Goal: Contribute content: Contribute content

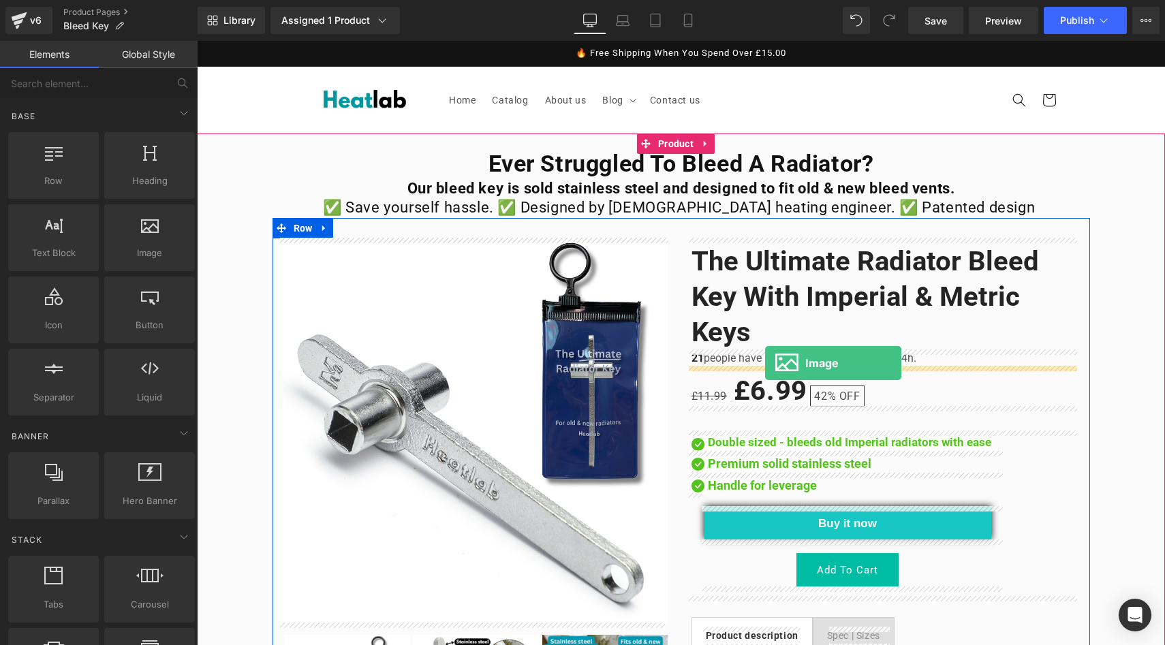
drag, startPoint x: 339, startPoint y: 286, endPoint x: 765, endPoint y: 363, distance: 432.6
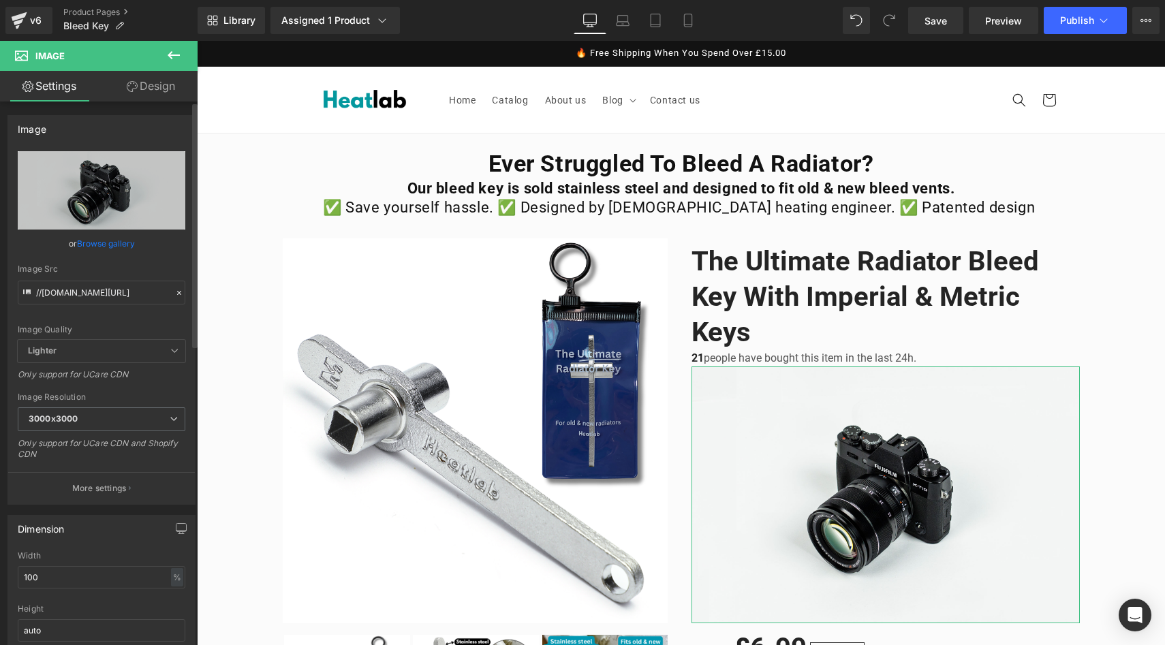
click at [95, 246] on link "Browse gallery" at bounding box center [106, 244] width 58 height 24
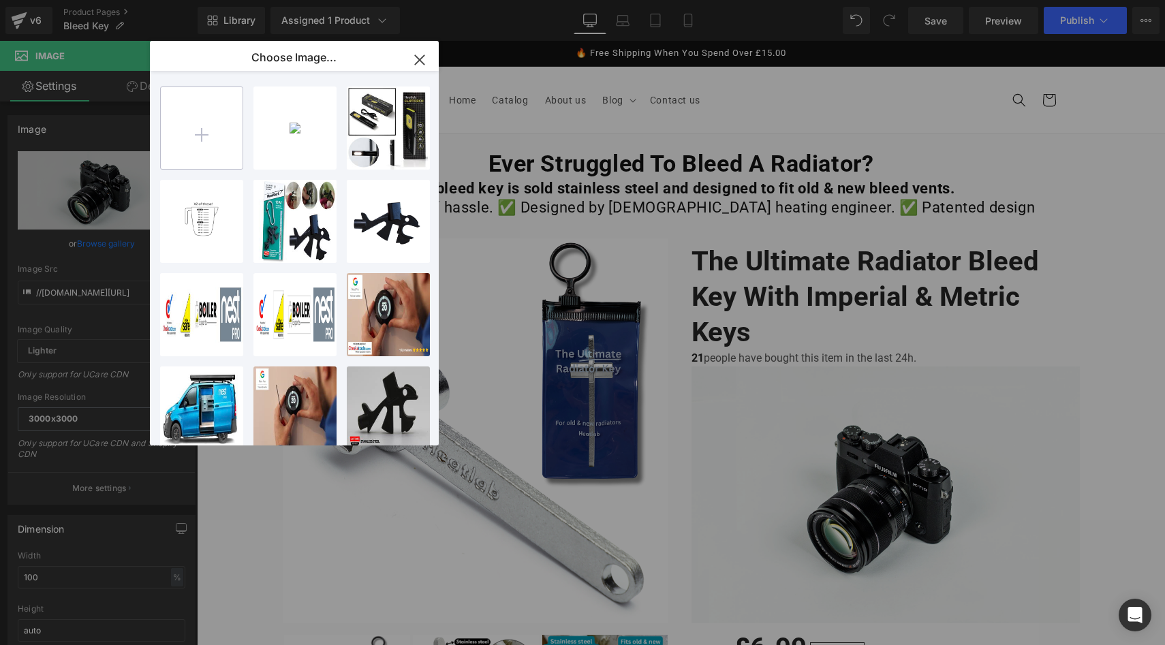
click at [0, 0] on input "file" at bounding box center [0, 0] width 0 height 0
type input "C:\fakepath\lhkgj"
click at [0, 0] on input "file" at bounding box center [0, 0] width 0 height 0
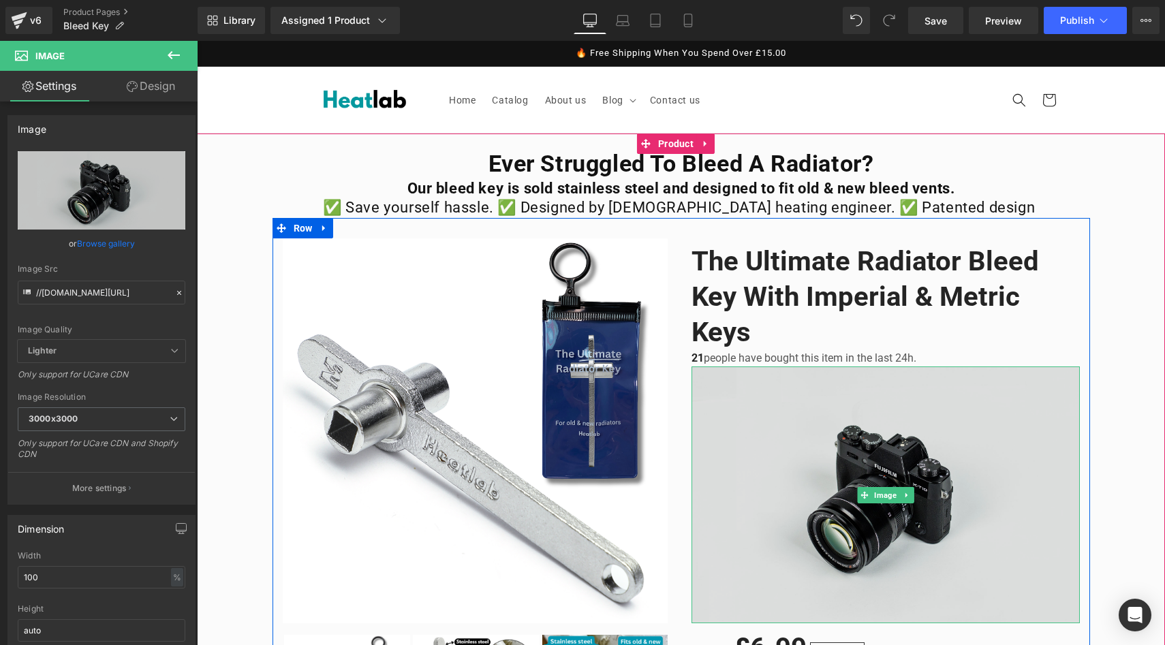
click at [829, 460] on img at bounding box center [885, 494] width 388 height 257
click at [820, 415] on img at bounding box center [885, 494] width 388 height 257
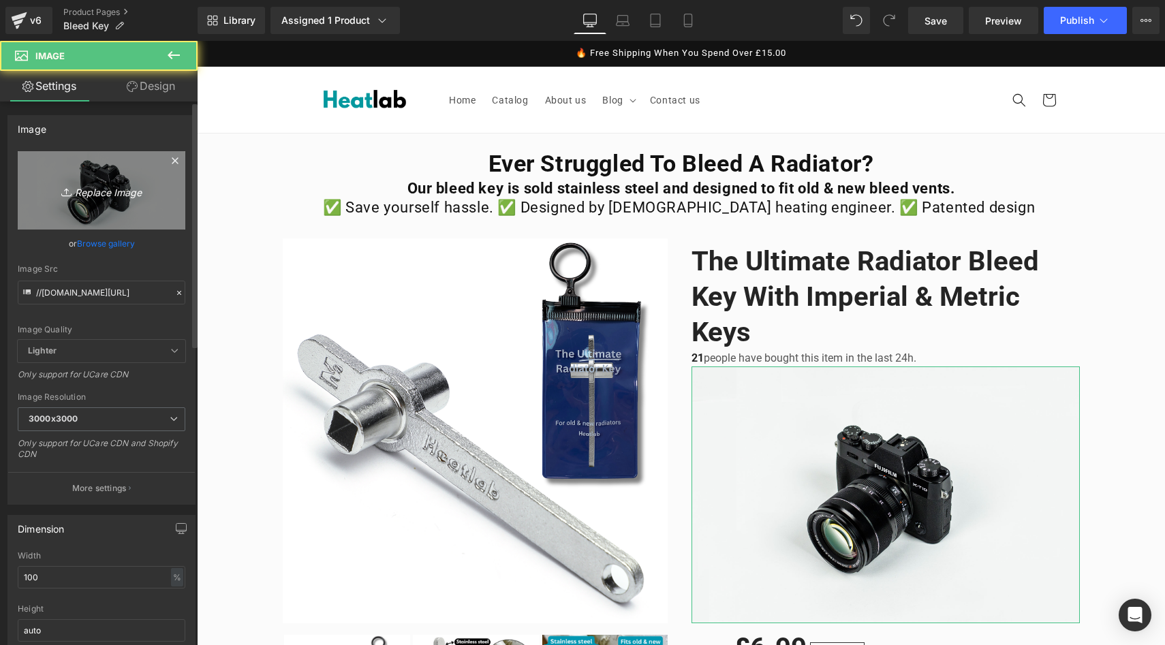
click at [135, 195] on icon "Replace Image" at bounding box center [101, 190] width 109 height 17
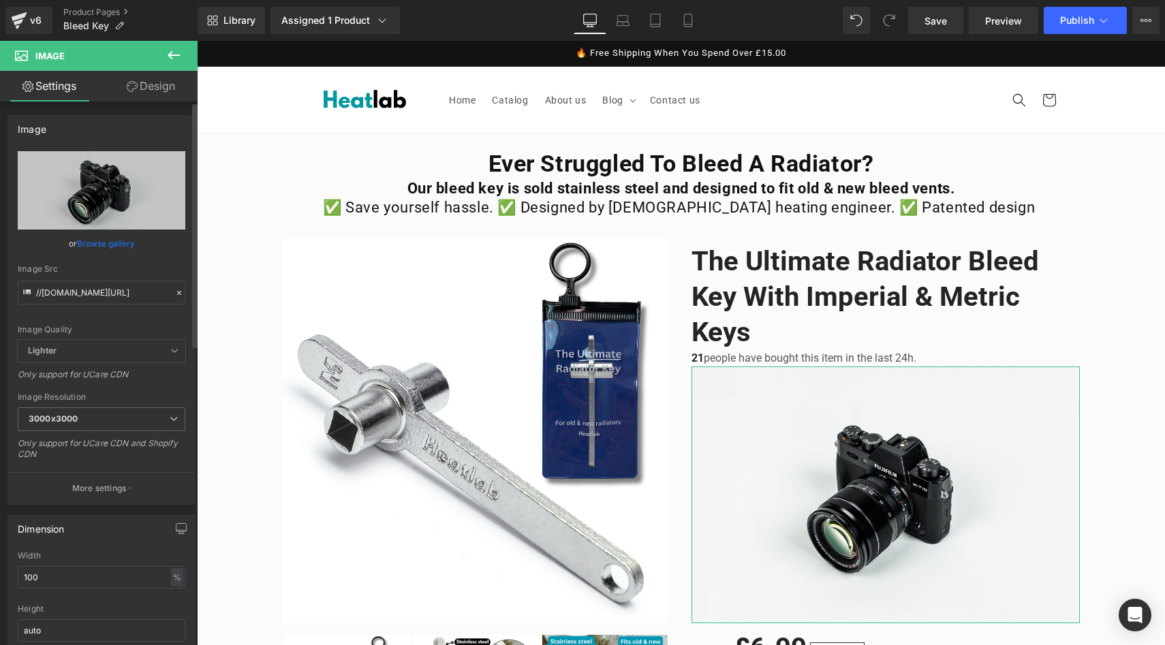
click at [121, 247] on link "Browse gallery" at bounding box center [106, 244] width 58 height 24
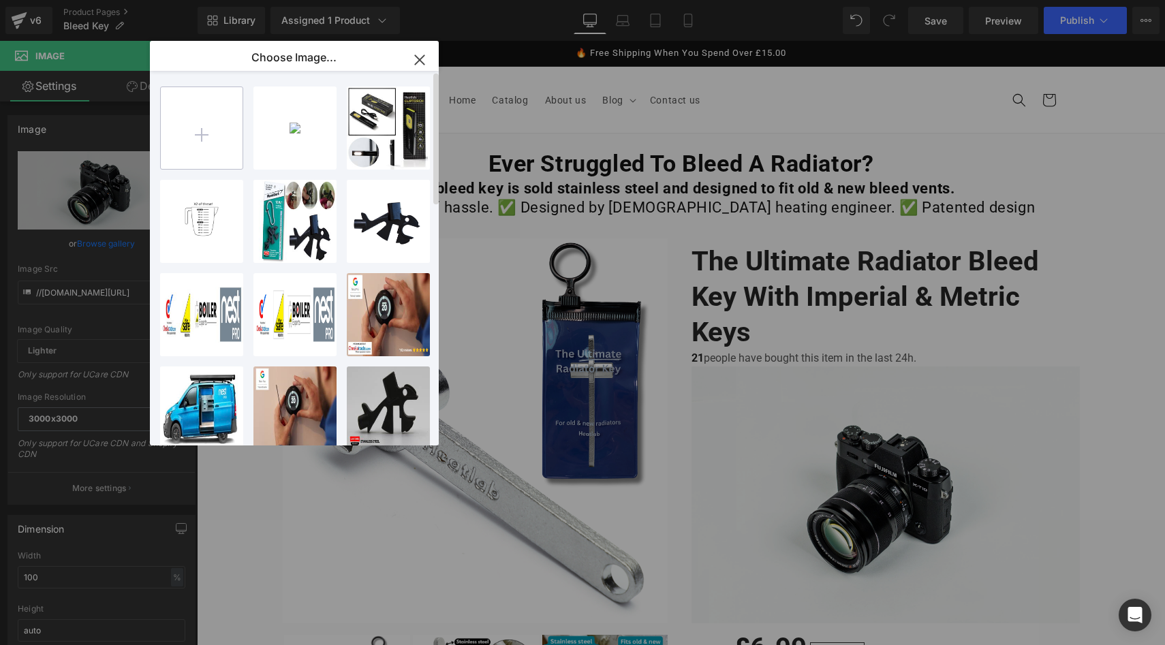
click at [0, 0] on input "file" at bounding box center [0, 0] width 0 height 0
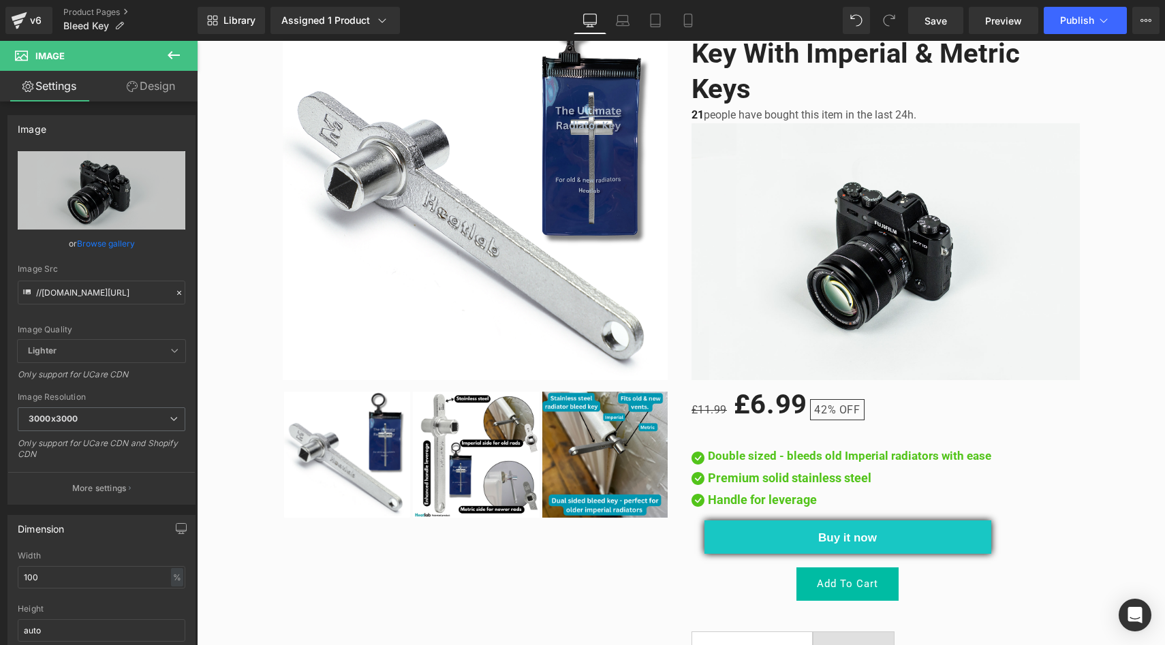
scroll to position [299, 0]
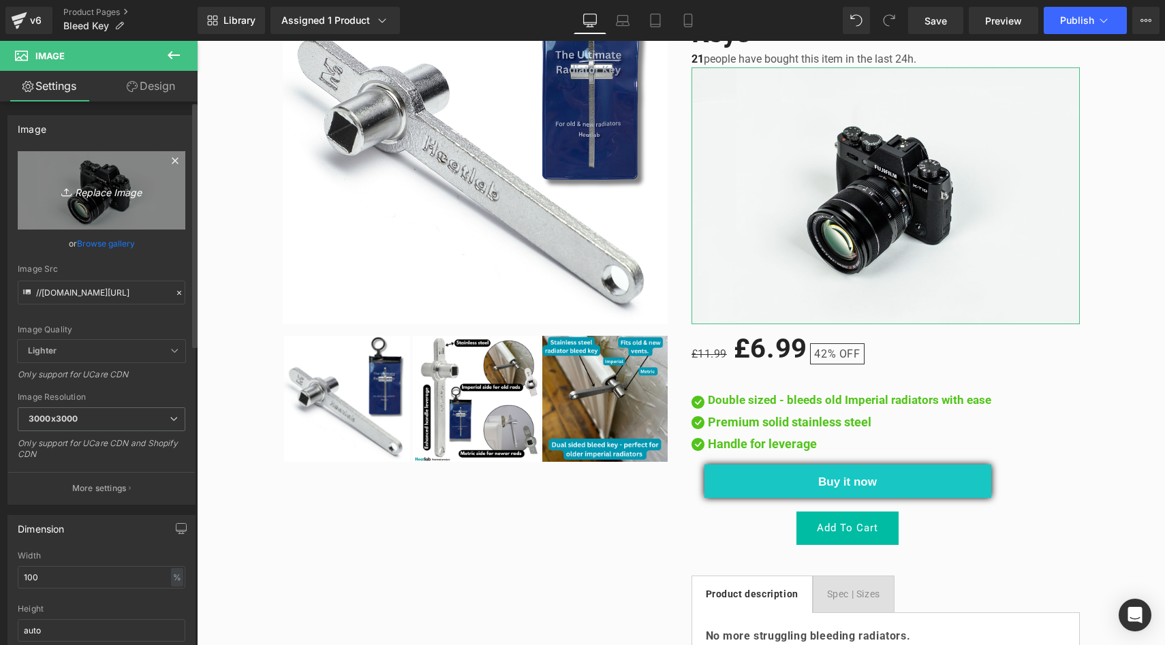
click at [138, 206] on link "Replace Image" at bounding box center [102, 190] width 168 height 78
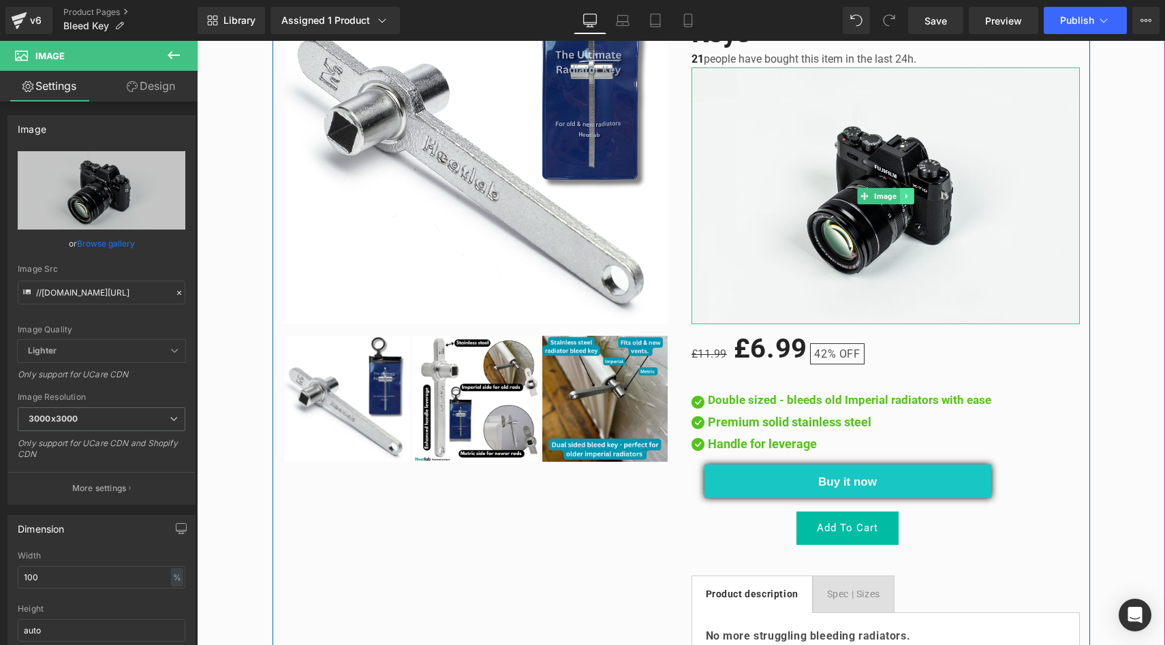
click at [902, 197] on icon at bounding box center [905, 196] width 7 height 8
click at [911, 199] on icon at bounding box center [912, 196] width 7 height 8
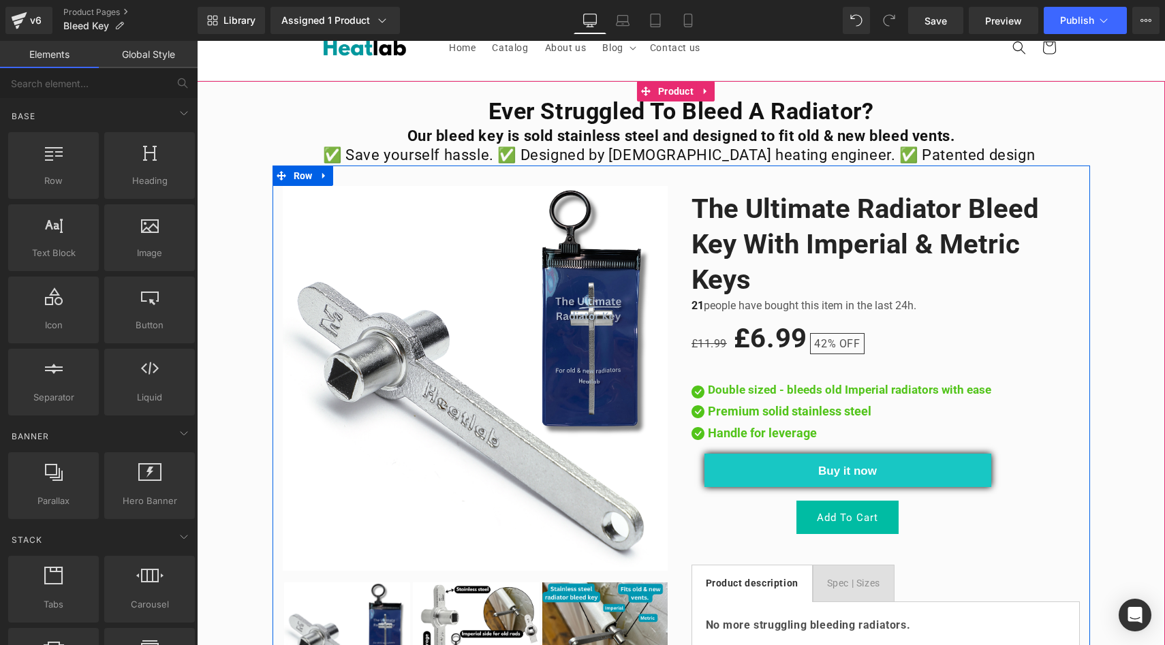
scroll to position [0, 0]
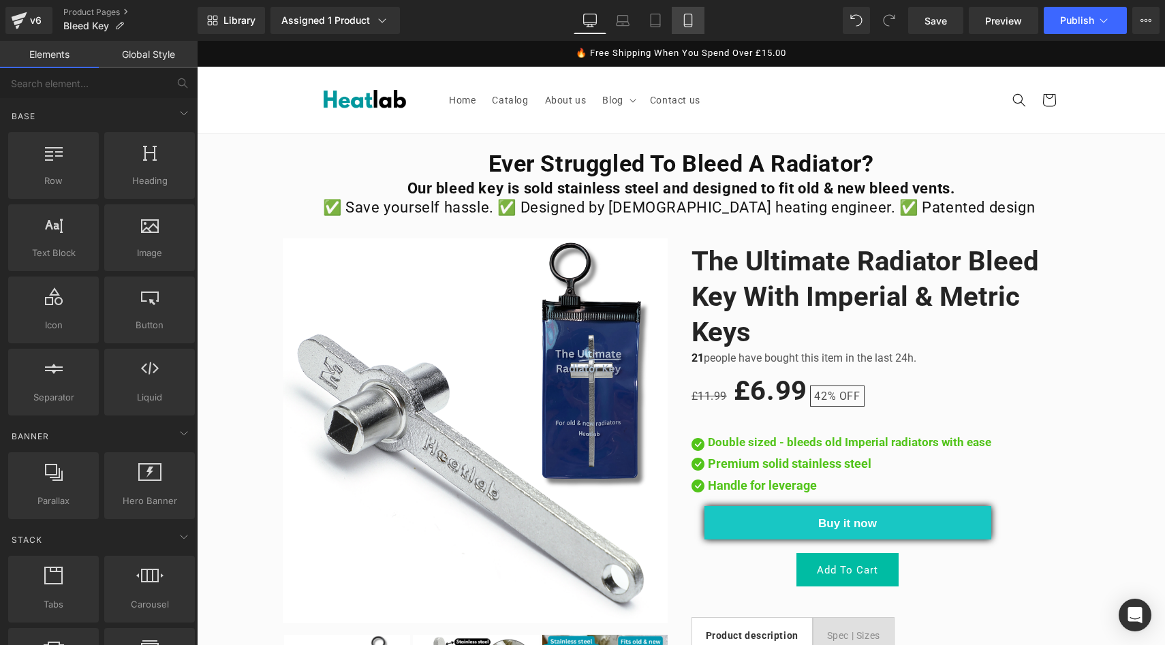
click at [686, 26] on icon at bounding box center [688, 21] width 14 height 14
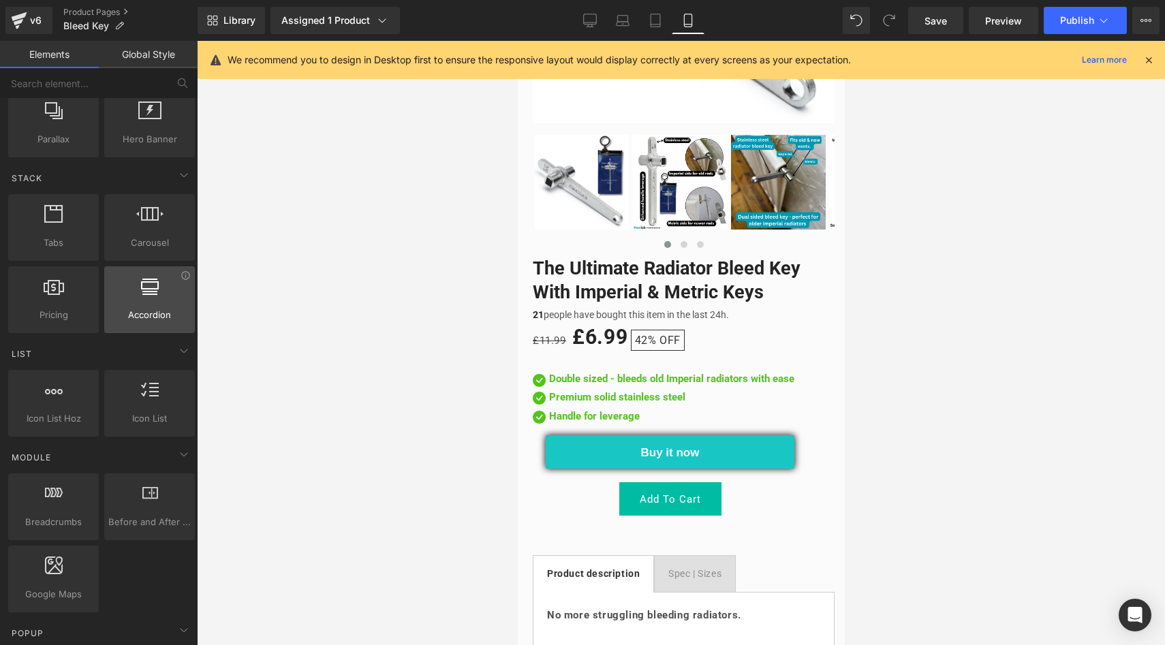
scroll to position [375, 0]
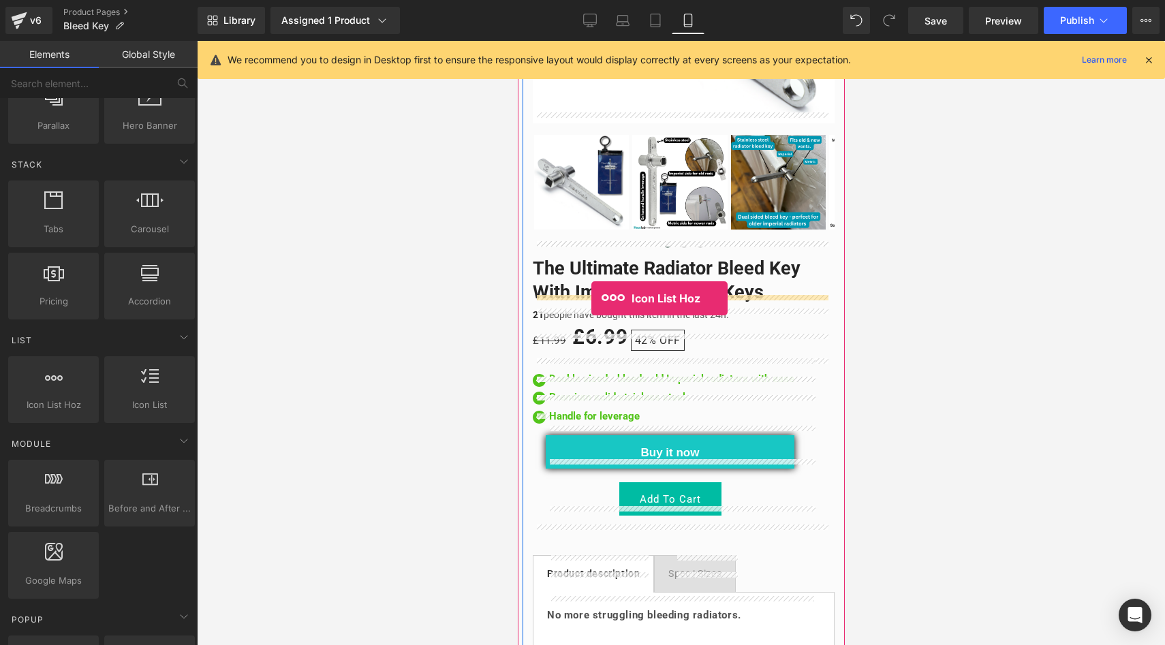
drag, startPoint x: 599, startPoint y: 434, endPoint x: 591, endPoint y: 298, distance: 135.8
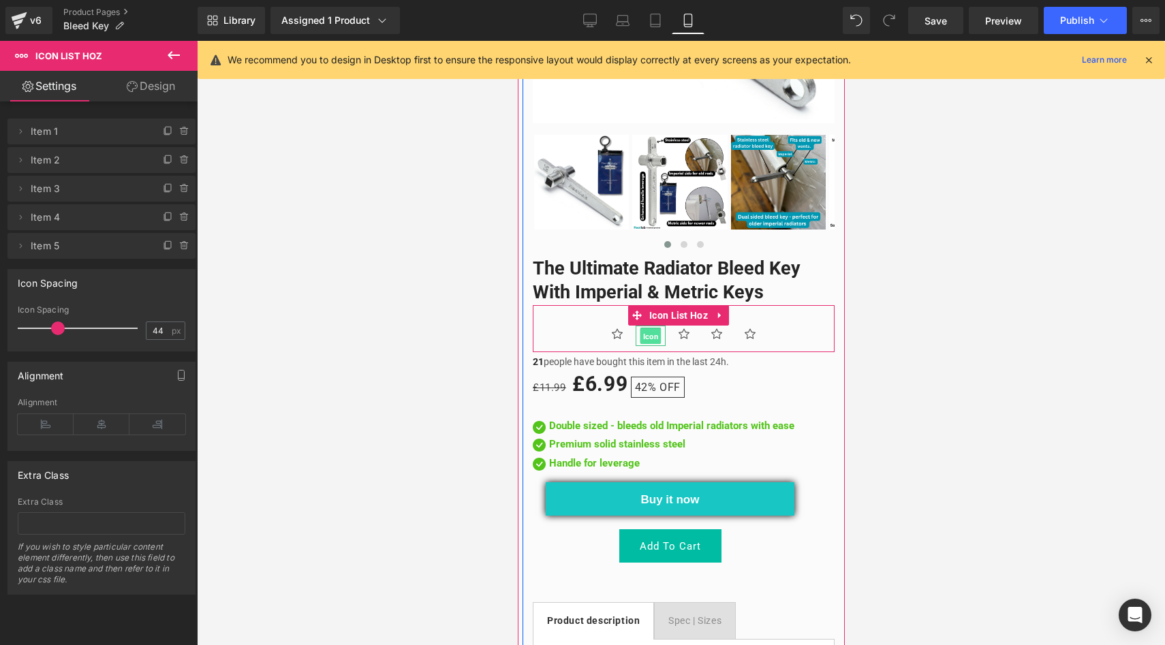
click at [648, 328] on span "Icon" at bounding box center [650, 336] width 21 height 16
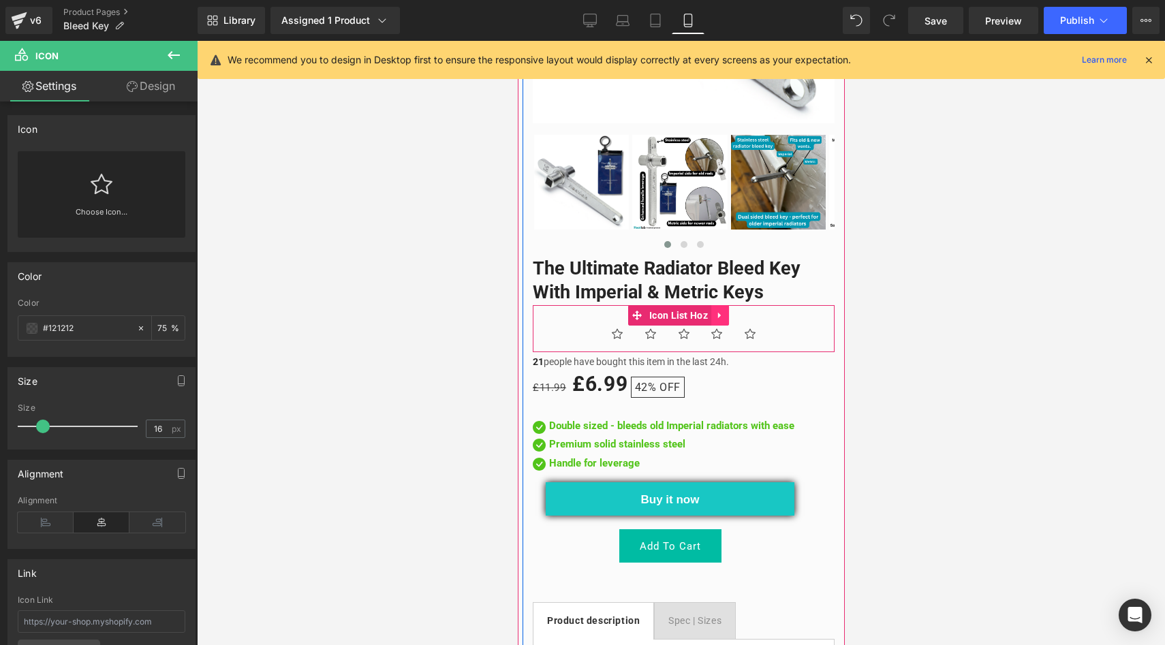
click at [722, 310] on icon at bounding box center [719, 315] width 10 height 10
click at [726, 311] on icon at bounding box center [728, 316] width 10 height 10
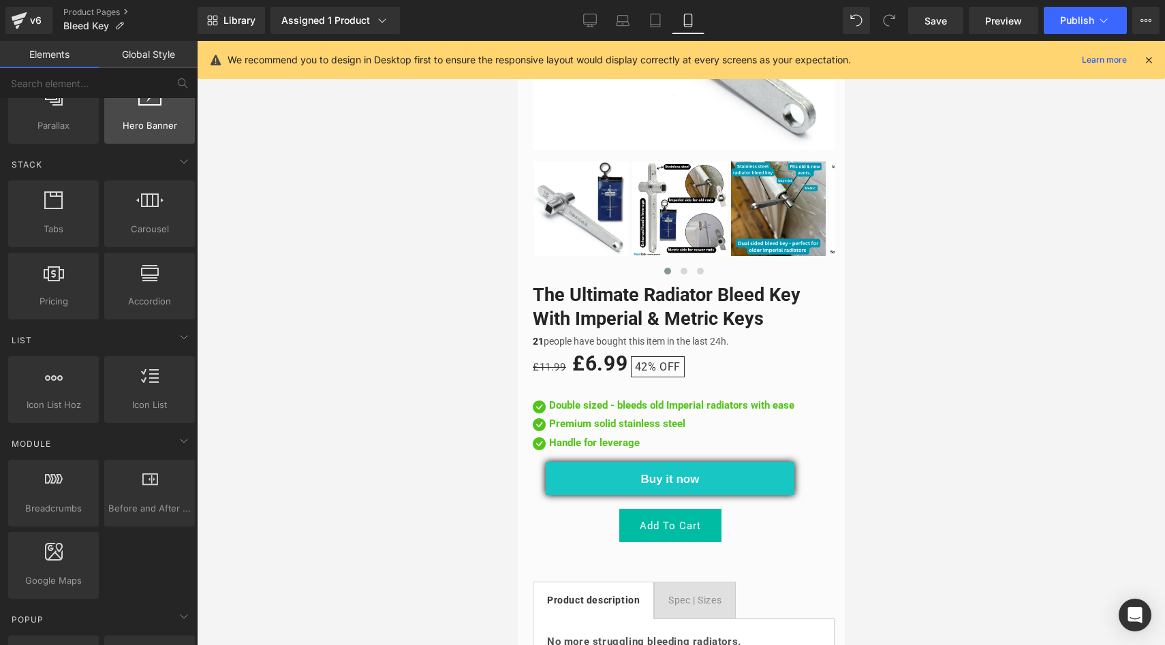
scroll to position [0, 0]
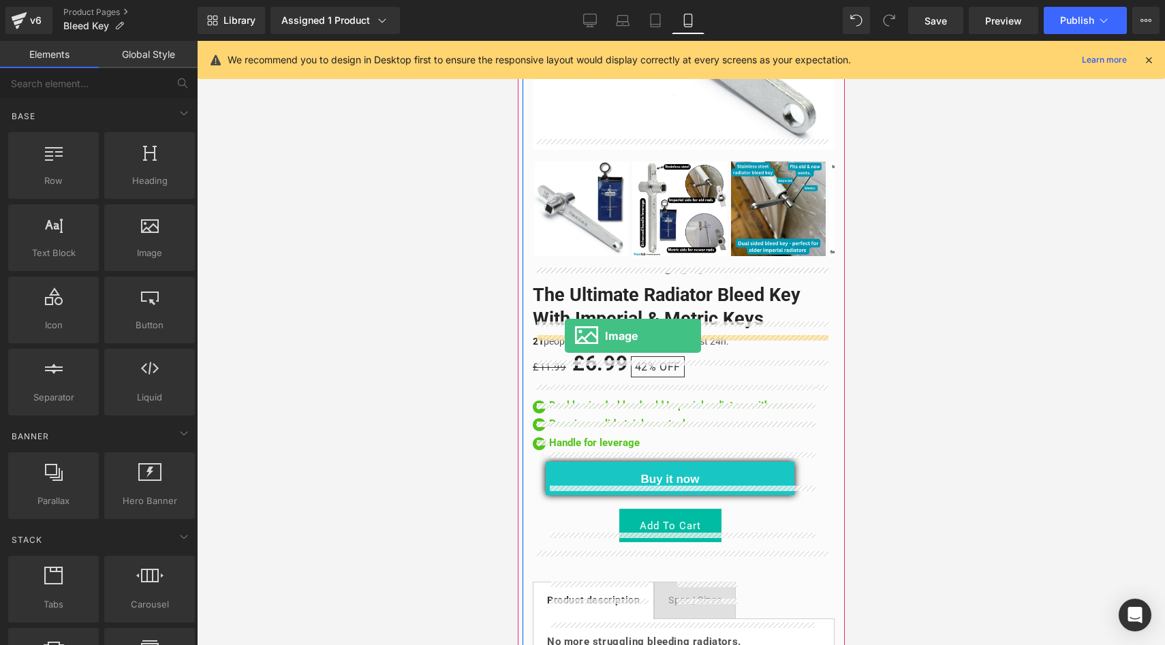
drag, startPoint x: 657, startPoint y: 279, endPoint x: 564, endPoint y: 336, distance: 109.5
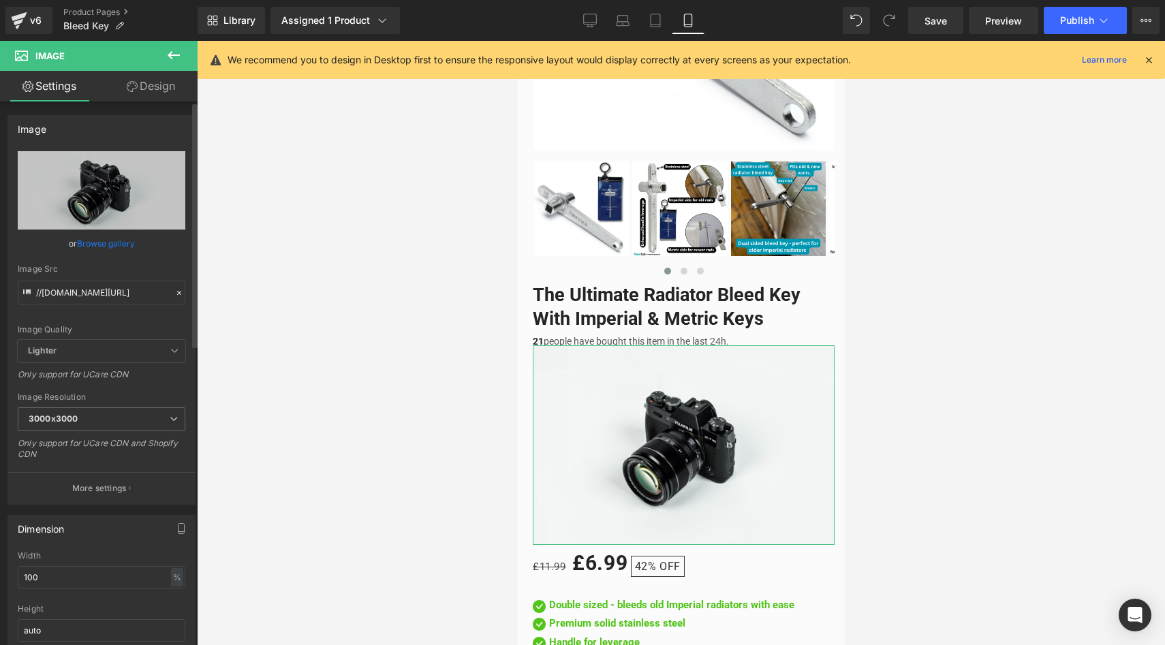
click at [91, 239] on link "Browse gallery" at bounding box center [106, 244] width 58 height 24
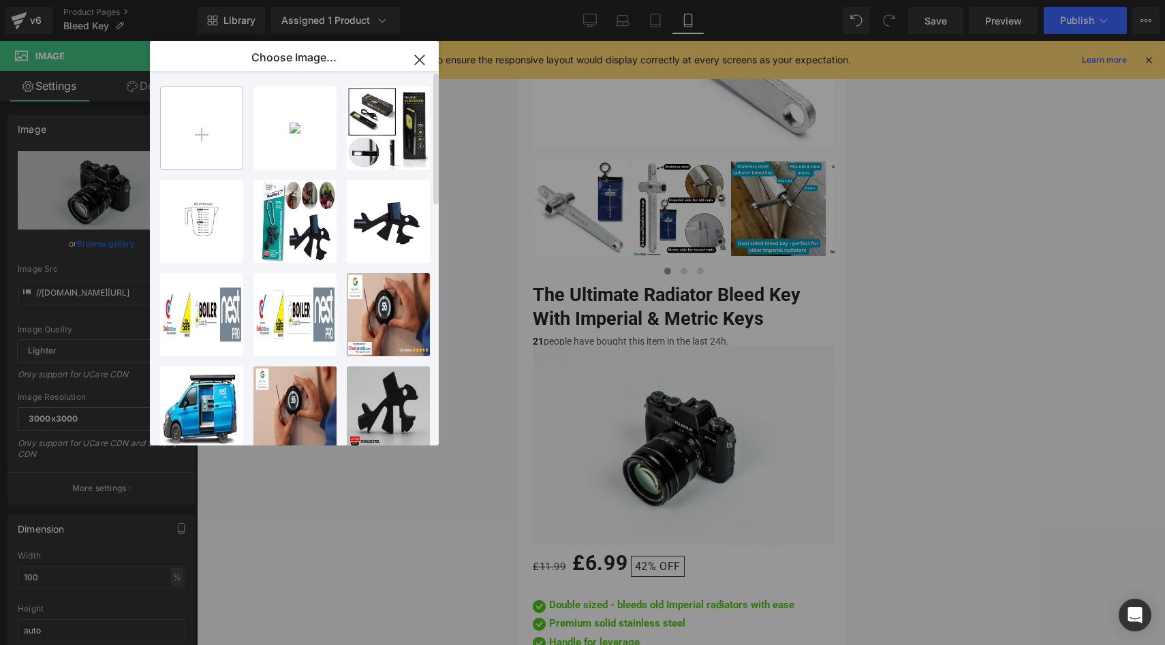
click at [0, 0] on input "file" at bounding box center [0, 0] width 0 height 0
type input "C:\fakepath\image.png"
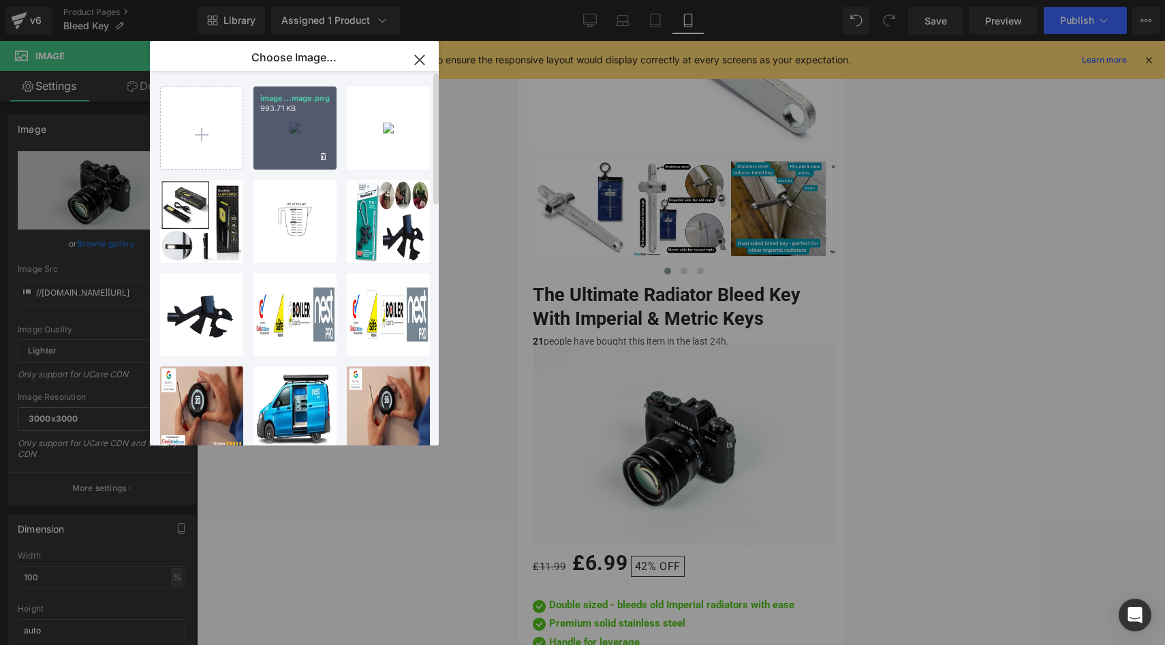
click at [287, 138] on div "image...mage.png 993.71 KB" at bounding box center [294, 128] width 83 height 83
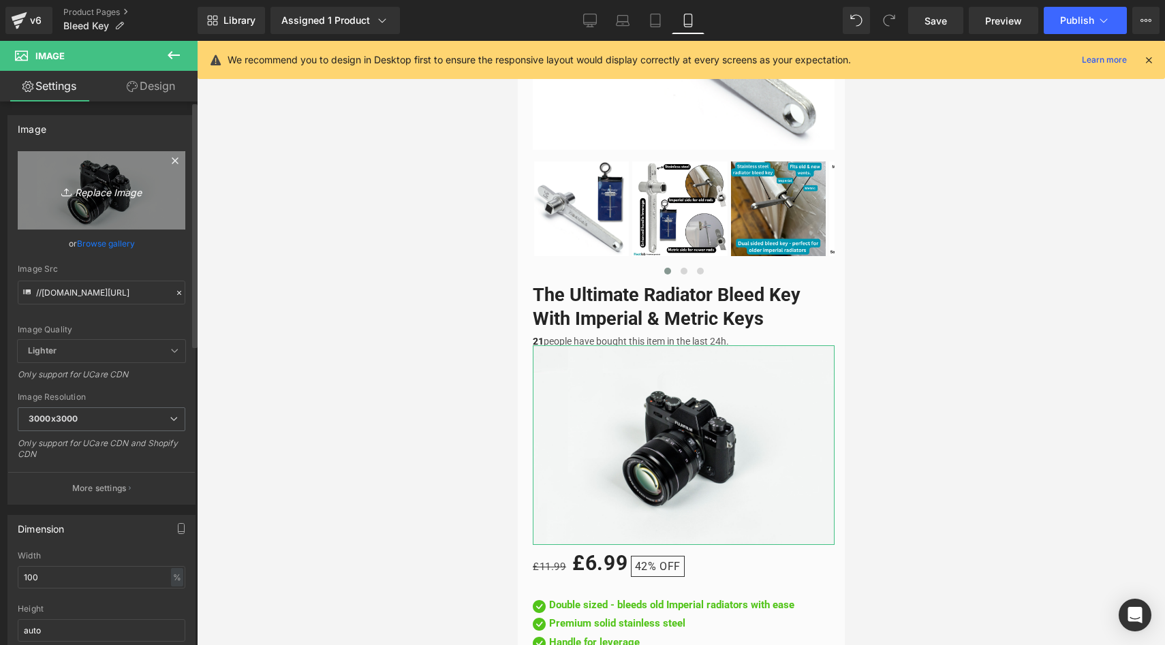
click at [83, 200] on link "Replace Image" at bounding box center [102, 190] width 168 height 78
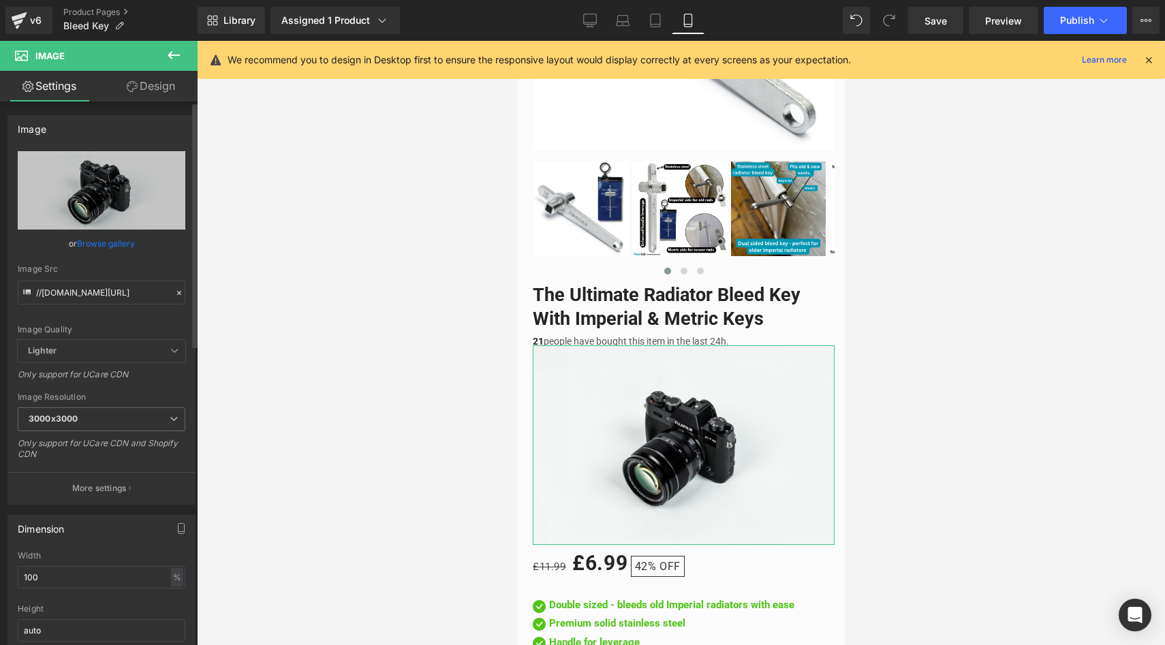
click at [104, 246] on link "Browse gallery" at bounding box center [106, 244] width 58 height 24
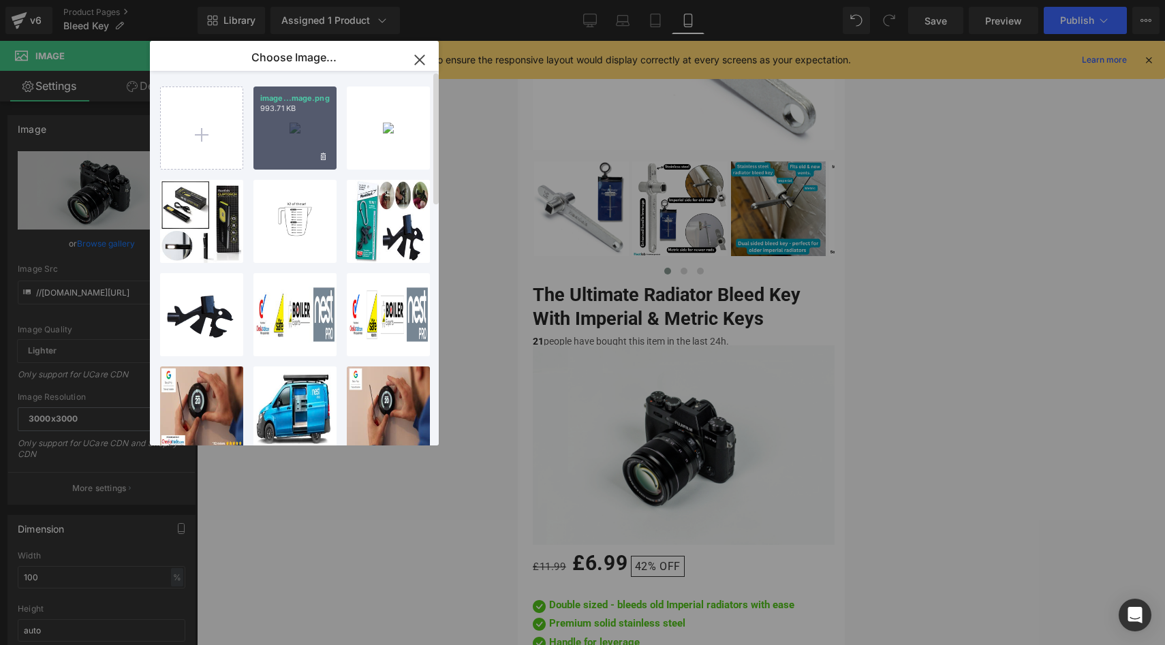
click at [253, 134] on div "image...mage.png 993.71 KB" at bounding box center [294, 128] width 83 height 83
type input "[URL][DOMAIN_NAME]"
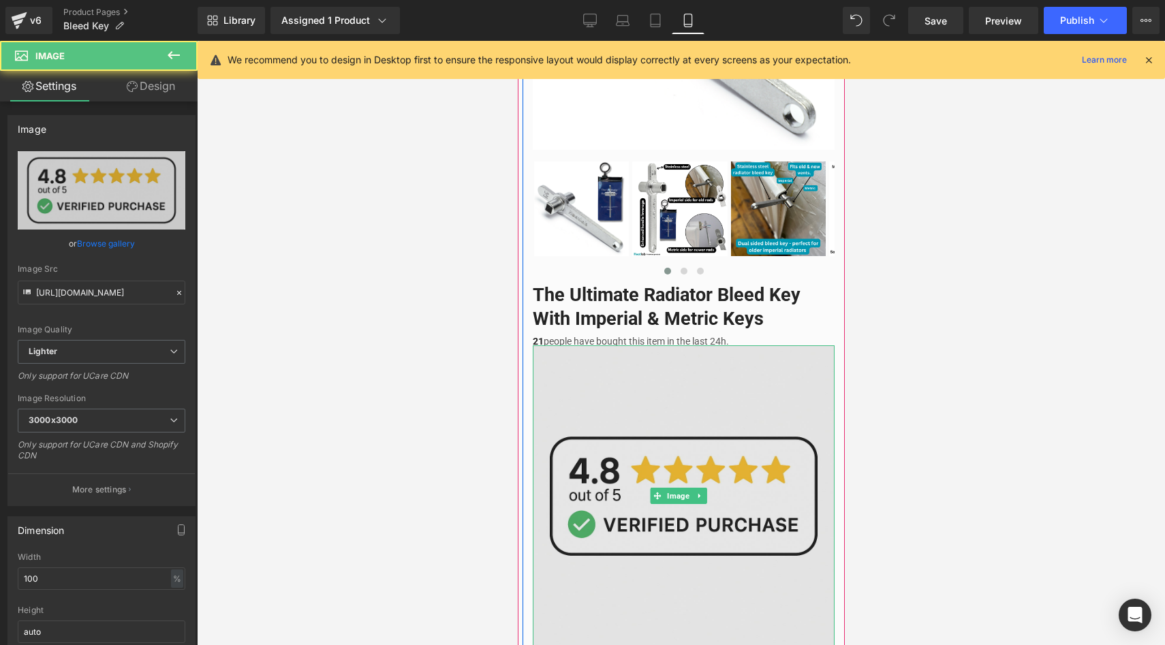
click at [635, 426] on img at bounding box center [683, 496] width 302 height 302
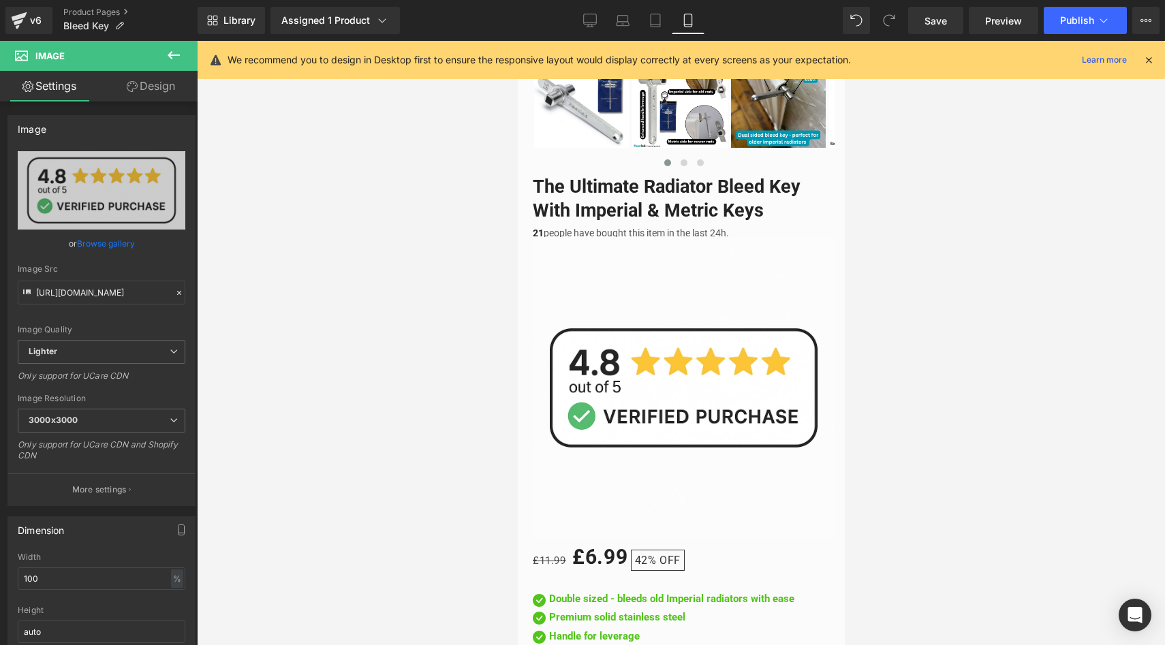
scroll to position [480, 0]
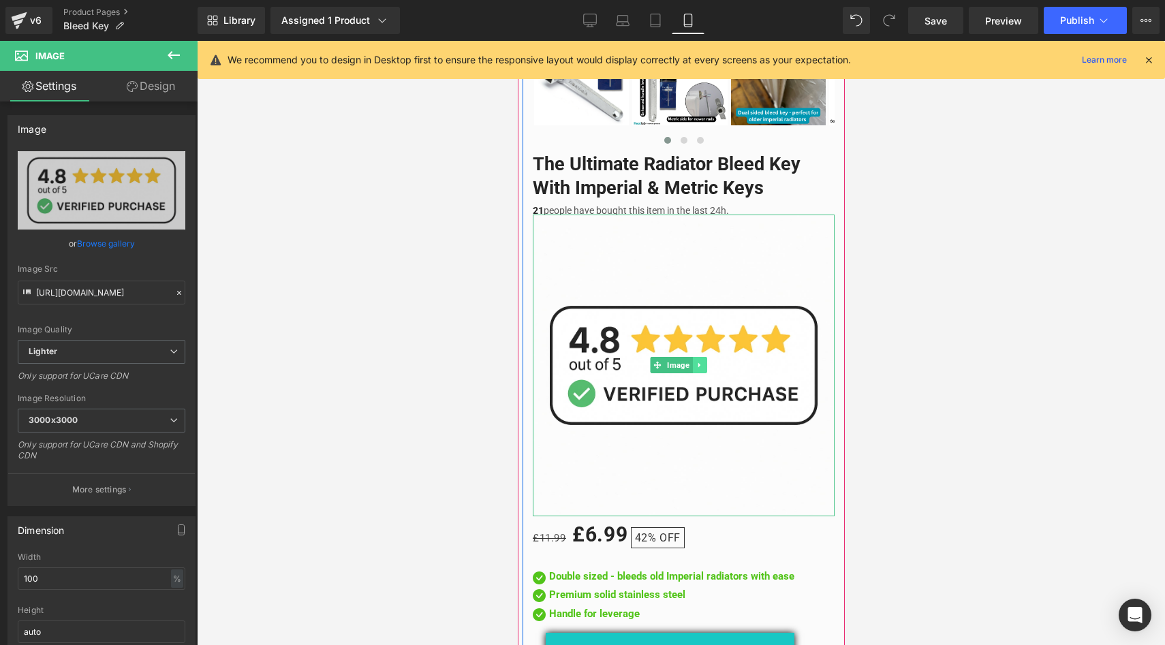
click at [696, 357] on link at bounding box center [699, 365] width 14 height 16
click at [708, 361] on icon at bounding box center [705, 364] width 7 height 7
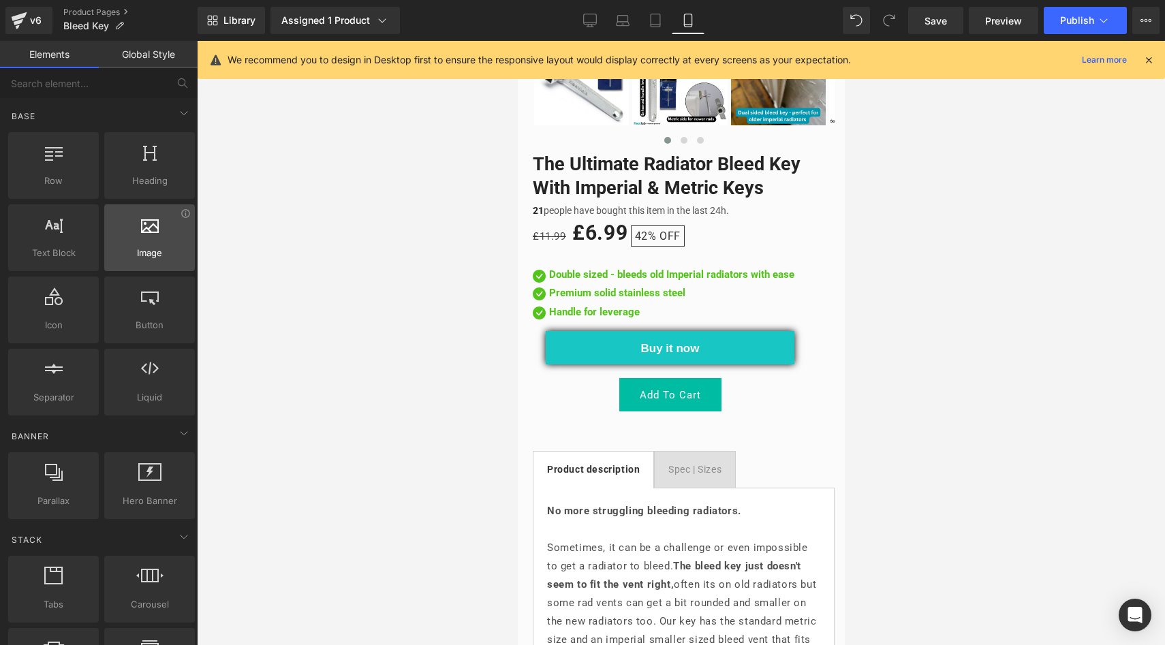
click at [154, 239] on div at bounding box center [149, 230] width 82 height 31
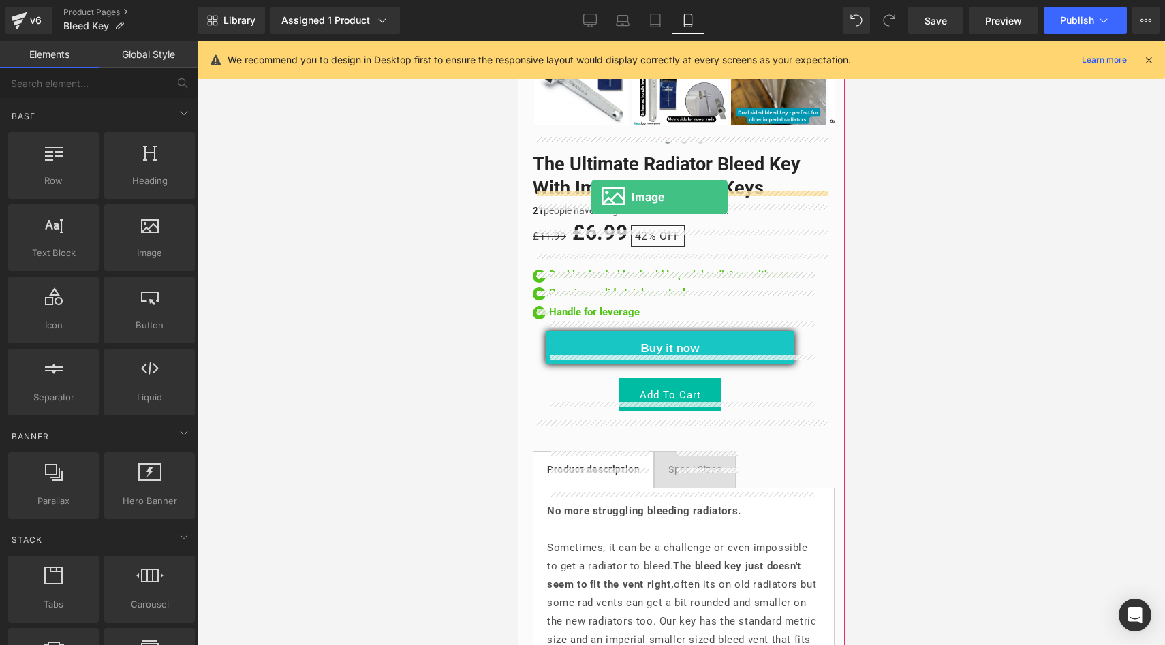
drag, startPoint x: 648, startPoint y: 287, endPoint x: 591, endPoint y: 197, distance: 107.5
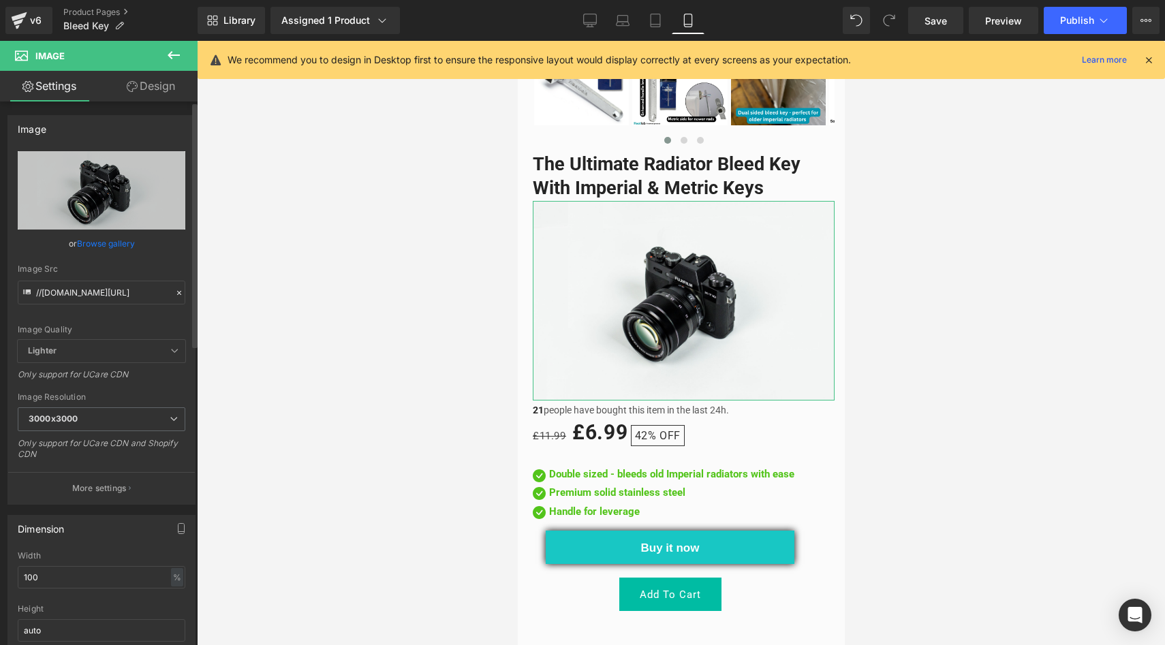
click at [101, 235] on link "Browse gallery" at bounding box center [106, 244] width 58 height 24
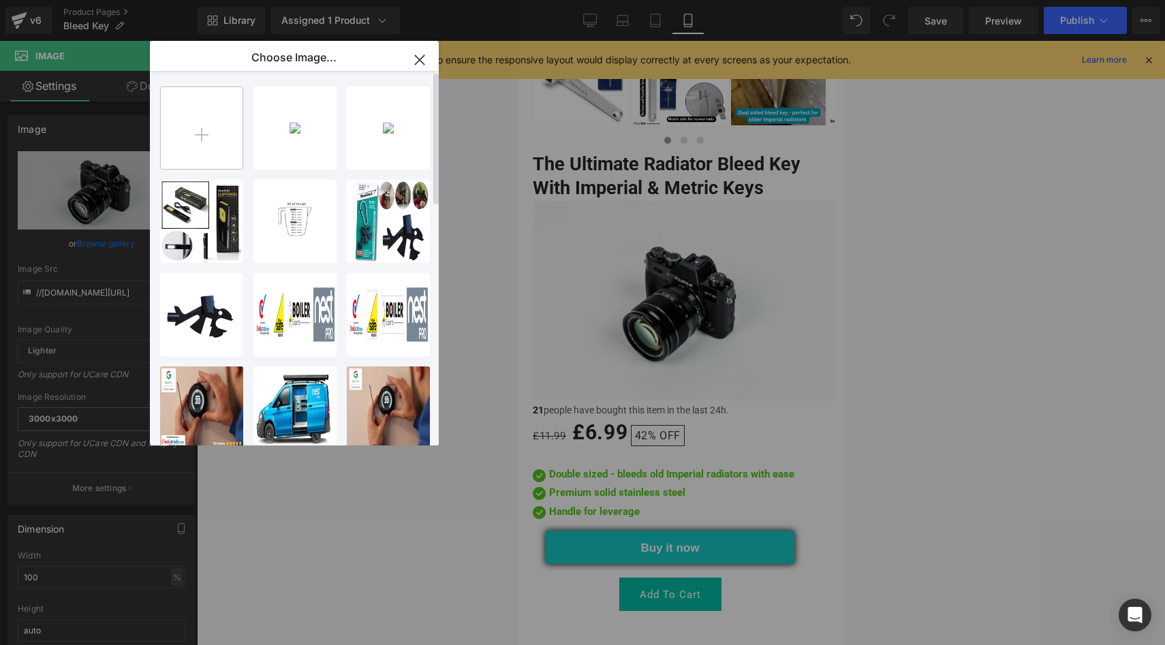
click at [0, 0] on input "file" at bounding box center [0, 0] width 0 height 0
type input "C:\fakepath\Screenshot [DATE] 15.45.29.png"
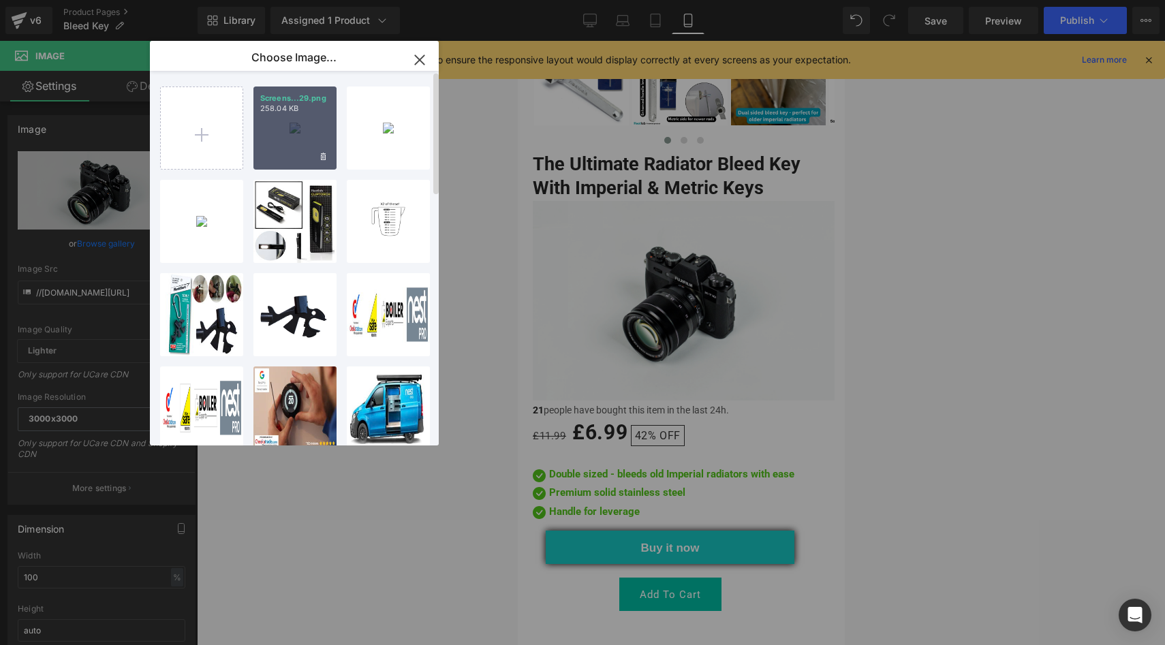
click at [285, 123] on div "Screens...29.png 258.04 KB" at bounding box center [294, 128] width 83 height 83
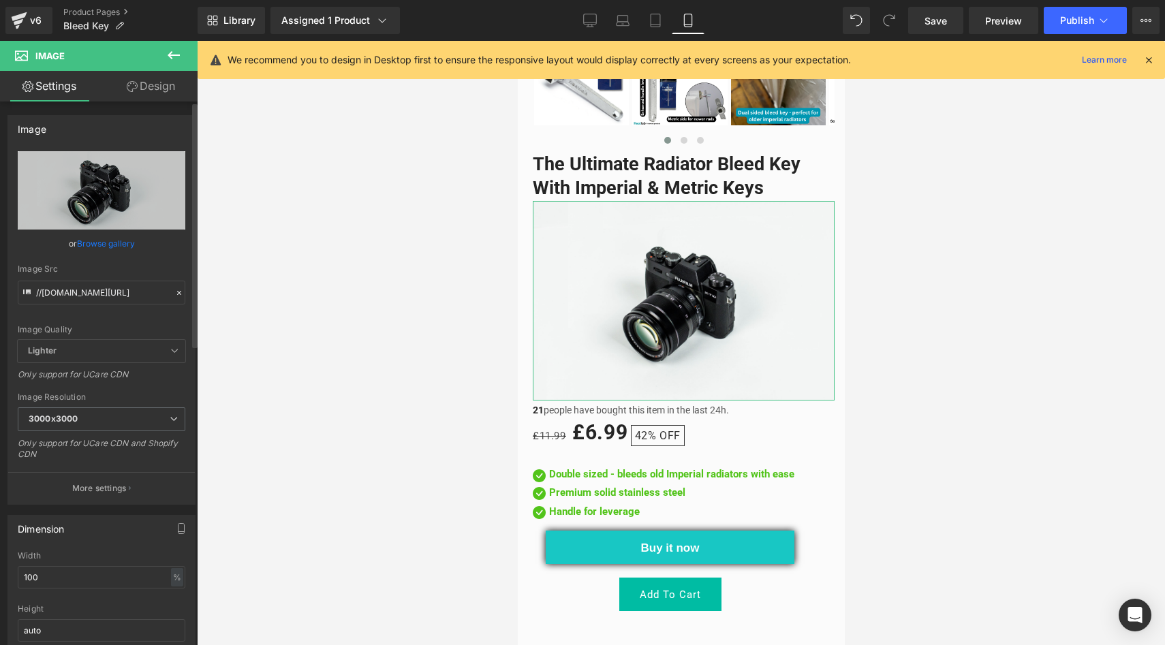
click at [110, 244] on link "Browse gallery" at bounding box center [106, 244] width 58 height 24
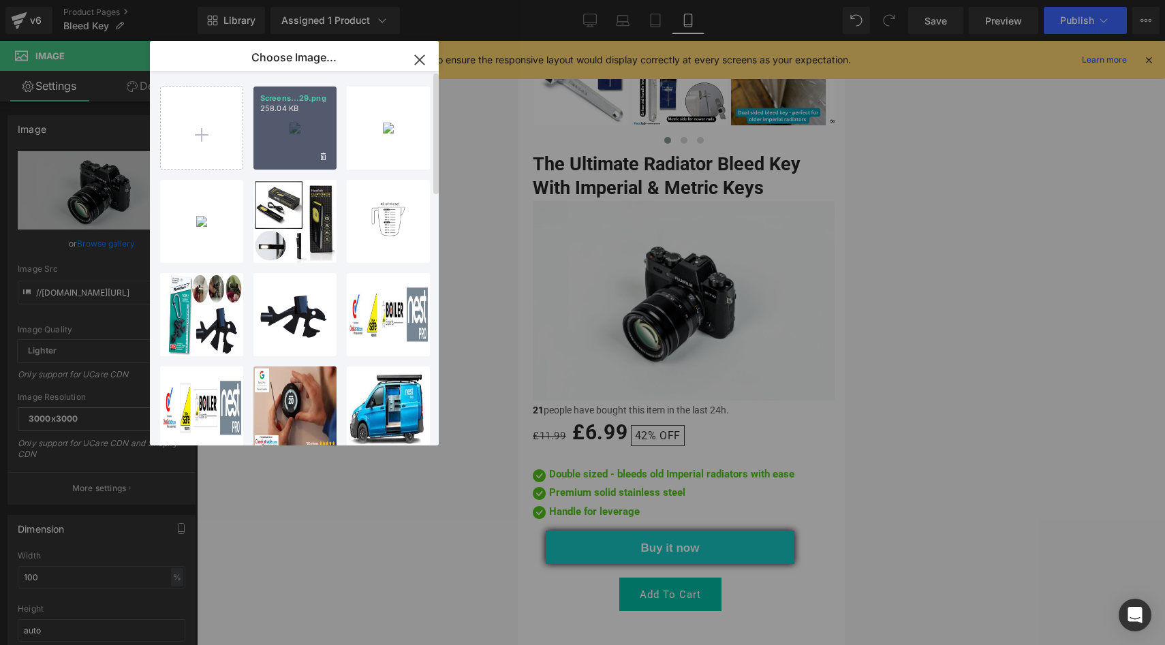
click at [284, 139] on div "Screens...29.png 258.04 KB" at bounding box center [294, 128] width 83 height 83
type input "[URL][DOMAIN_NAME]"
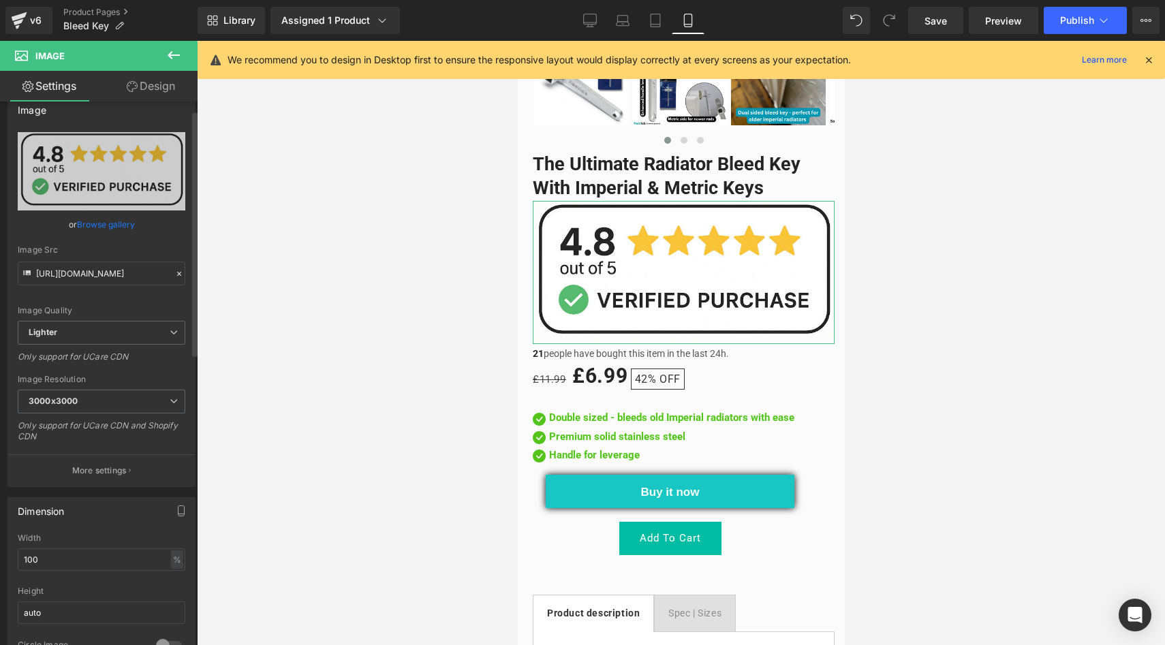
scroll to position [29, 0]
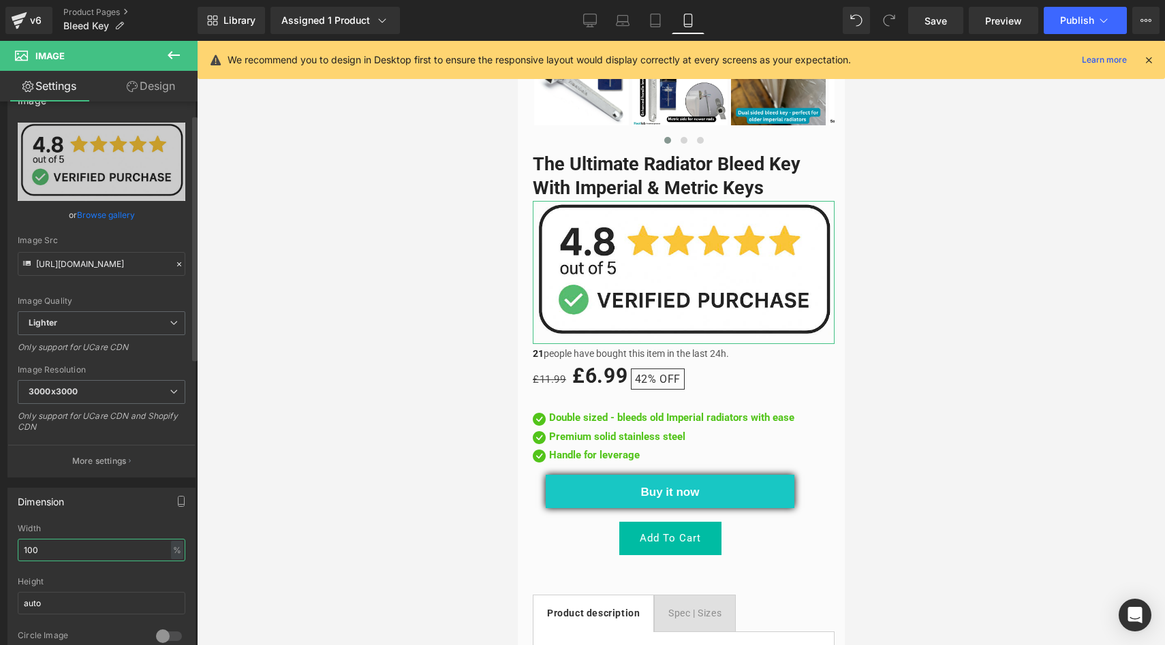
click at [54, 548] on input "100" at bounding box center [102, 550] width 168 height 22
type input "1"
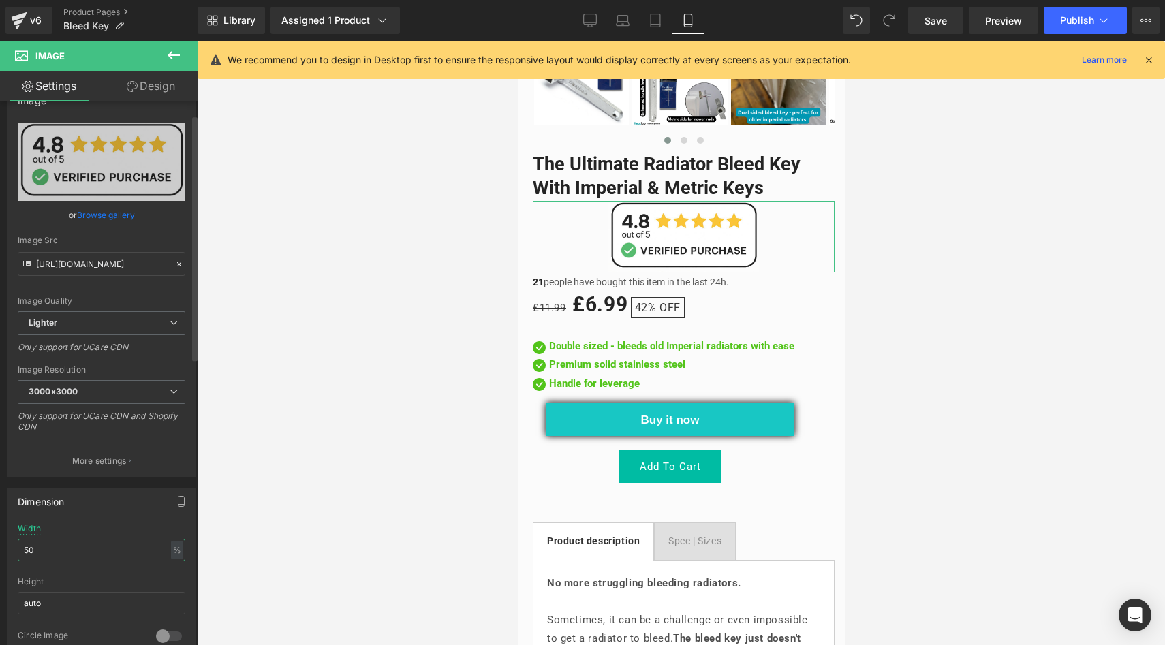
type input "5"
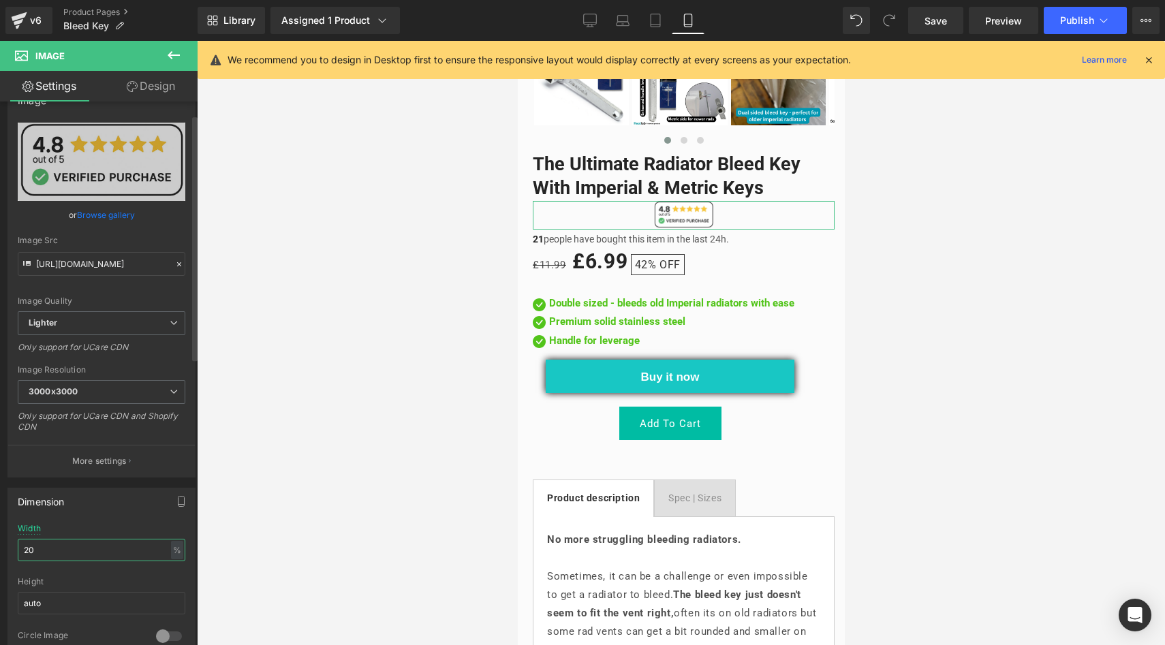
type input "2"
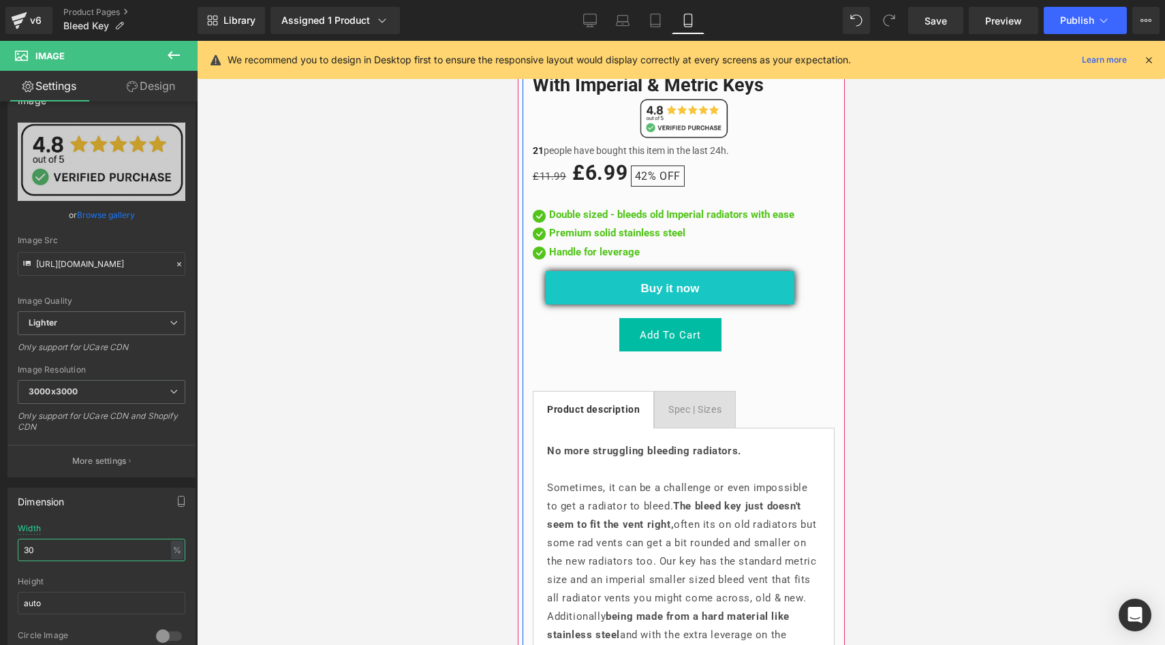
scroll to position [569, 0]
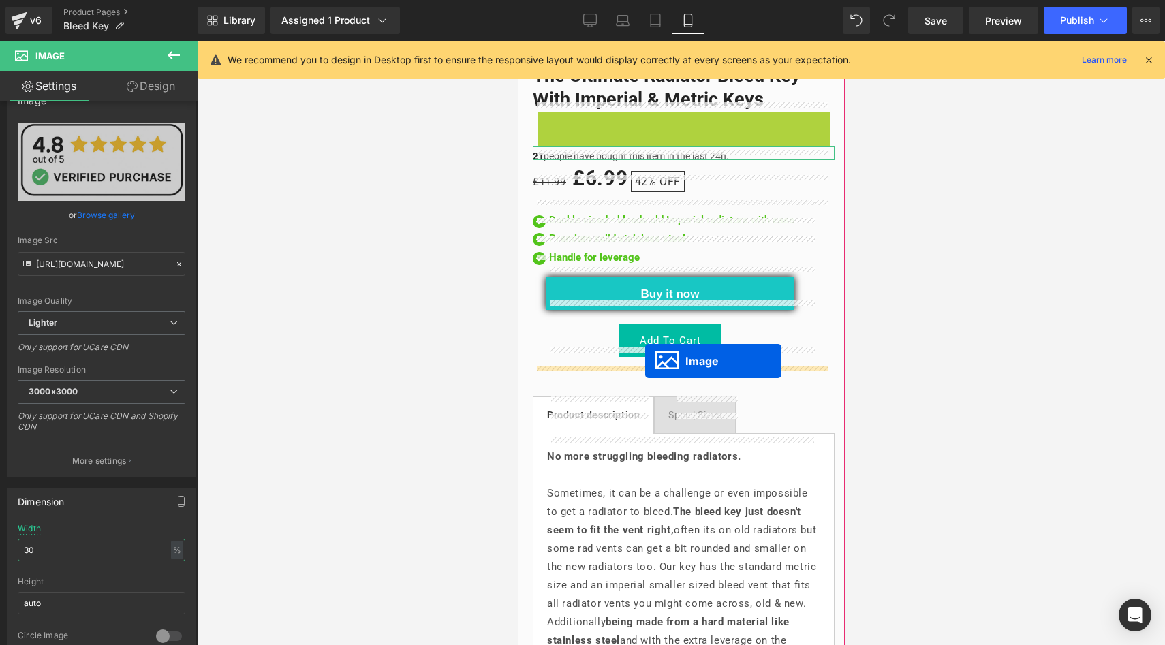
drag, startPoint x: 657, startPoint y: 122, endPoint x: 644, endPoint y: 361, distance: 239.4
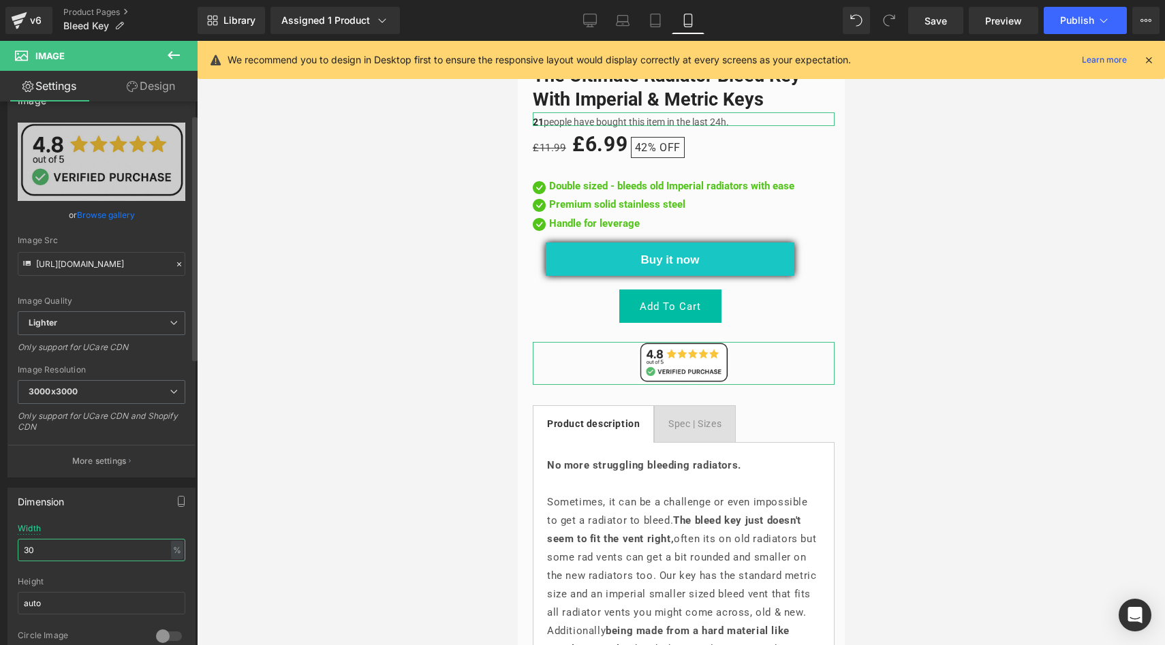
type input "3"
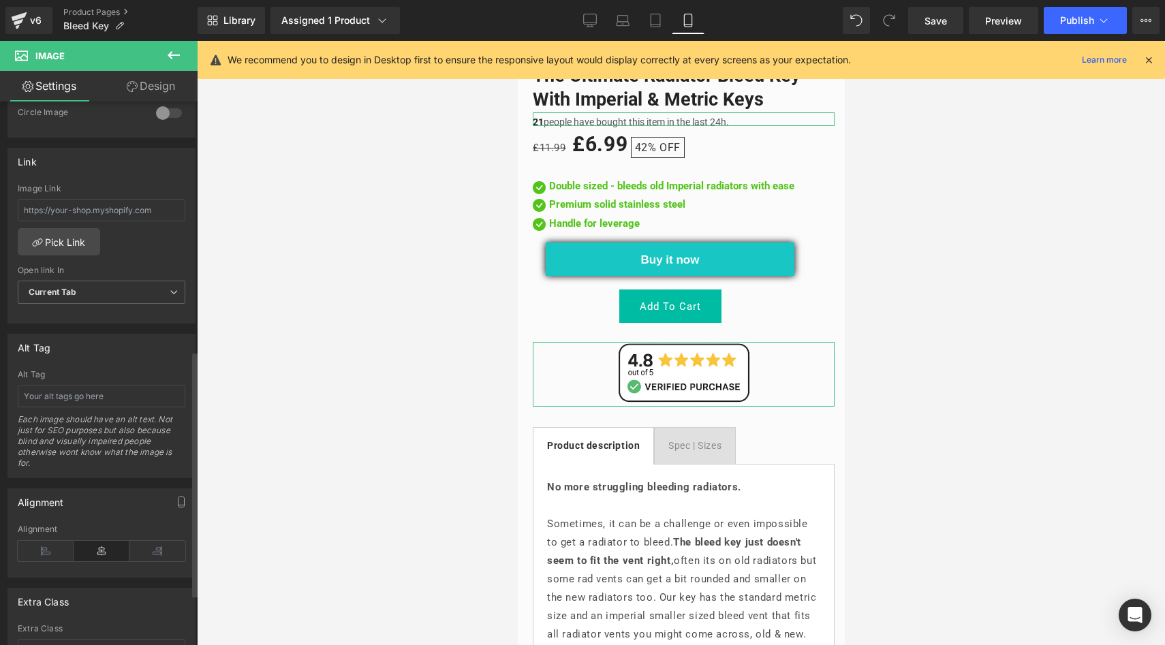
scroll to position [597, 0]
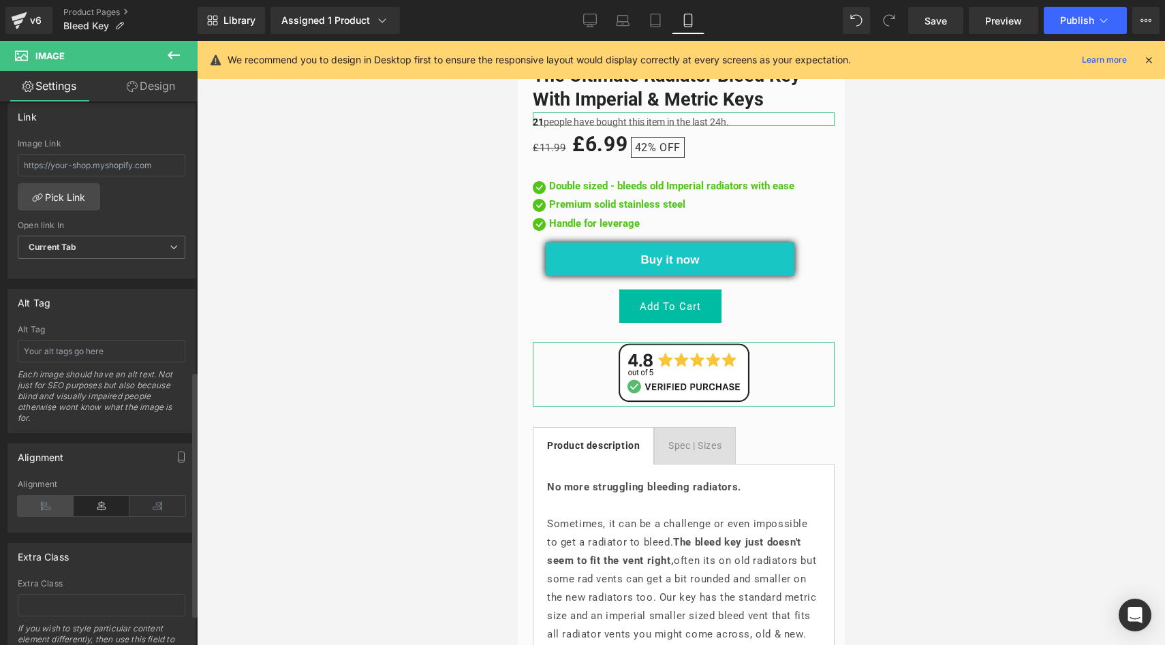
click at [48, 502] on icon at bounding box center [46, 506] width 56 height 20
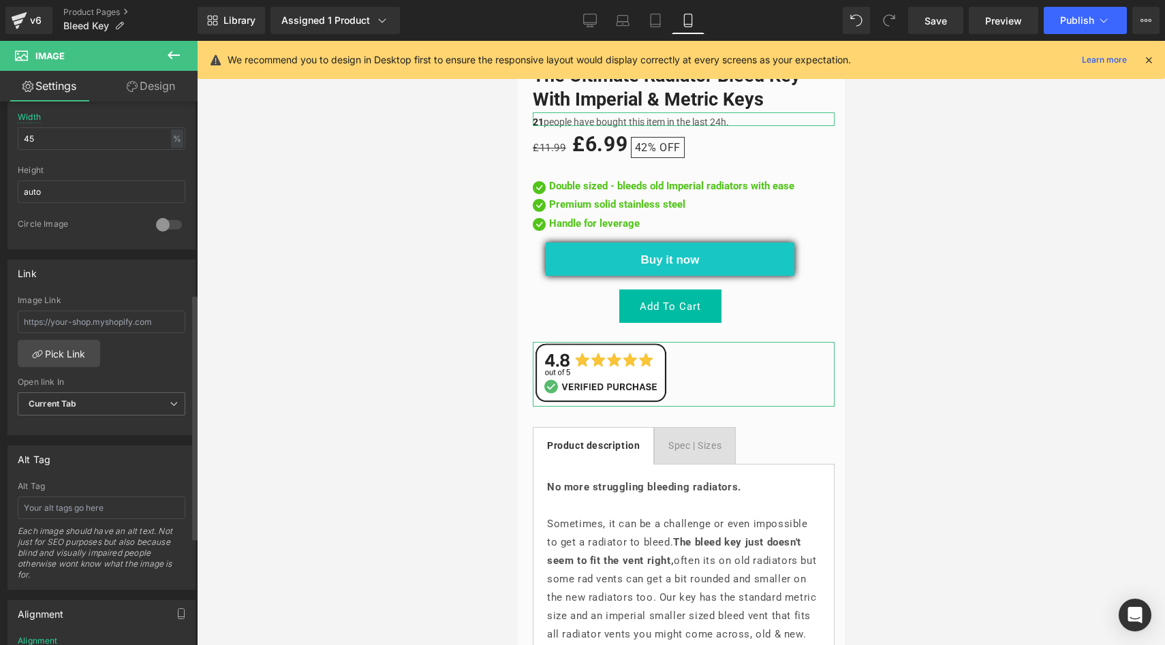
scroll to position [425, 0]
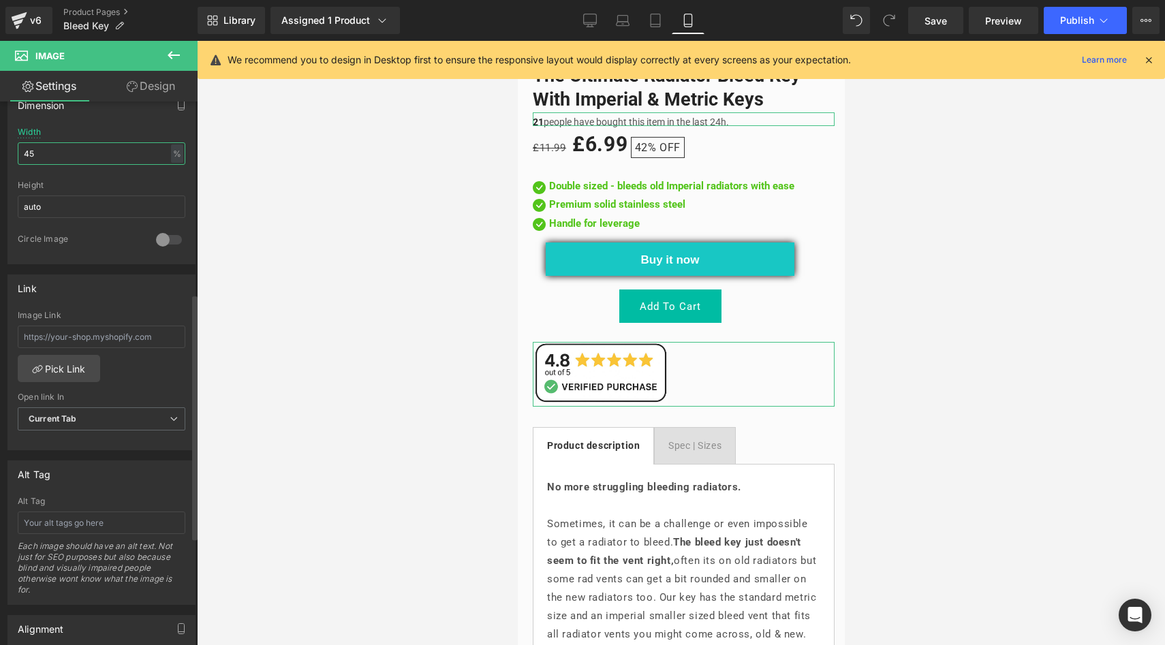
click at [44, 150] on input "45" at bounding box center [102, 153] width 168 height 22
type input "40"
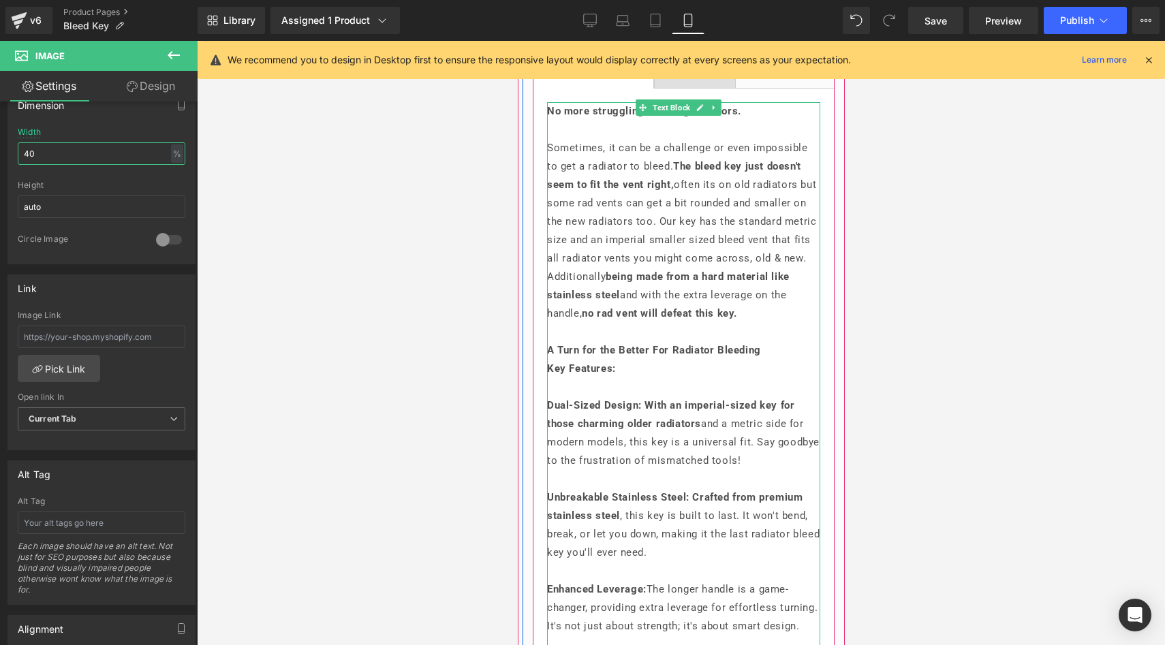
scroll to position [910, 0]
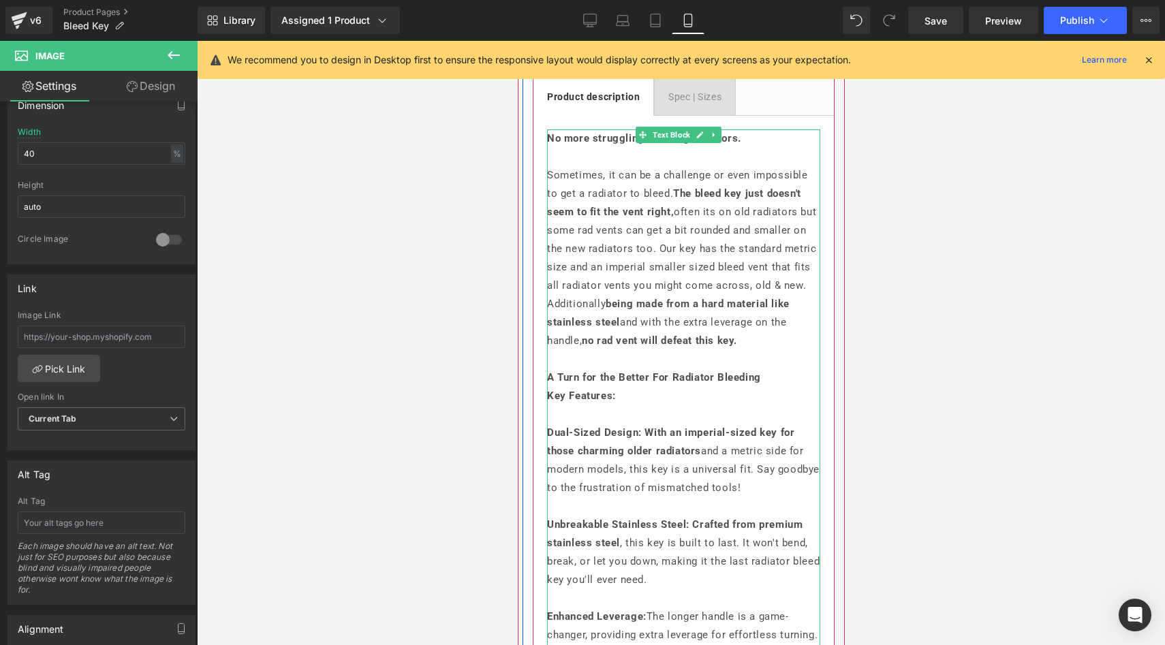
click at [739, 242] on p "Sometimes, it can be a challenge or even impossible to get a radiator to bleed.…" at bounding box center [682, 258] width 273 height 184
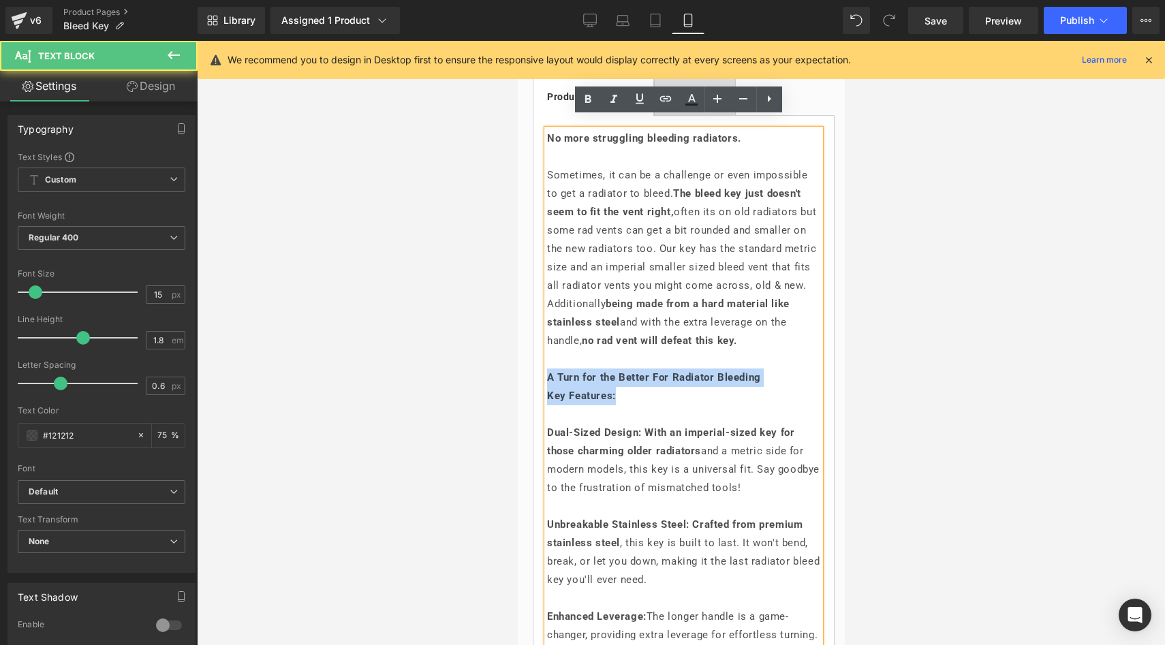
drag, startPoint x: 639, startPoint y: 400, endPoint x: 532, endPoint y: 380, distance: 108.7
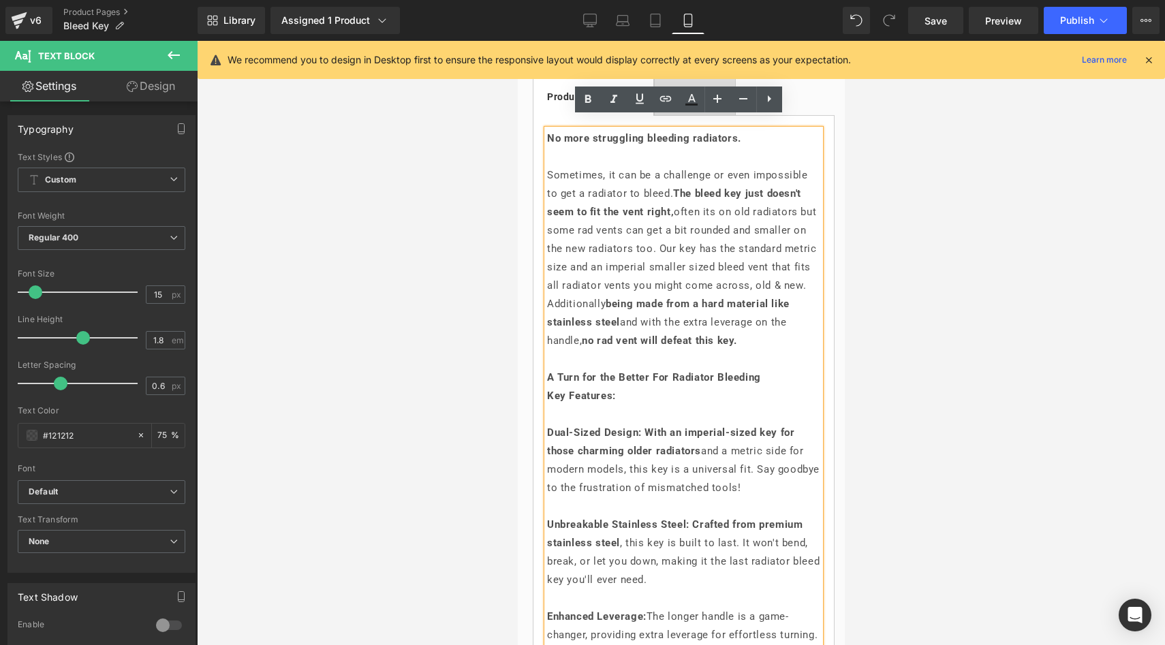
click at [650, 430] on p "Dual-Sized Design: With an imperial-sized key for those charming older radiator…" at bounding box center [682, 461] width 273 height 74
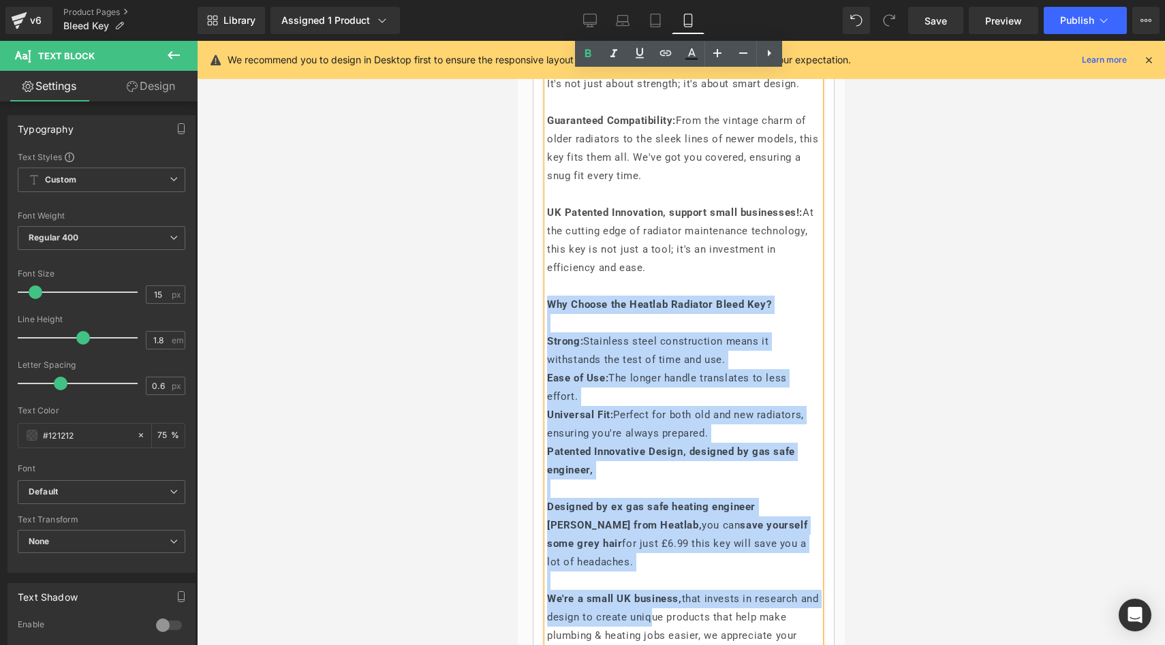
scroll to position [1486, 0]
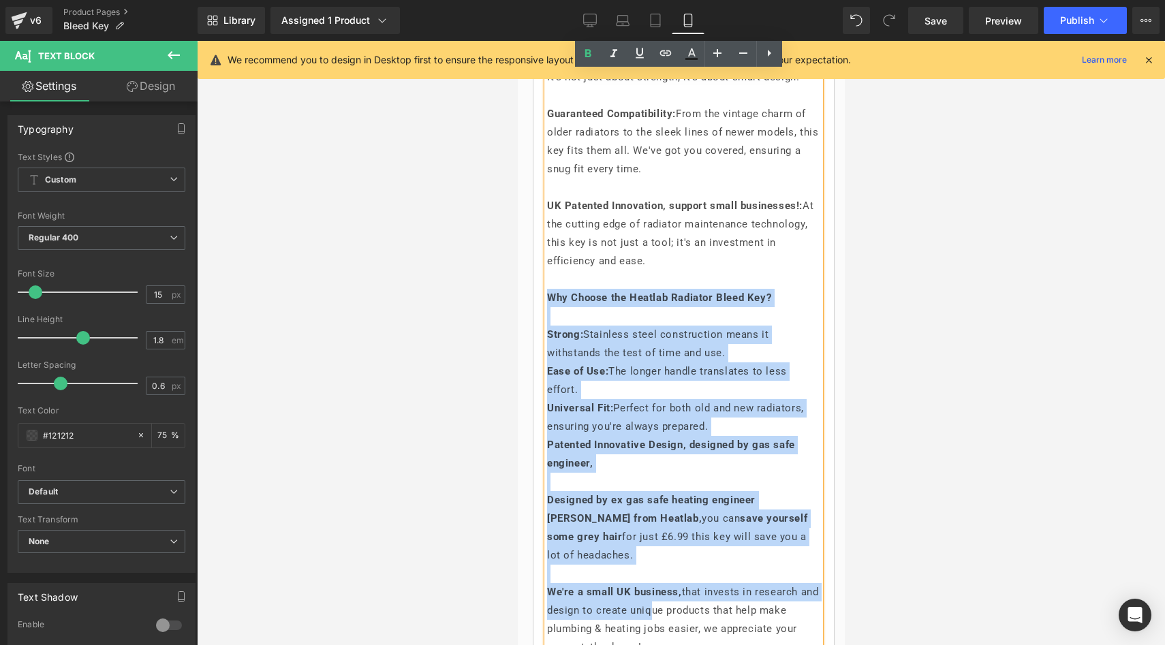
drag, startPoint x: 547, startPoint y: 434, endPoint x: 680, endPoint y: 587, distance: 203.2
click at [680, 587] on div "No more struggling bleeding radiators. Sometimes, it can be a challenge or even…" at bounding box center [682, 132] width 273 height 1159
click at [629, 491] on p at bounding box center [682, 482] width 273 height 18
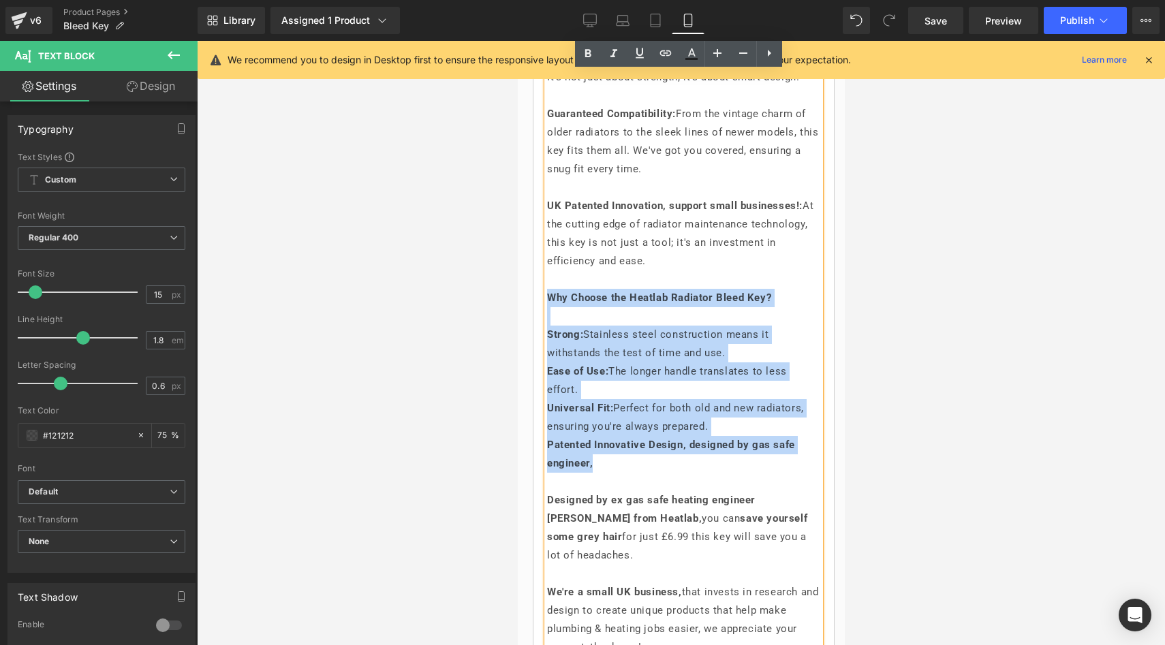
drag, startPoint x: 623, startPoint y: 501, endPoint x: 516, endPoint y: 319, distance: 211.9
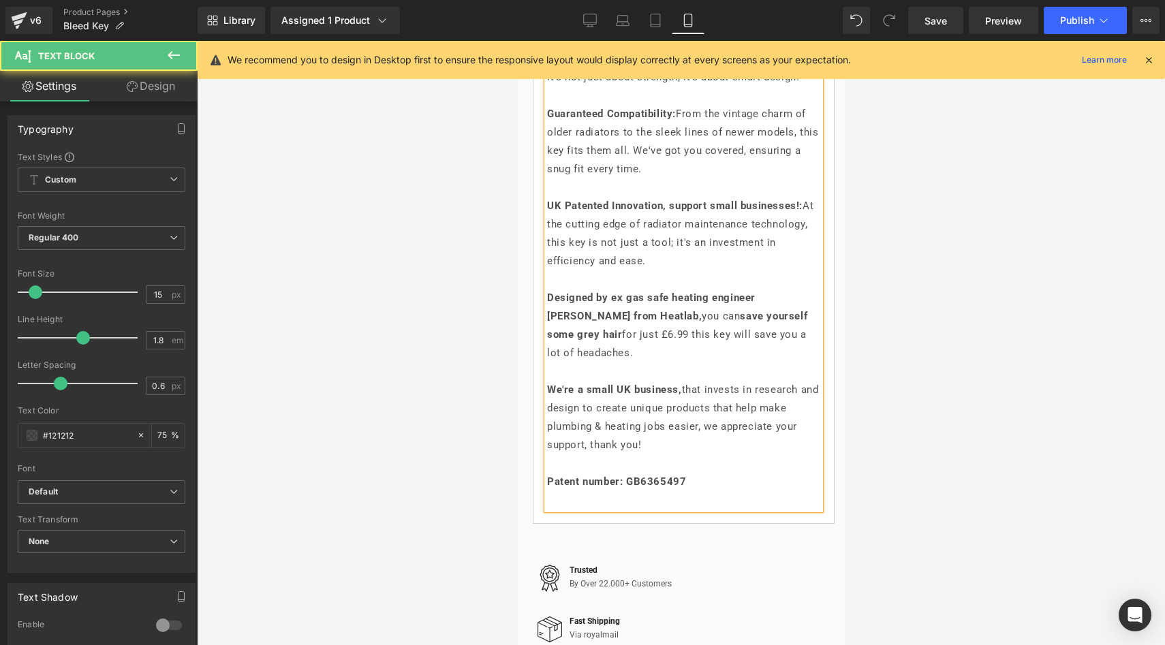
drag, startPoint x: 655, startPoint y: 468, endPoint x: 527, endPoint y: 413, distance: 139.4
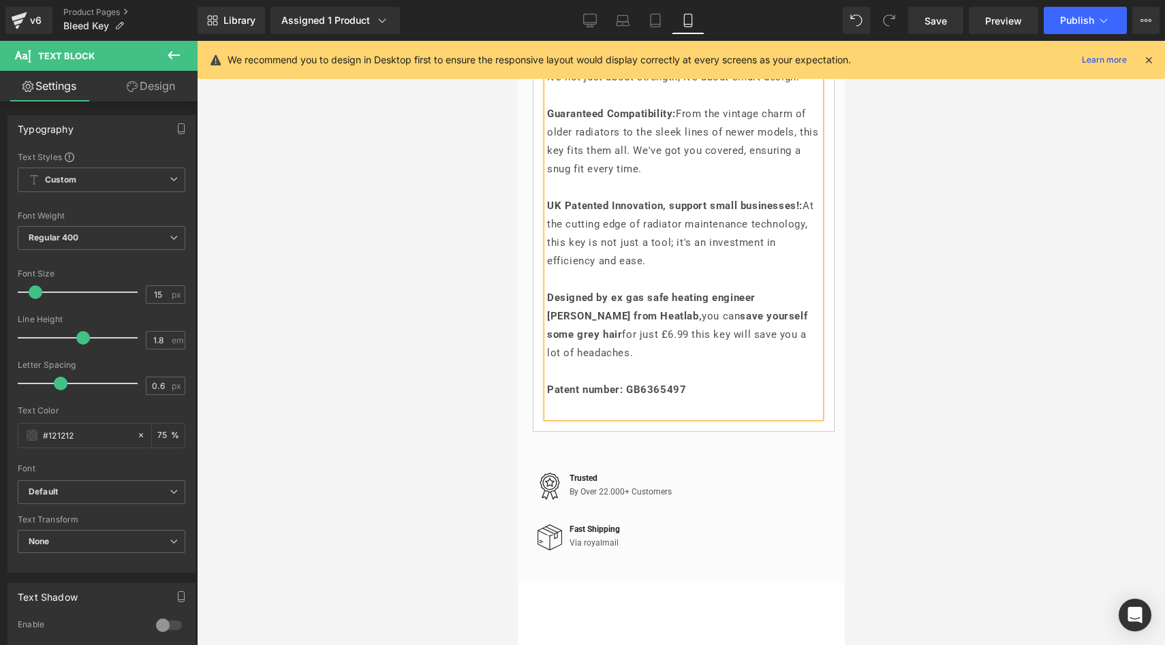
click at [568, 418] on p at bounding box center [682, 408] width 273 height 18
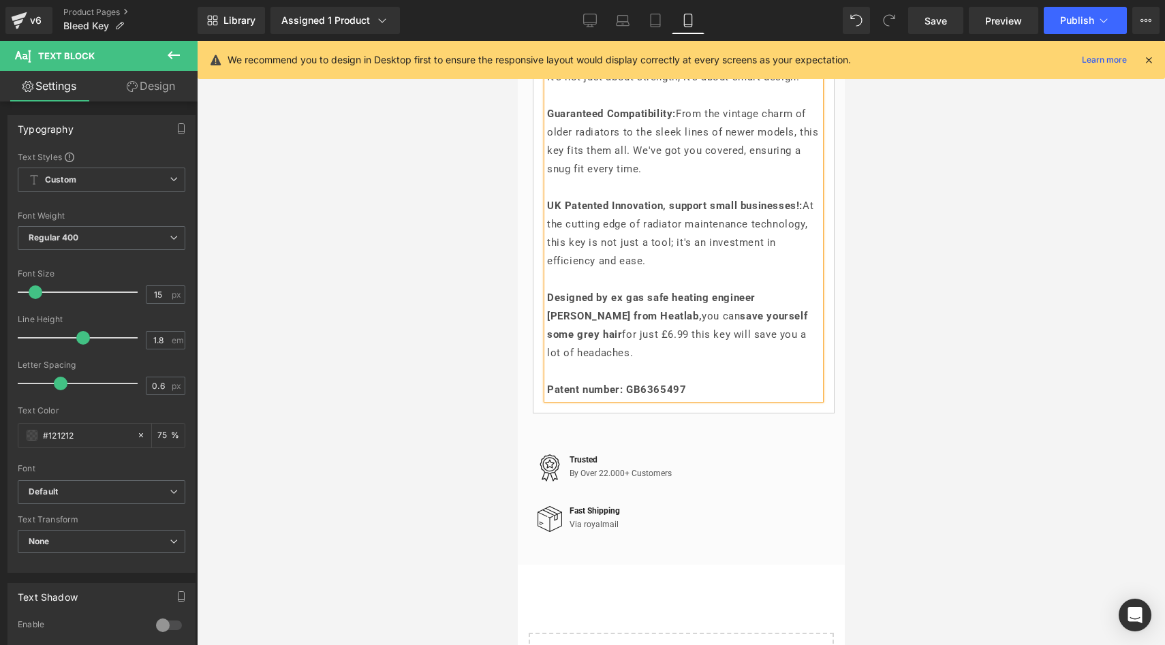
click at [570, 381] on p at bounding box center [682, 371] width 273 height 18
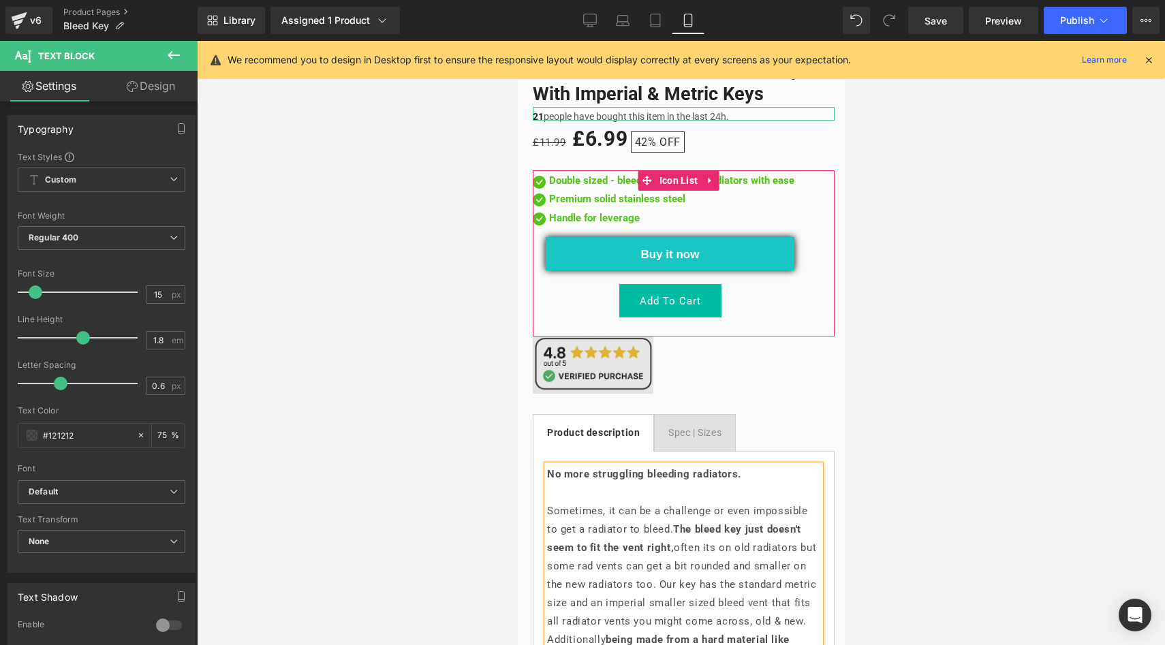
scroll to position [575, 0]
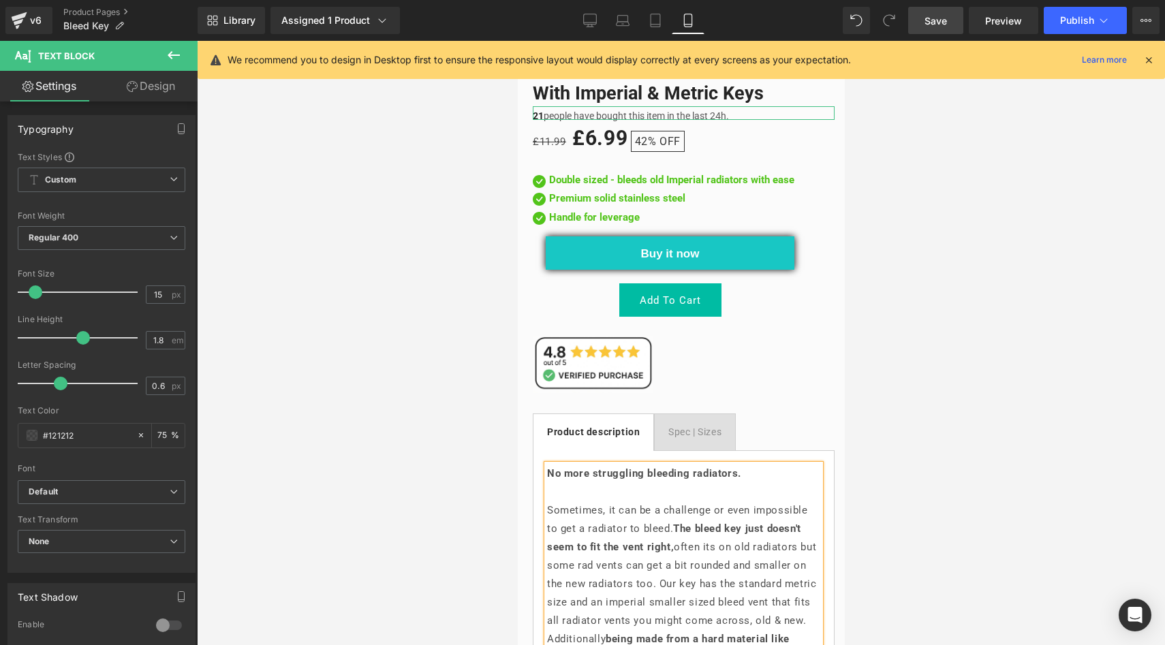
click at [930, 20] on span "Save" at bounding box center [935, 21] width 22 height 14
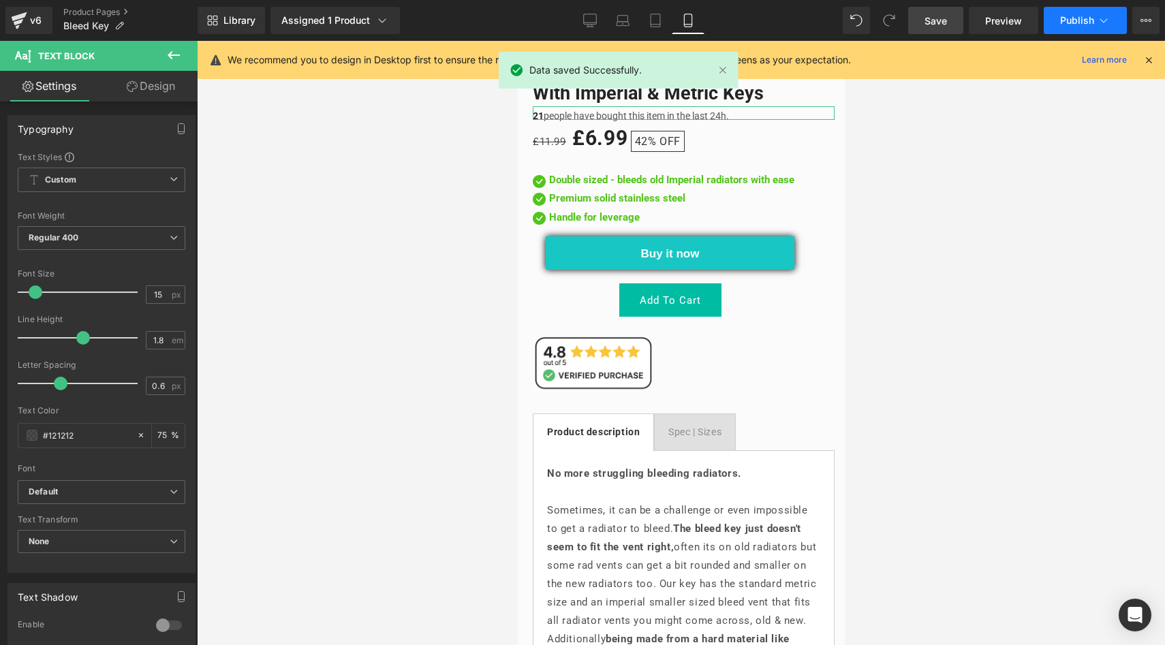
click at [1072, 15] on span "Publish" at bounding box center [1077, 20] width 34 height 11
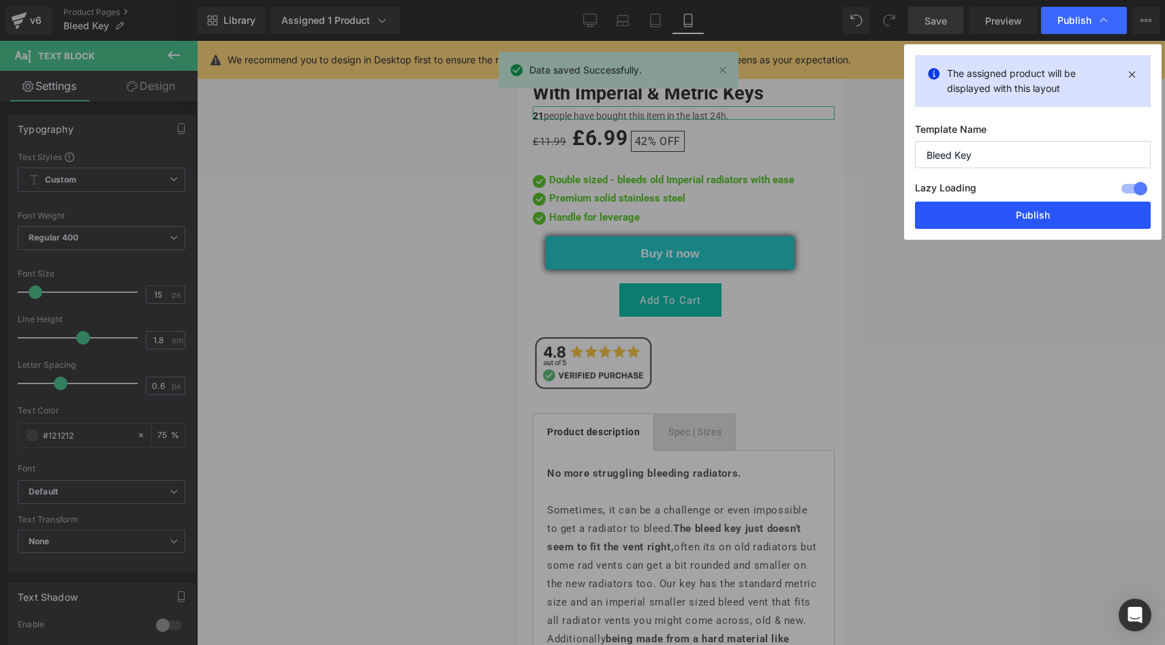
click at [1026, 215] on button "Publish" at bounding box center [1033, 215] width 236 height 27
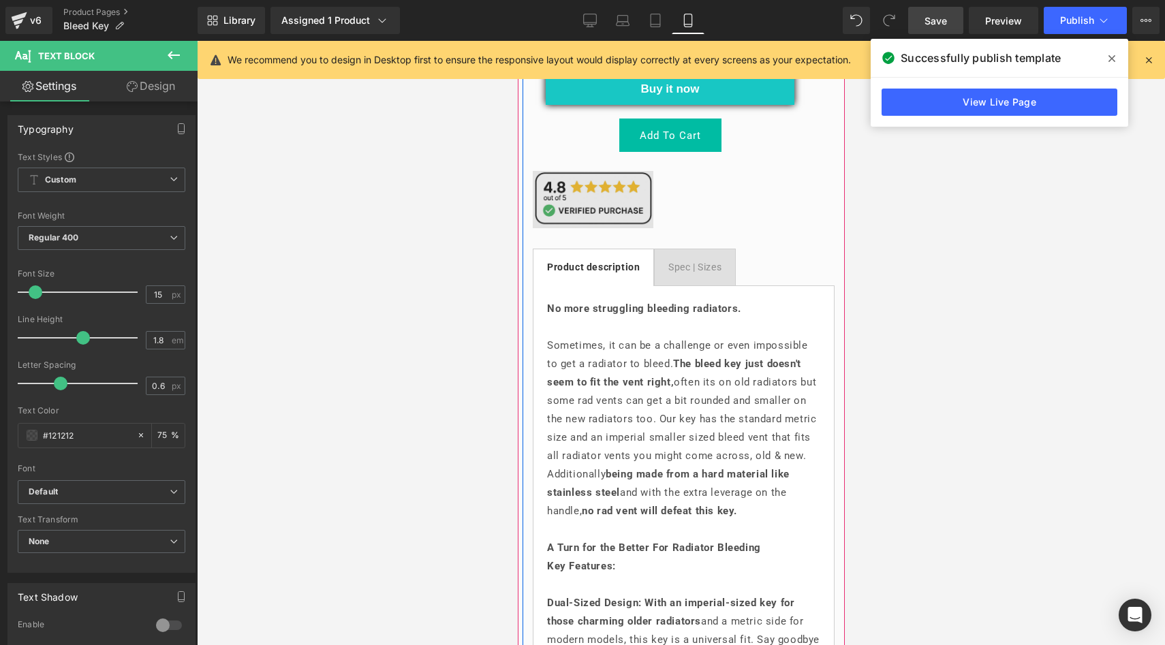
scroll to position [488, 0]
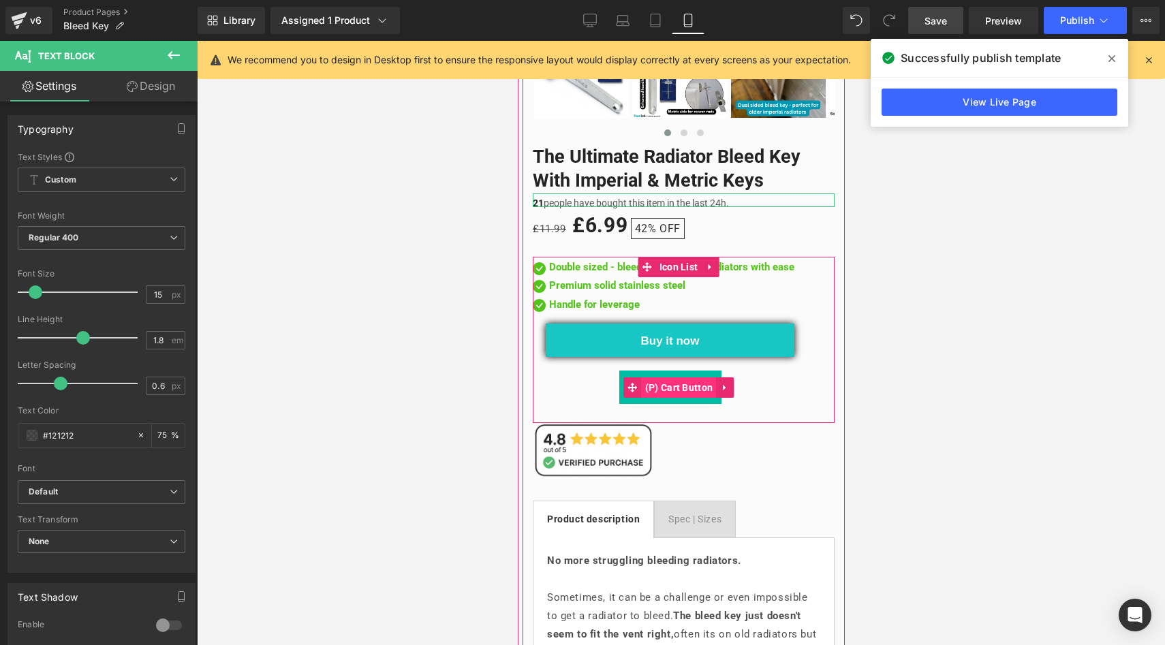
click at [644, 377] on span "(P) Cart Button" at bounding box center [678, 387] width 75 height 20
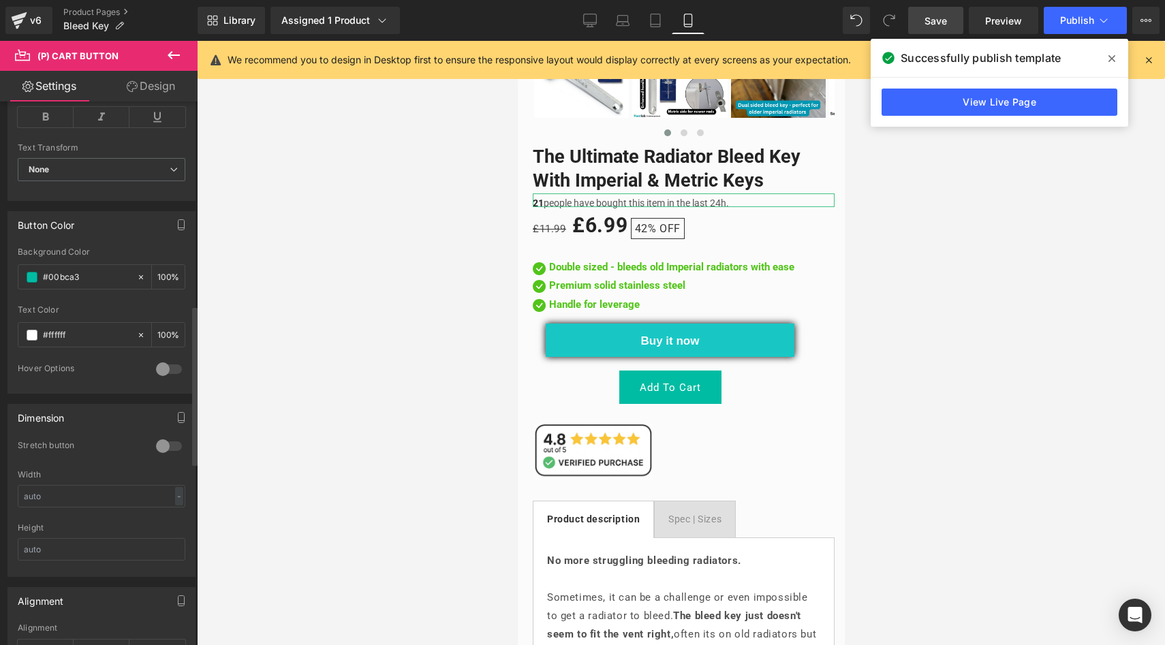
scroll to position [693, 0]
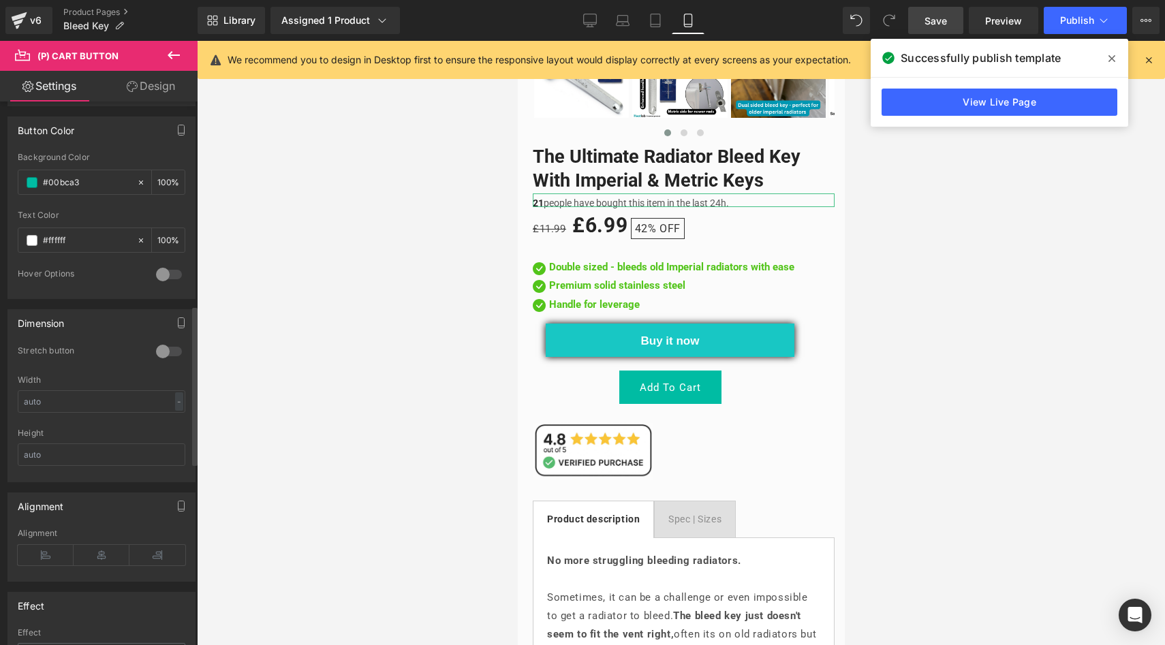
click at [157, 351] on div at bounding box center [169, 352] width 33 height 22
click at [162, 351] on div at bounding box center [169, 352] width 33 height 22
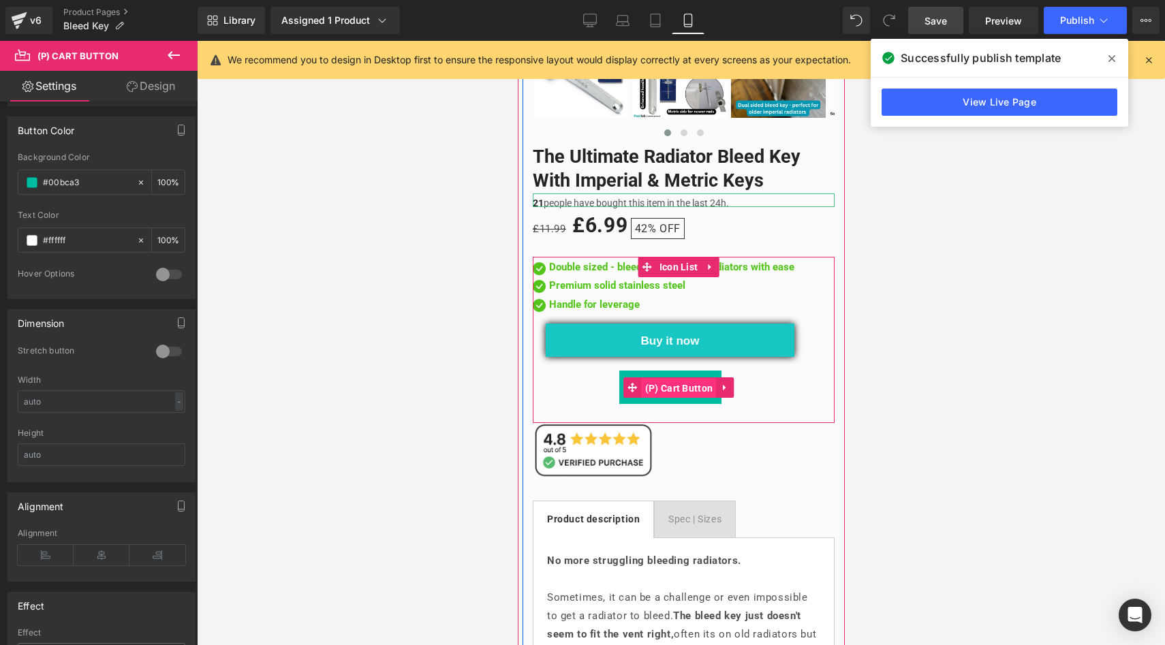
click at [665, 381] on span "(P) Cart Button" at bounding box center [678, 388] width 75 height 20
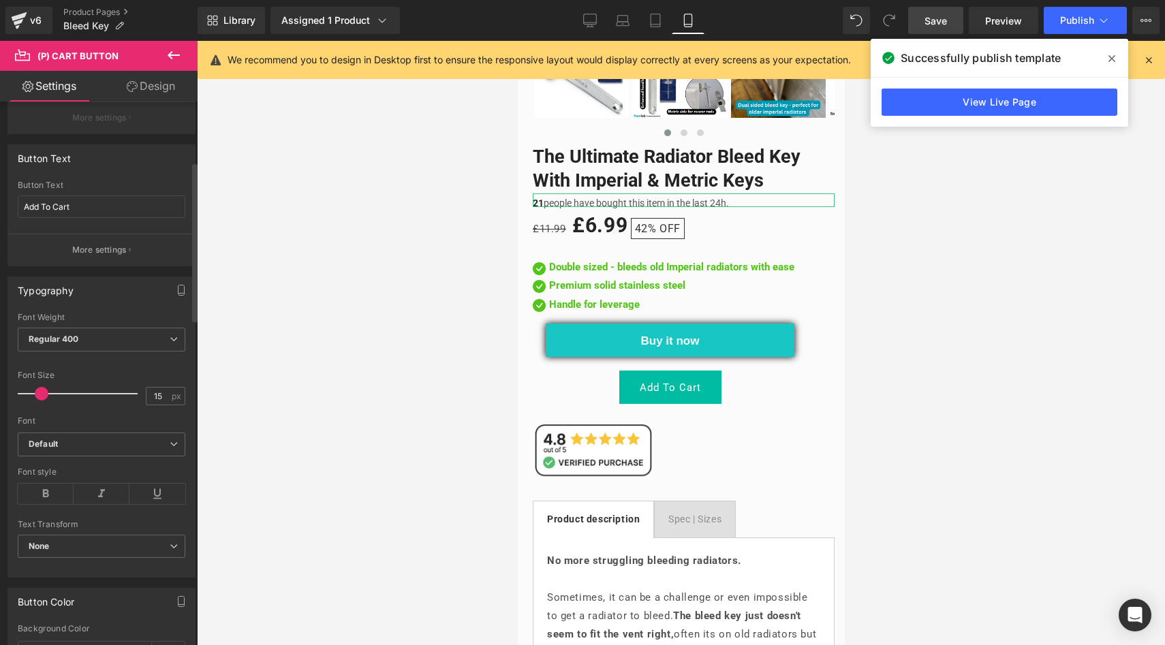
scroll to position [104, 0]
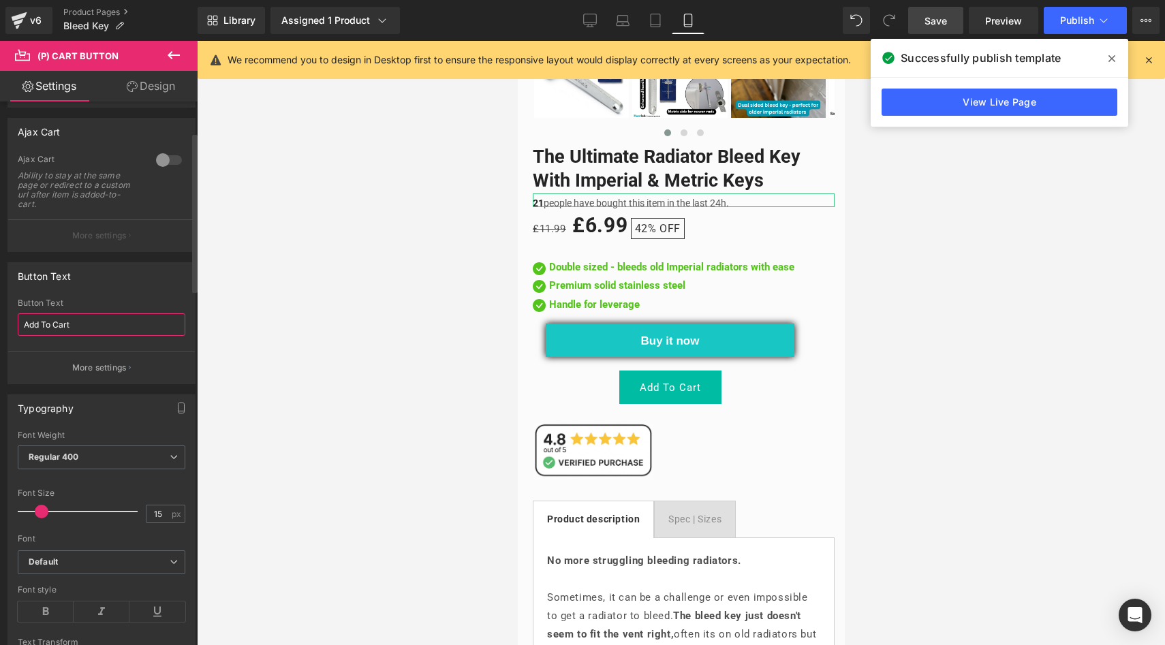
click at [28, 321] on input "Add To Cart" at bounding box center [102, 324] width 168 height 22
click at [25, 320] on input "Add To Cart" at bounding box center [102, 324] width 168 height 22
paste input "🛒"
type input "🛒 Add To Cart"
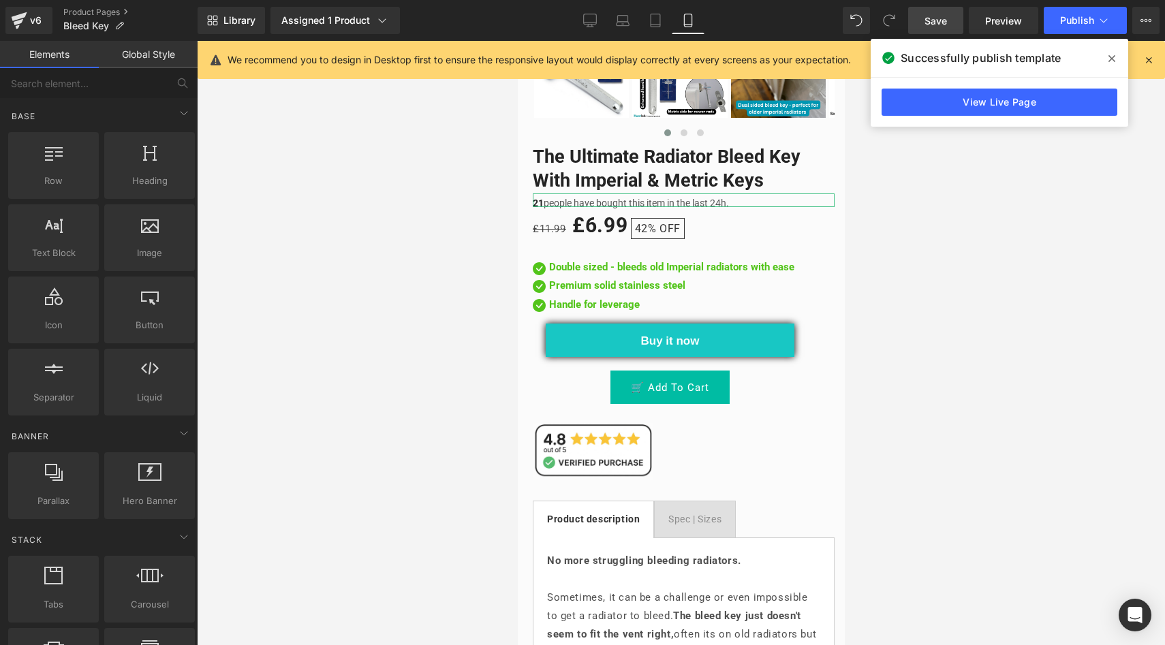
click at [328, 294] on div at bounding box center [681, 343] width 968 height 604
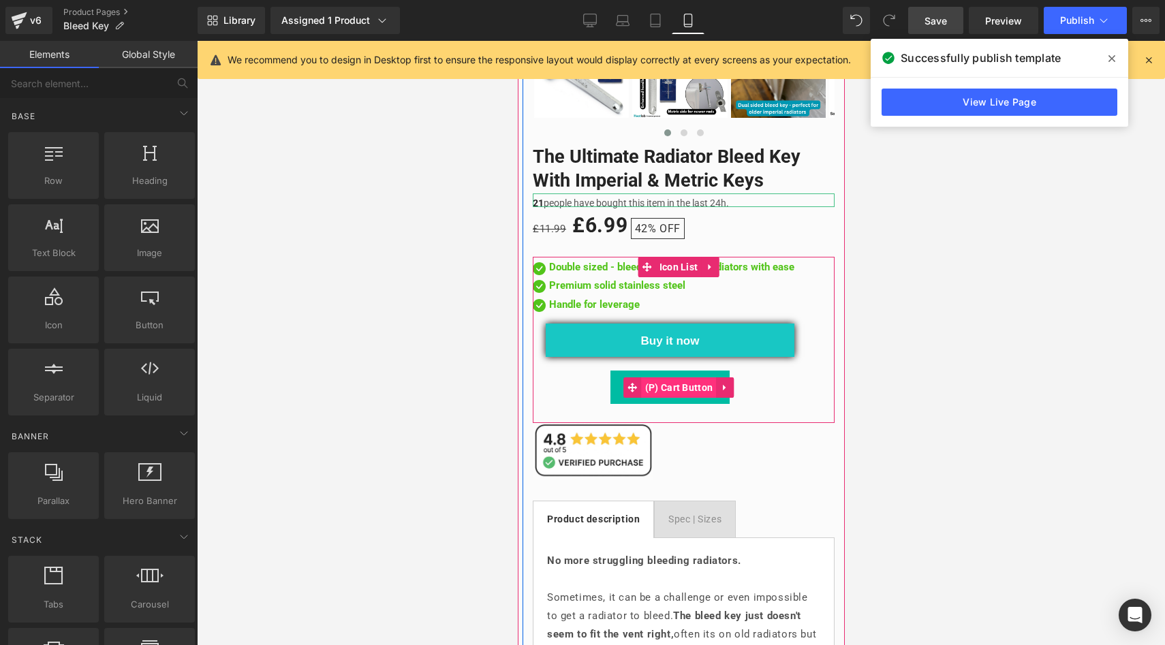
click at [667, 377] on span "(P) Cart Button" at bounding box center [678, 387] width 75 height 20
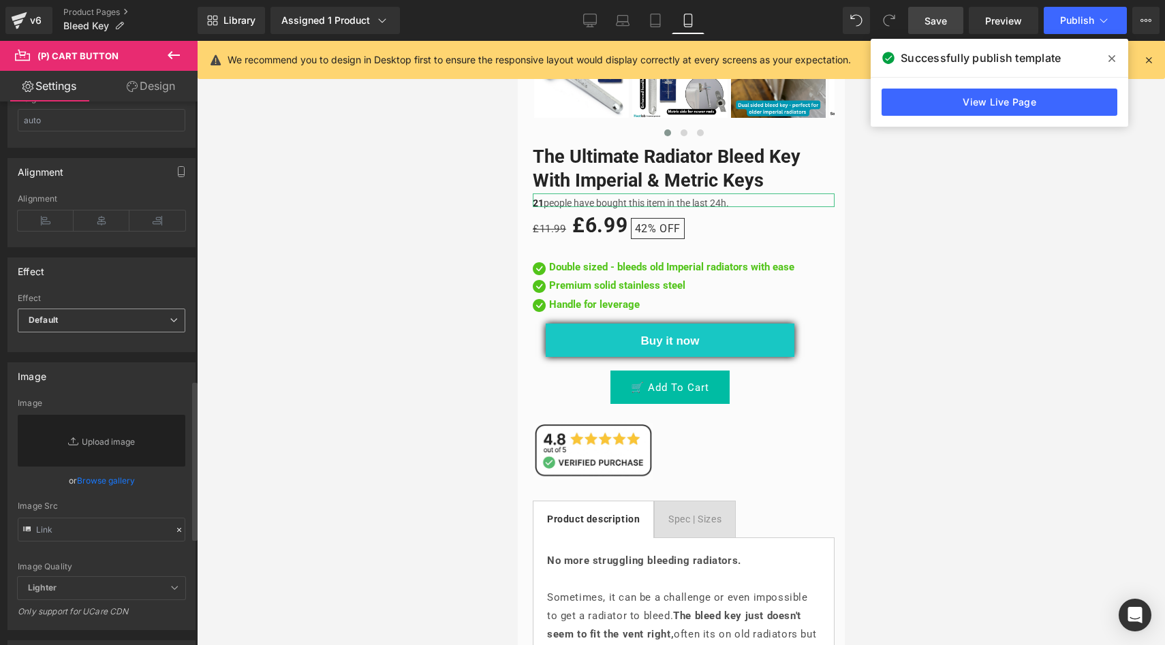
scroll to position [353, 0]
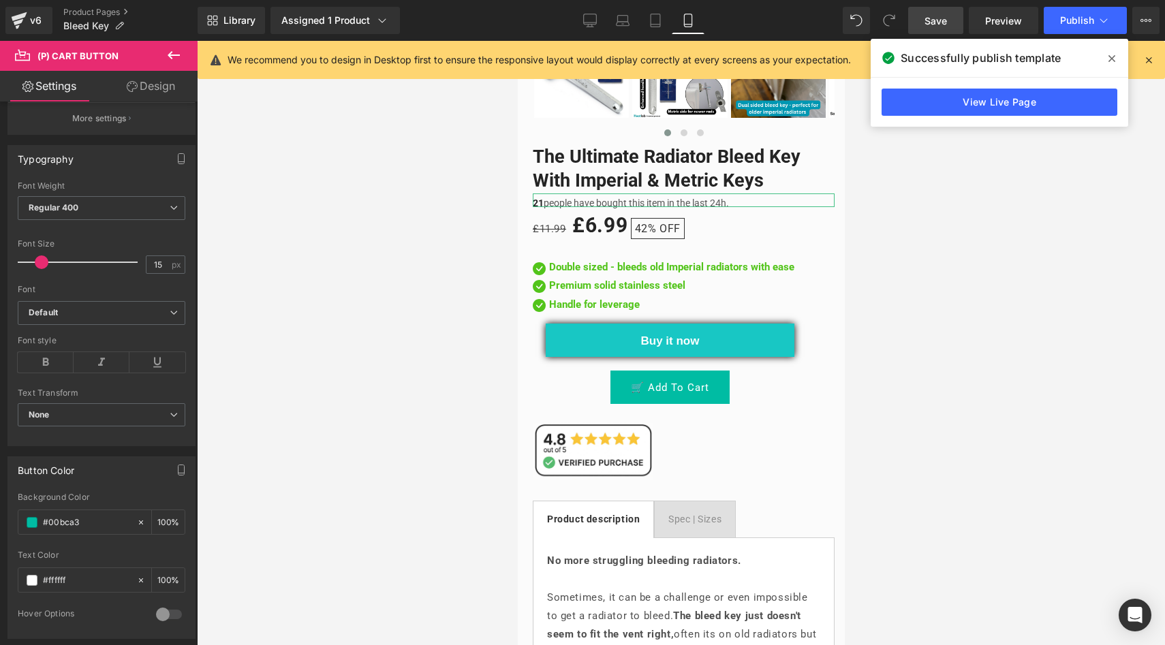
click at [166, 89] on link "Design" at bounding box center [150, 86] width 99 height 31
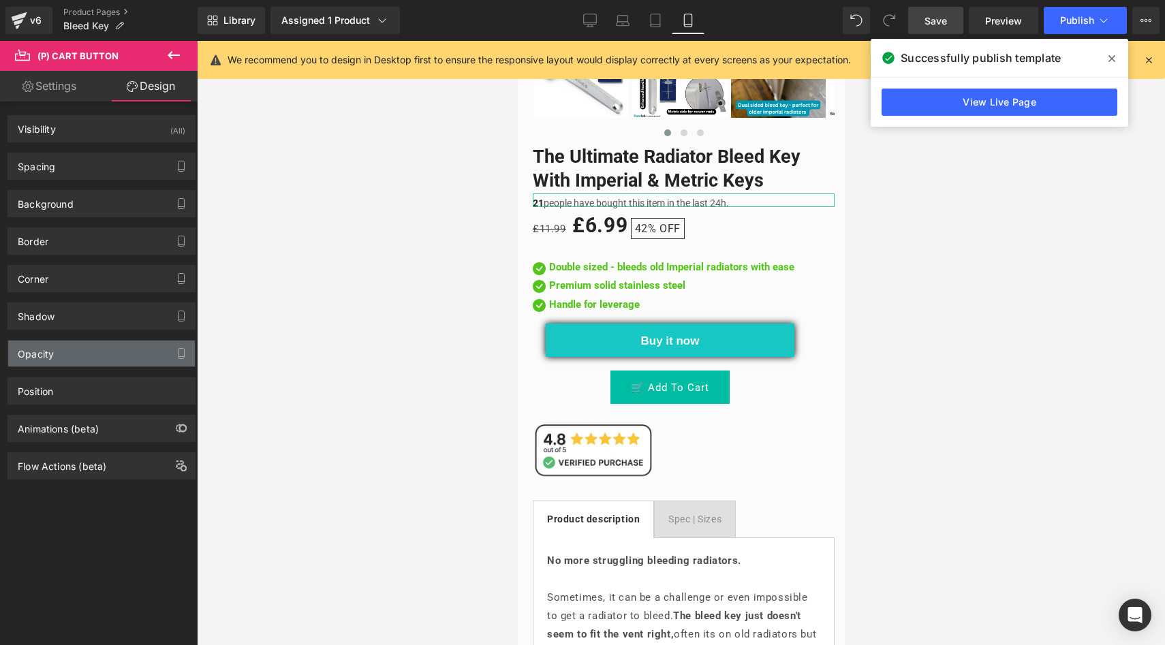
type input "#ffffff"
type input "100"
type input "0"
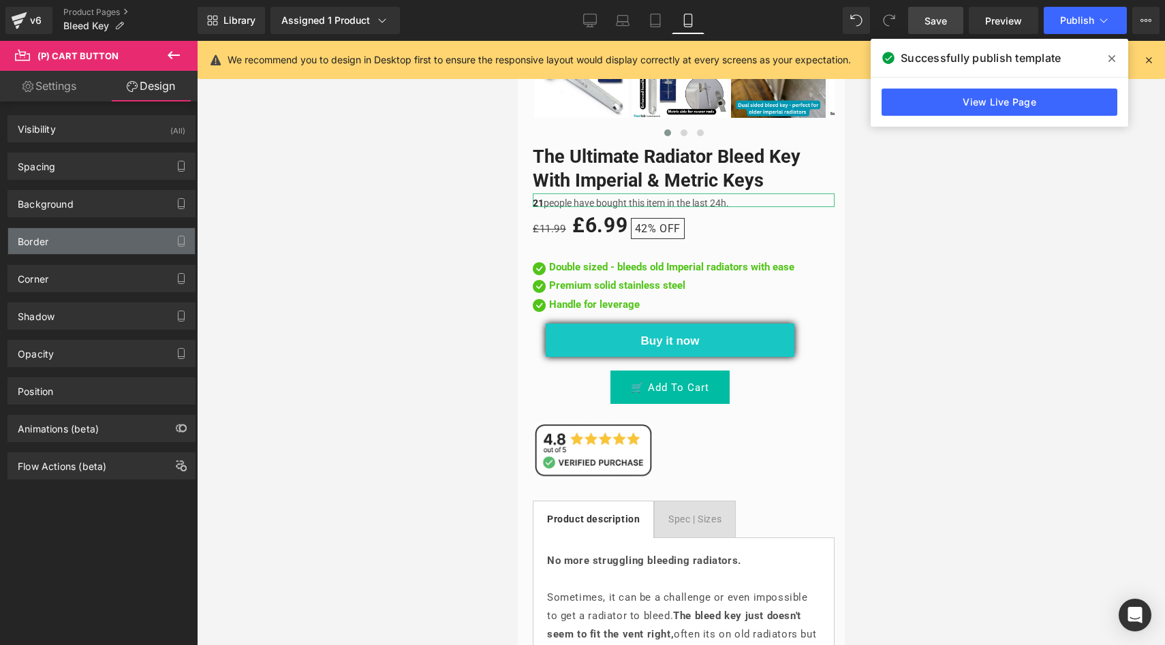
click at [74, 236] on div "Border" at bounding box center [101, 241] width 187 height 26
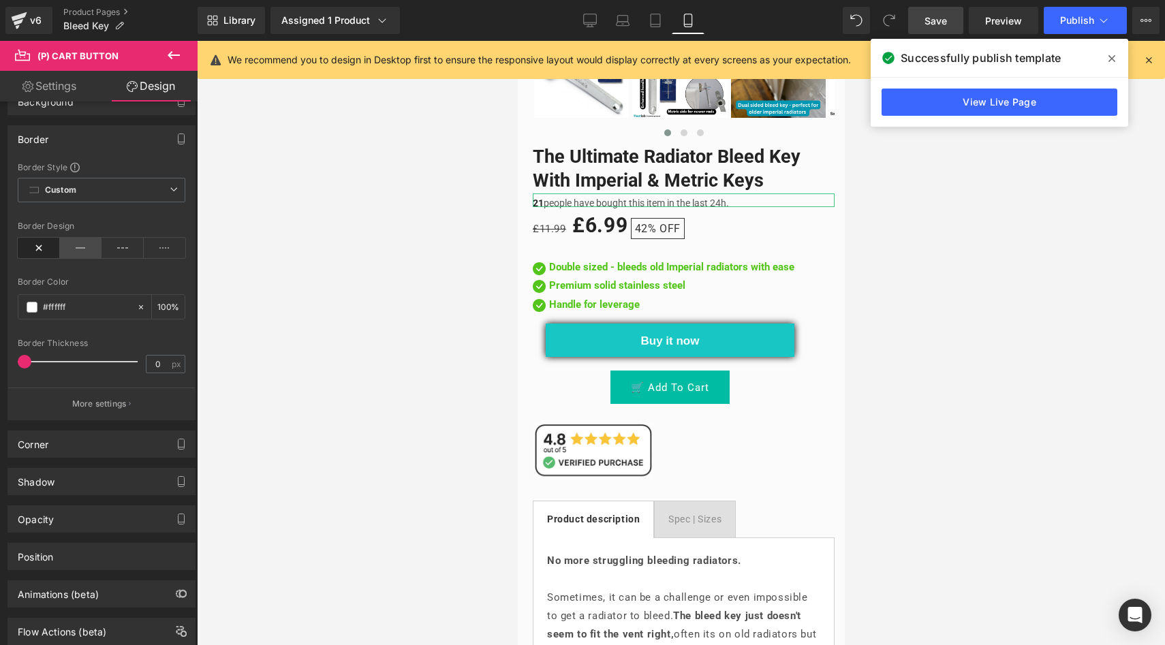
scroll to position [140, 0]
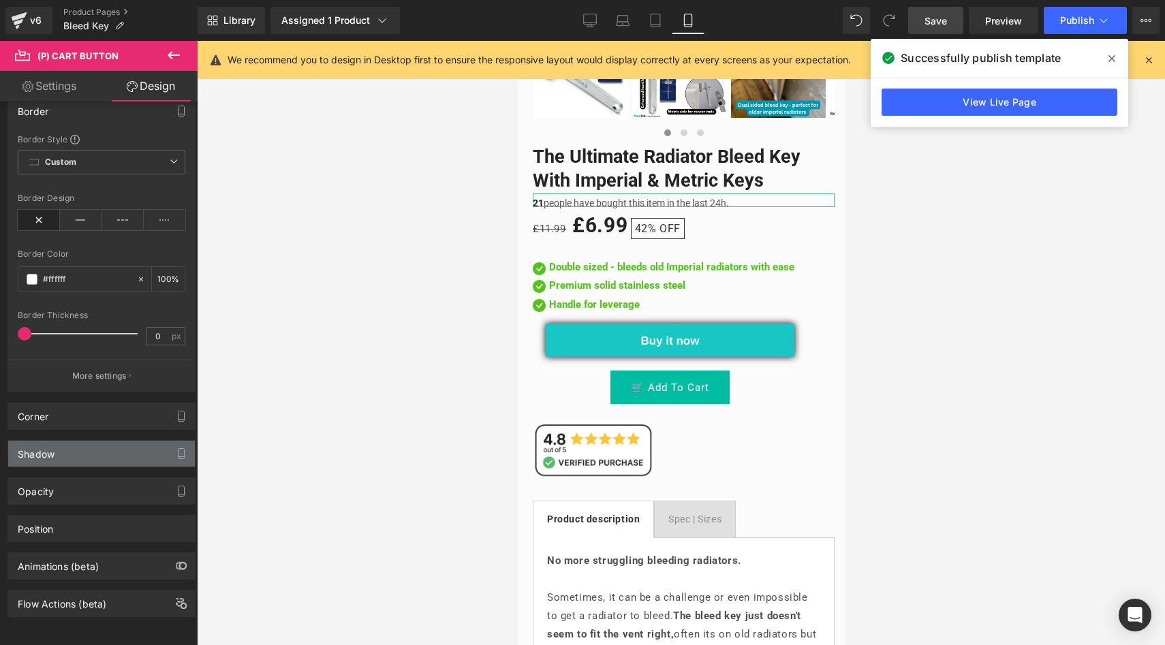
click at [71, 450] on div "Shadow" at bounding box center [101, 454] width 187 height 26
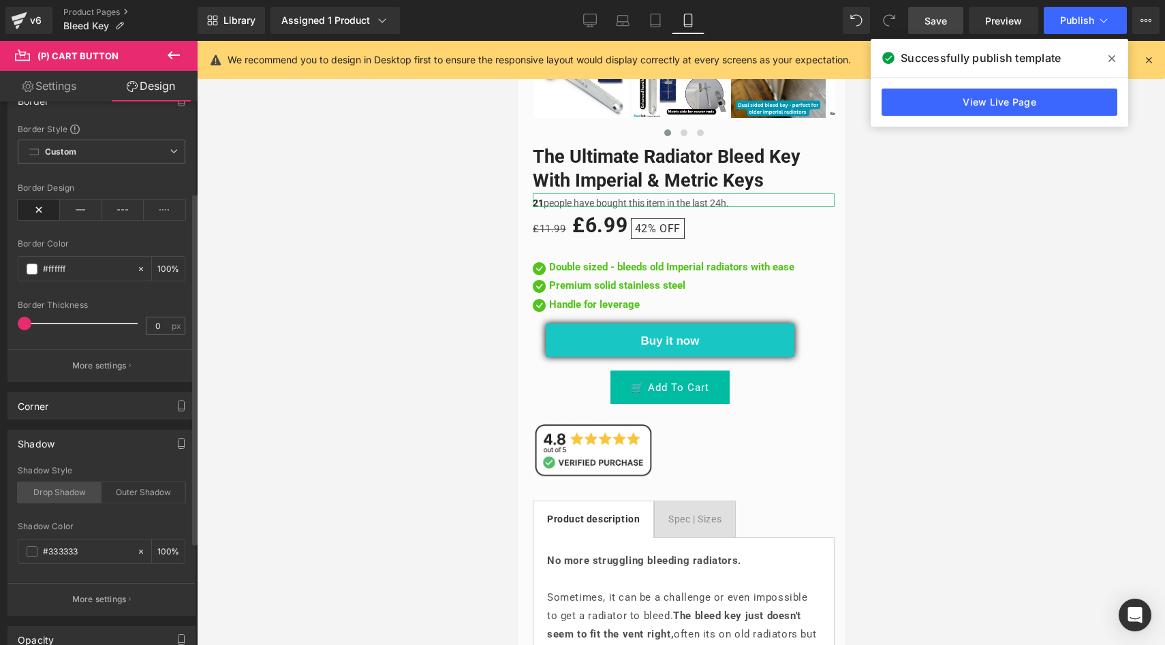
click at [67, 496] on div "Drop Shadow" at bounding box center [60, 492] width 84 height 20
click at [113, 494] on div "Outer Shadow" at bounding box center [143, 492] width 84 height 20
click at [930, 10] on link "Save" at bounding box center [935, 20] width 55 height 27
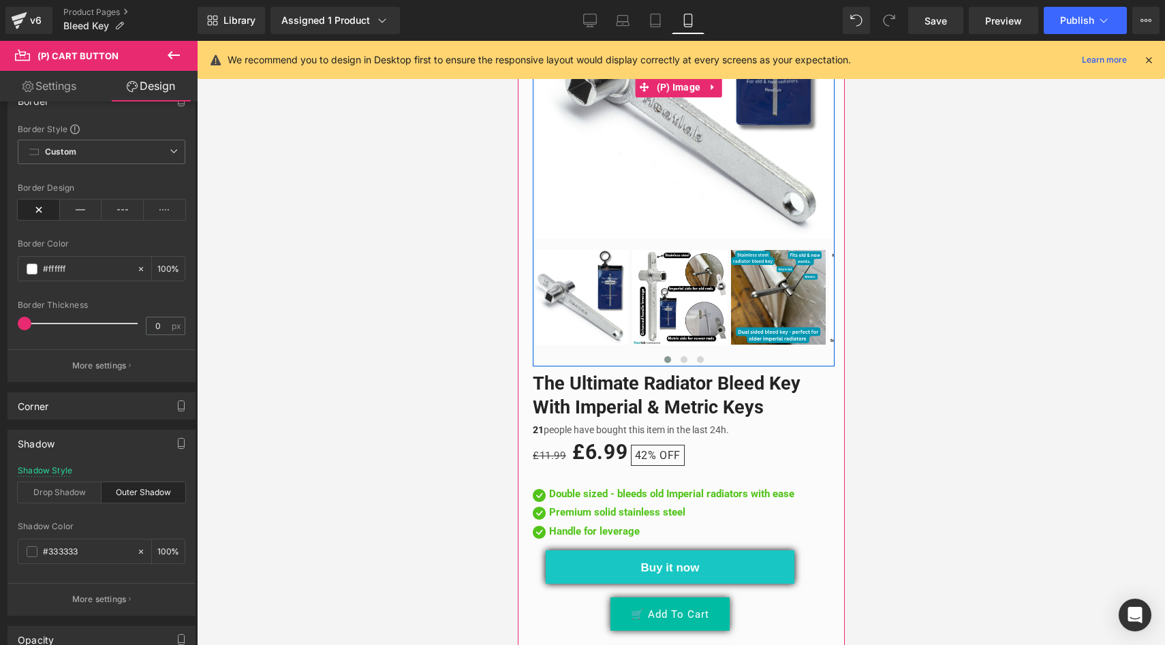
scroll to position [265, 0]
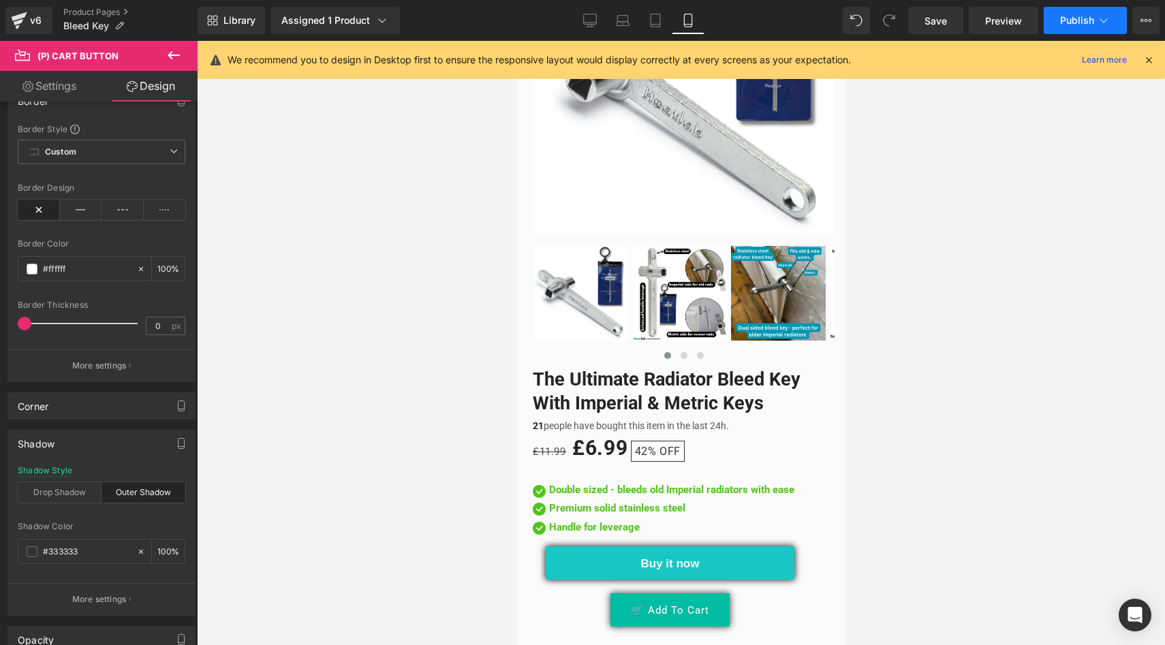
click at [1083, 25] on span "Publish" at bounding box center [1077, 20] width 34 height 11
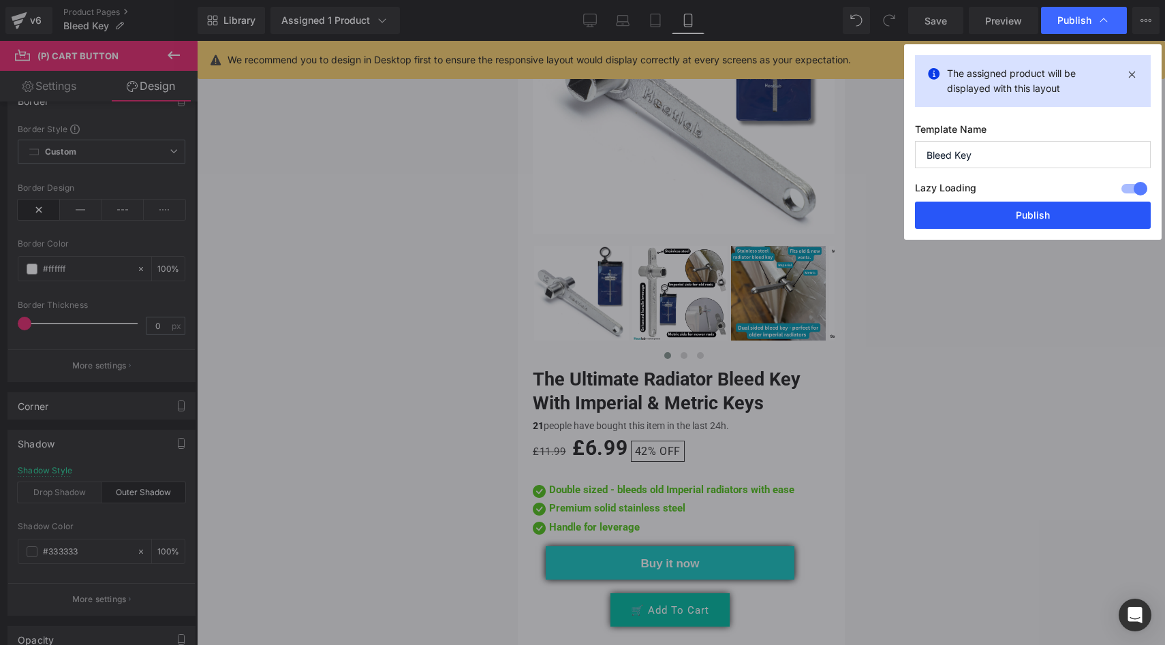
click at [1050, 208] on button "Publish" at bounding box center [1033, 215] width 236 height 27
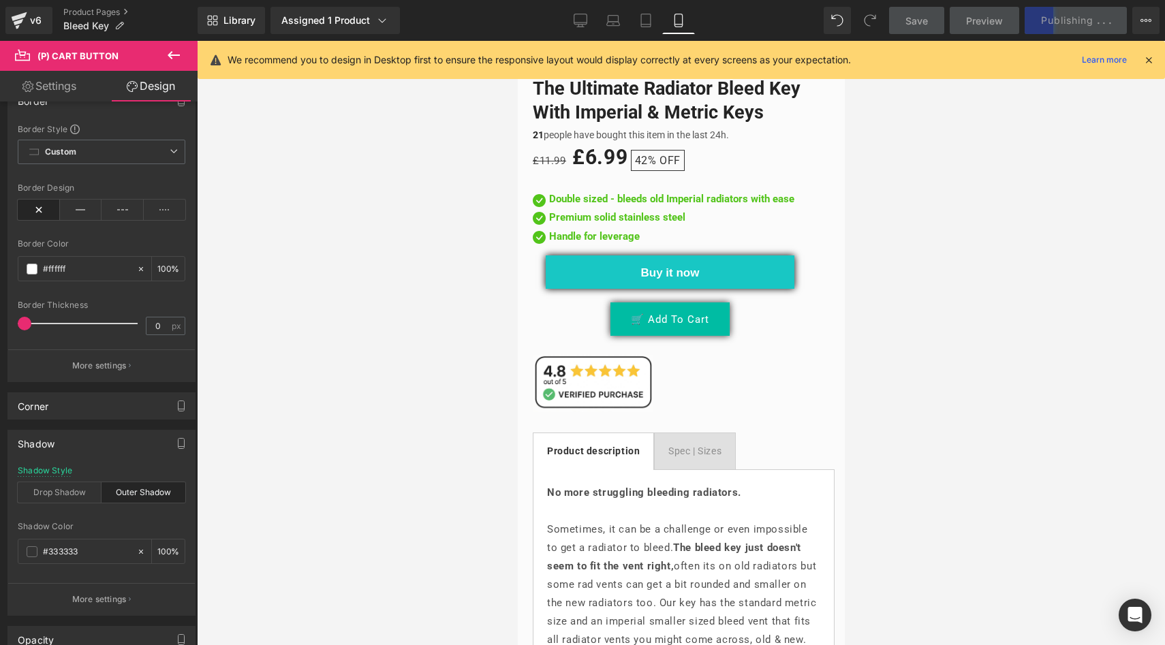
scroll to position [1031, 0]
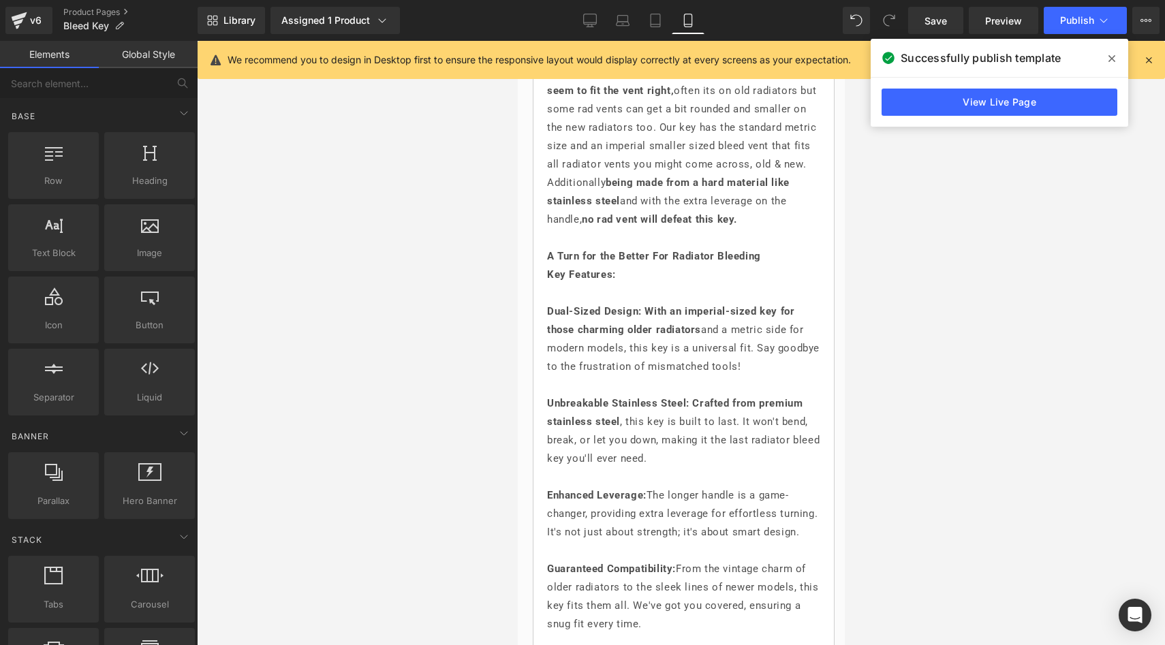
click at [463, 255] on div at bounding box center [681, 343] width 968 height 604
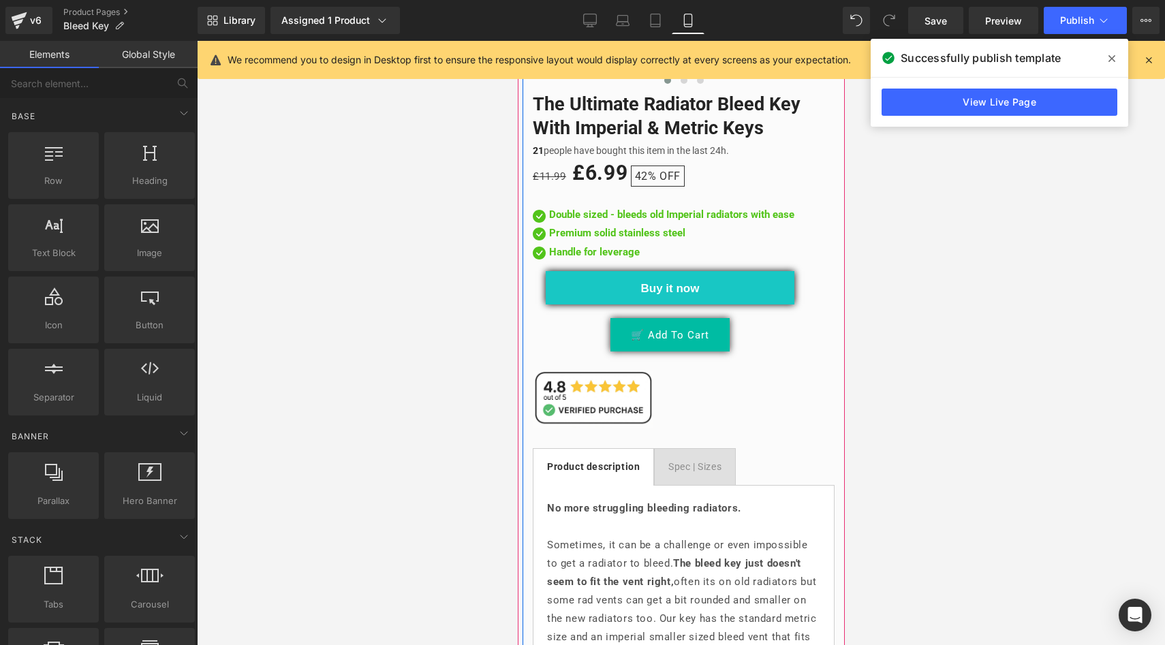
scroll to position [539, 0]
click at [601, 392] on span "Image" at bounding box center [590, 400] width 28 height 16
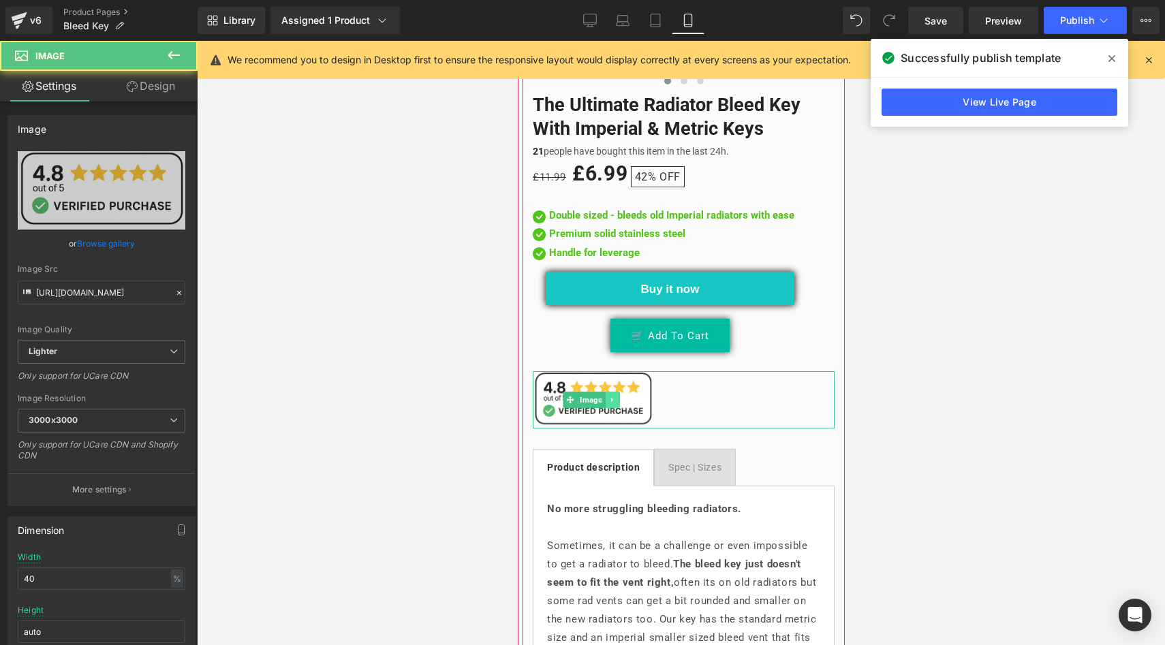
click at [608, 396] on icon at bounding box center [611, 400] width 7 height 8
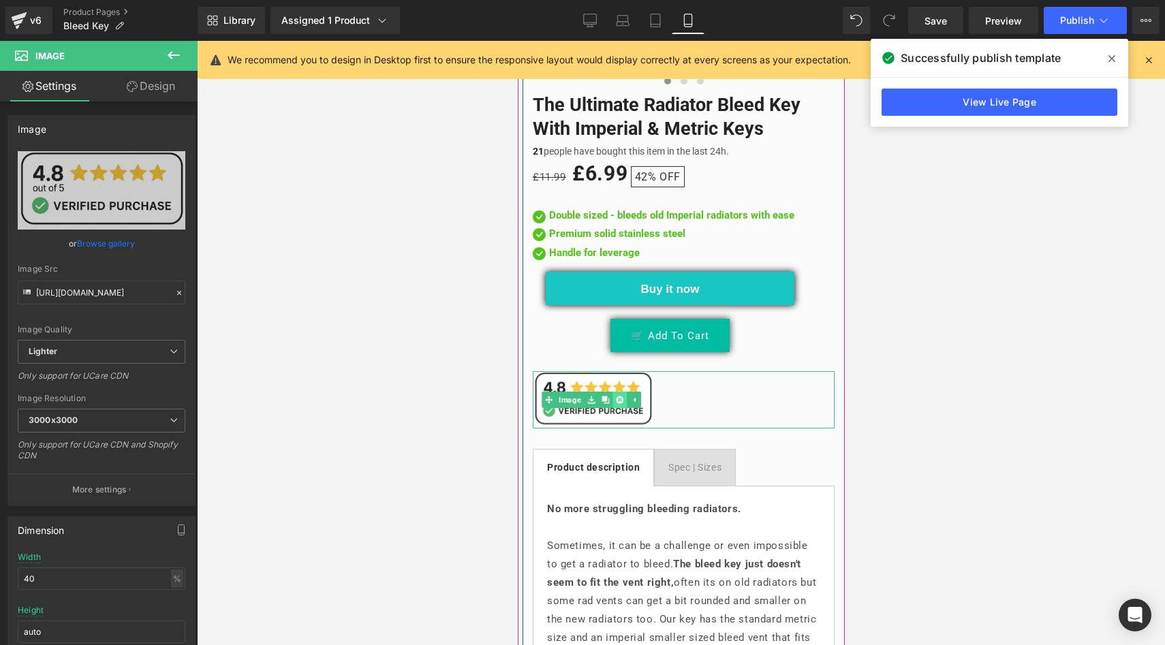
click at [616, 396] on icon at bounding box center [617, 400] width 7 height 8
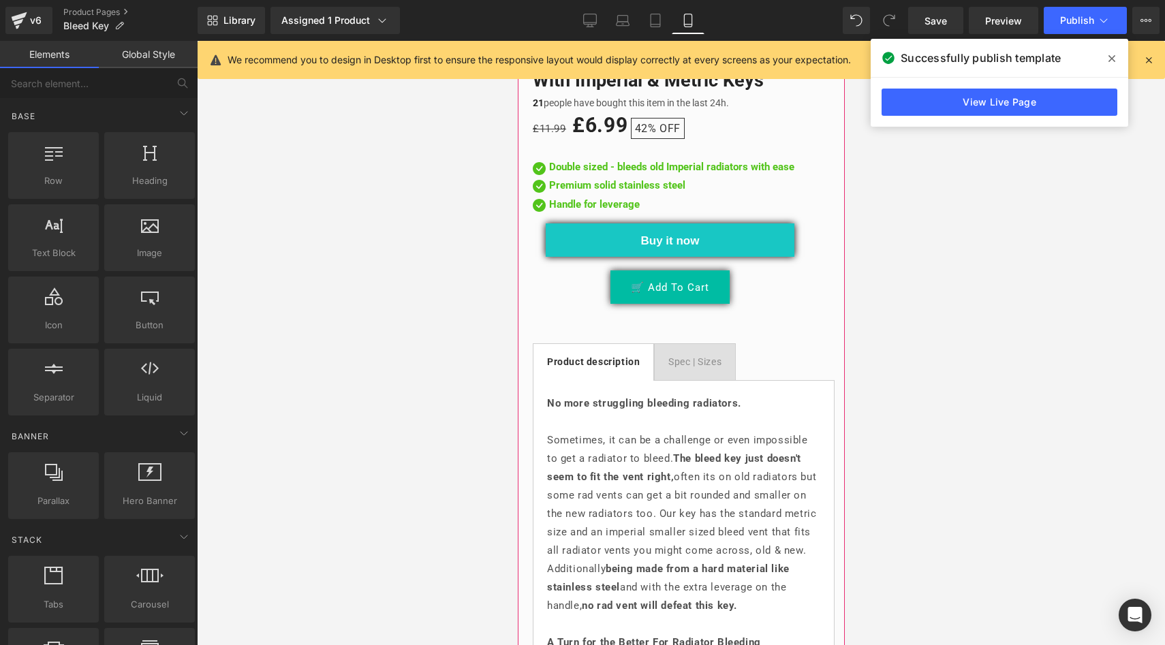
scroll to position [646, 0]
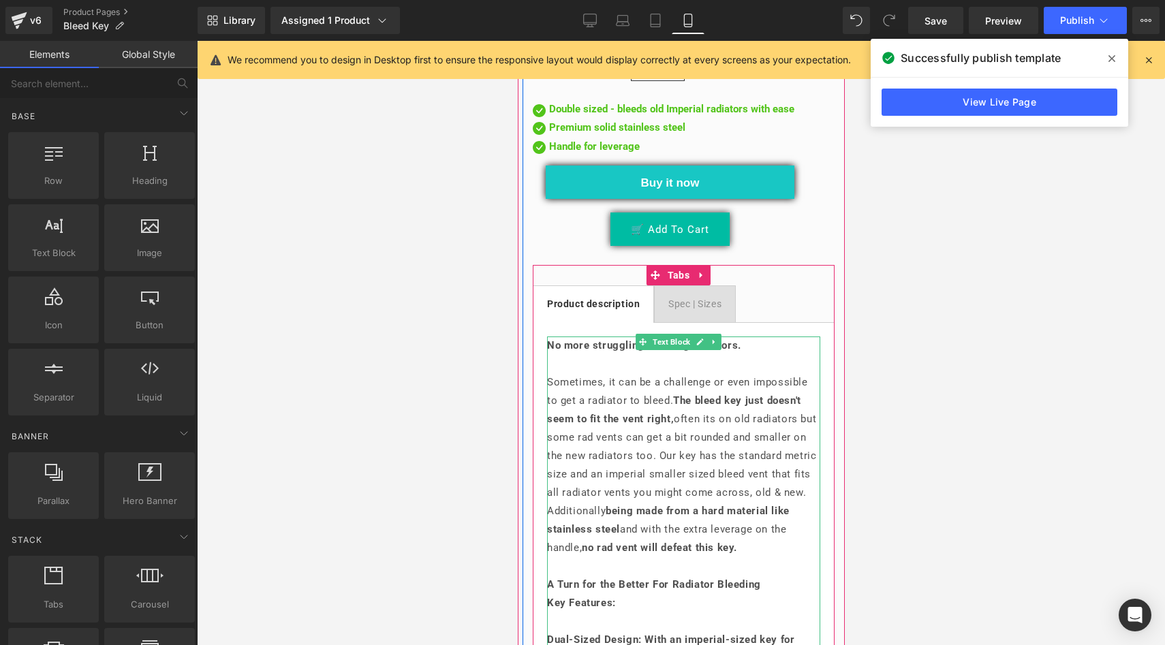
click at [771, 355] on p at bounding box center [682, 364] width 273 height 18
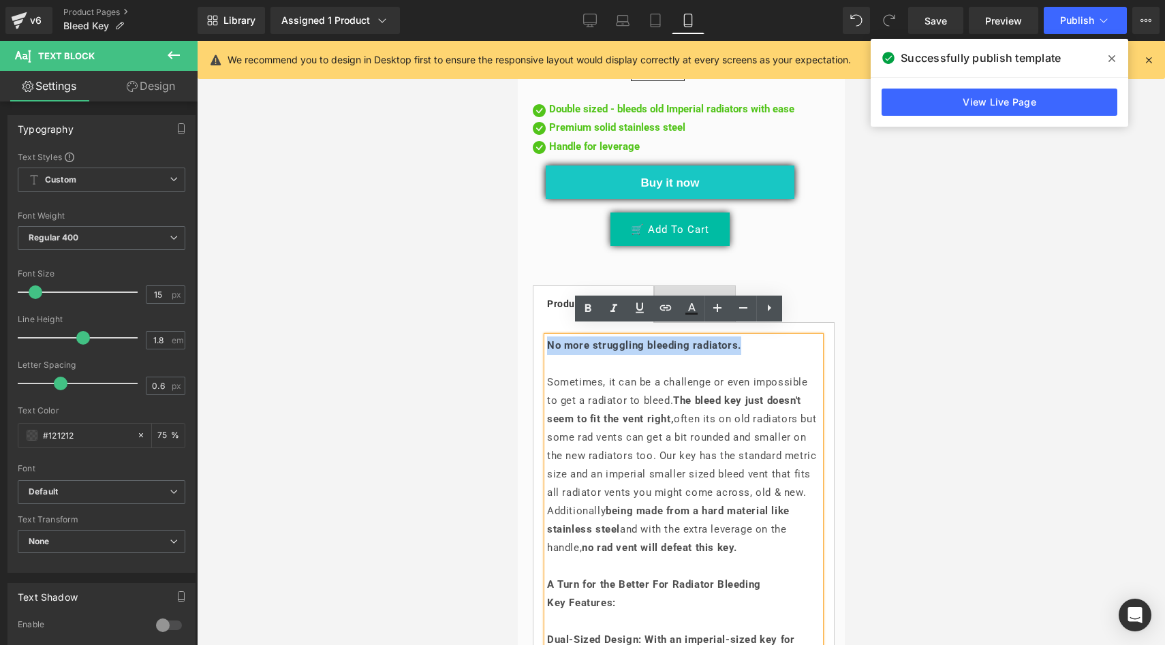
drag, startPoint x: 759, startPoint y: 339, endPoint x: 582, endPoint y: 315, distance: 179.4
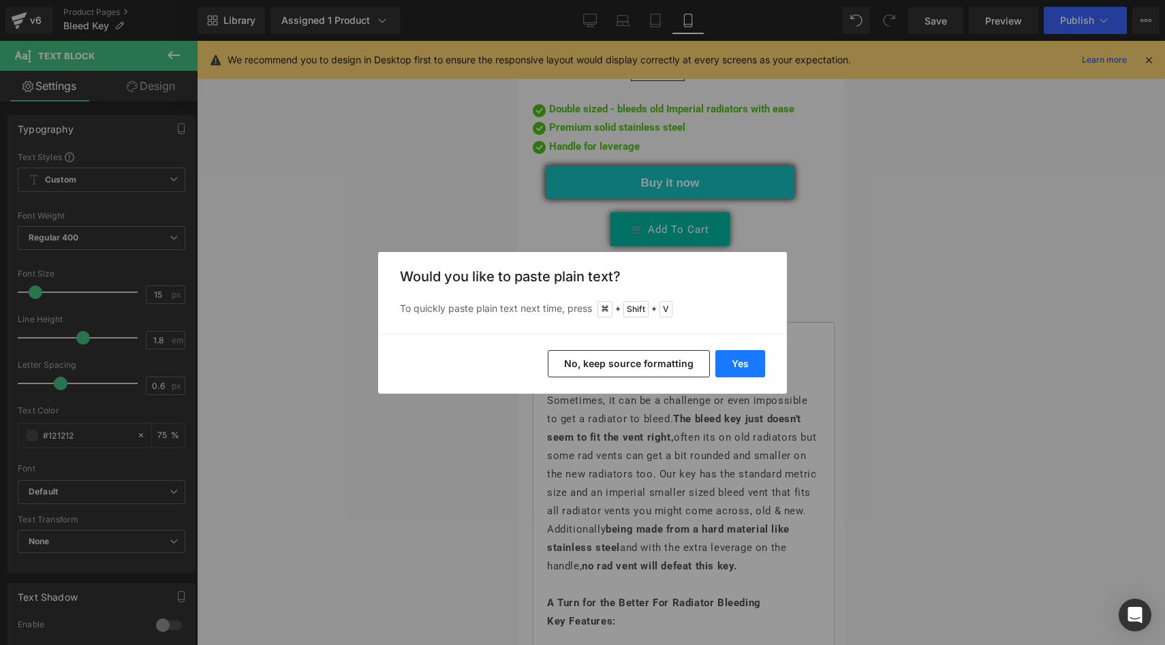
click at [745, 361] on button "Yes" at bounding box center [740, 363] width 50 height 27
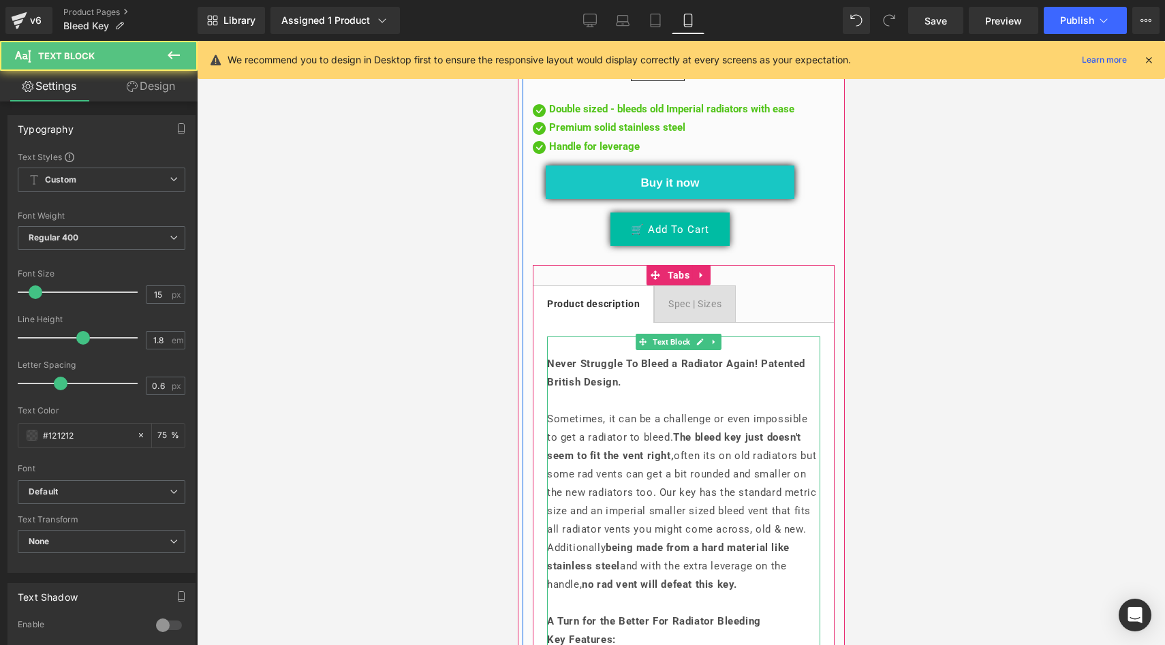
click at [715, 392] on p at bounding box center [682, 401] width 273 height 18
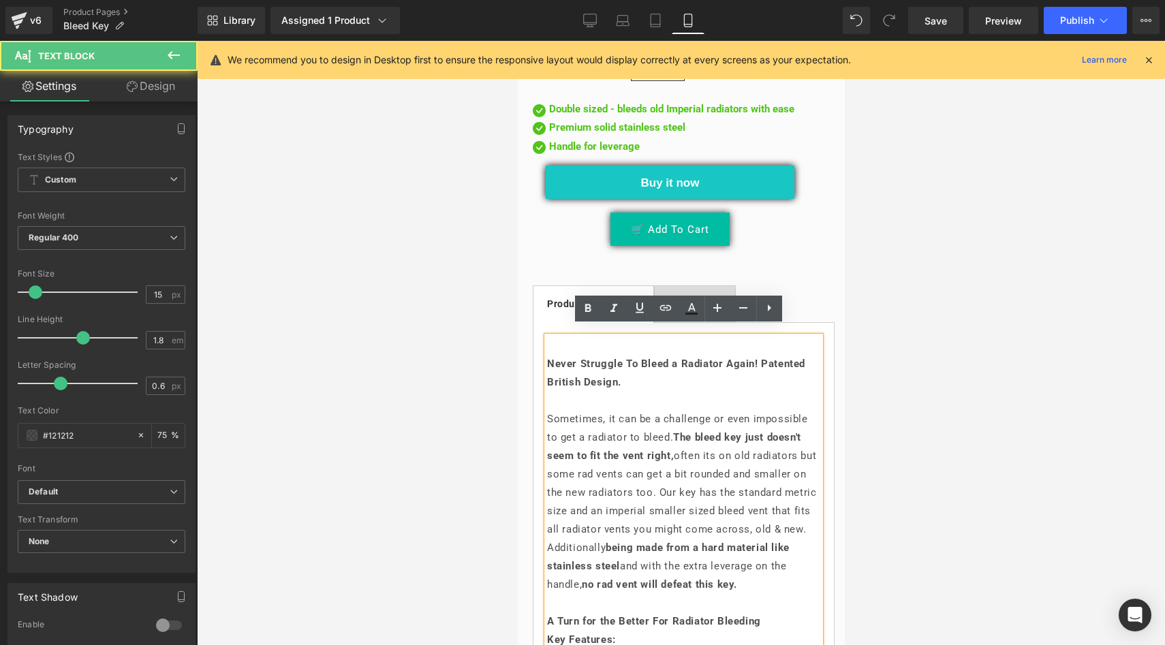
click at [550, 358] on b "Never Struggle To Bleed a Radiator Again! Patented British Design." at bounding box center [675, 373] width 258 height 31
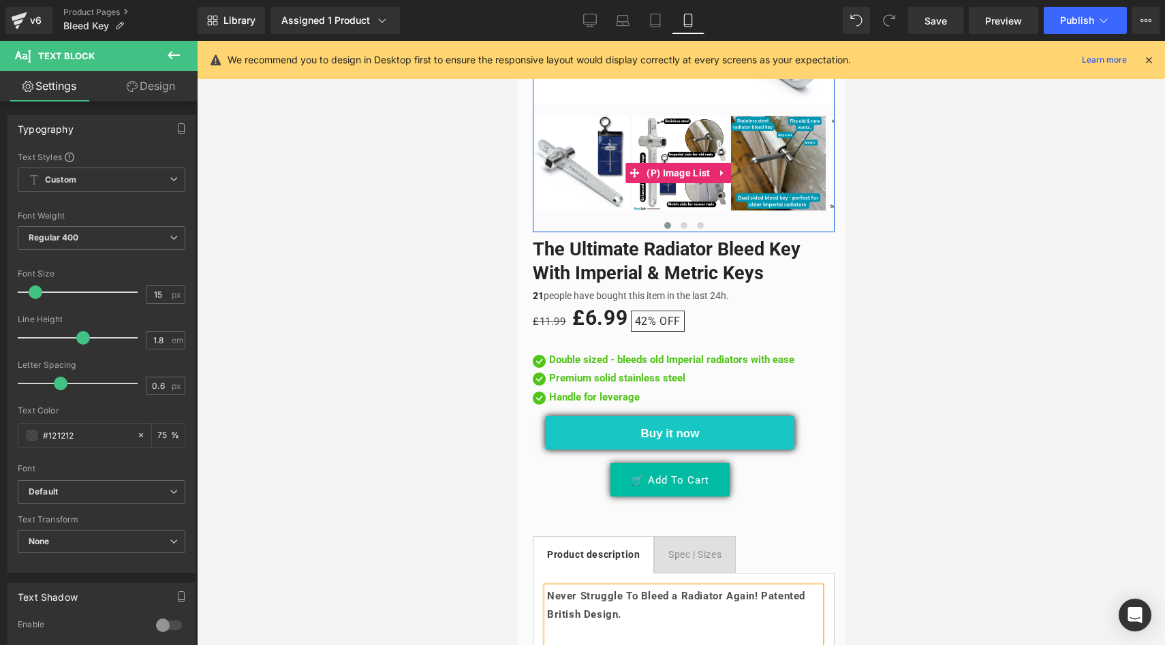
scroll to position [557, 0]
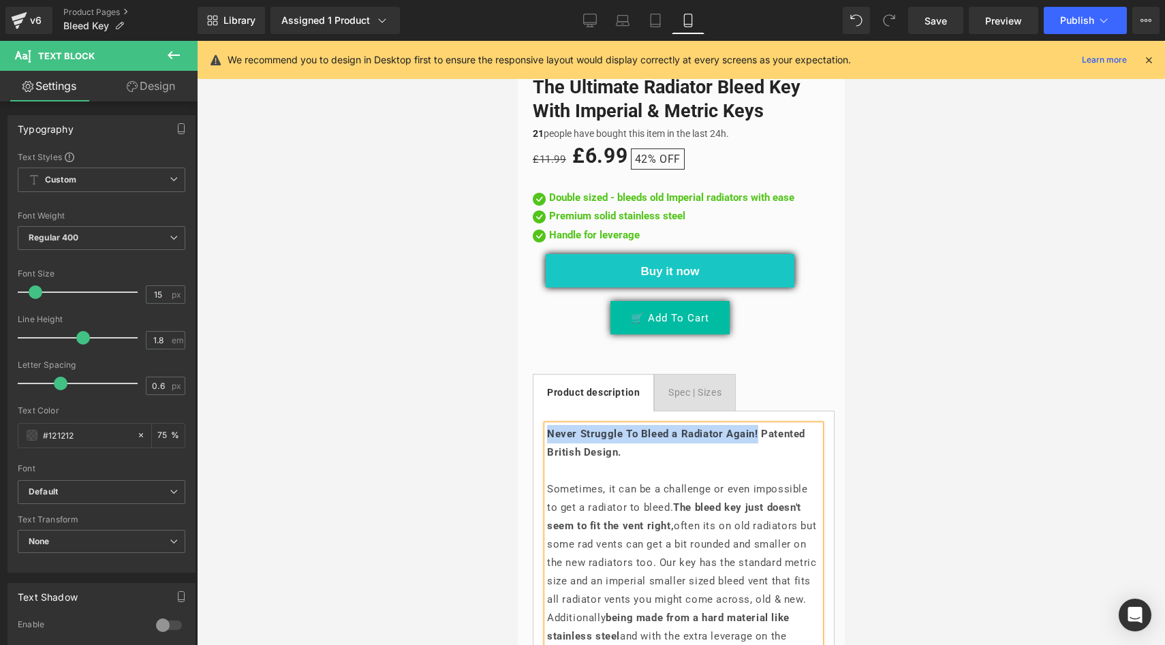
drag, startPoint x: 776, startPoint y: 424, endPoint x: 548, endPoint y: 422, distance: 228.2
click at [548, 425] on p "Never Struggle To Bleed a Radiator Again! Patented British Design." at bounding box center [682, 443] width 273 height 37
copy b "Never Struggle To Bleed a Radiator Again!"
click at [428, 327] on div at bounding box center [681, 343] width 968 height 604
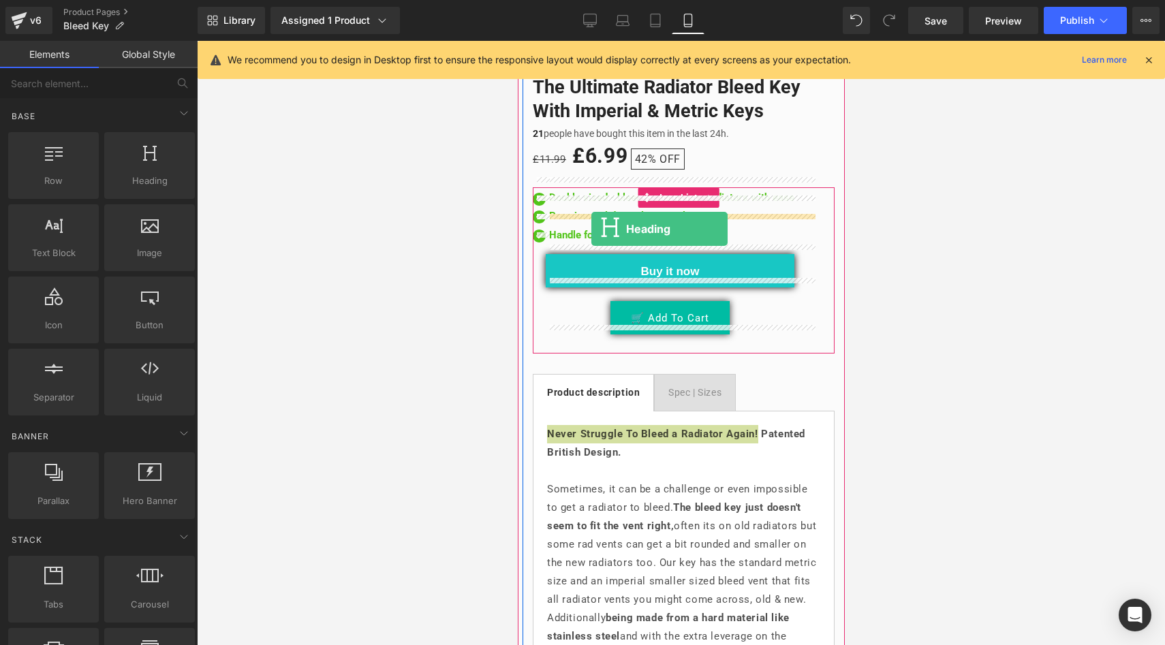
drag, startPoint x: 668, startPoint y: 202, endPoint x: 591, endPoint y: 229, distance: 82.3
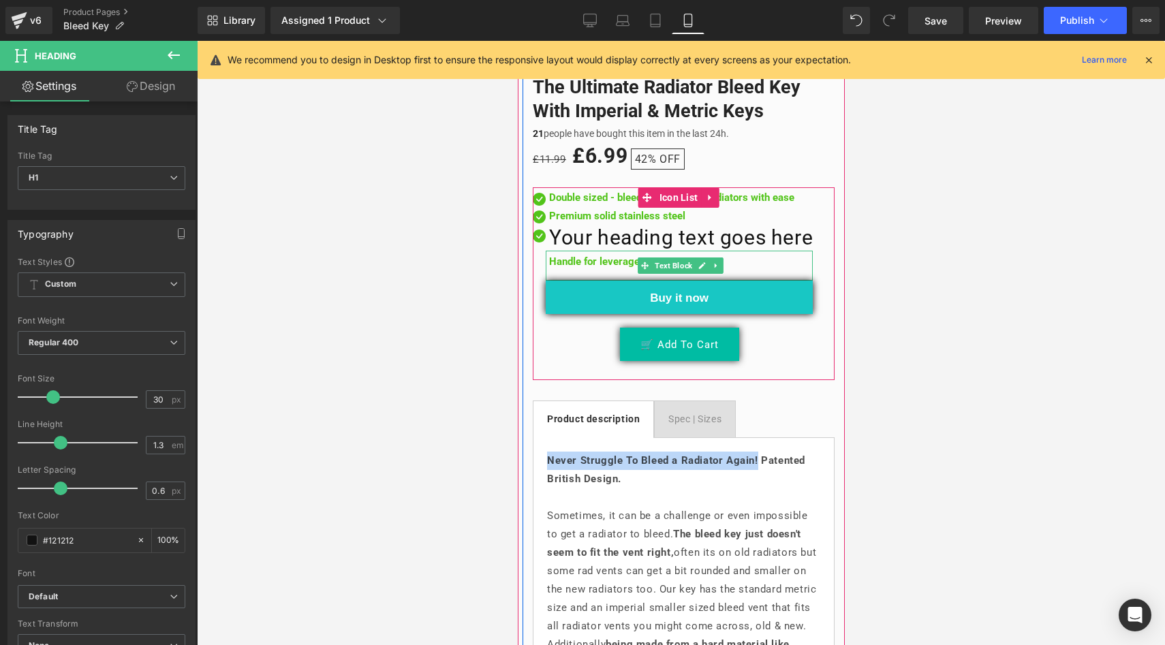
click at [600, 254] on p "Handle for leverage" at bounding box center [680, 262] width 264 height 16
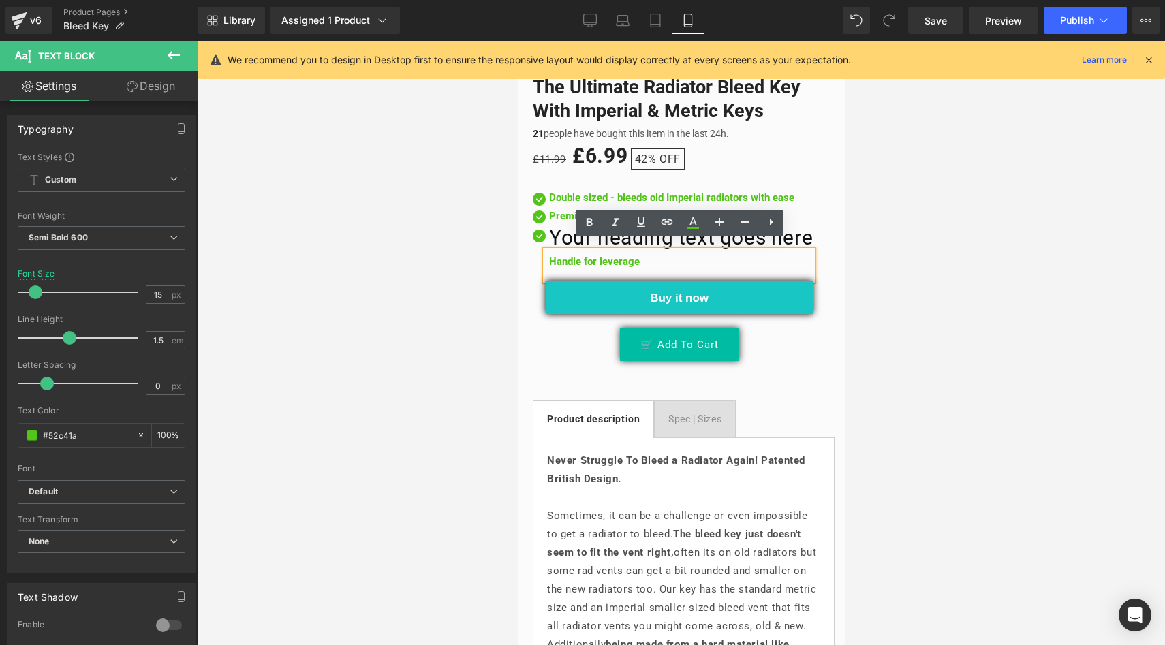
click at [672, 264] on div "Handle for leverage" at bounding box center [678, 266] width 267 height 31
drag, startPoint x: 671, startPoint y: 260, endPoint x: 544, endPoint y: 252, distance: 126.9
click at [545, 252] on div "Handle for leverage" at bounding box center [678, 266] width 267 height 31
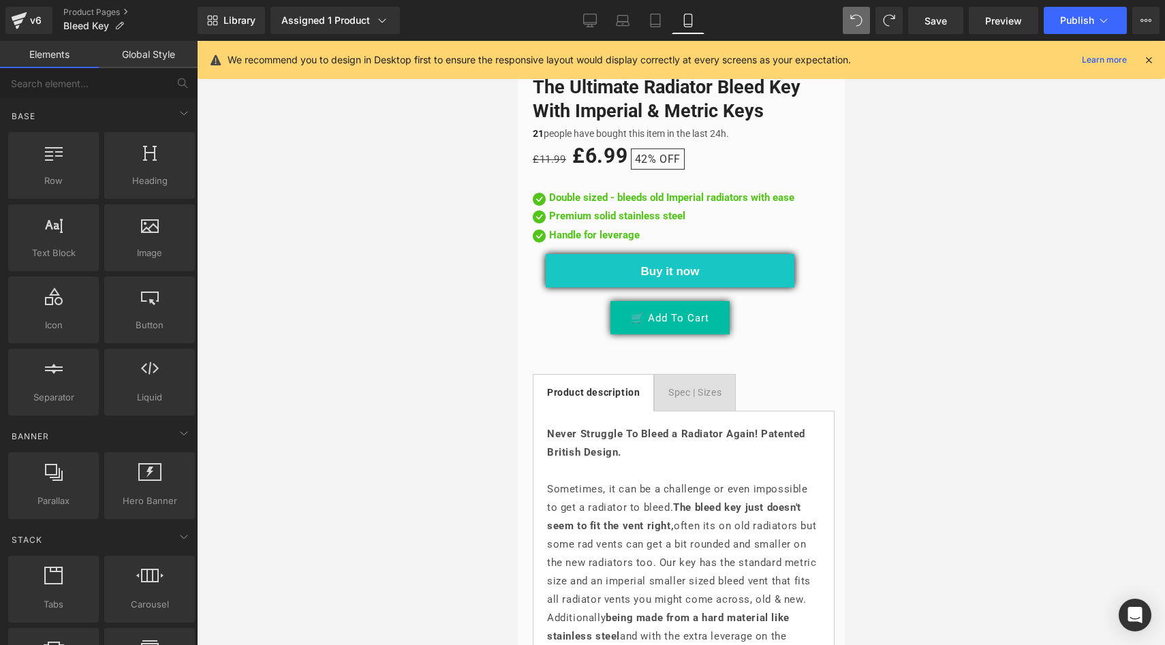
click at [462, 275] on div at bounding box center [681, 343] width 968 height 604
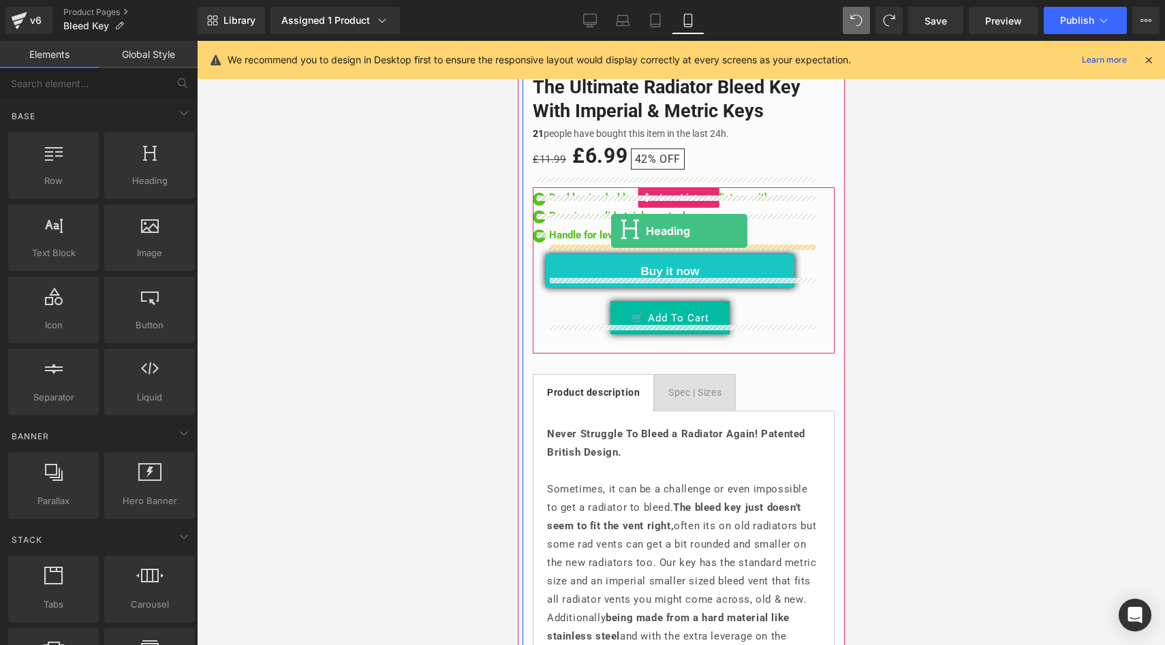
drag, startPoint x: 657, startPoint y: 217, endPoint x: 610, endPoint y: 231, distance: 48.3
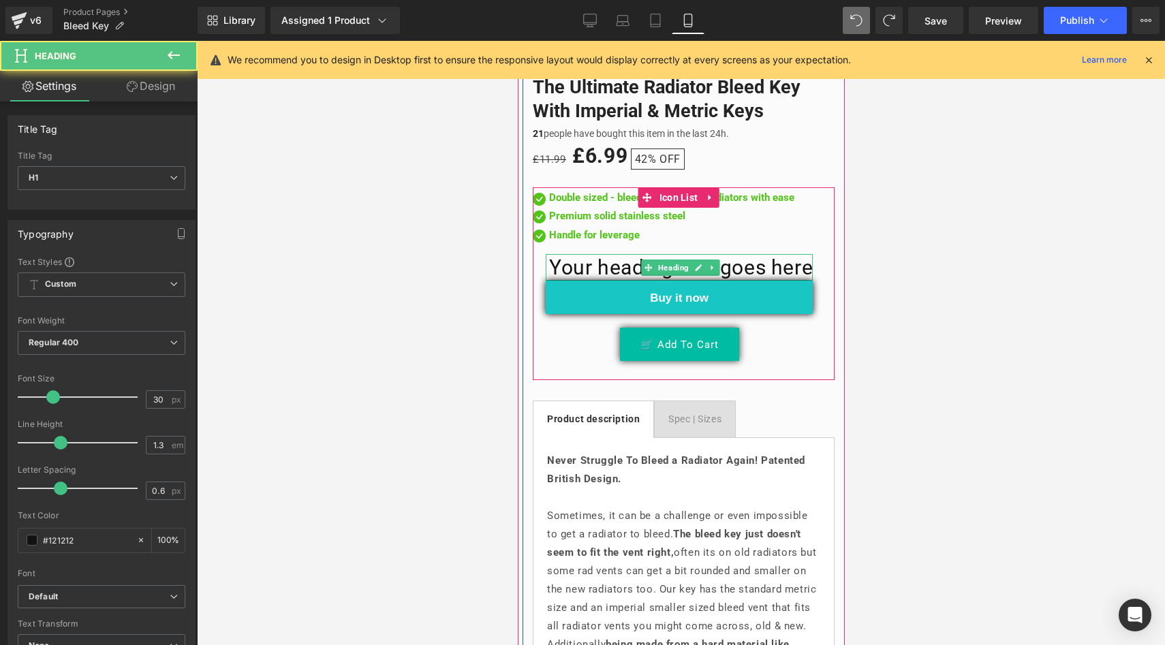
click at [768, 255] on h1 "Your heading text goes here" at bounding box center [680, 267] width 264 height 27
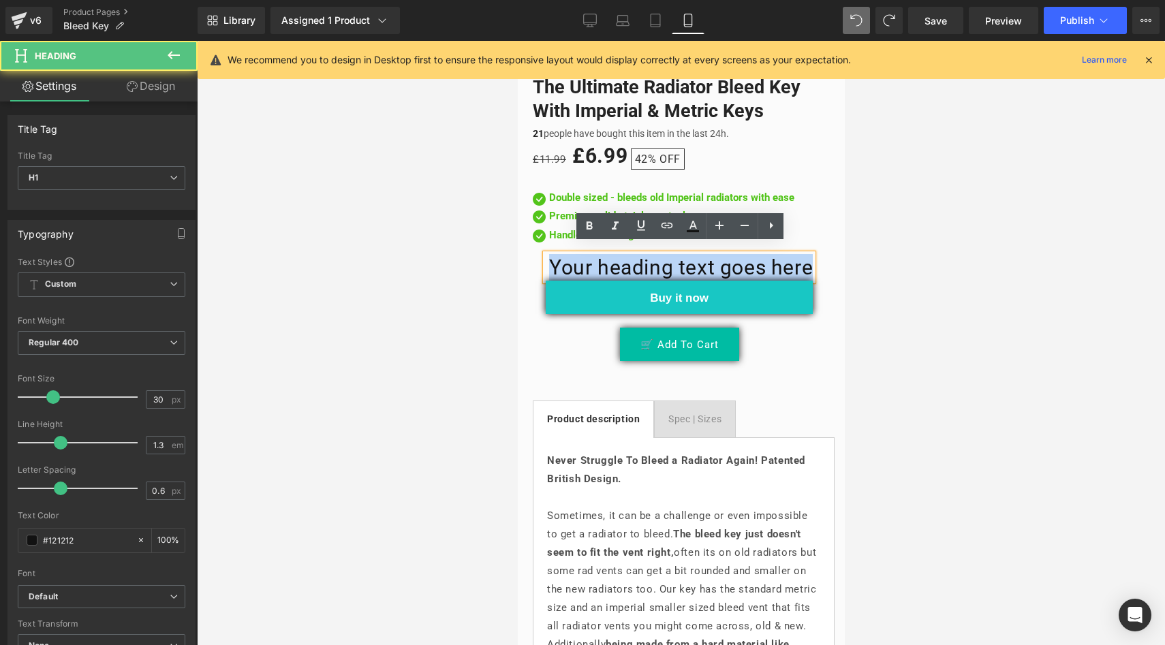
drag, startPoint x: 813, startPoint y: 257, endPoint x: 547, endPoint y: 258, distance: 266.3
click at [547, 258] on div "Your heading text goes here" at bounding box center [678, 267] width 267 height 27
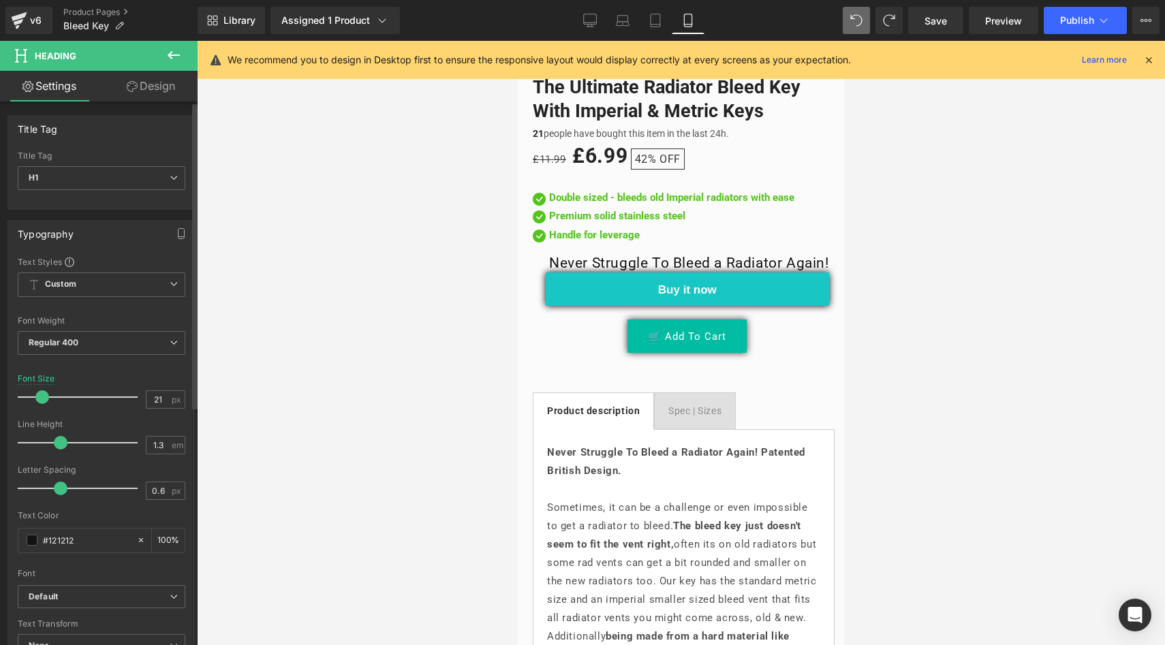
type input "20"
drag, startPoint x: 48, startPoint y: 377, endPoint x: 36, endPoint y: 377, distance: 11.6
click at [36, 390] on span at bounding box center [42, 397] width 14 height 14
click at [157, 77] on link "Design" at bounding box center [150, 86] width 99 height 31
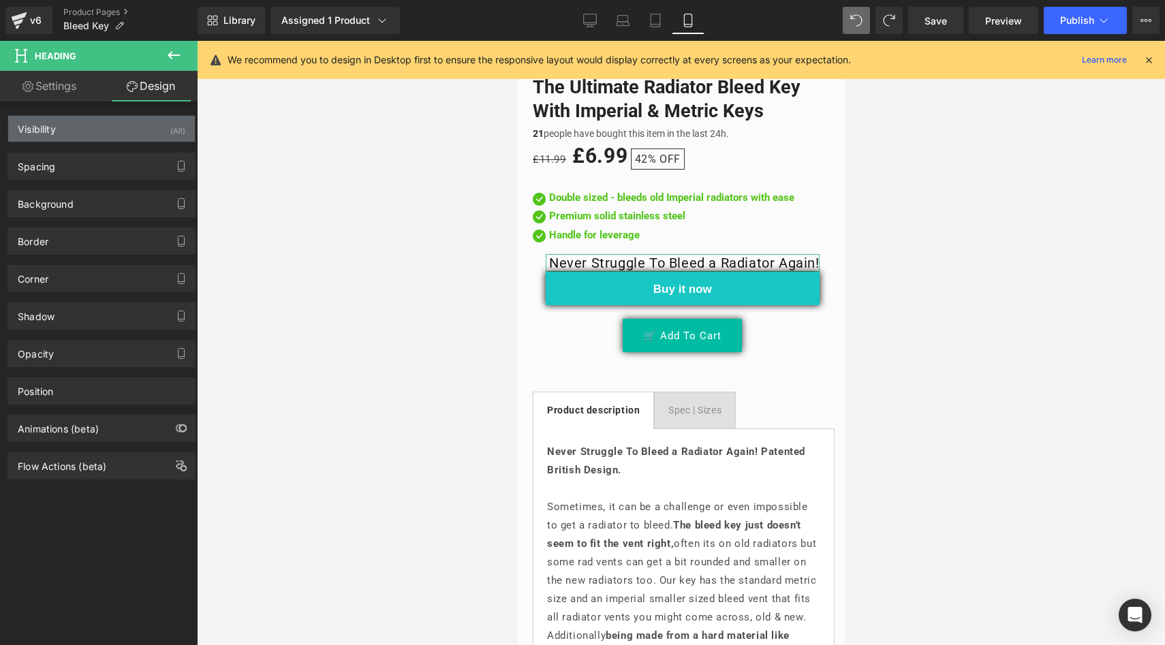
click at [88, 131] on div "Visibility (All)" at bounding box center [101, 129] width 187 height 26
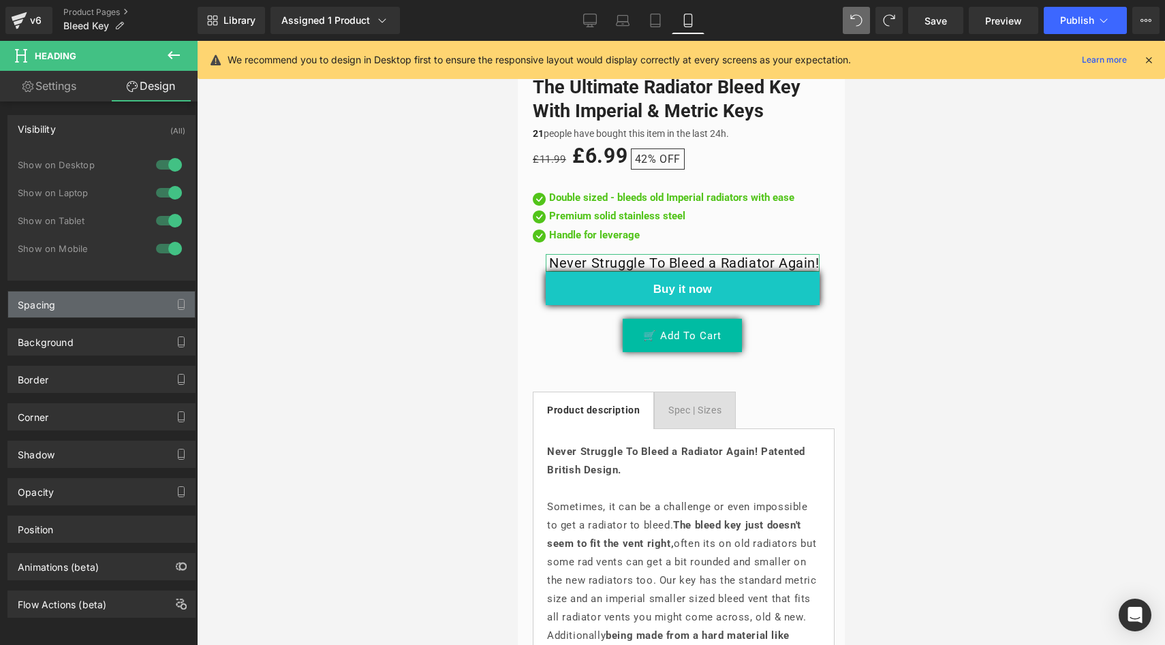
click at [93, 312] on div "Spacing" at bounding box center [101, 305] width 187 height 26
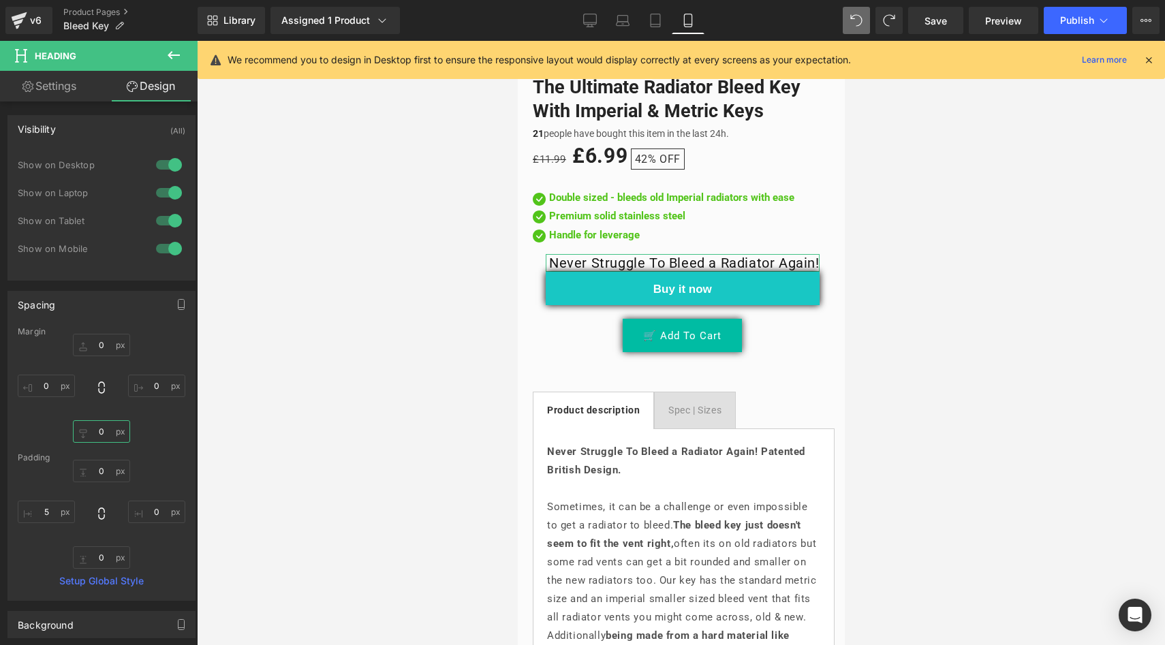
click at [104, 436] on input "0" at bounding box center [101, 431] width 57 height 22
type input "15"
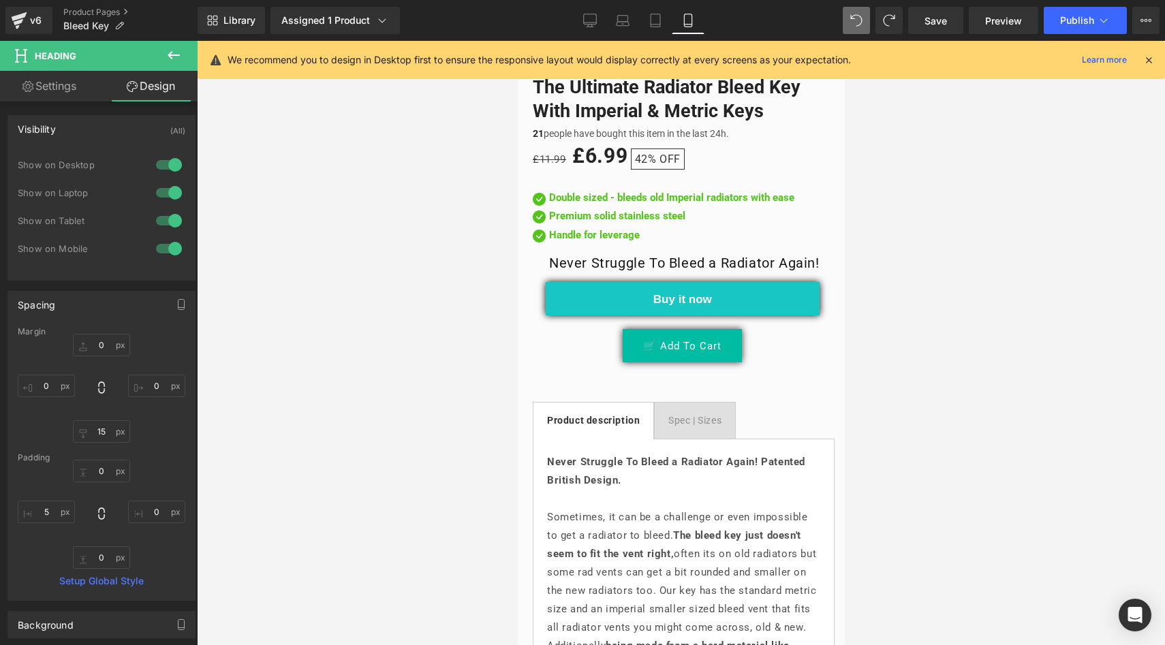
click at [274, 426] on div at bounding box center [681, 343] width 968 height 604
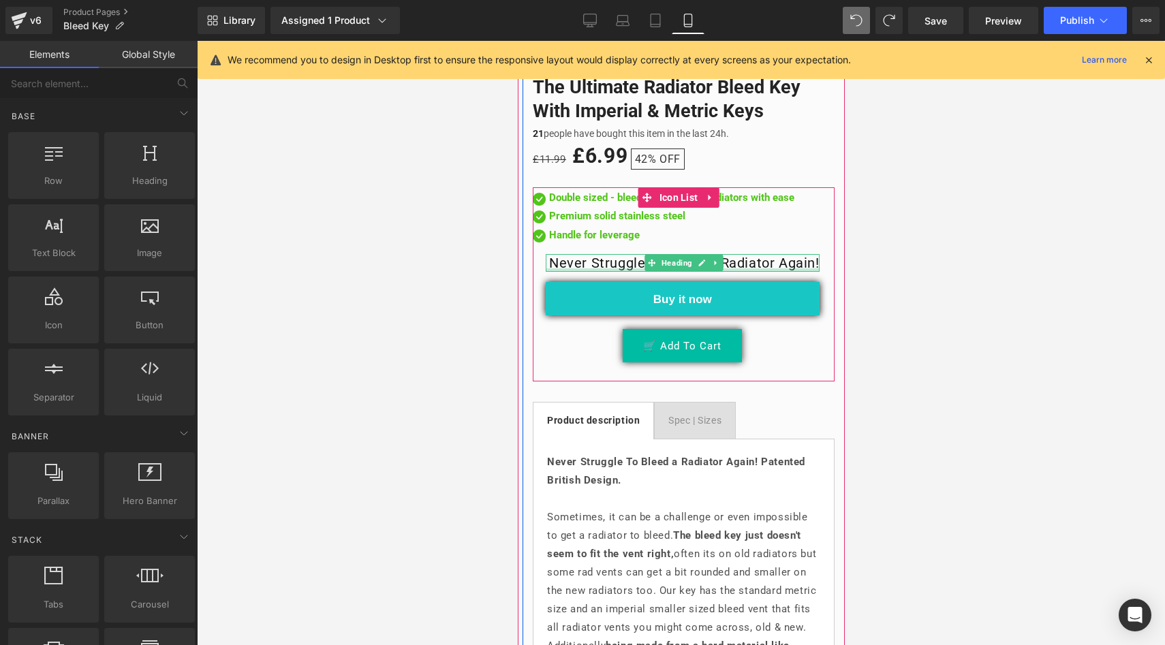
click at [789, 260] on div "Never Struggle To Bleed a Radiator Again! Heading" at bounding box center [682, 263] width 274 height 18
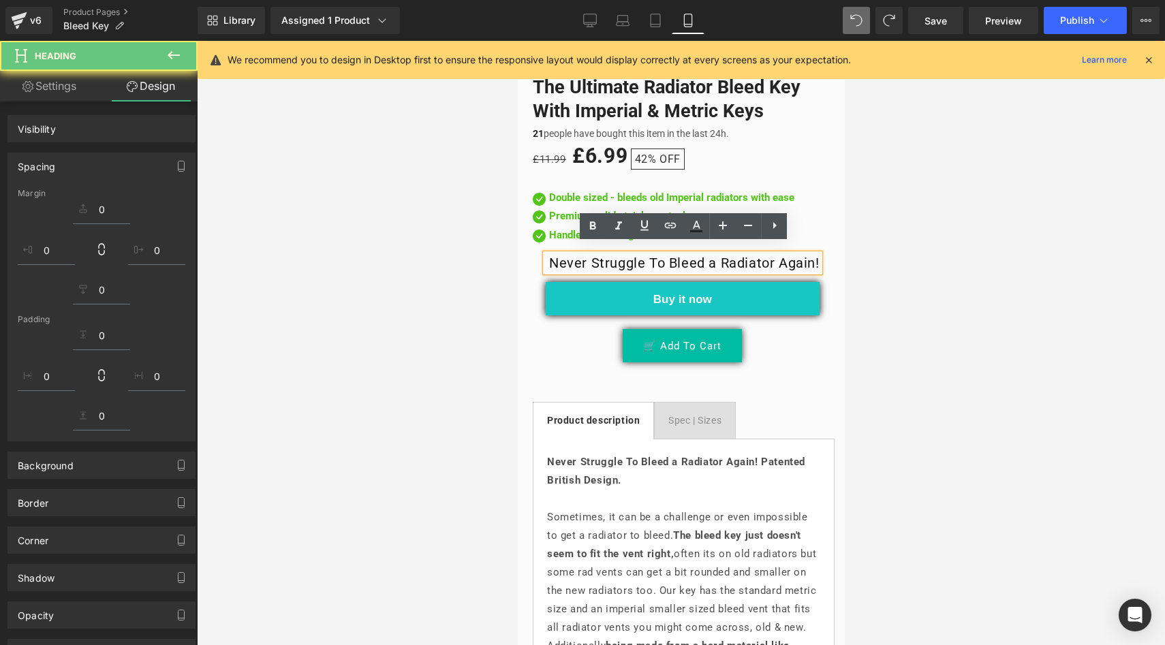
click at [811, 254] on h1 "Never Struggle To Bleed a Radiator Again!" at bounding box center [683, 263] width 270 height 18
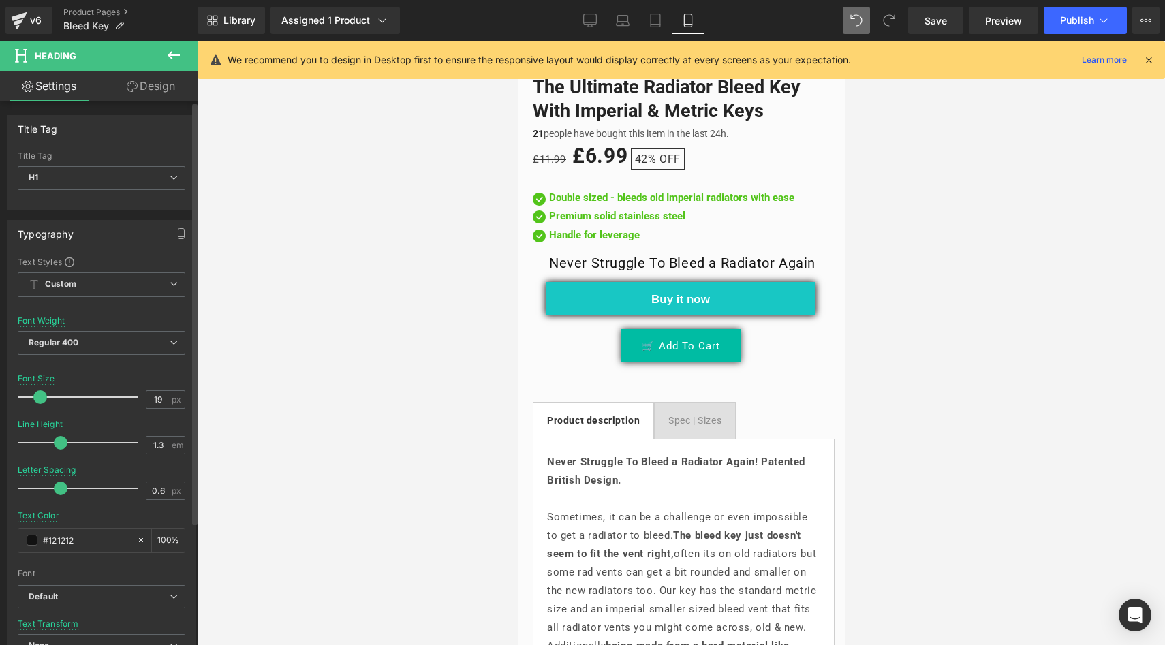
type input "18"
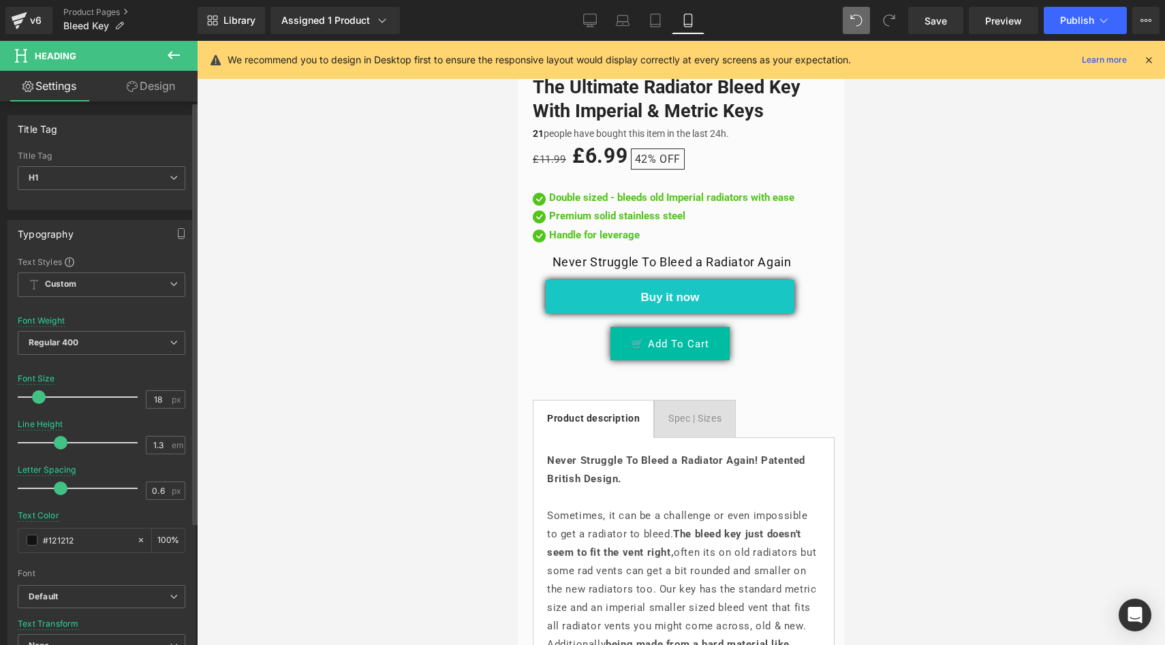
click at [36, 390] on span at bounding box center [39, 397] width 14 height 14
click at [320, 376] on div at bounding box center [681, 343] width 968 height 604
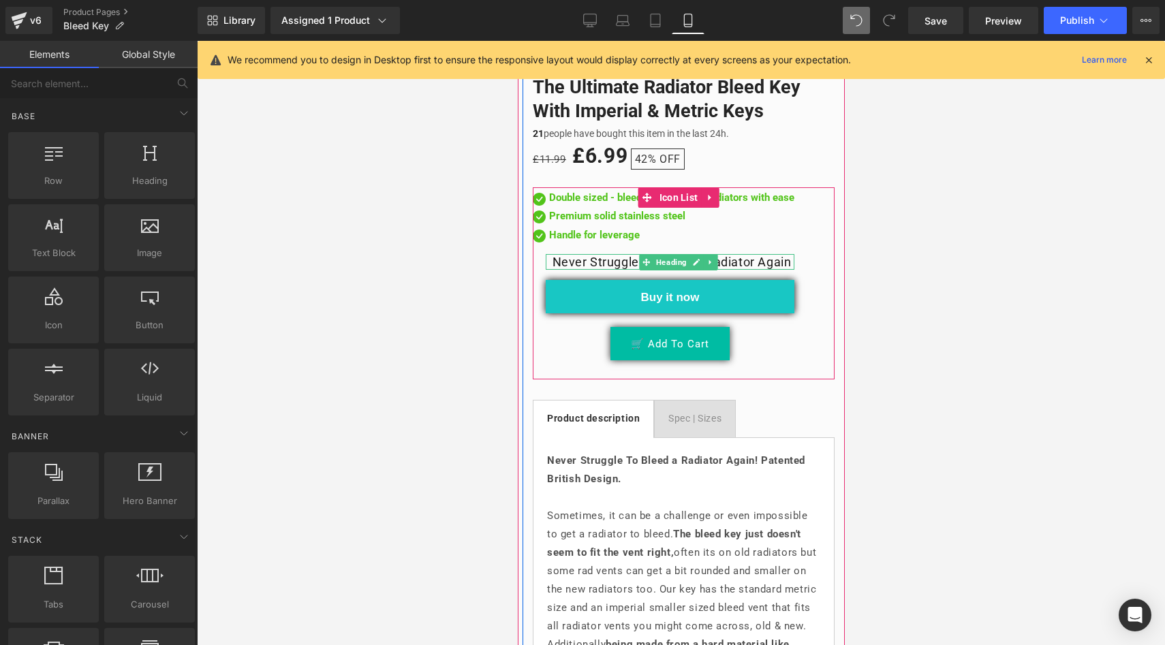
click at [793, 254] on h1 "Never Struggle To Bleed a Radiator Again" at bounding box center [670, 262] width 245 height 16
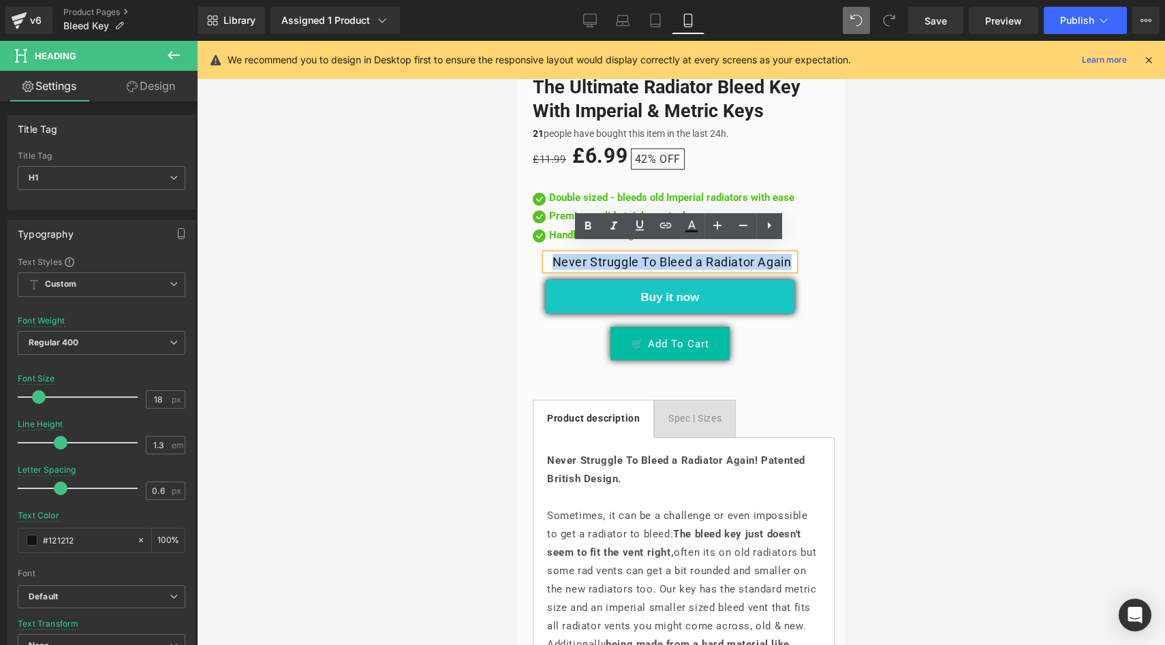
drag, startPoint x: 780, startPoint y: 247, endPoint x: 548, endPoint y: 257, distance: 232.5
click at [548, 257] on h1 "Never Struggle To Bleed a Radiator Again" at bounding box center [670, 262] width 245 height 16
click at [0, 0] on link at bounding box center [0, 0] width 0 height 0
click at [423, 273] on div at bounding box center [681, 343] width 968 height 604
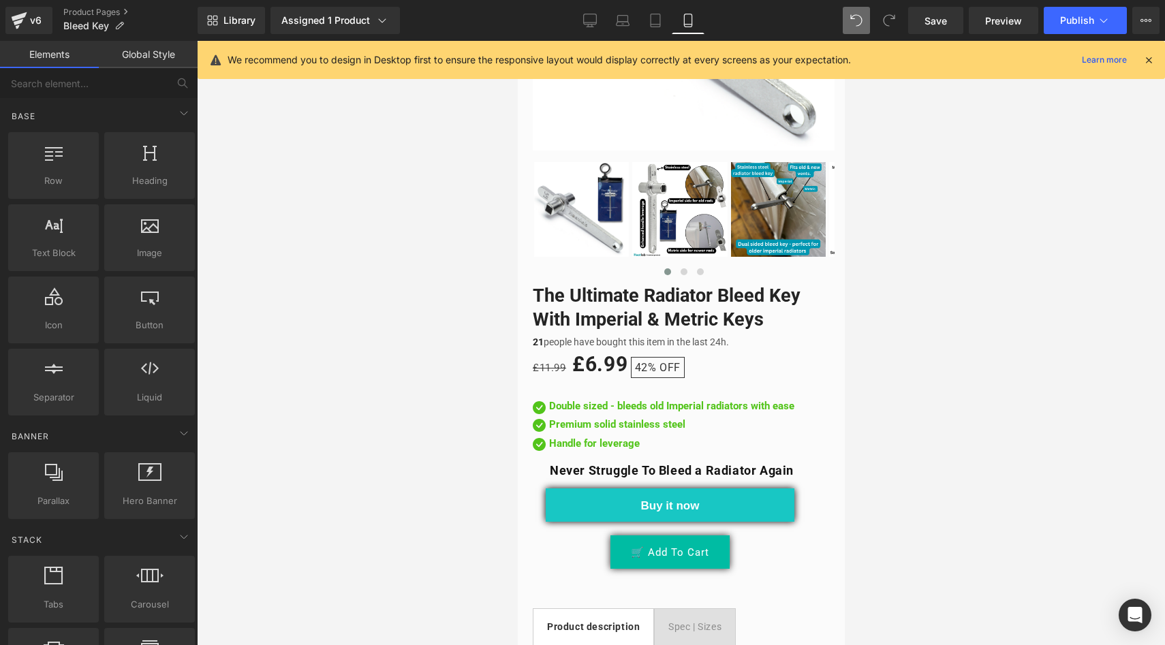
scroll to position [330, 0]
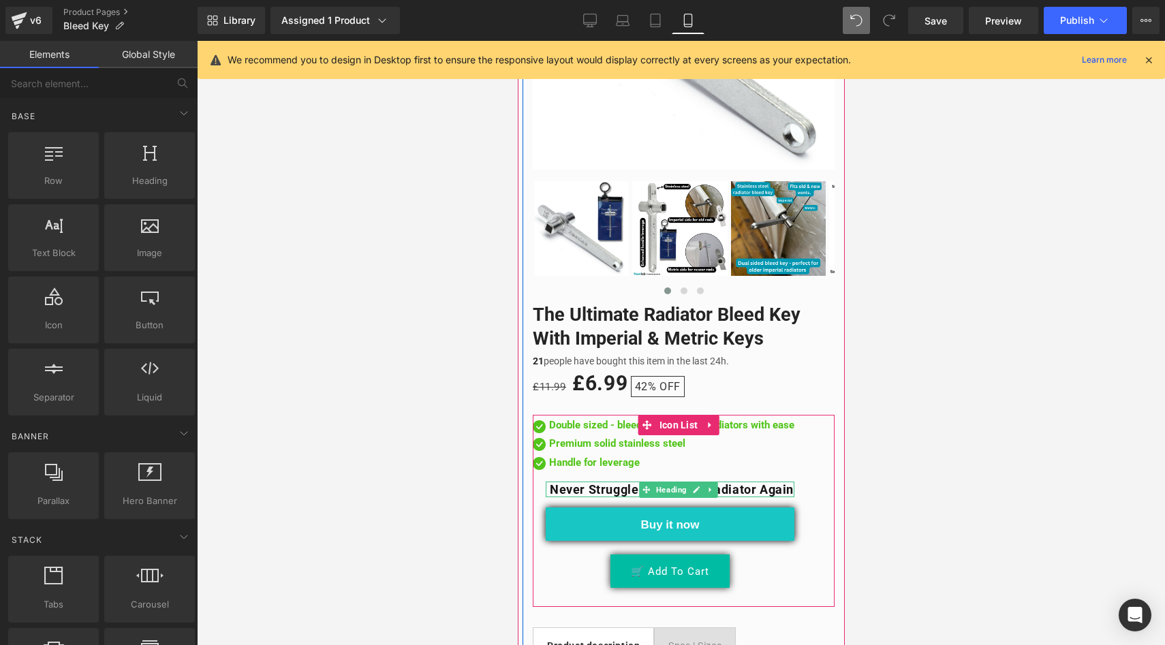
click at [793, 482] on strong "Never Struggle To Bleed a Radiator Again" at bounding box center [671, 489] width 244 height 14
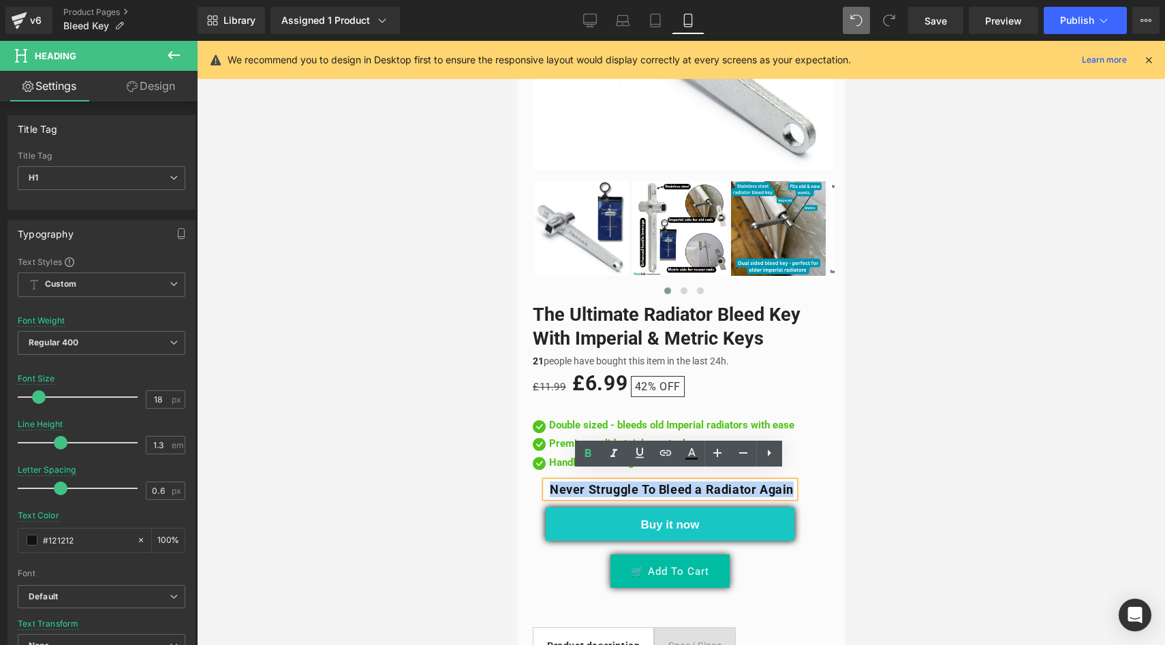
drag, startPoint x: 807, startPoint y: 478, endPoint x: 548, endPoint y: 475, distance: 259.5
click at [548, 482] on div "Never Struggle To Bleed a Radiator Again" at bounding box center [669, 490] width 249 height 16
copy strong "Never Struggle To Bleed a Radiator Again"
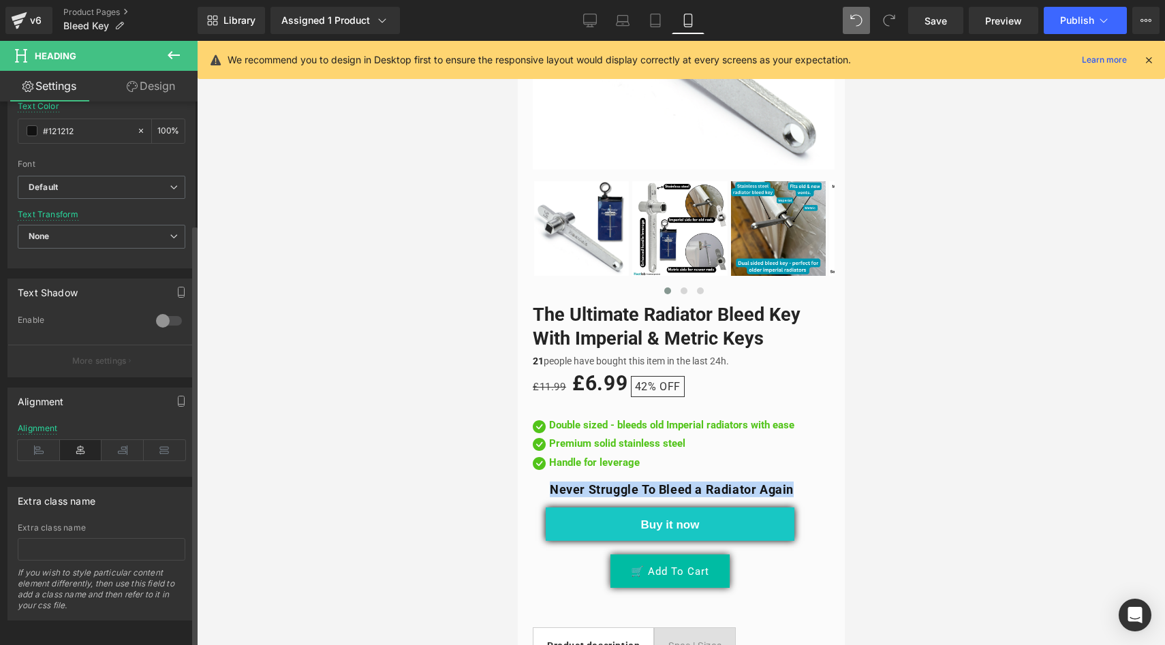
scroll to position [422, 0]
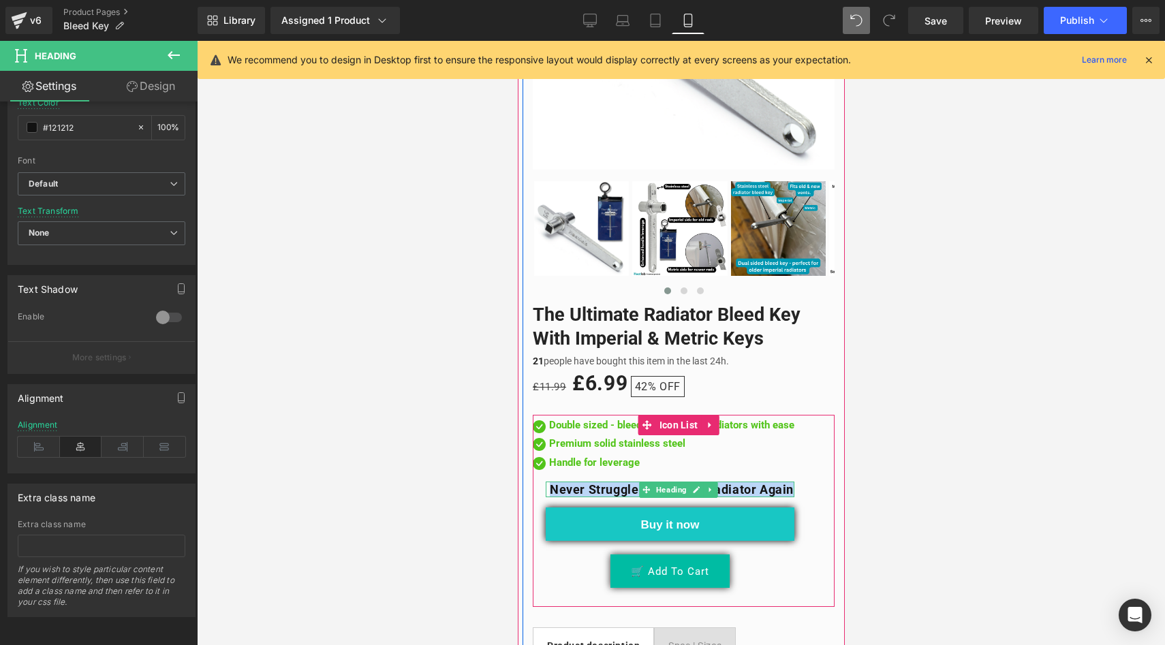
click at [597, 482] on strong "Never Struggle To Bleed a Radiator Again" at bounding box center [671, 489] width 244 height 14
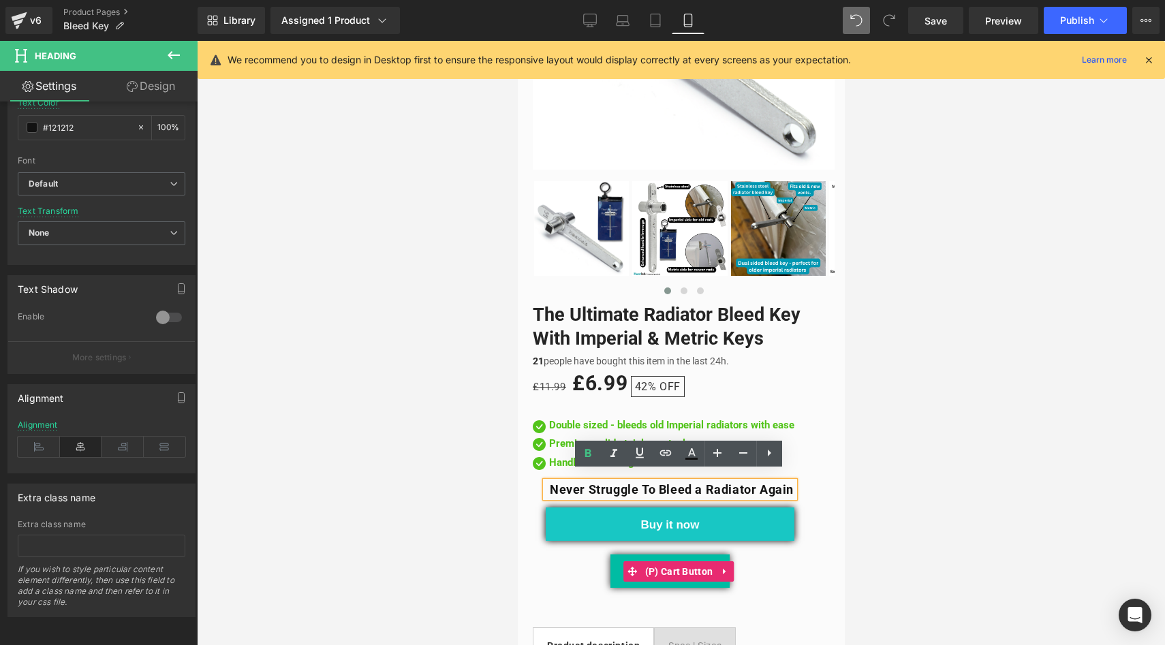
click at [559, 564] on div "🛒 Add To Cart" at bounding box center [669, 570] width 249 height 33
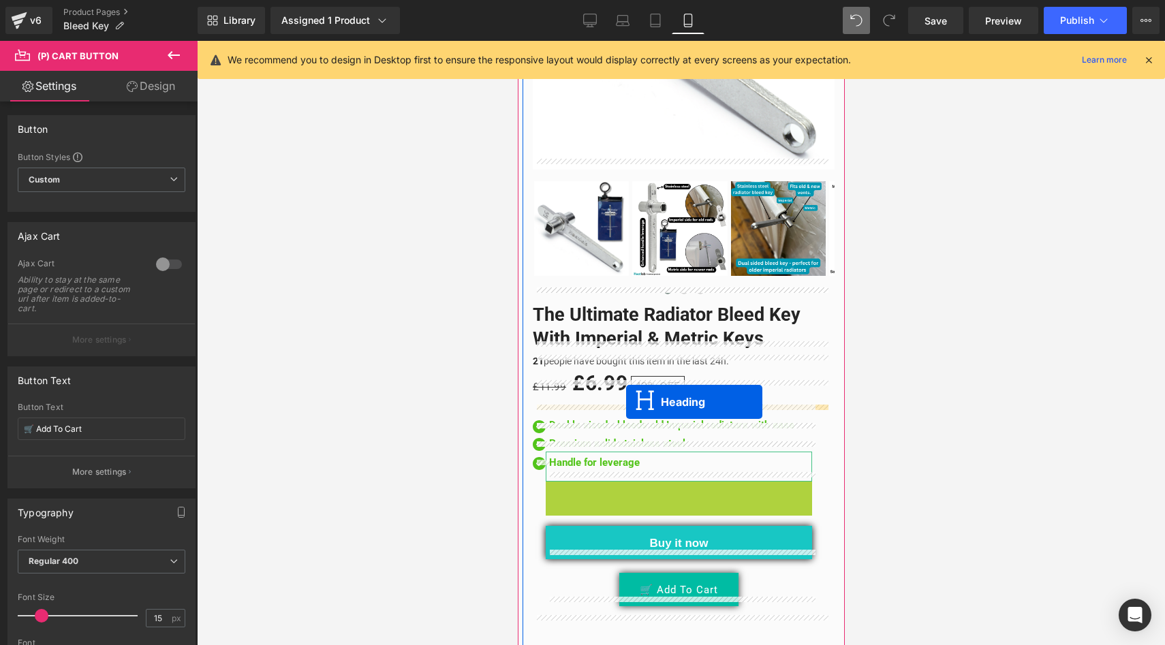
drag, startPoint x: 646, startPoint y: 481, endPoint x: 625, endPoint y: 402, distance: 81.6
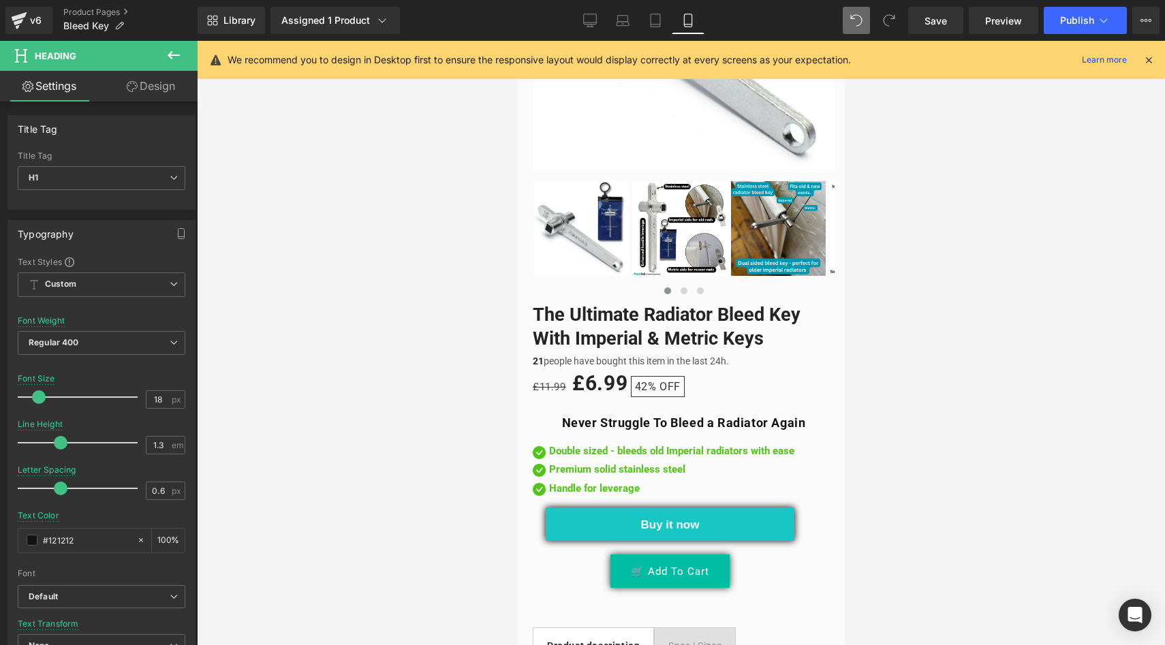
click at [468, 514] on div at bounding box center [681, 343] width 968 height 604
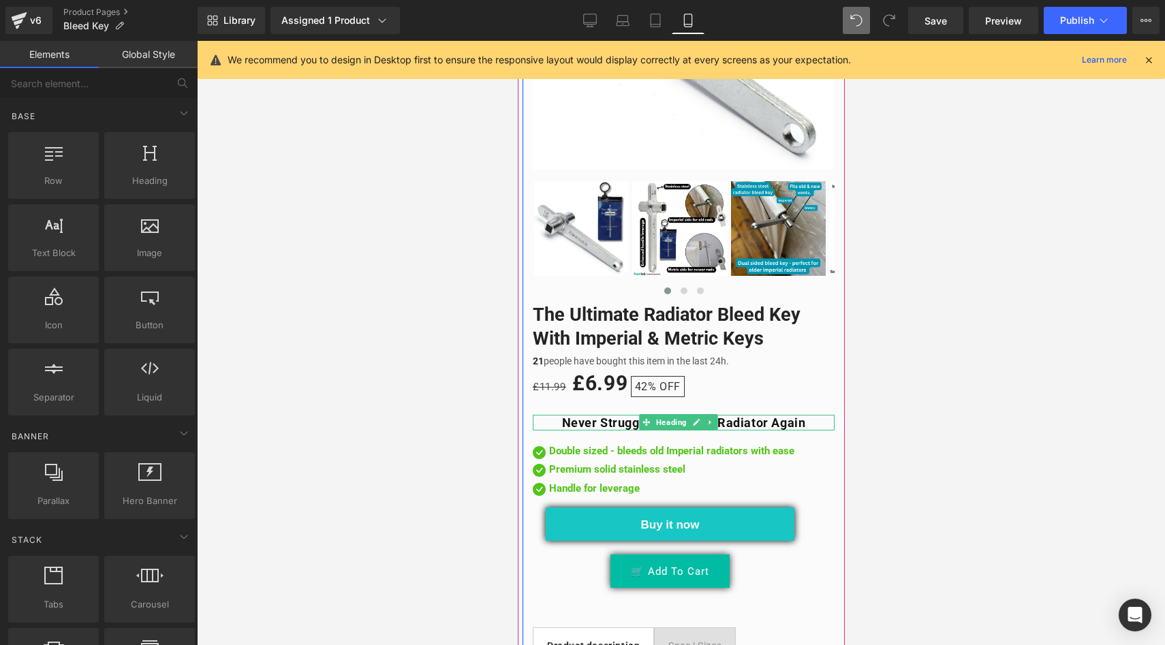
click at [818, 416] on h1 "Never Struggle To Bleed a Radiator Again" at bounding box center [683, 423] width 302 height 16
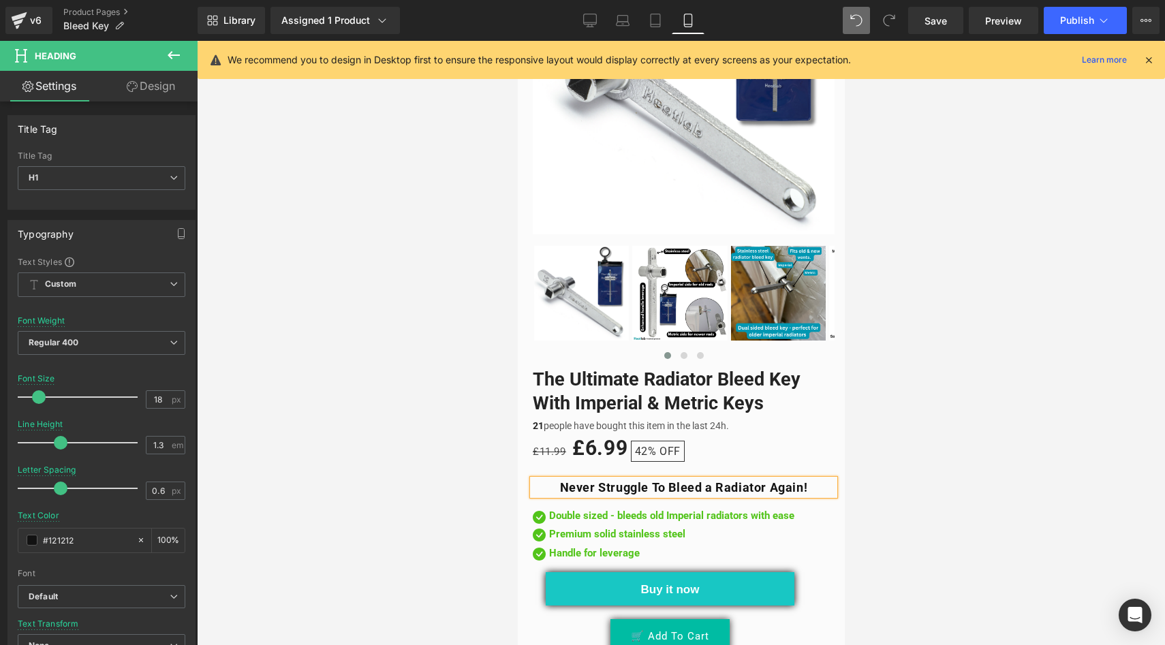
scroll to position [349, 0]
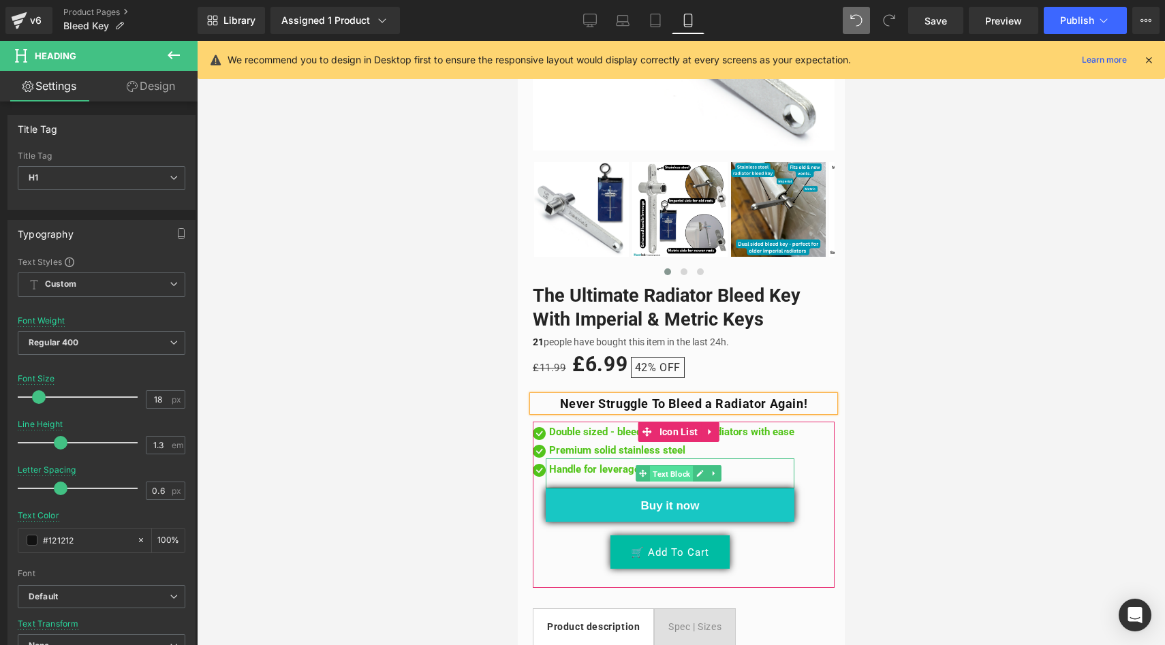
click at [667, 466] on span "Text Block" at bounding box center [670, 474] width 43 height 16
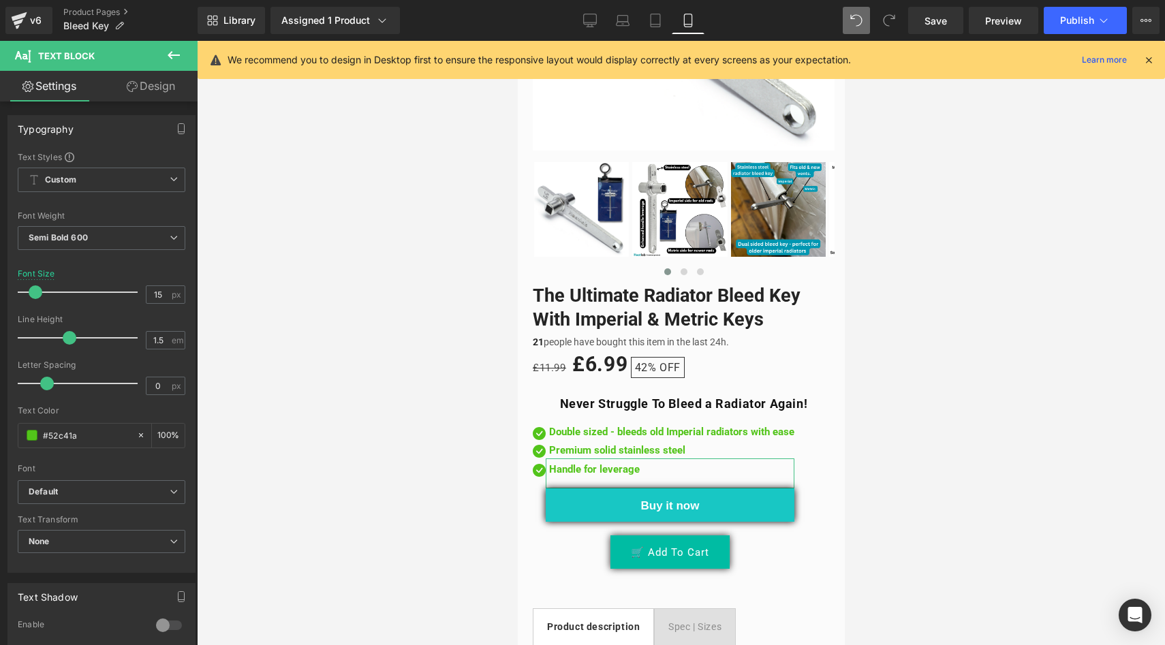
click at [141, 95] on link "Design" at bounding box center [150, 86] width 99 height 31
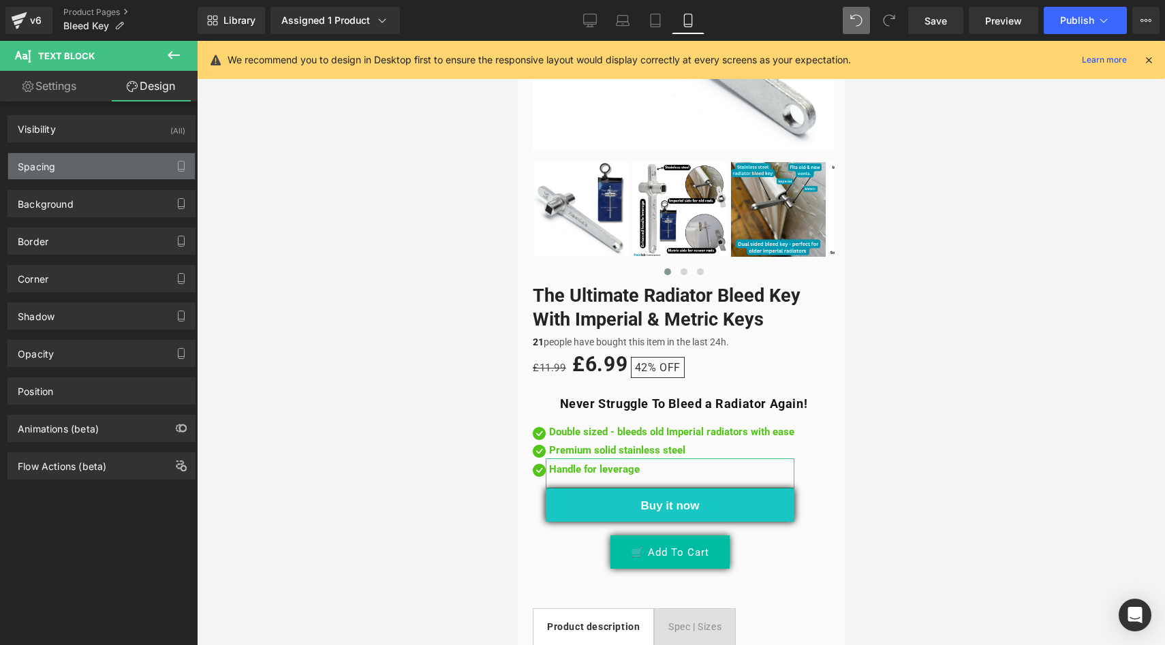
click at [97, 163] on div "Spacing" at bounding box center [101, 166] width 187 height 26
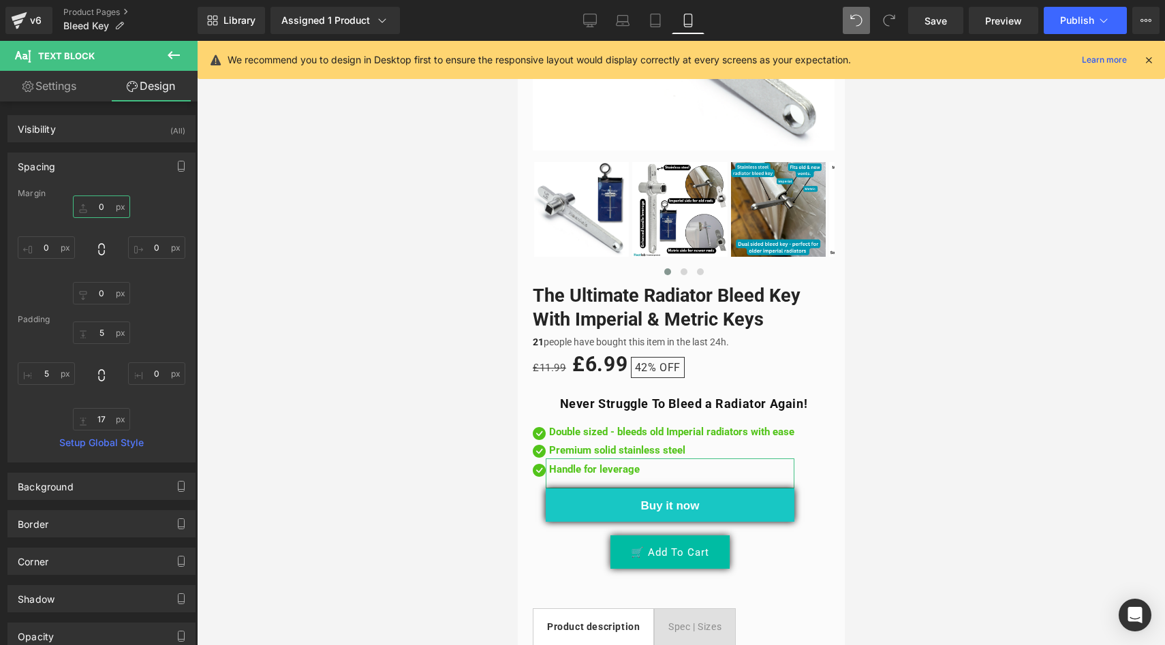
click at [108, 204] on input "0" at bounding box center [101, 206] width 57 height 22
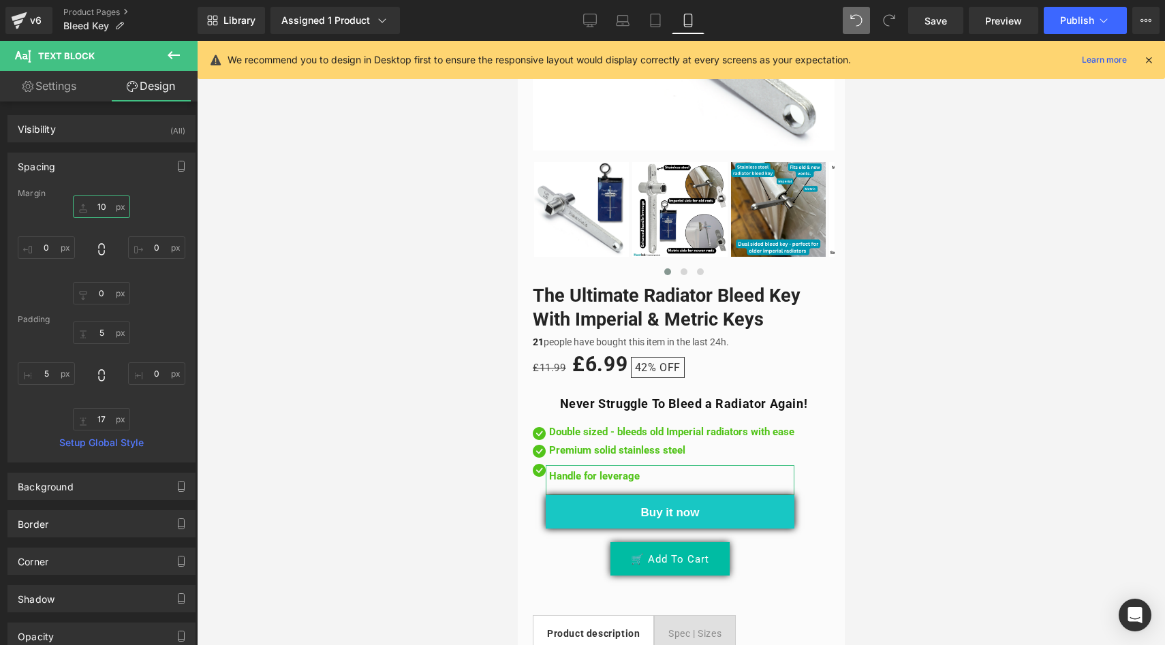
type input "1"
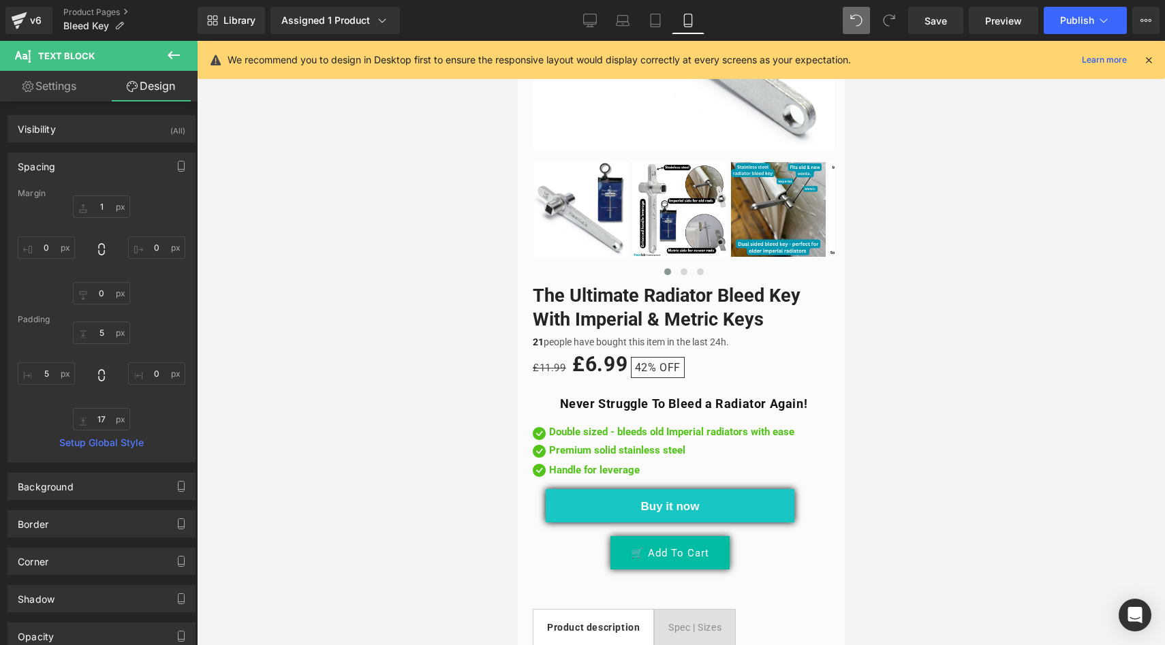
click at [463, 484] on div at bounding box center [681, 343] width 968 height 604
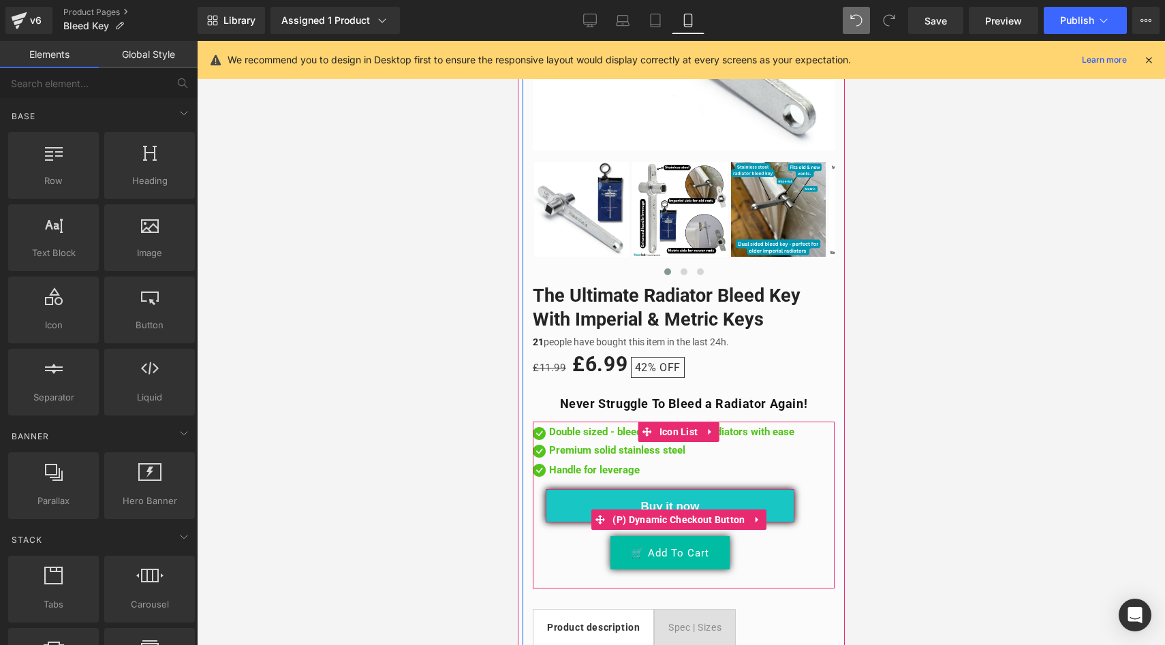
click at [569, 495] on button "Buy it now" at bounding box center [669, 505] width 249 height 33
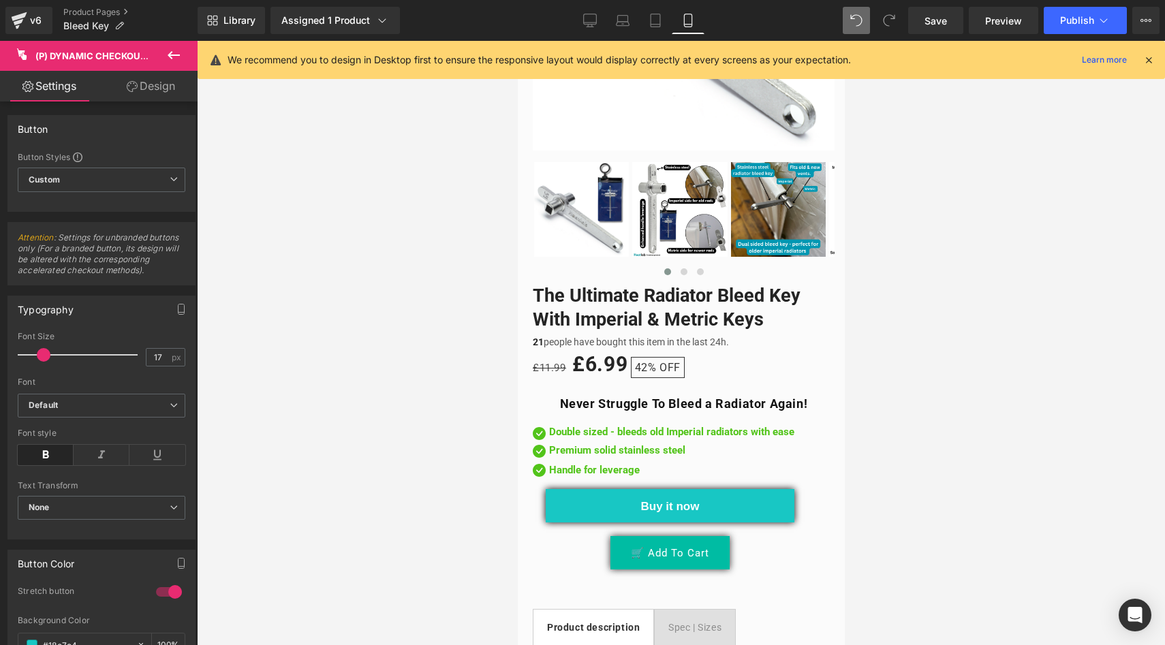
drag, startPoint x: 144, startPoint y: 87, endPoint x: 84, endPoint y: 124, distance: 71.3
click at [144, 87] on link "Design" at bounding box center [150, 86] width 99 height 31
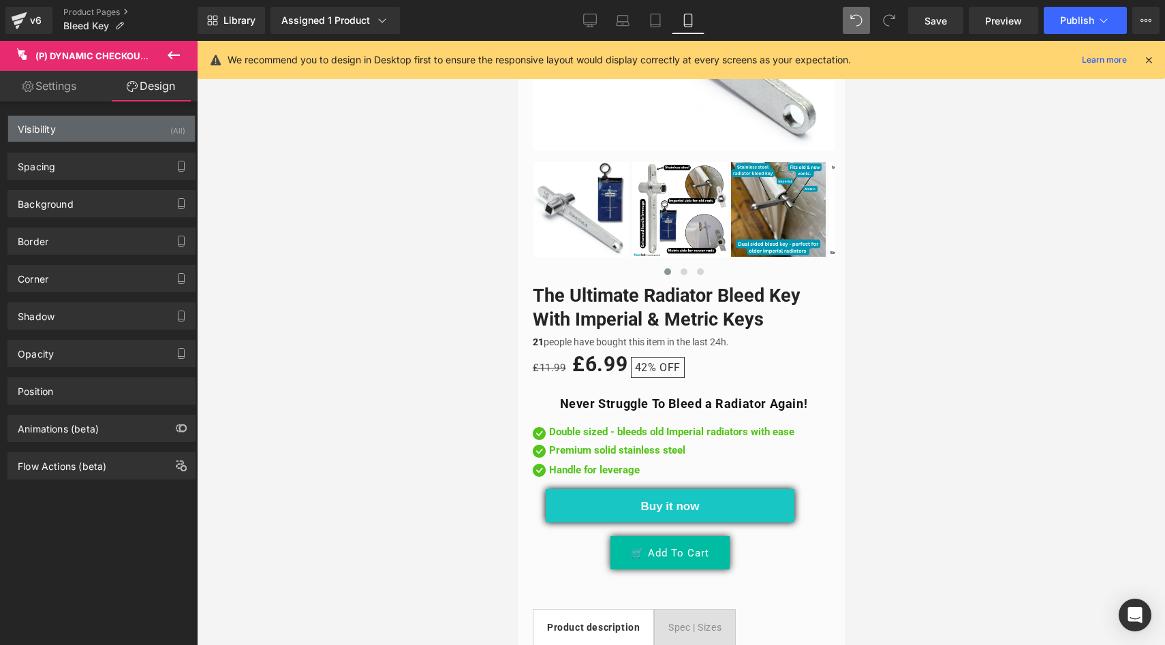
click at [80, 133] on div "Visibility (All)" at bounding box center [101, 129] width 187 height 26
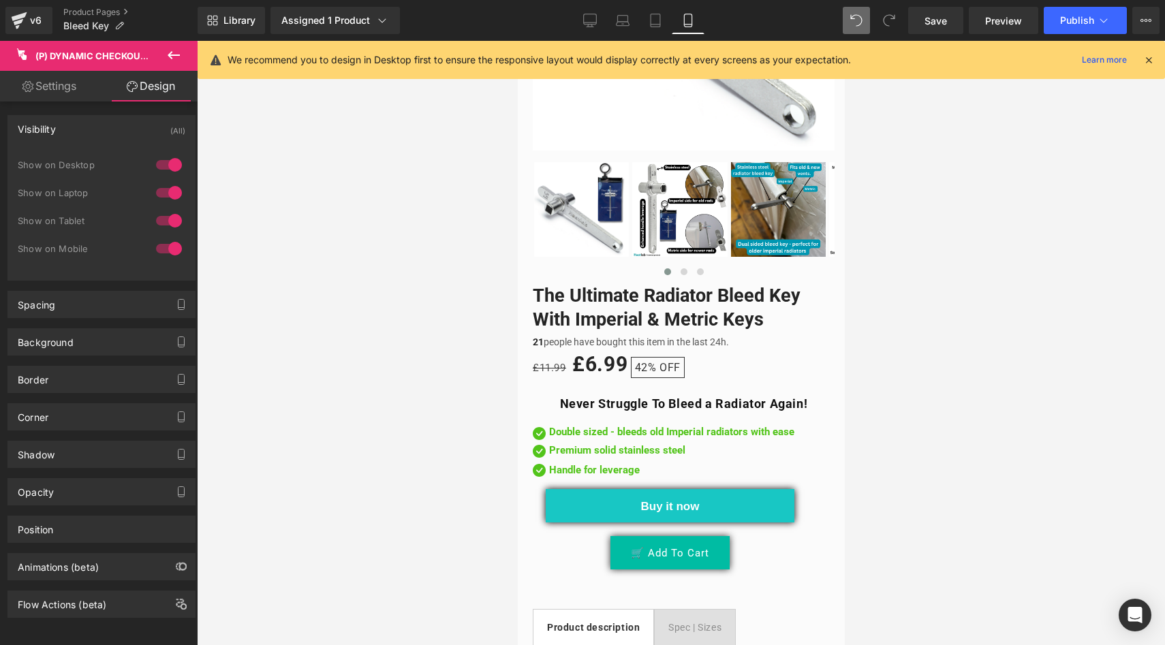
click at [143, 91] on link "Design" at bounding box center [150, 86] width 99 height 31
click at [37, 94] on link "Settings" at bounding box center [49, 86] width 99 height 31
type input "100"
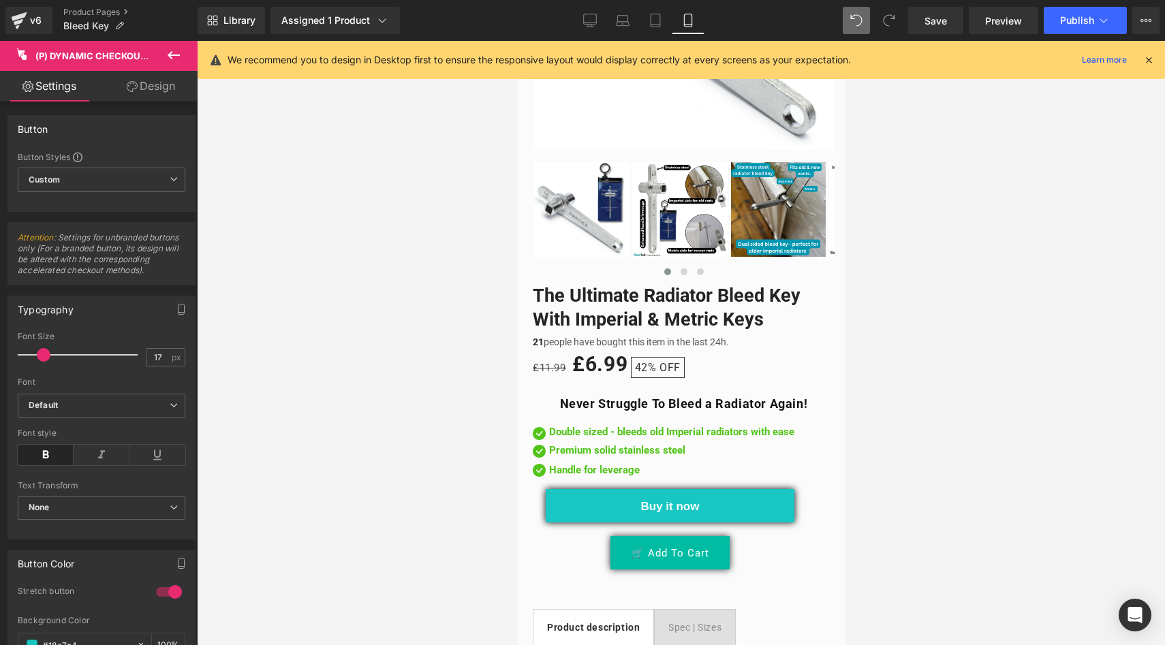
click at [129, 87] on icon at bounding box center [132, 86] width 11 height 11
type input "0"
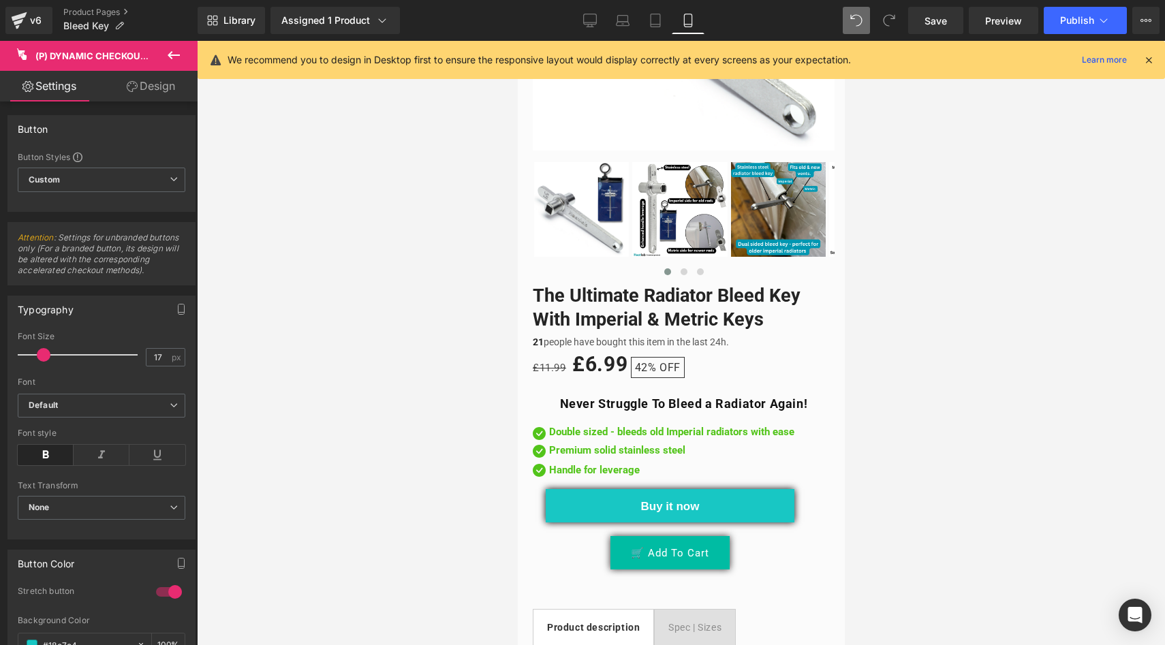
type input "17"
type input "34"
type input "17"
type input "34"
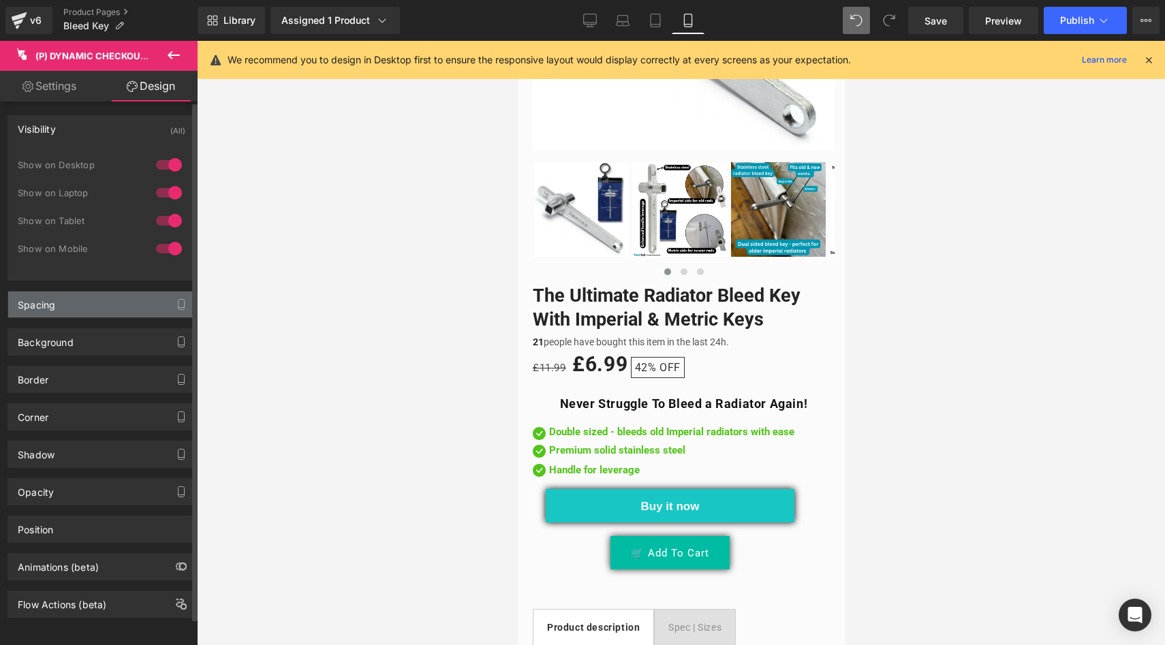
click at [91, 311] on div "Spacing" at bounding box center [101, 305] width 187 height 26
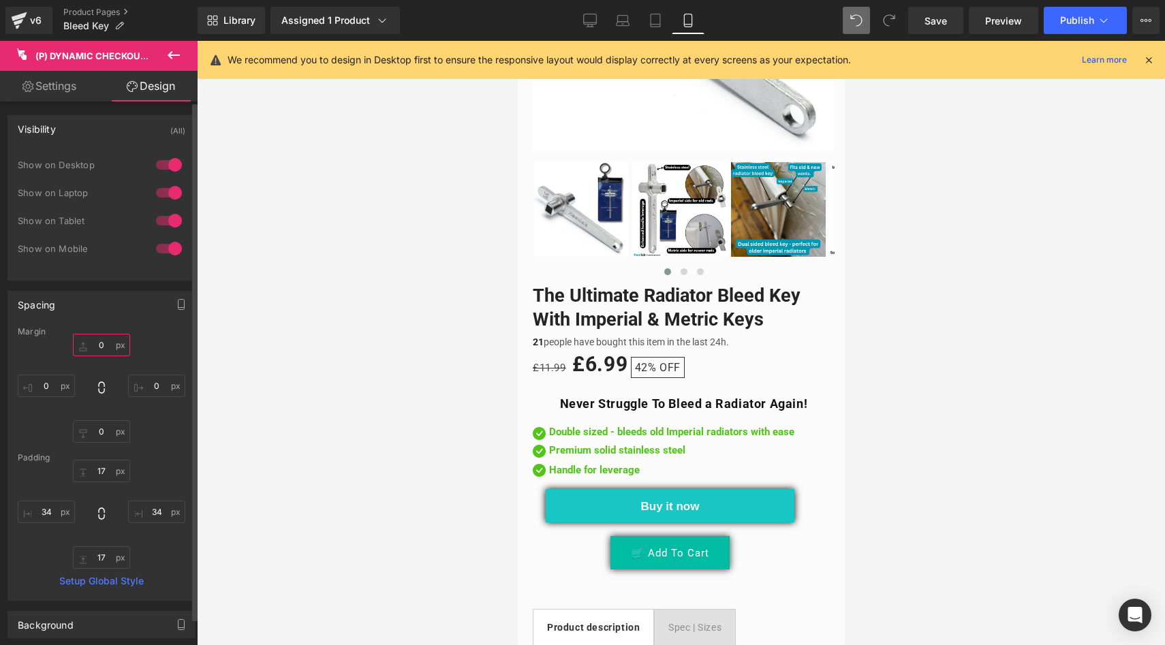
click at [104, 345] on input "0" at bounding box center [101, 345] width 57 height 22
type input "10"
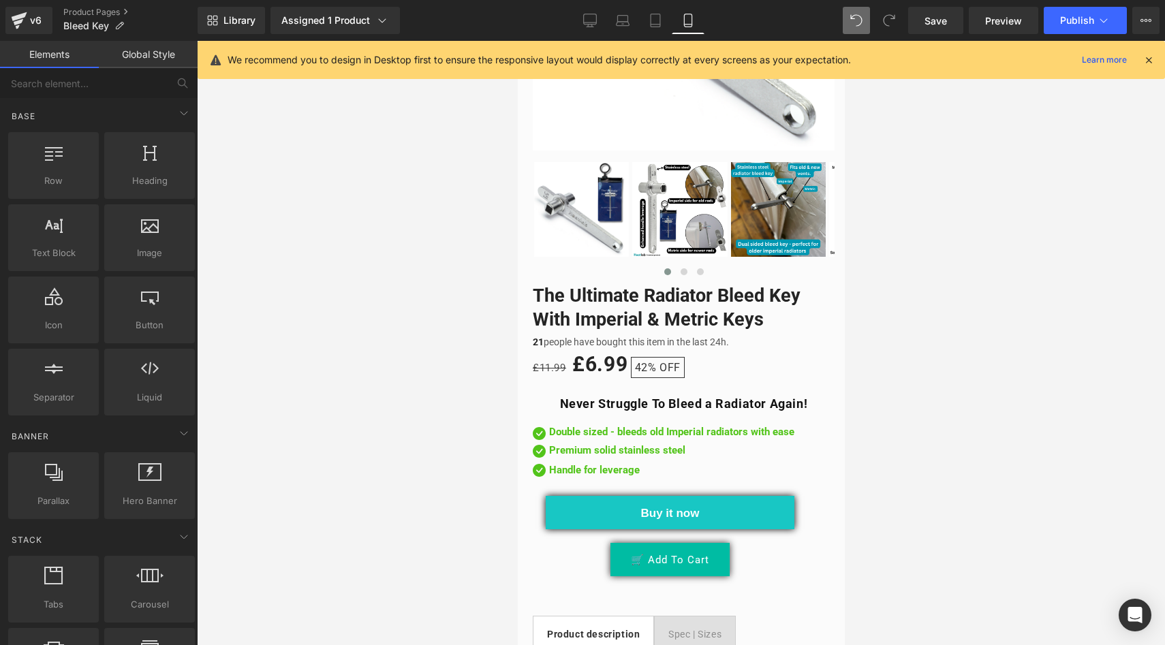
click at [377, 365] on div at bounding box center [681, 343] width 968 height 604
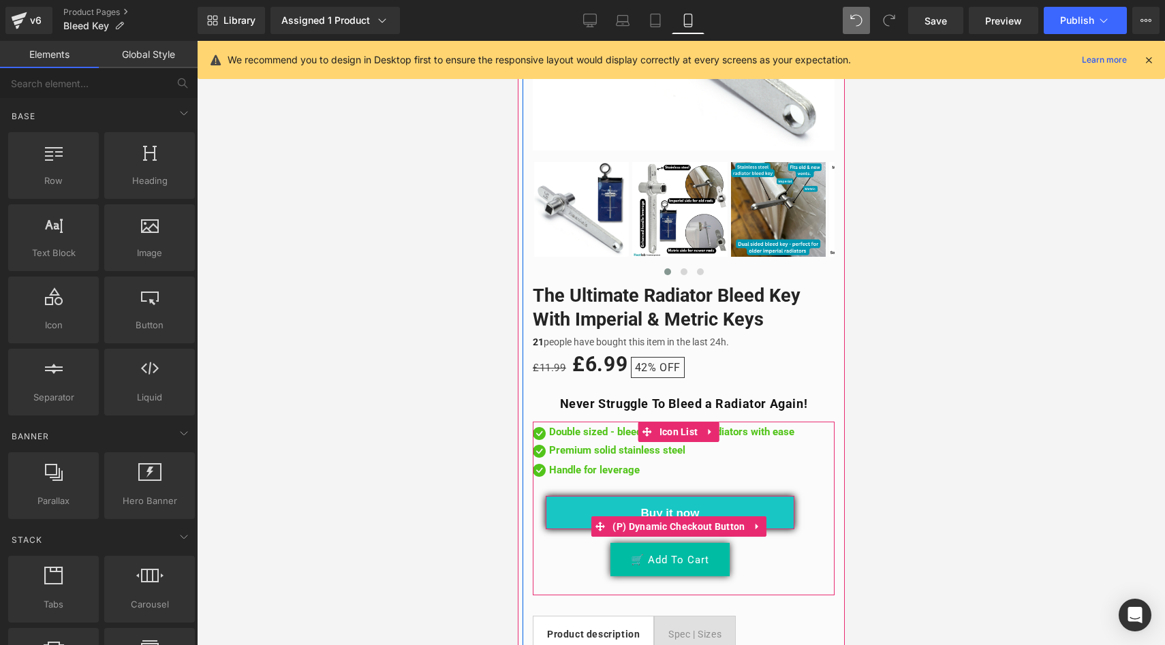
click at [576, 505] on button "Buy it now" at bounding box center [669, 512] width 249 height 33
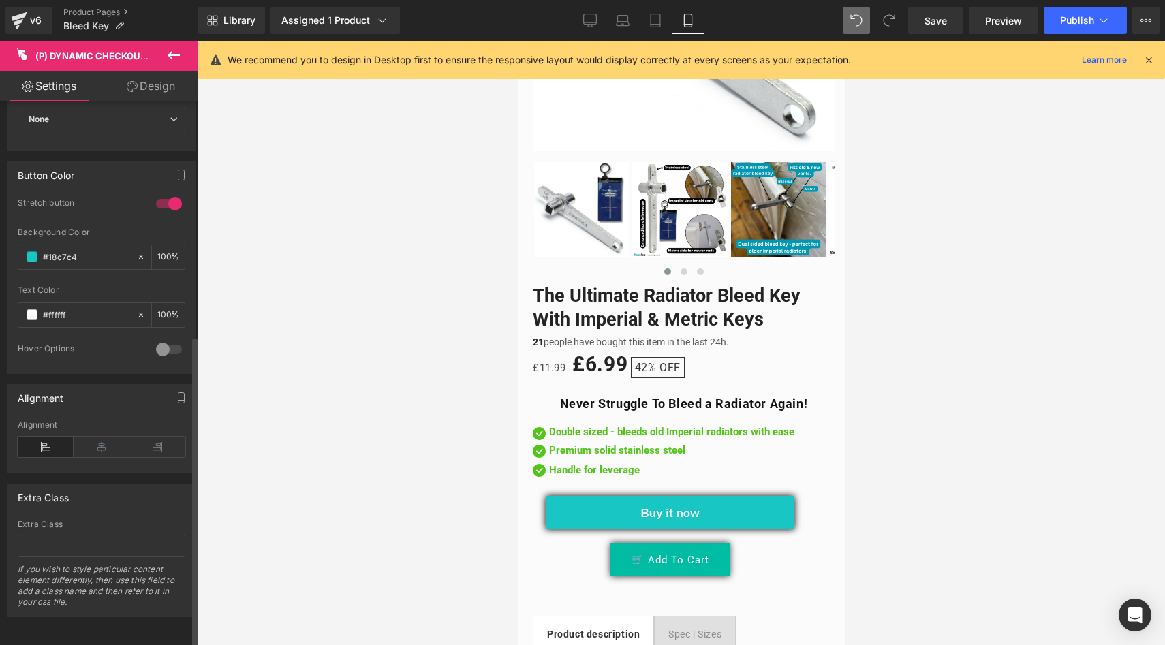
scroll to position [0, 0]
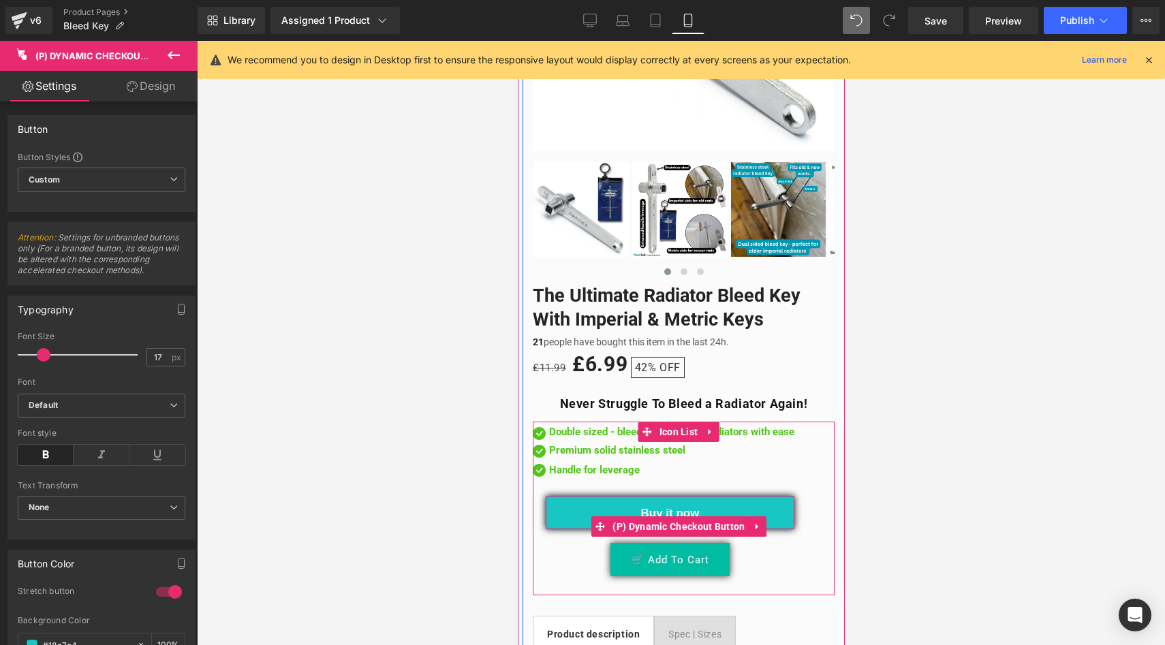
click at [569, 501] on button "Buy it now" at bounding box center [669, 512] width 249 height 33
click at [572, 501] on button "Buy it now" at bounding box center [669, 512] width 249 height 33
click at [580, 502] on button "Buy it now" at bounding box center [669, 512] width 249 height 33
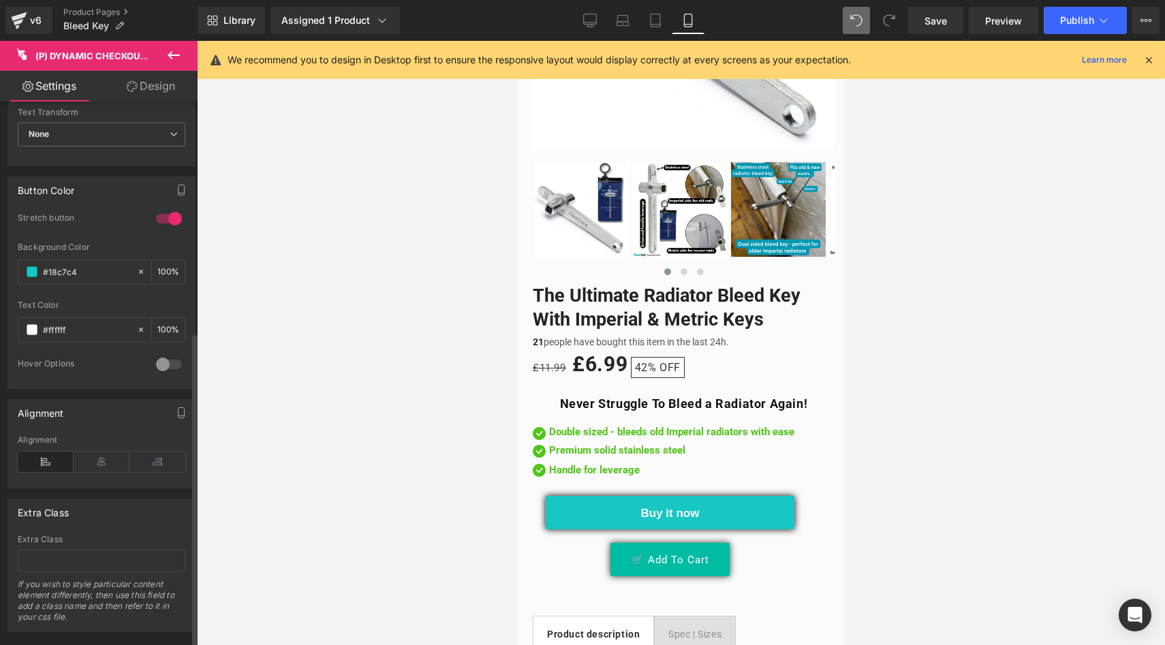
scroll to position [409, 0]
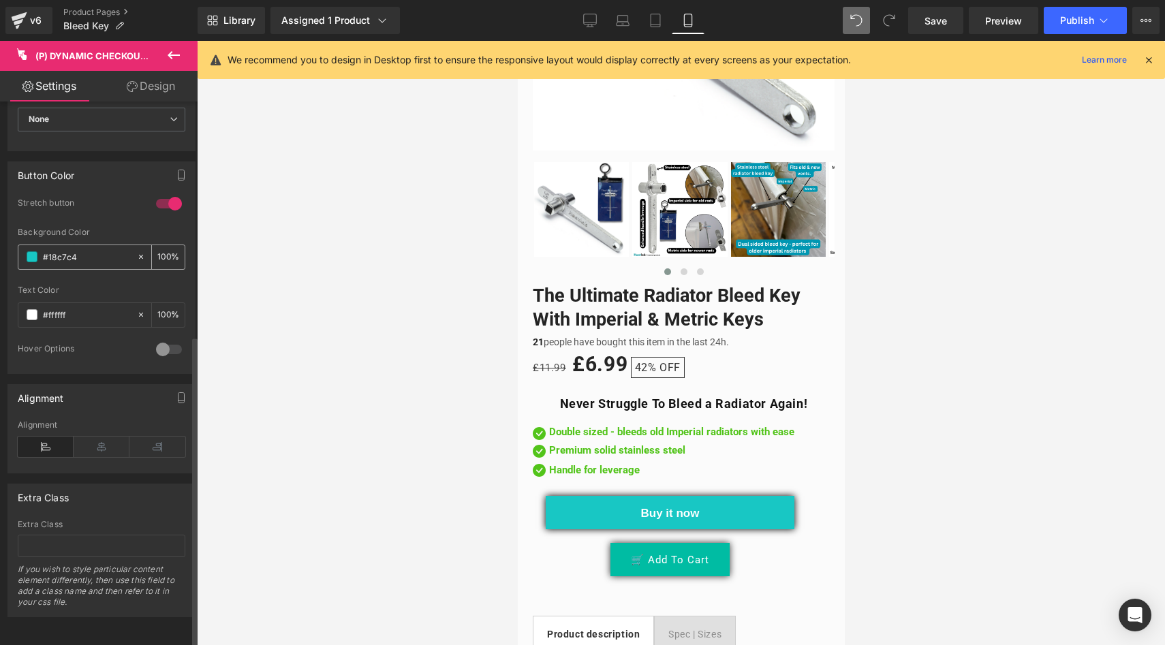
drag, startPoint x: 93, startPoint y: 244, endPoint x: 57, endPoint y: 239, distance: 36.4
click at [57, 249] on input "#18c7c4" at bounding box center [86, 256] width 87 height 15
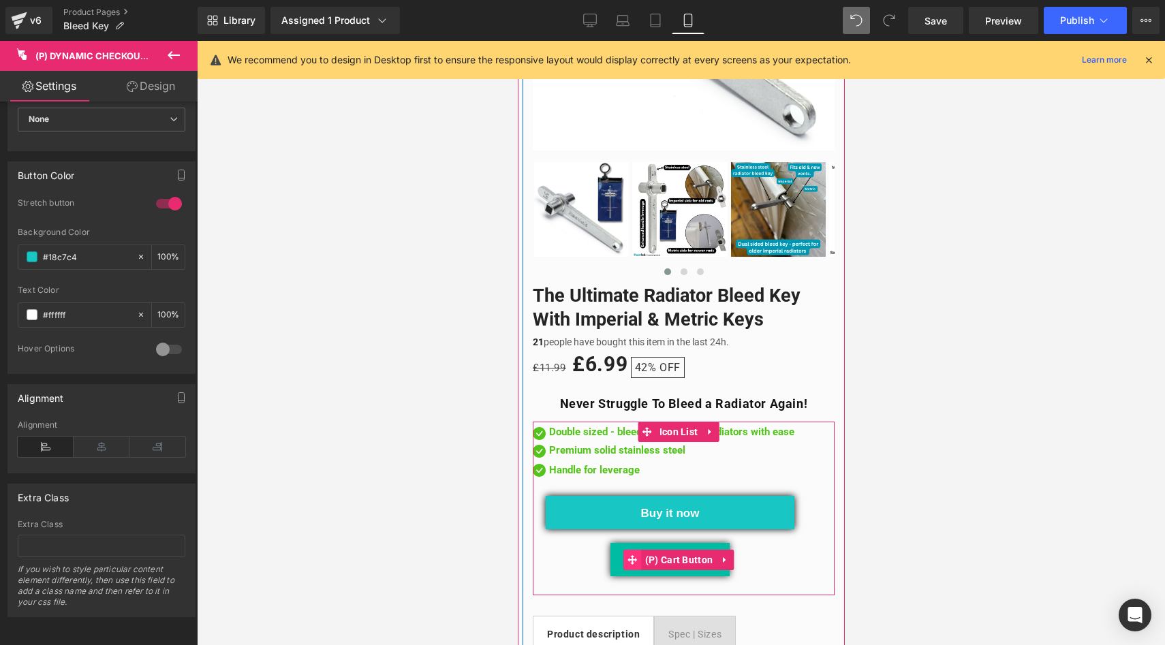
click at [635, 550] on span at bounding box center [632, 560] width 18 height 20
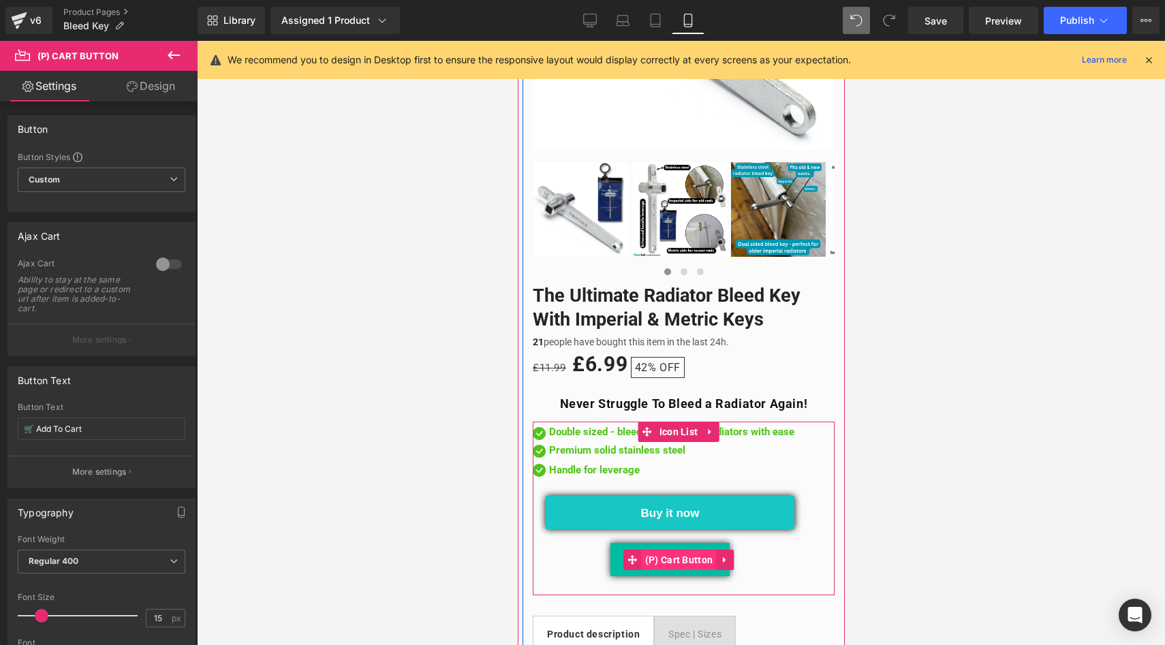
click at [663, 554] on span "(P) Cart Button" at bounding box center [678, 560] width 75 height 20
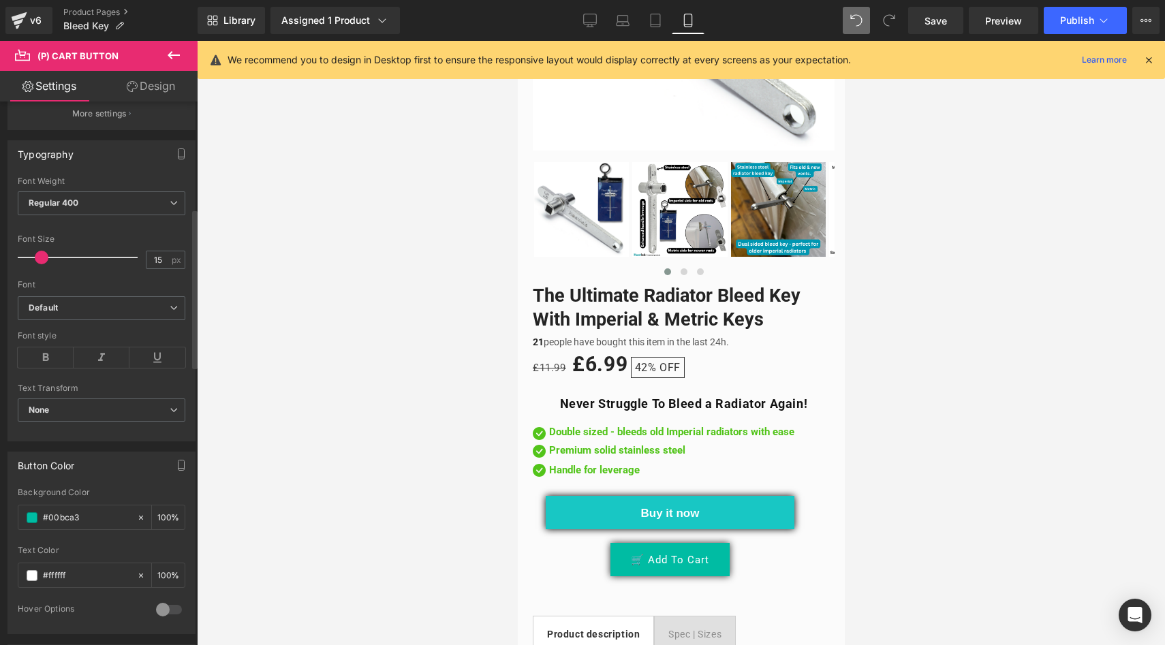
scroll to position [366, 0]
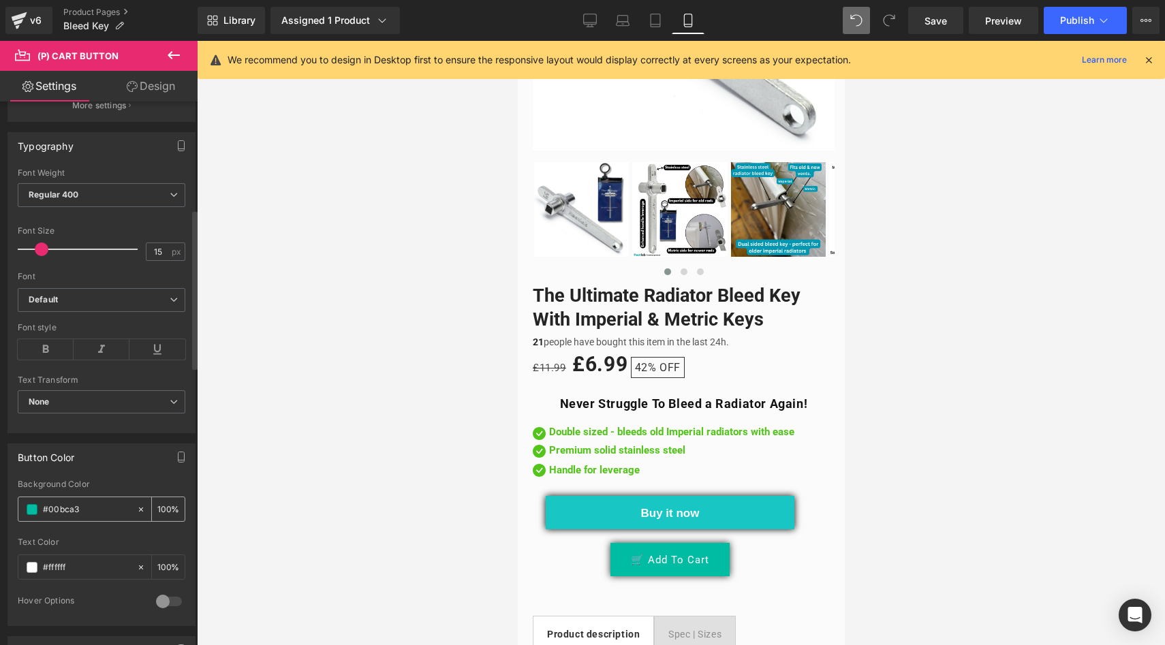
drag, startPoint x: 93, startPoint y: 508, endPoint x: 42, endPoint y: 497, distance: 53.0
click at [42, 497] on div "#00bca3" at bounding box center [77, 509] width 118 height 24
type input "0"
paste input "#18c7c4"
type input "#18c7c4"
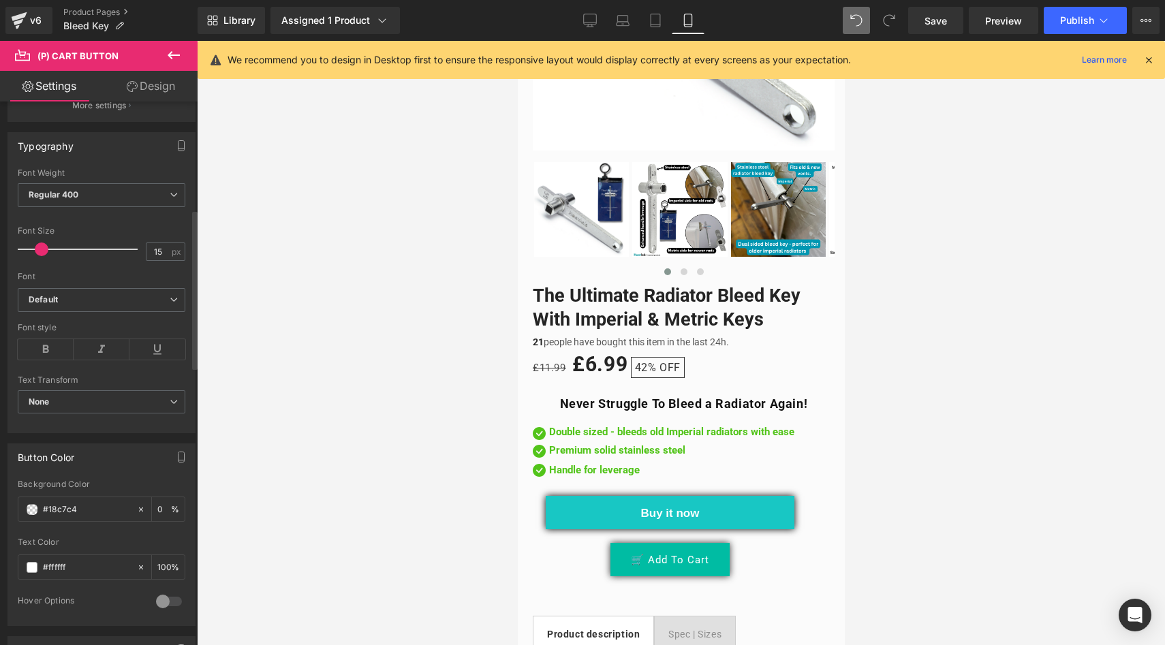
type input "100"
click at [374, 541] on div at bounding box center [681, 343] width 968 height 604
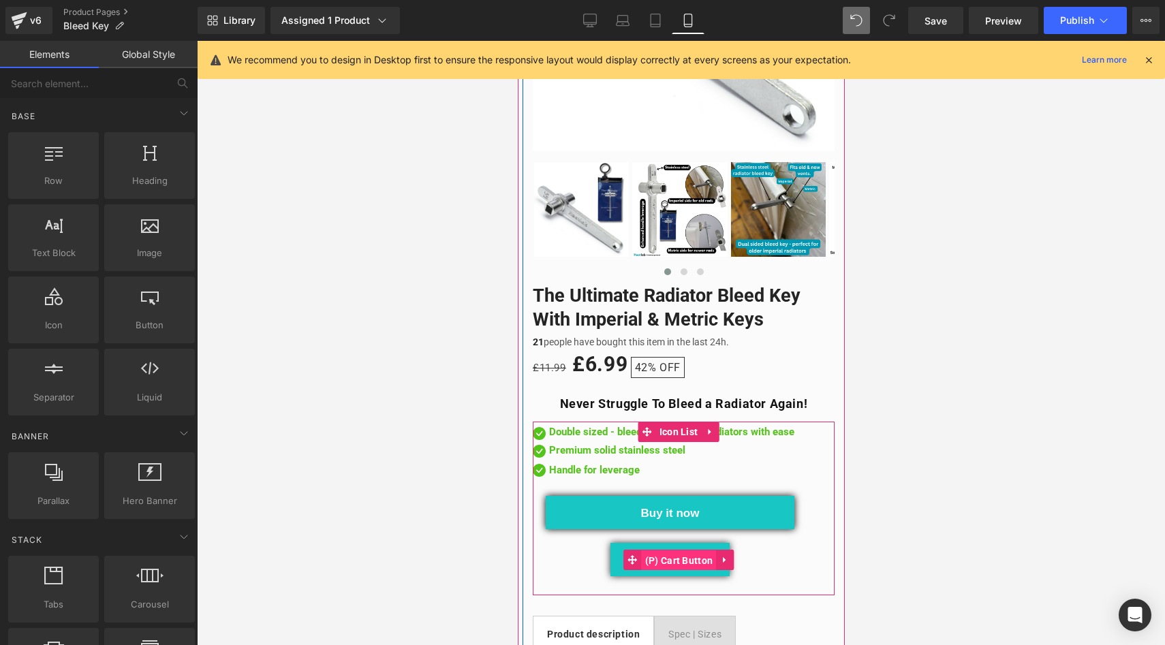
click at [684, 550] on span "(P) Cart Button" at bounding box center [678, 560] width 75 height 20
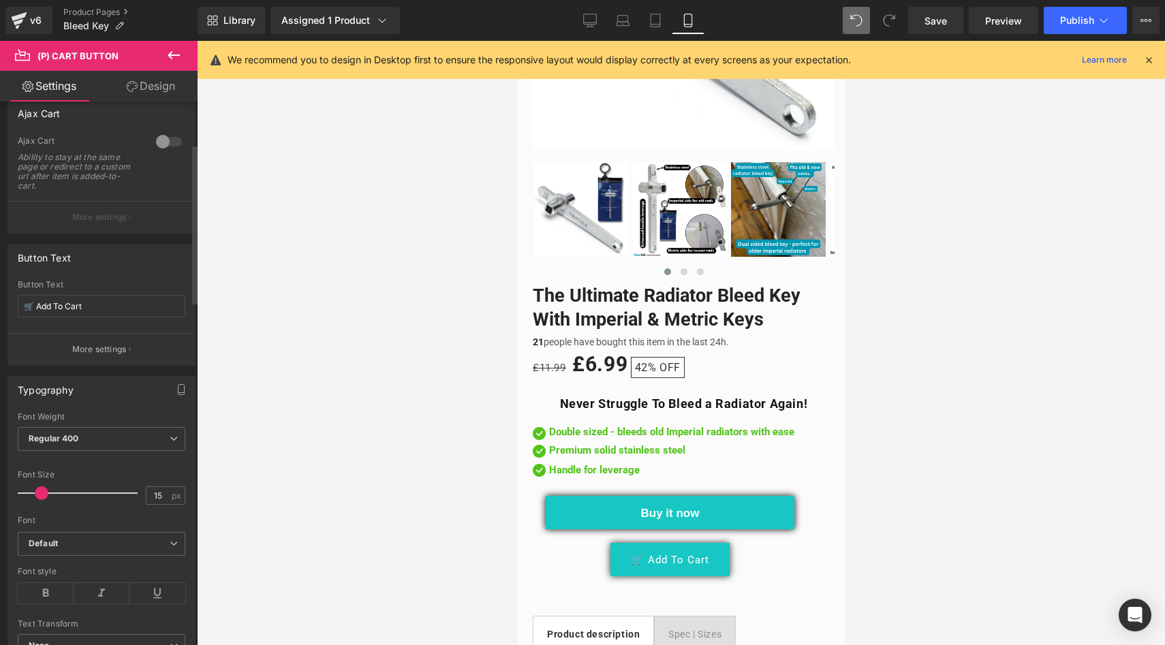
scroll to position [144, 0]
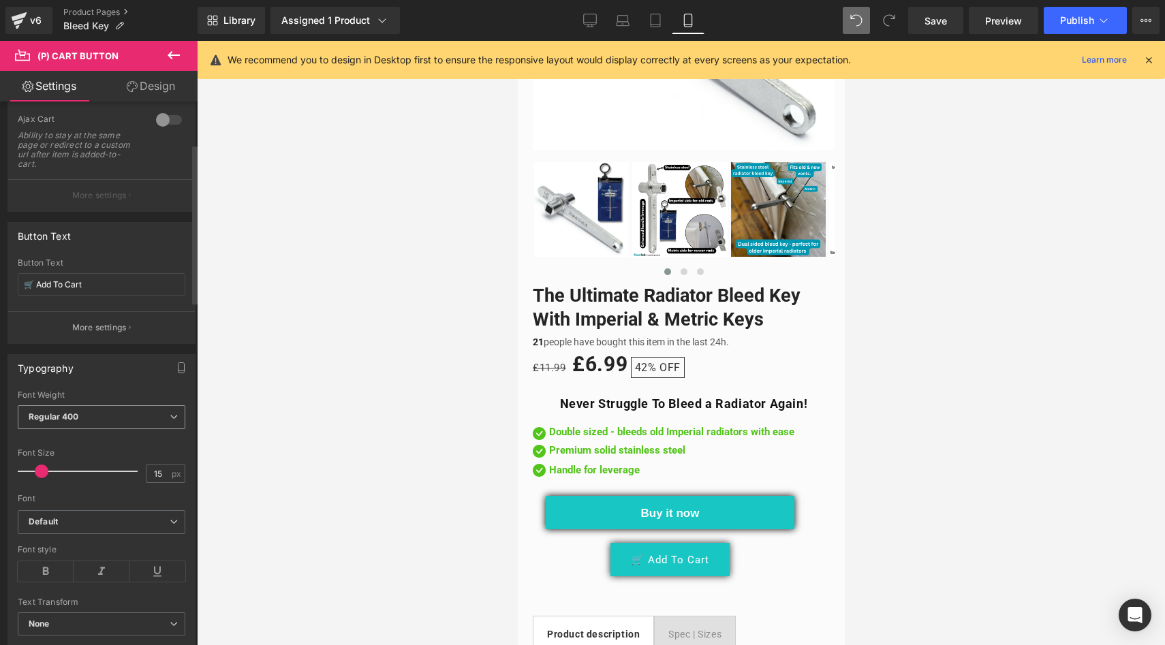
click at [81, 415] on span "Regular 400" at bounding box center [102, 417] width 168 height 24
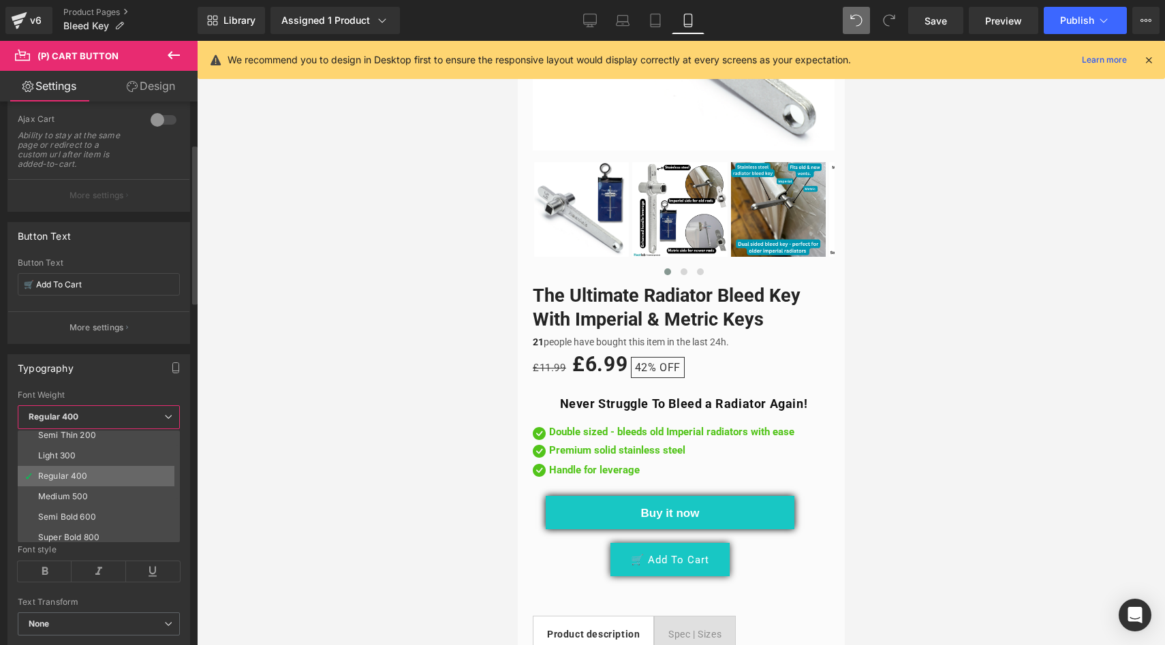
scroll to position [27, 0]
click at [72, 514] on div "Semi Bold 600" at bounding box center [67, 517] width 58 height 10
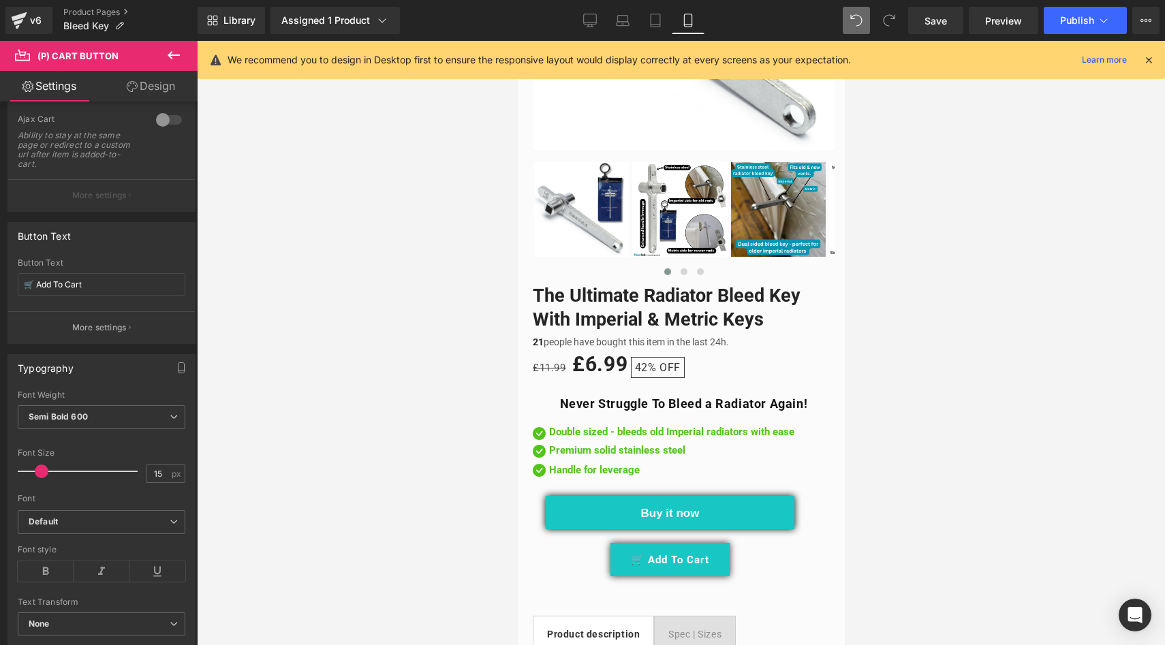
click at [419, 506] on div at bounding box center [681, 343] width 968 height 604
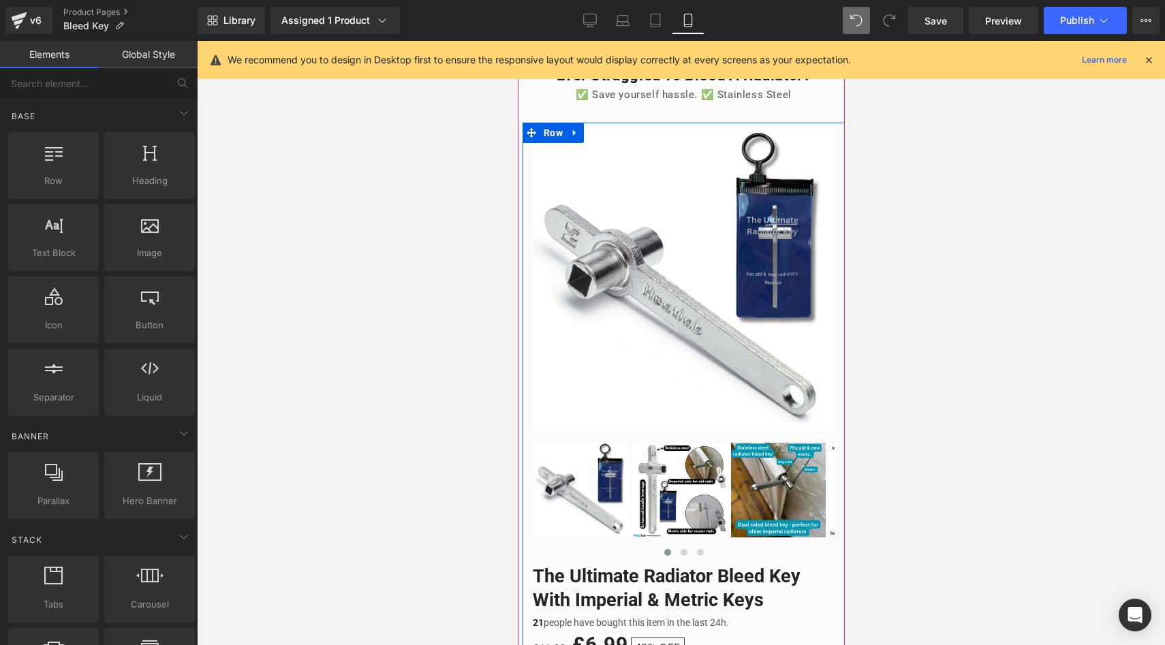
scroll to position [364, 0]
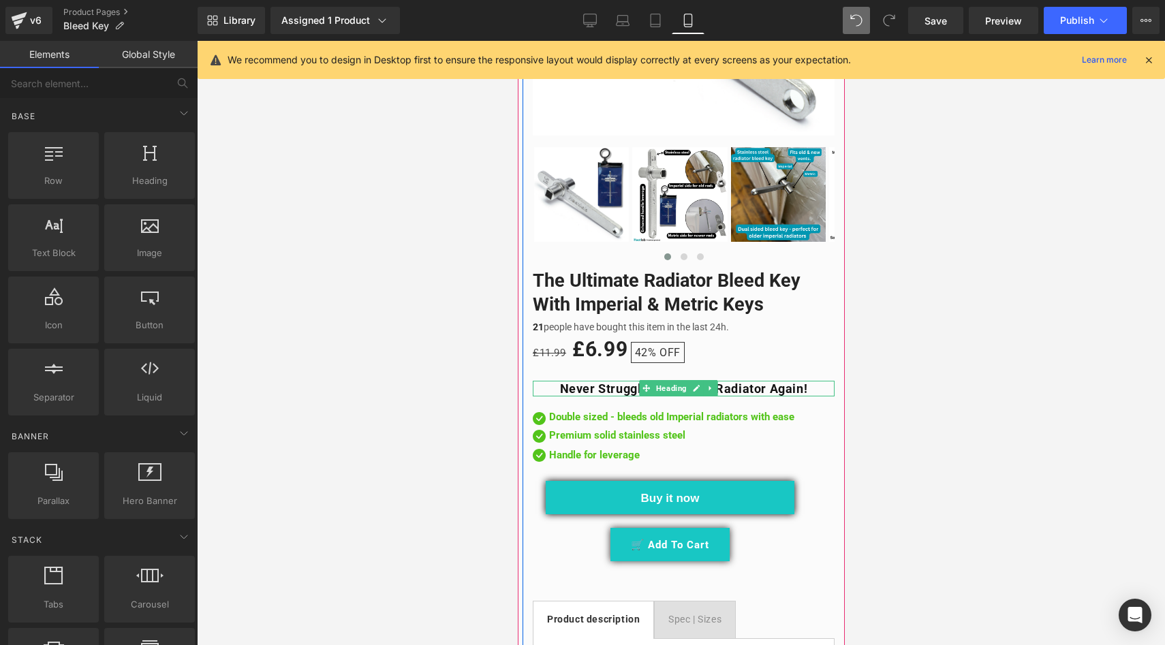
click at [559, 381] on strong "Never Struggle To Bleed a Radiator Again!" at bounding box center [683, 388] width 248 height 14
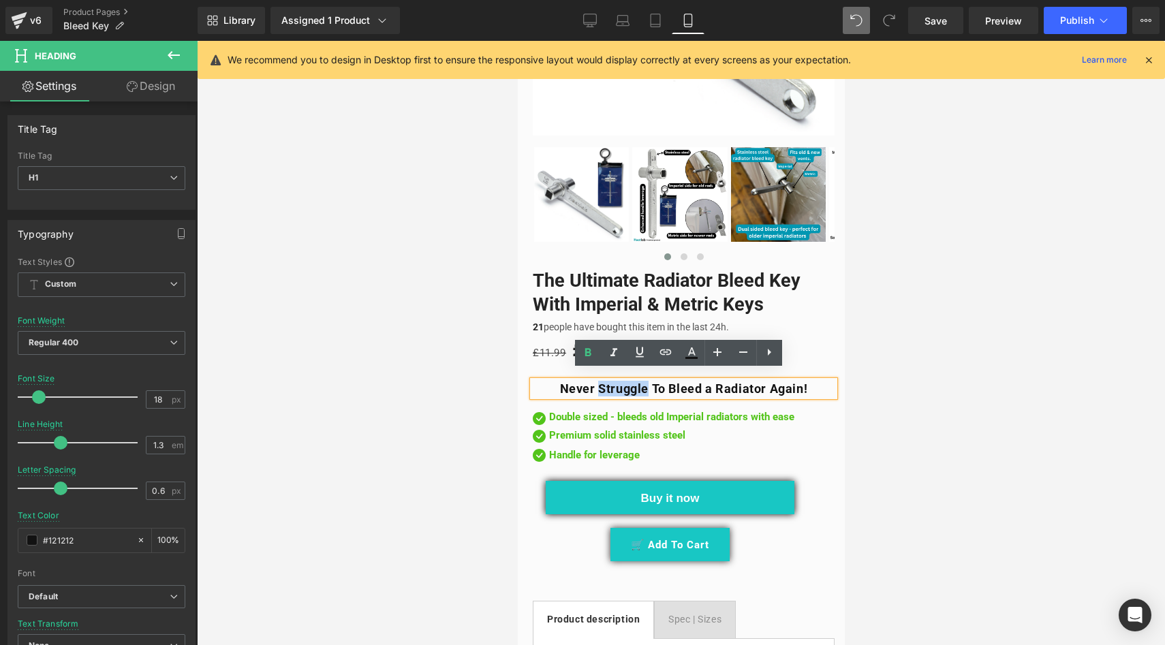
drag, startPoint x: 584, startPoint y: 377, endPoint x: 639, endPoint y: 380, distance: 54.6
click at [639, 381] on strong "Never Struggle To Bleed a Radiator Again!" at bounding box center [683, 388] width 248 height 14
click at [0, 0] on icon at bounding box center [0, 0] width 0 height 0
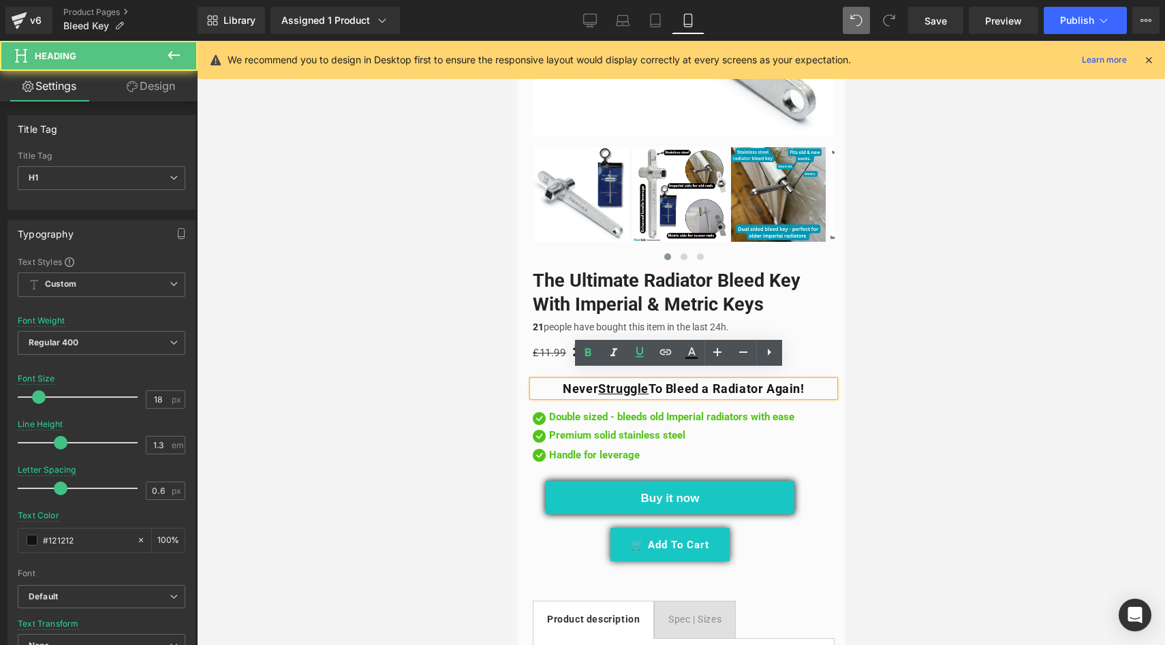
click at [562, 381] on strong "Never Struggle To Bleed a Radiator Again!" at bounding box center [682, 388] width 241 height 14
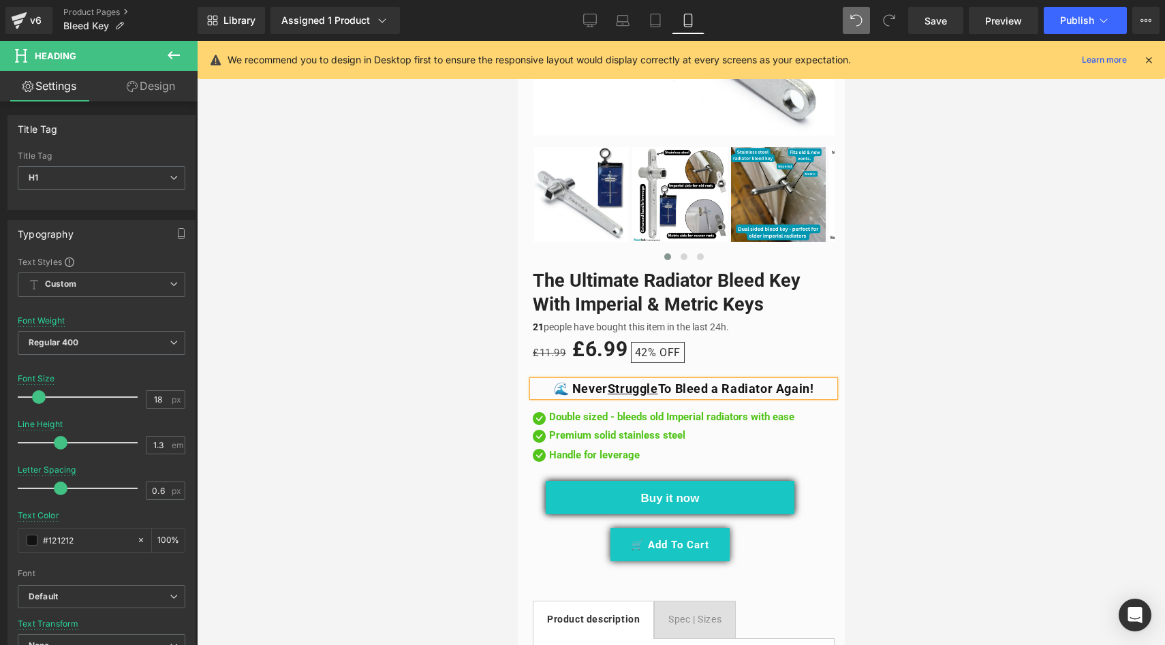
click at [460, 359] on div at bounding box center [681, 343] width 968 height 604
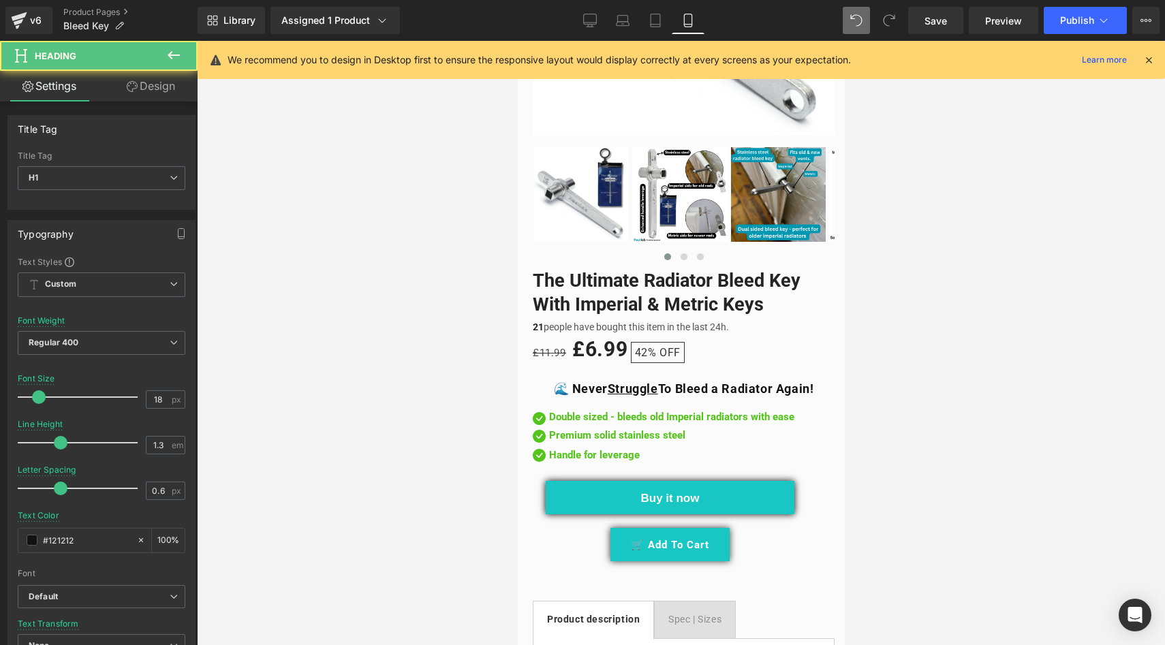
drag, startPoint x: 557, startPoint y: 377, endPoint x: 843, endPoint y: 384, distance: 286.2
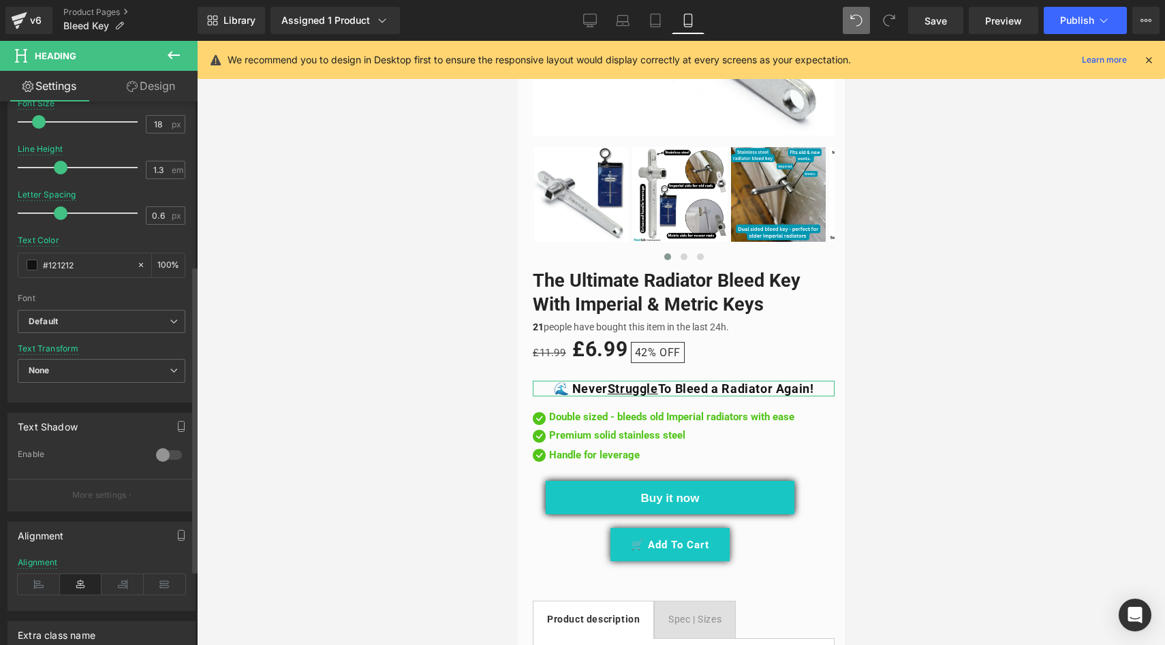
scroll to position [292, 0]
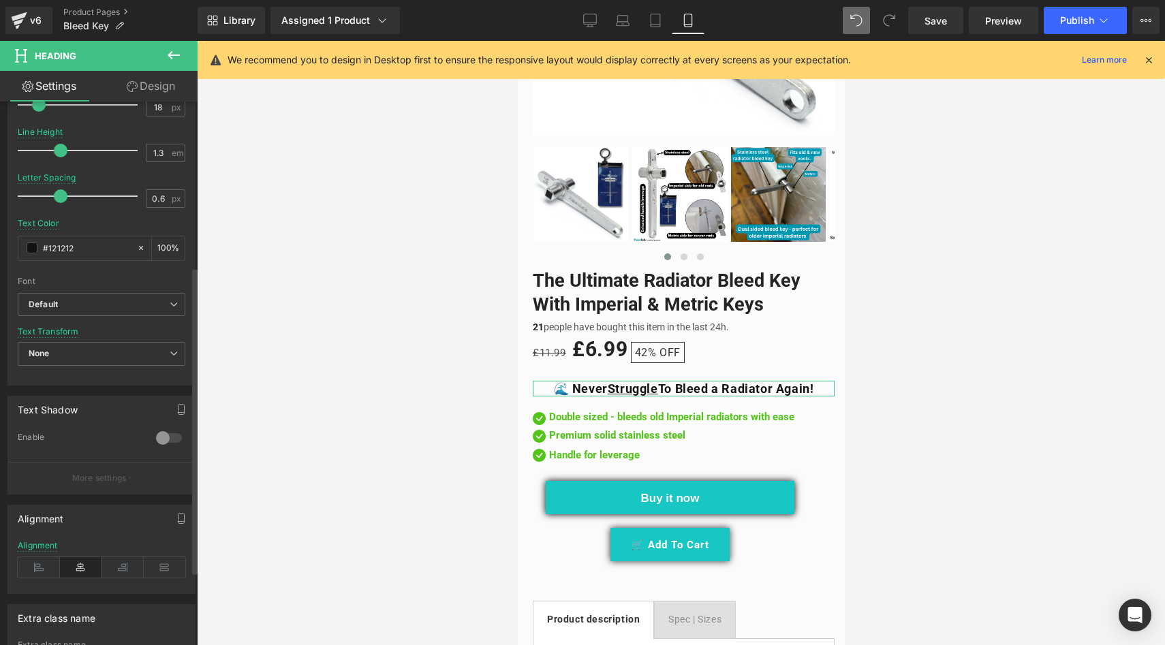
click at [157, 437] on div at bounding box center [169, 438] width 33 height 22
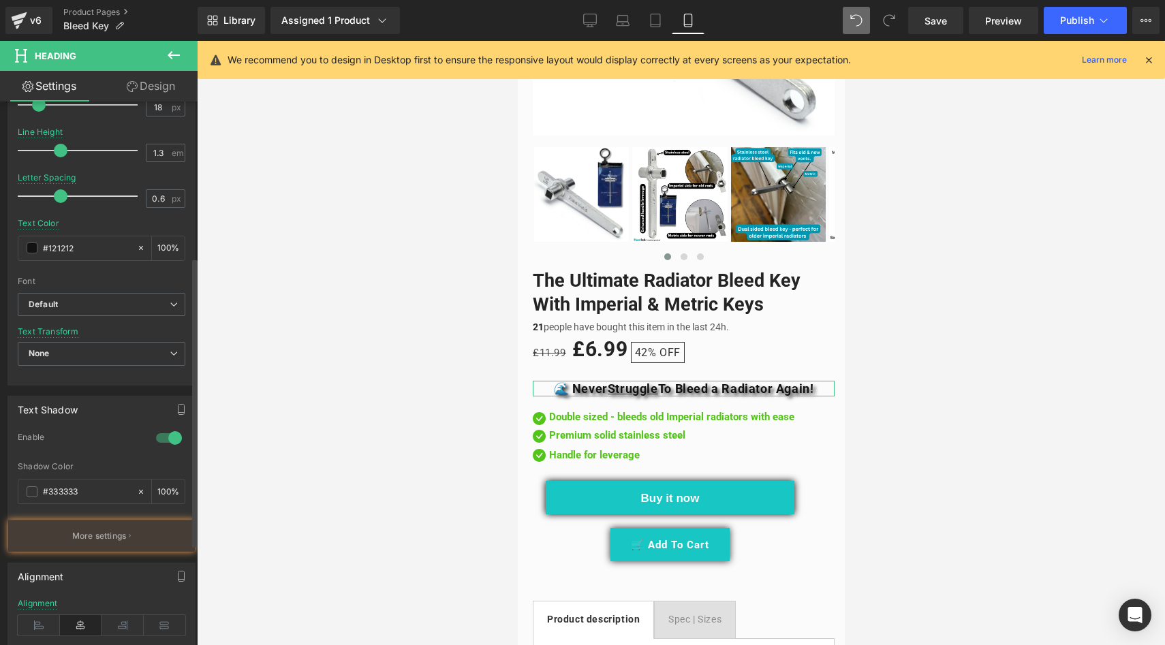
click at [157, 437] on div at bounding box center [169, 438] width 33 height 22
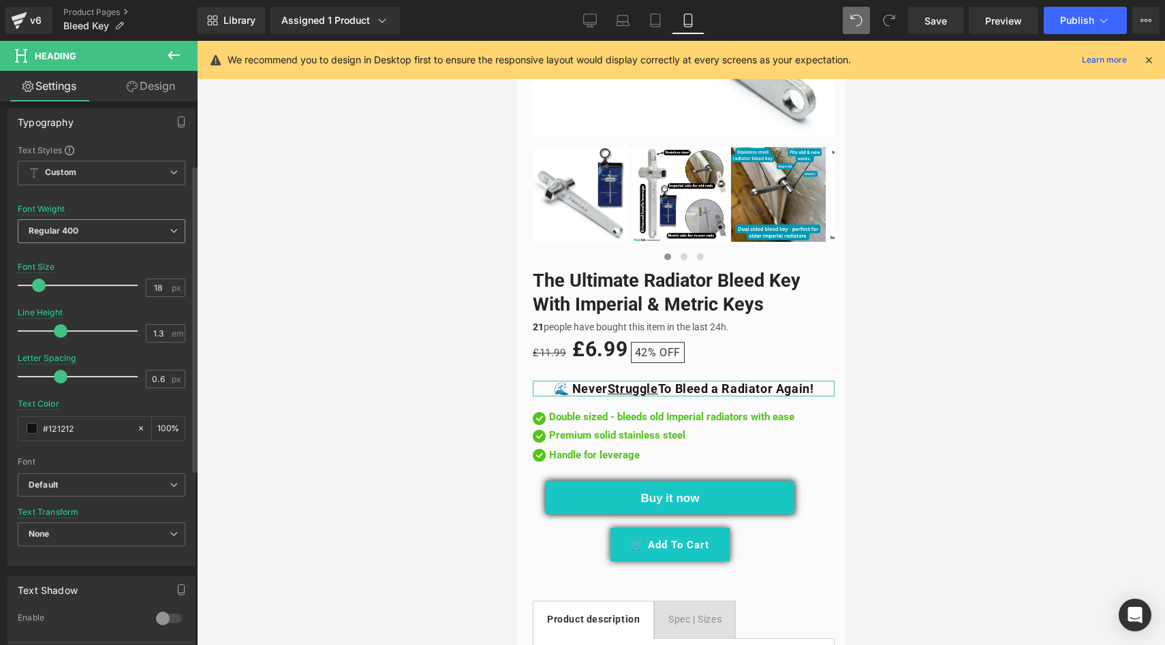
scroll to position [0, 0]
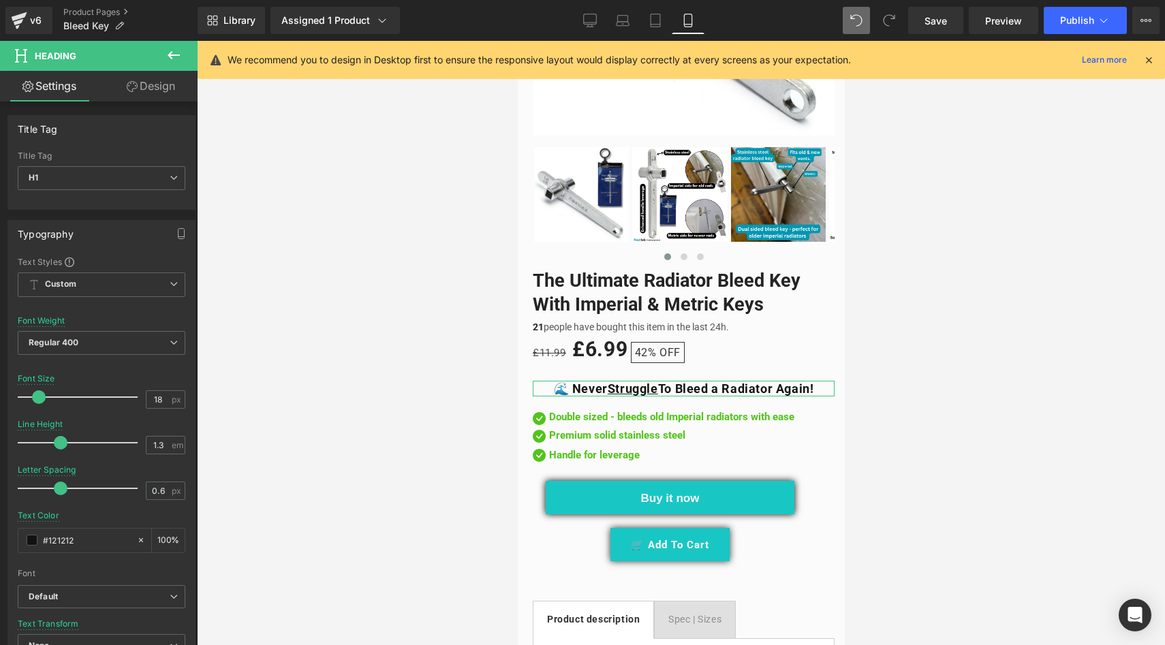
click at [143, 85] on link "Design" at bounding box center [150, 86] width 99 height 31
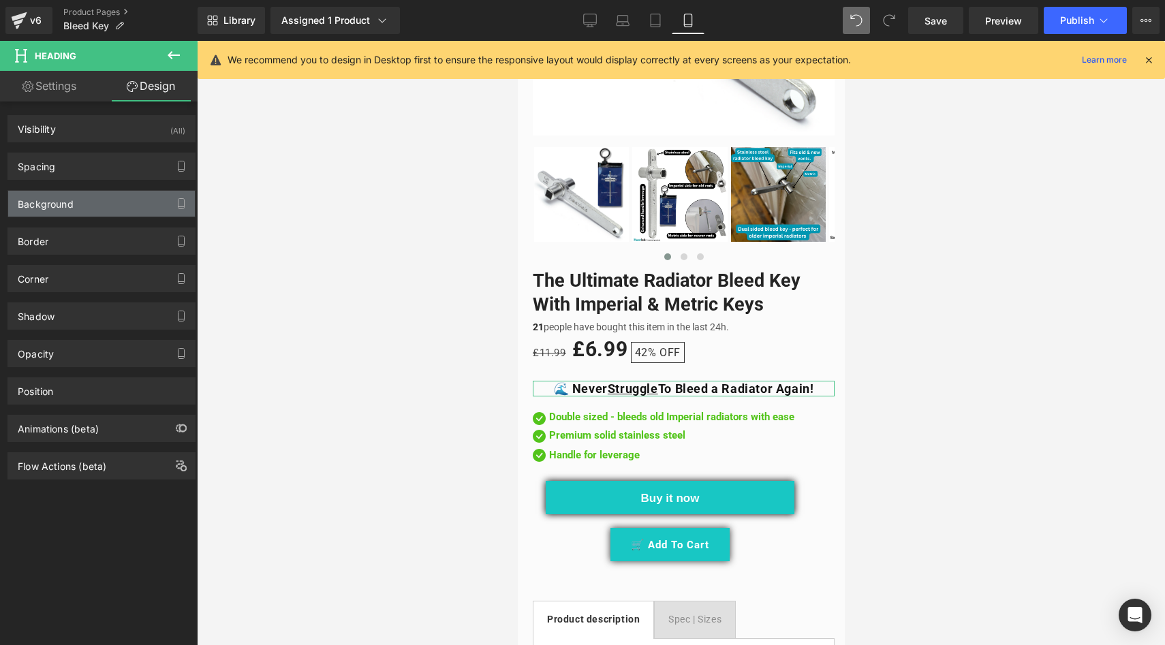
click at [71, 200] on div "Background" at bounding box center [46, 200] width 56 height 19
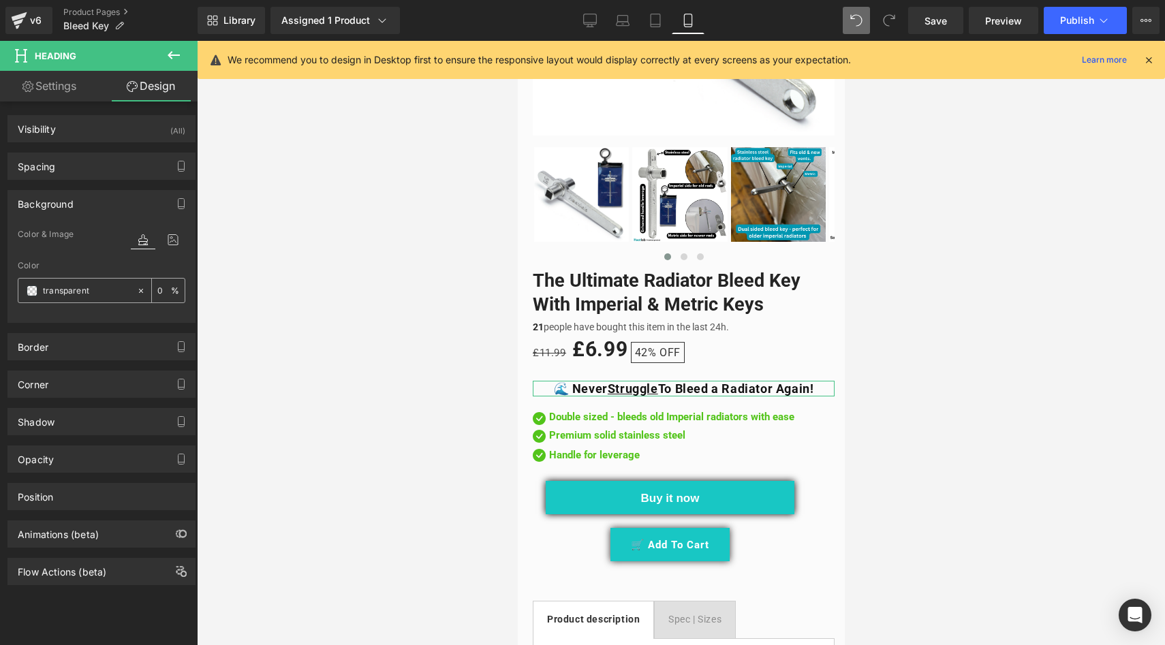
click at [106, 289] on input "transparent" at bounding box center [86, 290] width 87 height 15
click at [33, 292] on span at bounding box center [32, 290] width 11 height 11
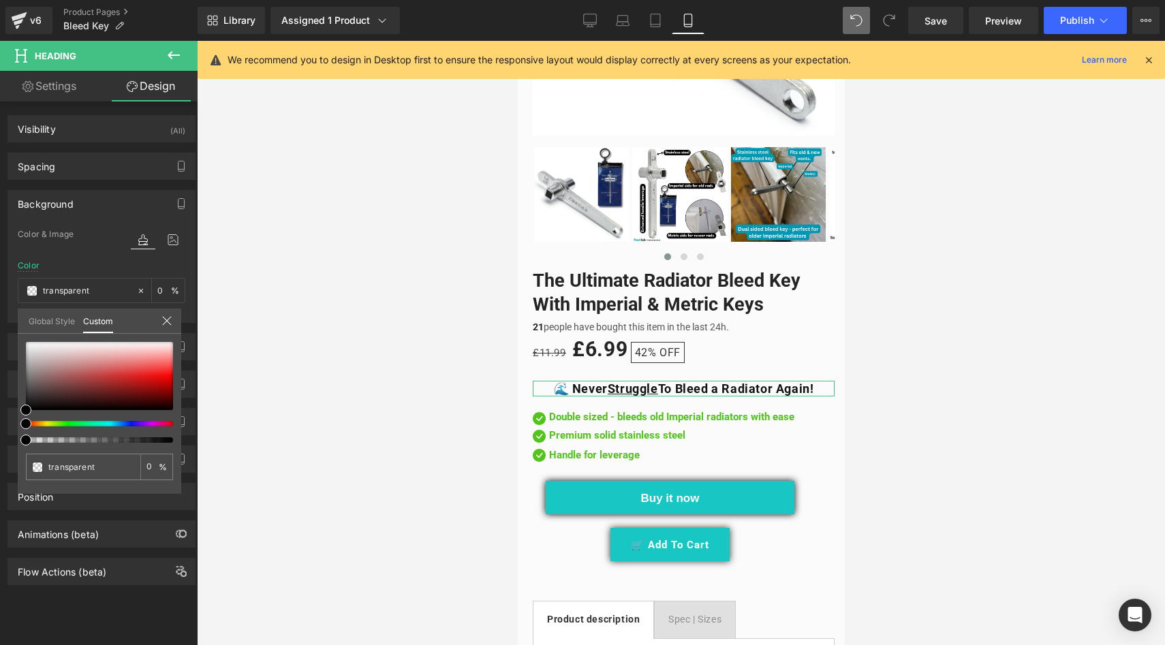
type input "#000000"
type input "100"
type input "#000000"
type input "100"
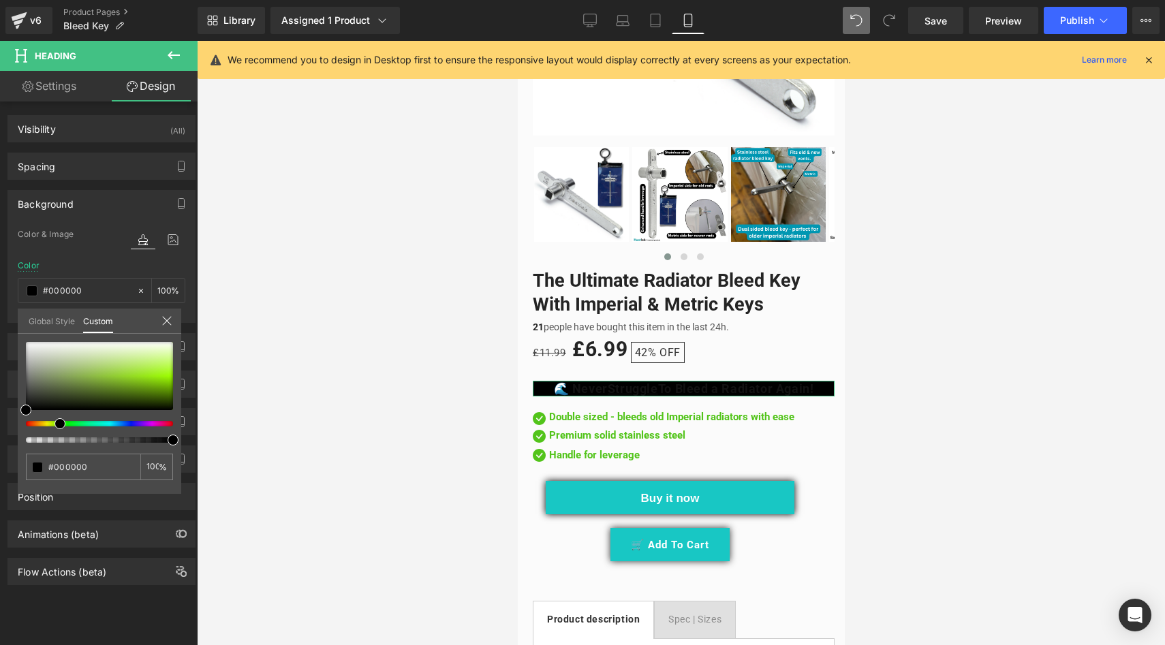
drag, startPoint x: 28, startPoint y: 424, endPoint x: 57, endPoint y: 426, distance: 29.4
click at [57, 426] on span at bounding box center [59, 423] width 11 height 11
type input "#5a6746"
type input "#5c6b47"
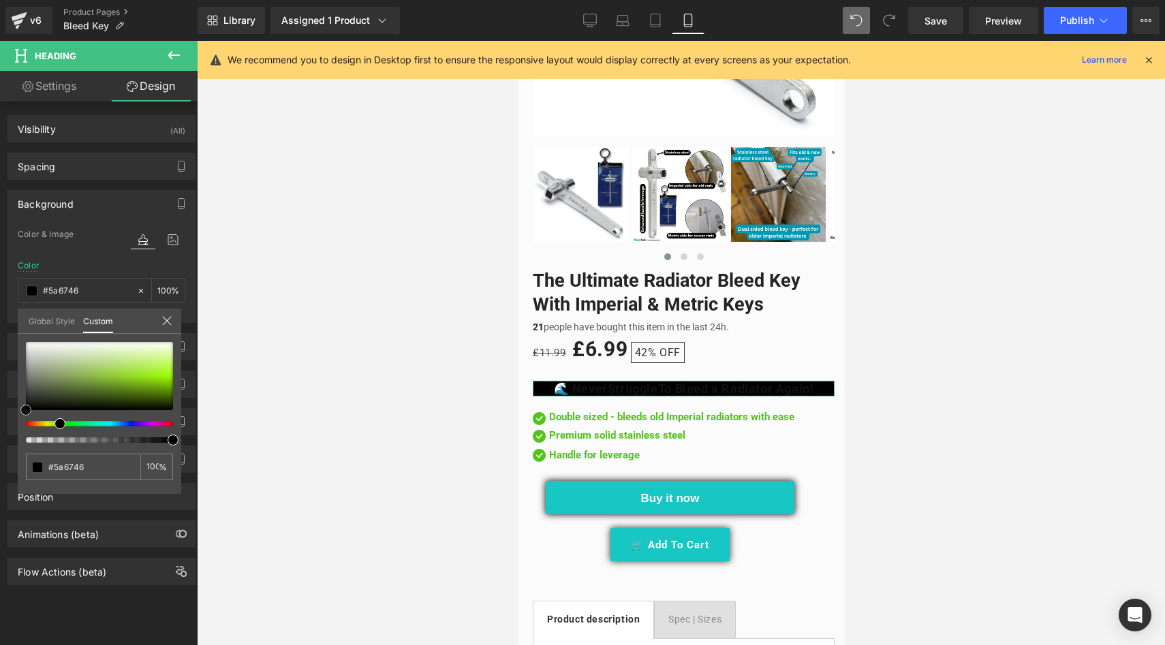
type input "#5c6b47"
type input "#789451"
type input "#aacd78"
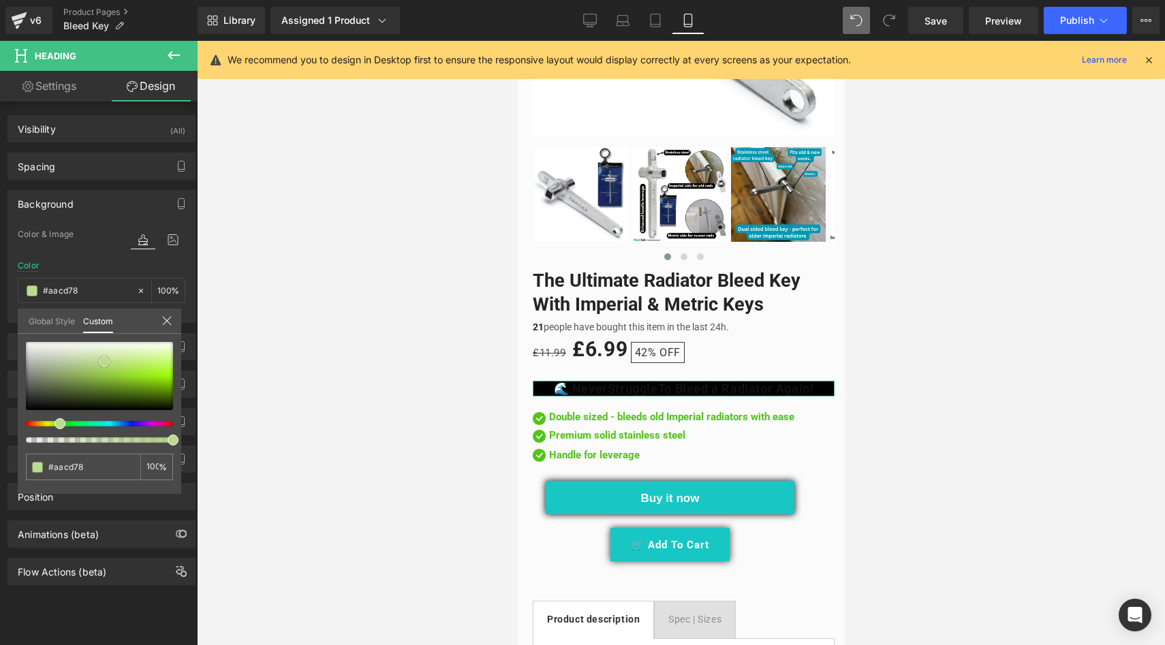
type input "#cae7a1"
type input "#d6efb2"
type input "#d6f2b0"
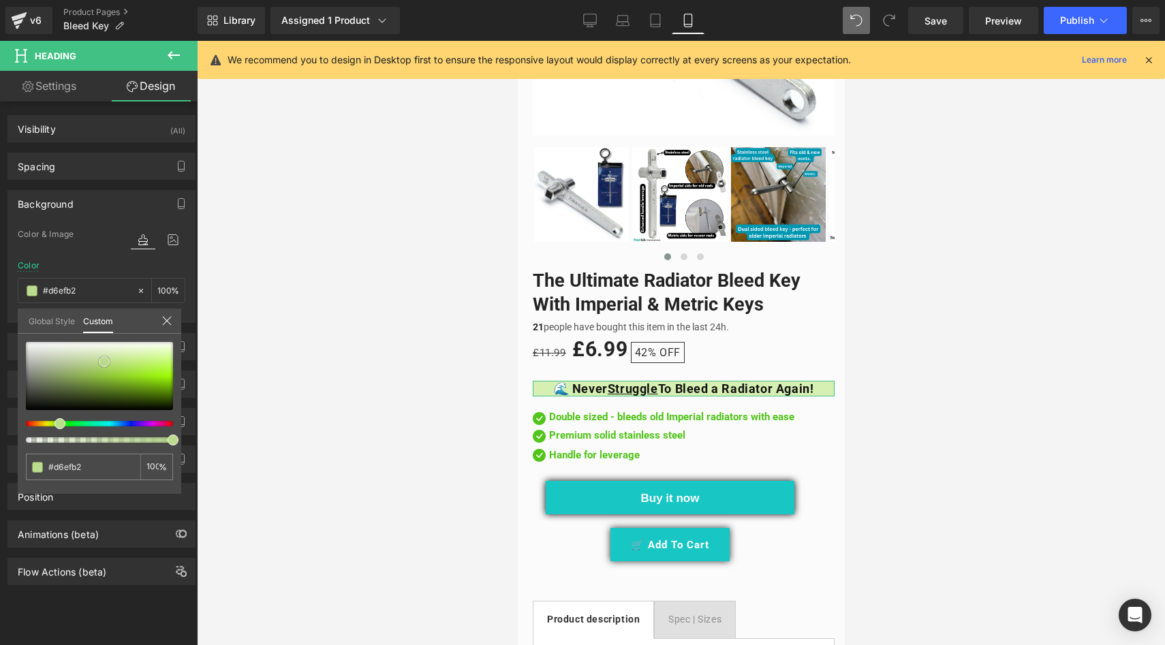
type input "#d6f2b0"
type input "#d2f0a7"
type input "#cdee9f"
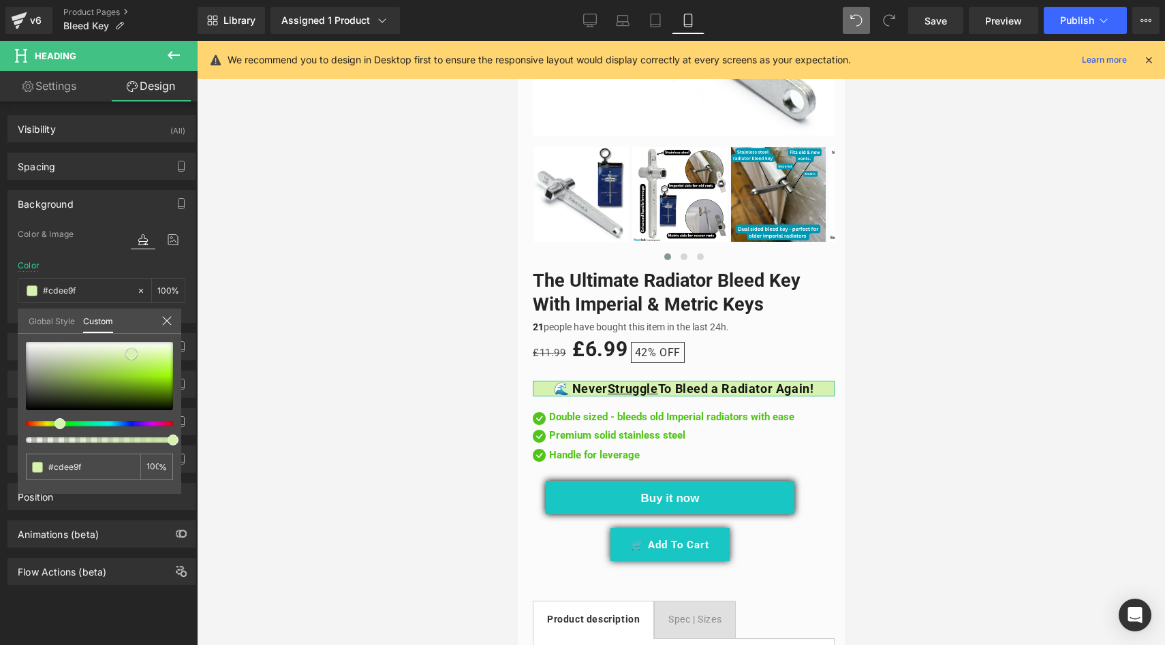
type input "#c8ec96"
type input "#c4eb8d"
type input "#b6e575"
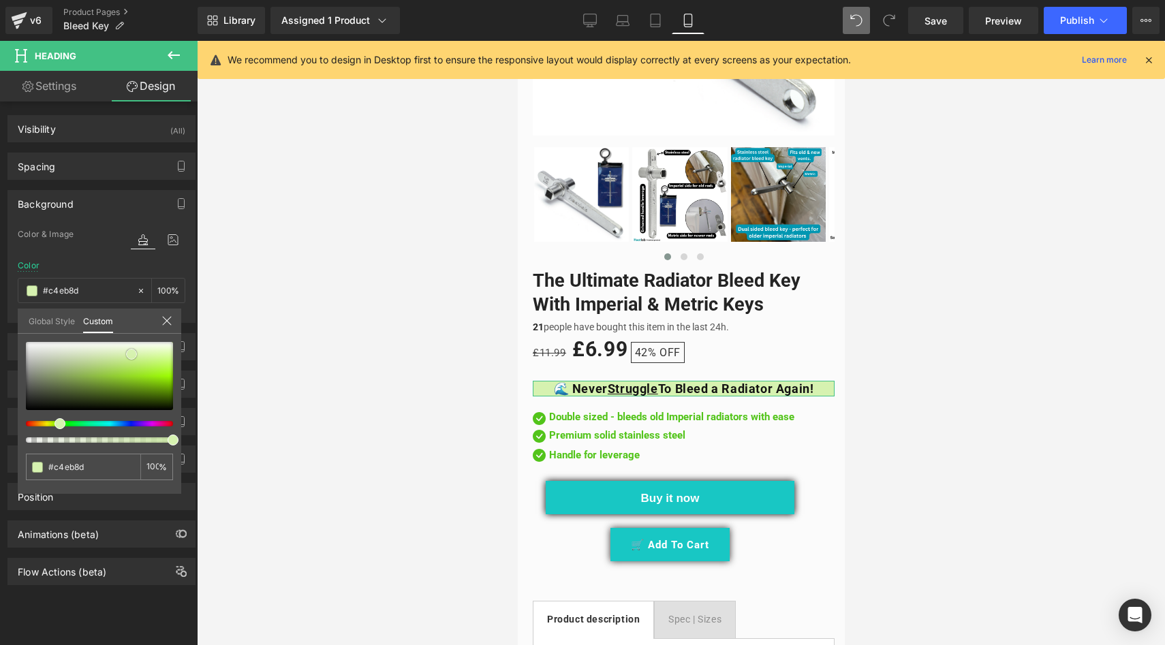
type input "#b6e575"
type input "#ade263"
type input "#ade362"
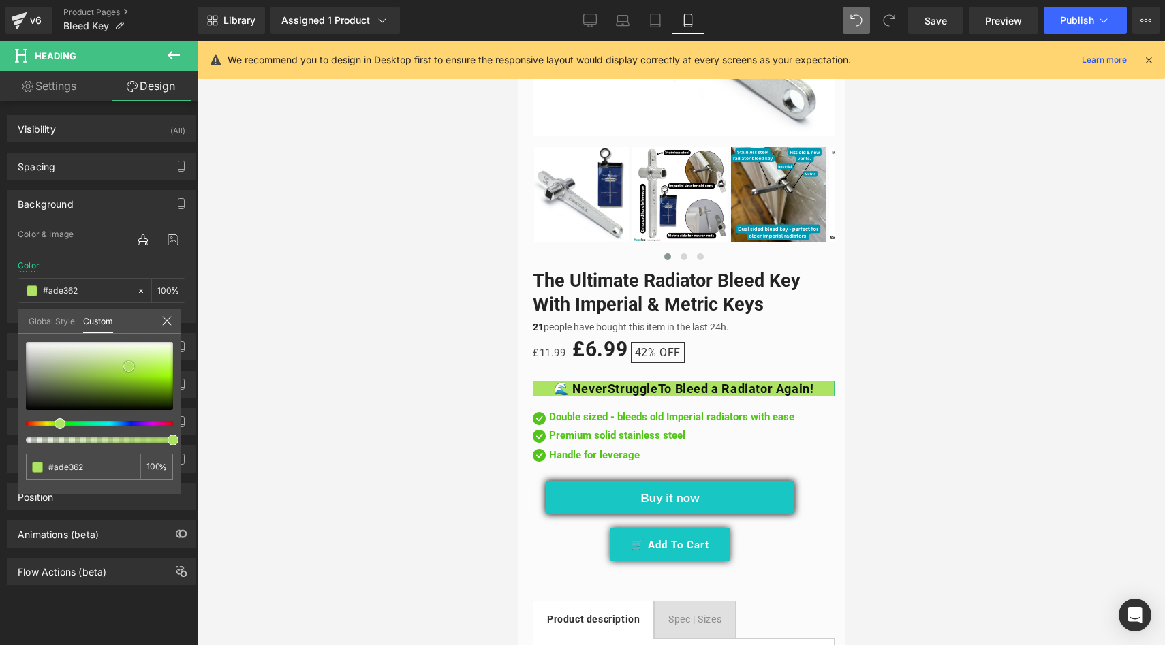
type input "#abe25e"
type input "#a9e05b"
type input "#a6e056"
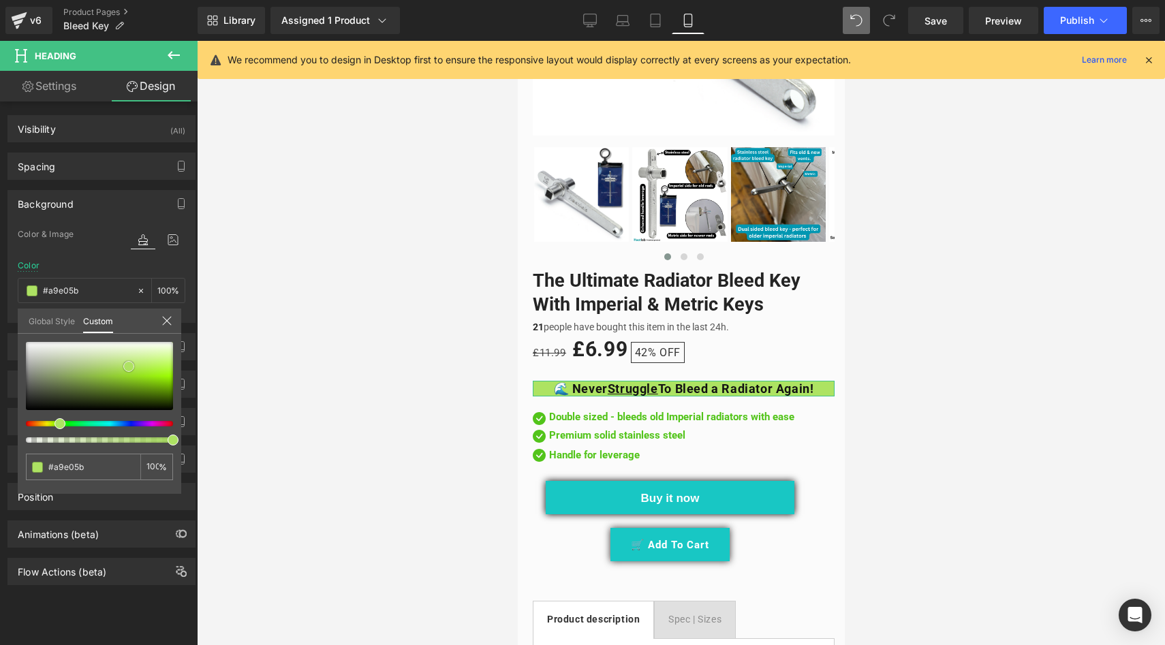
type input "#a6e056"
type input "#a0df47"
type input "#9cde3f"
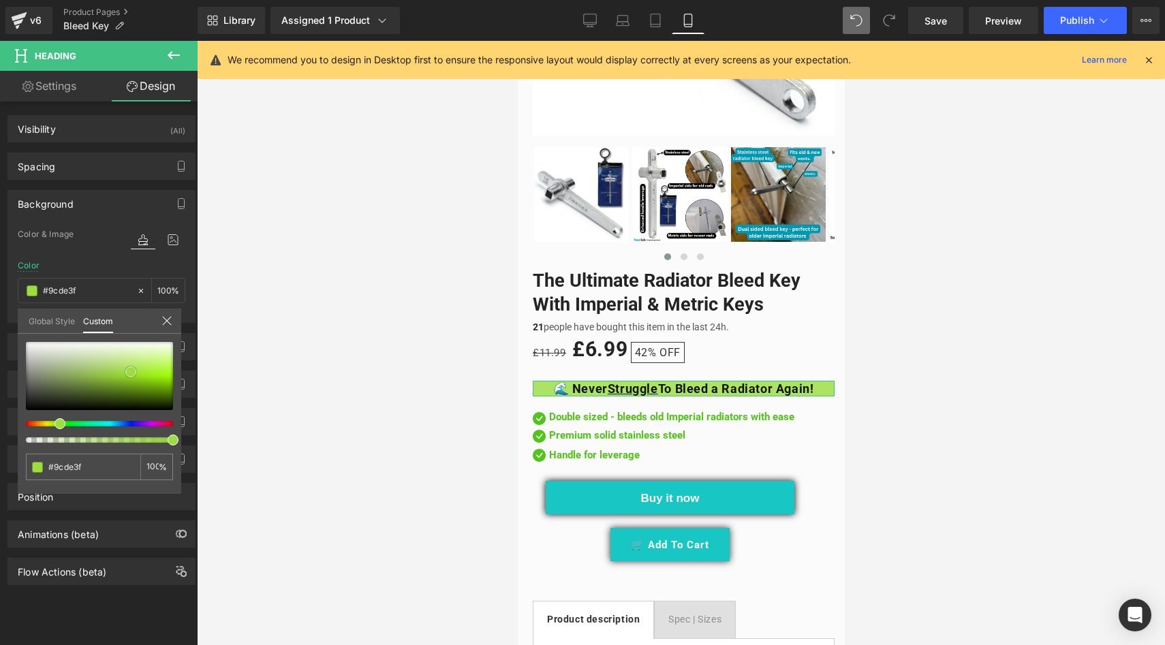
type input "#9cdf3e"
type input "#9ce03c"
type input "#a1e542"
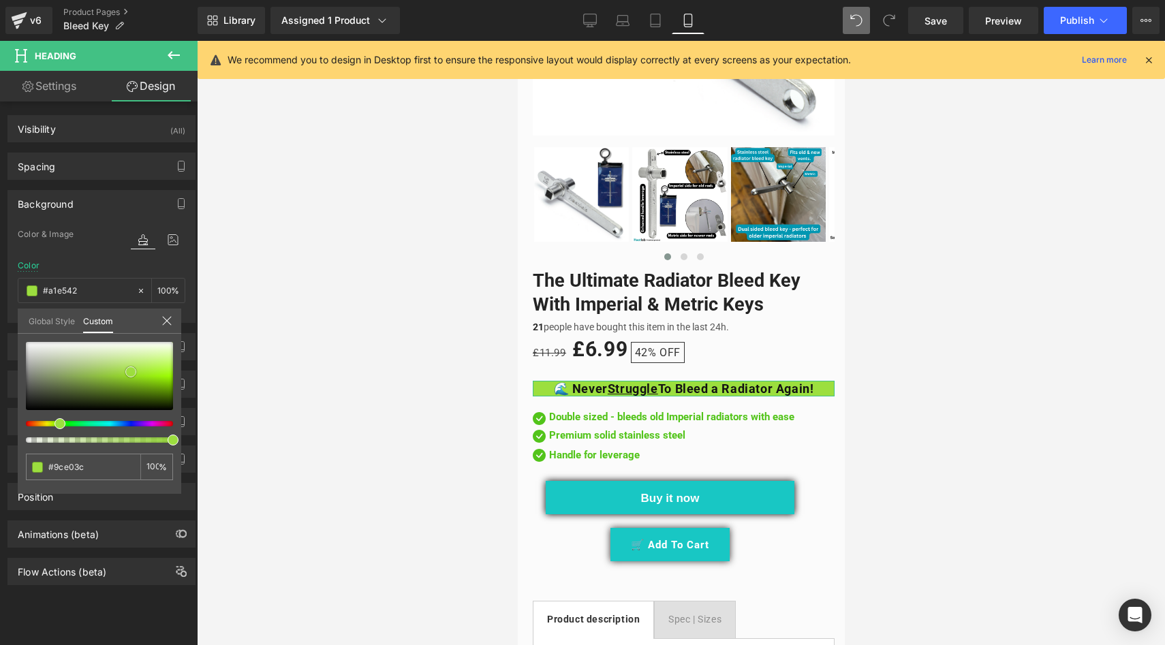
type input "#a1e542"
type input "#a4eb41"
type input "#a9ef48"
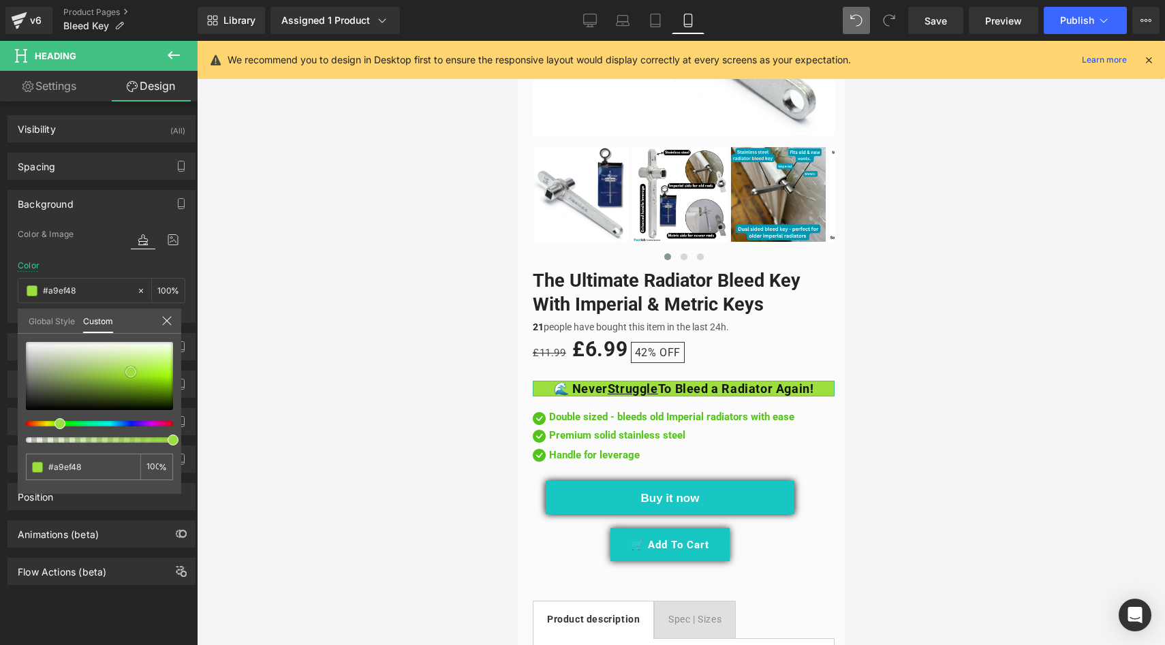
type input "#aef34d"
type input "#b3f753"
type input "#b6fa55"
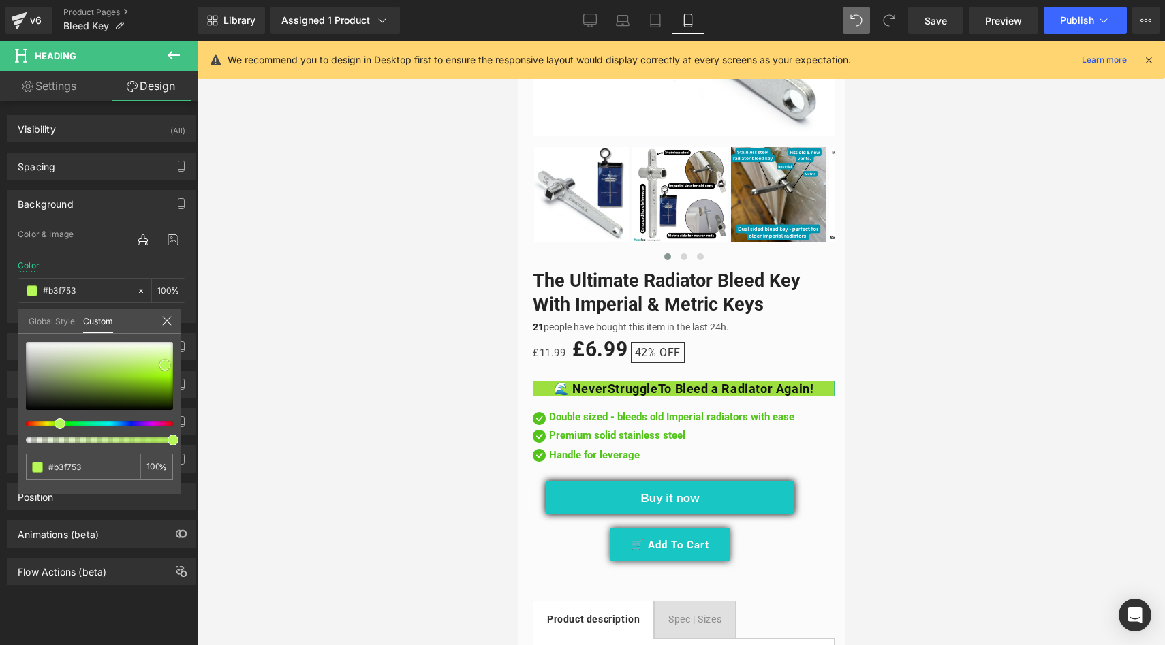
type input "#b6fa55"
type input "#b8fe57"
type input "#bafe5c"
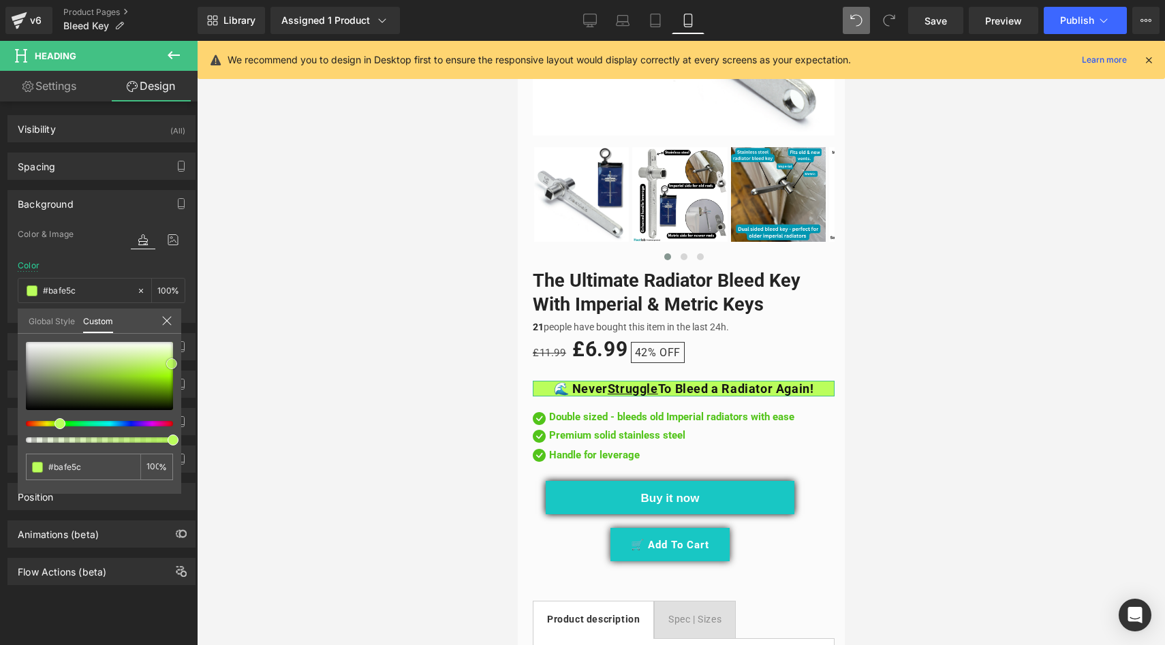
type input "#bcfe61"
type input "#c5fe75"
type input "#d2fc96"
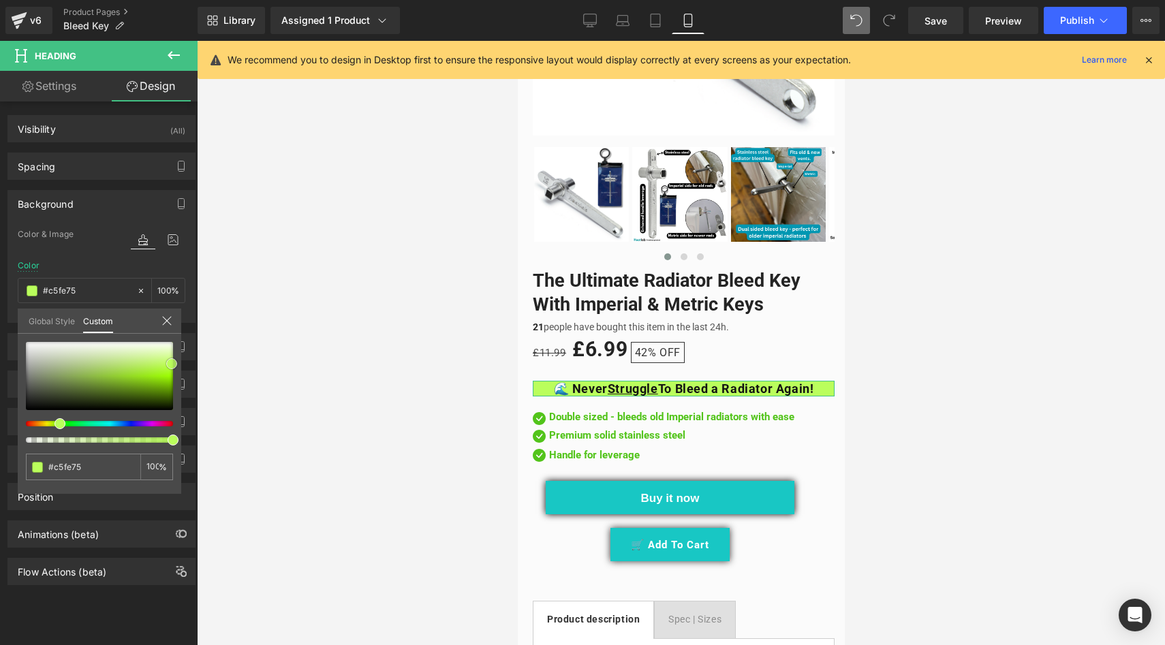
type input "#d2fc96"
type input "#d4fc9b"
type input "#dcfdaf"
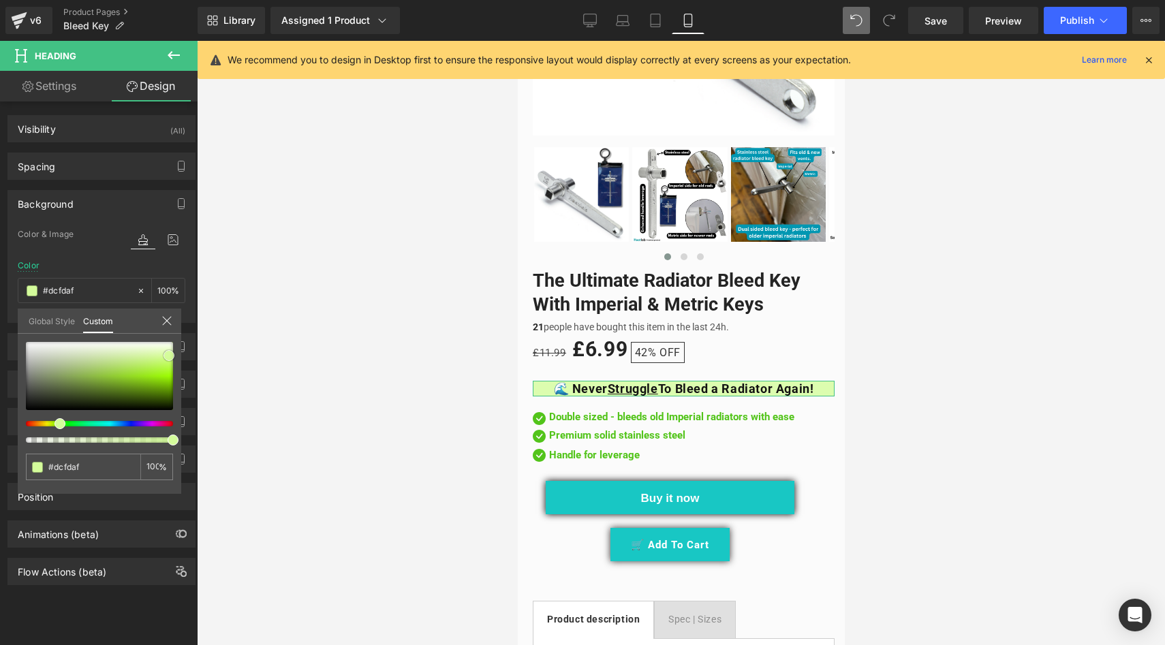
type input "#defdb4"
type input "#e0fcb9"
type input "#e7fdc8"
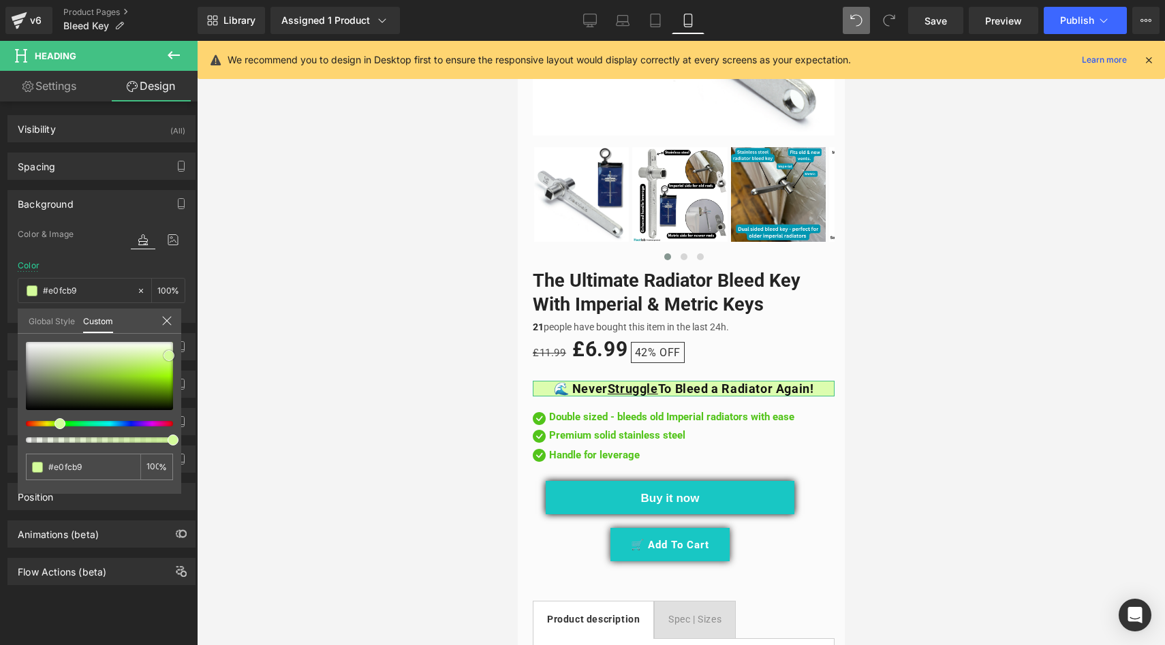
type input "#e7fdc8"
type input "#effddc"
type input "#fcfefa"
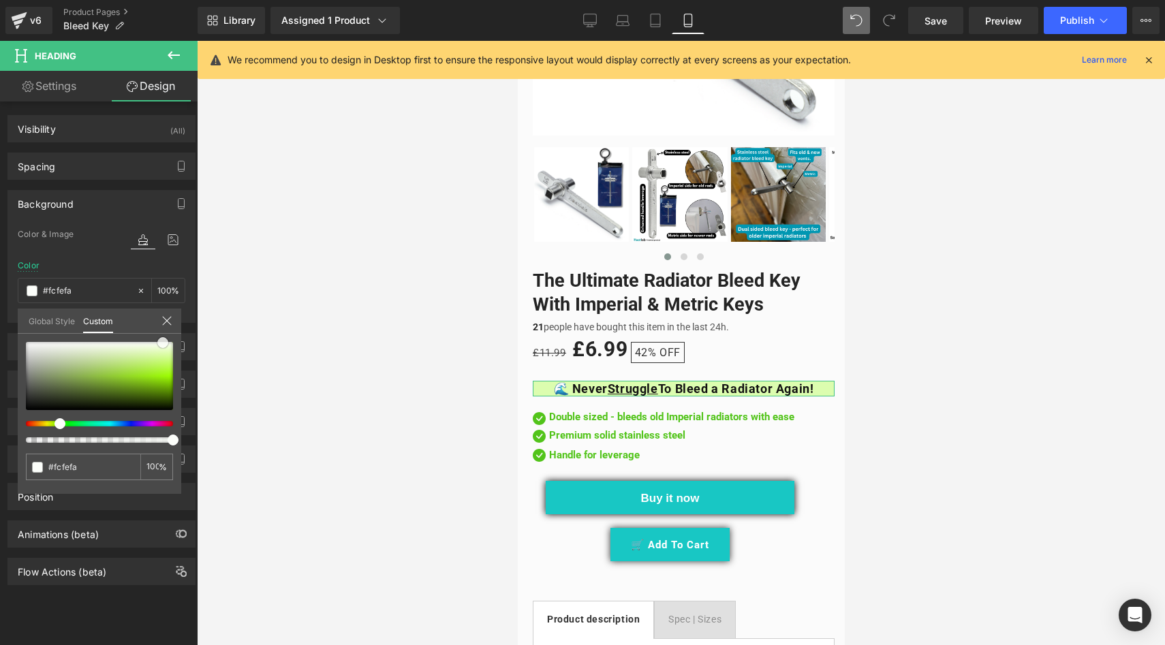
type input "#ffffff"
type input "#fcfefa"
type input "#e5fbcf"
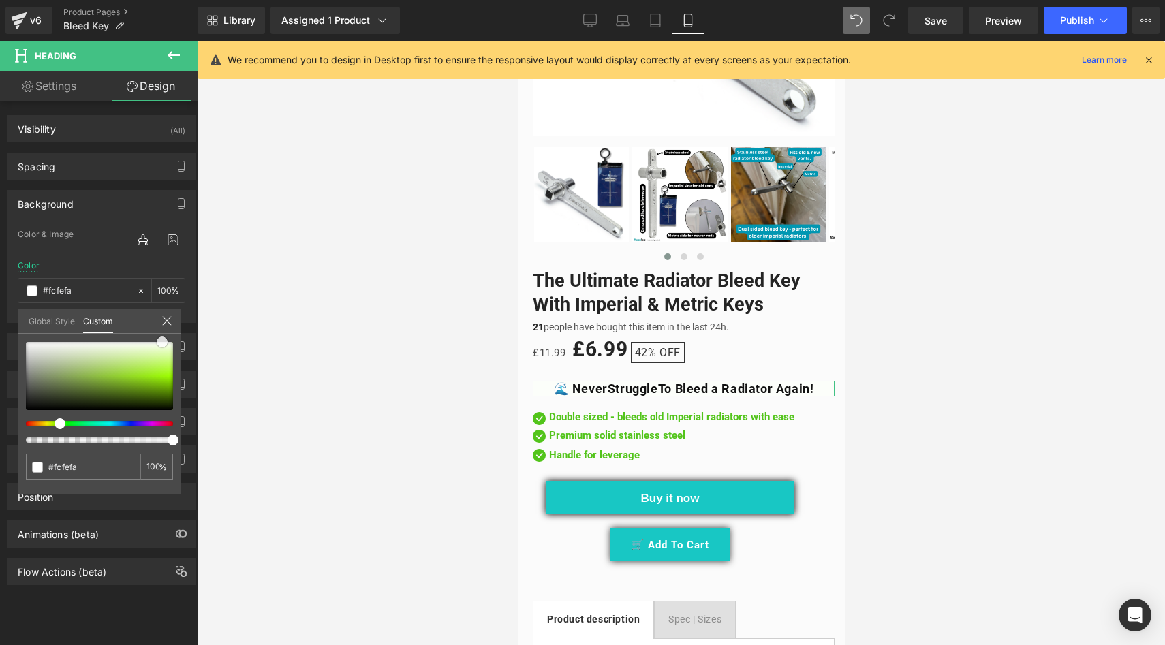
type input "#e5fbcf"
type input "#d7fbb5"
type input "#d4fab1"
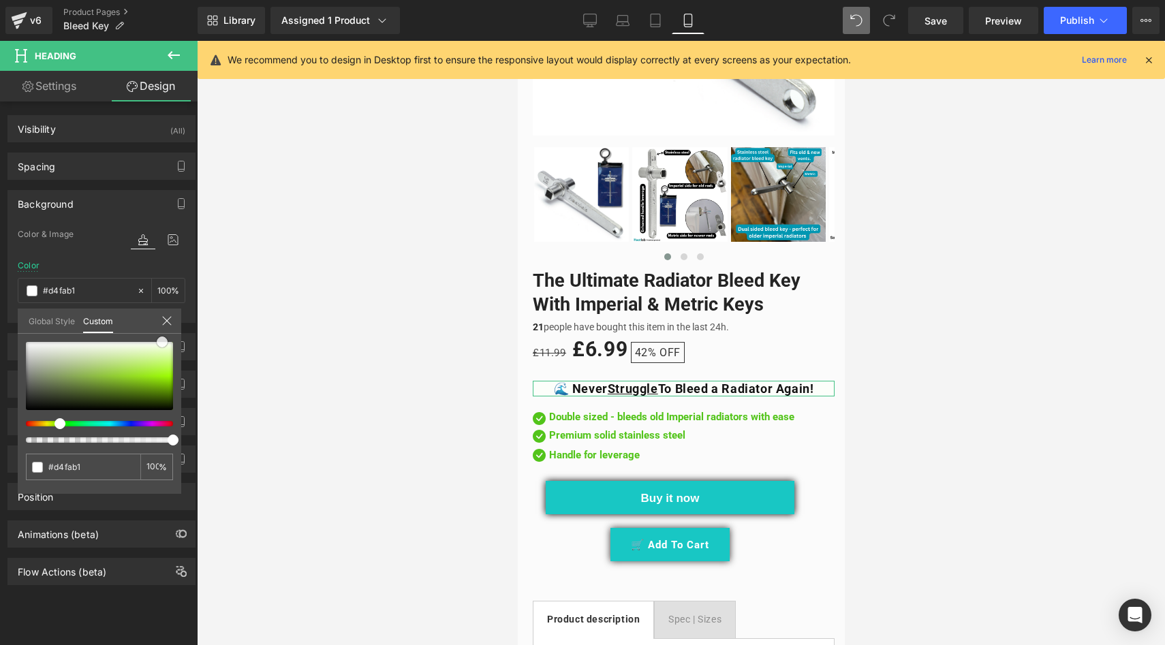
type input "#cafa9d"
type input "#bff88a"
type input "#baf781"
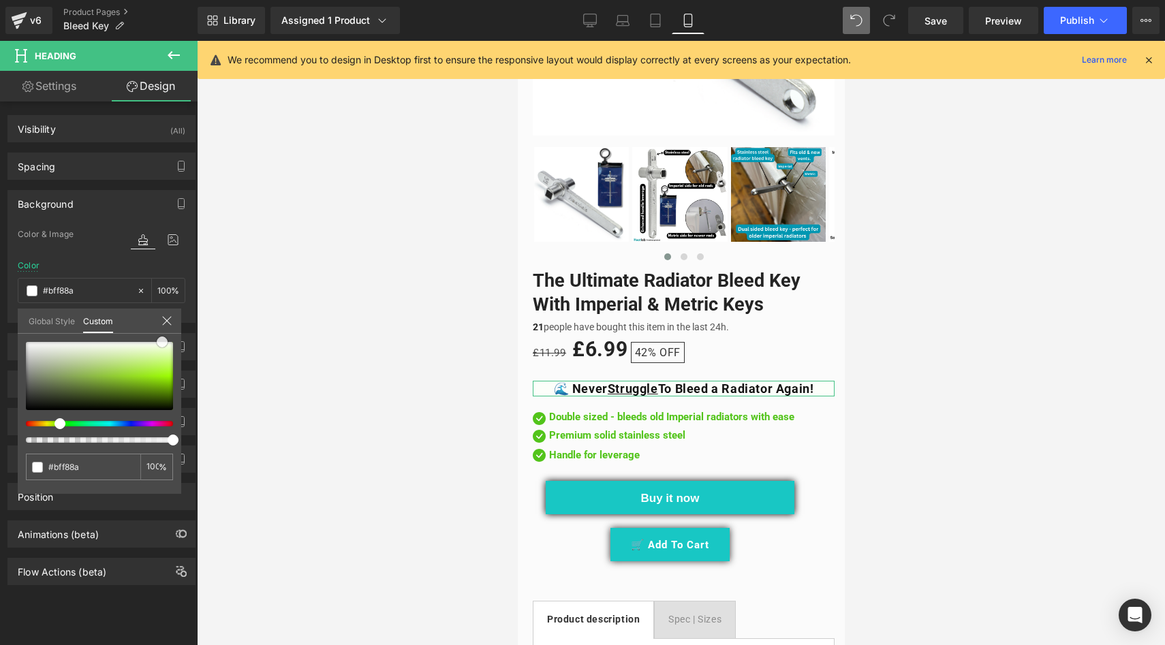
type input "#baf781"
type input "#aaf664"
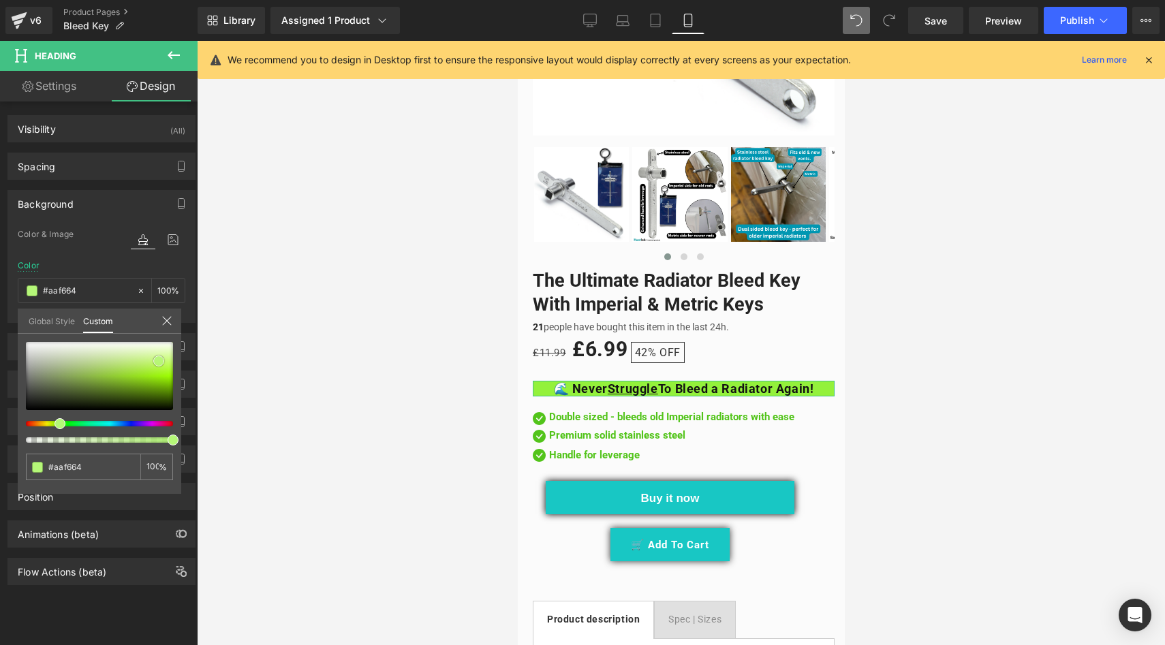
type input "#93f13b"
type input "#8bf02d"
type input "#8bf12c"
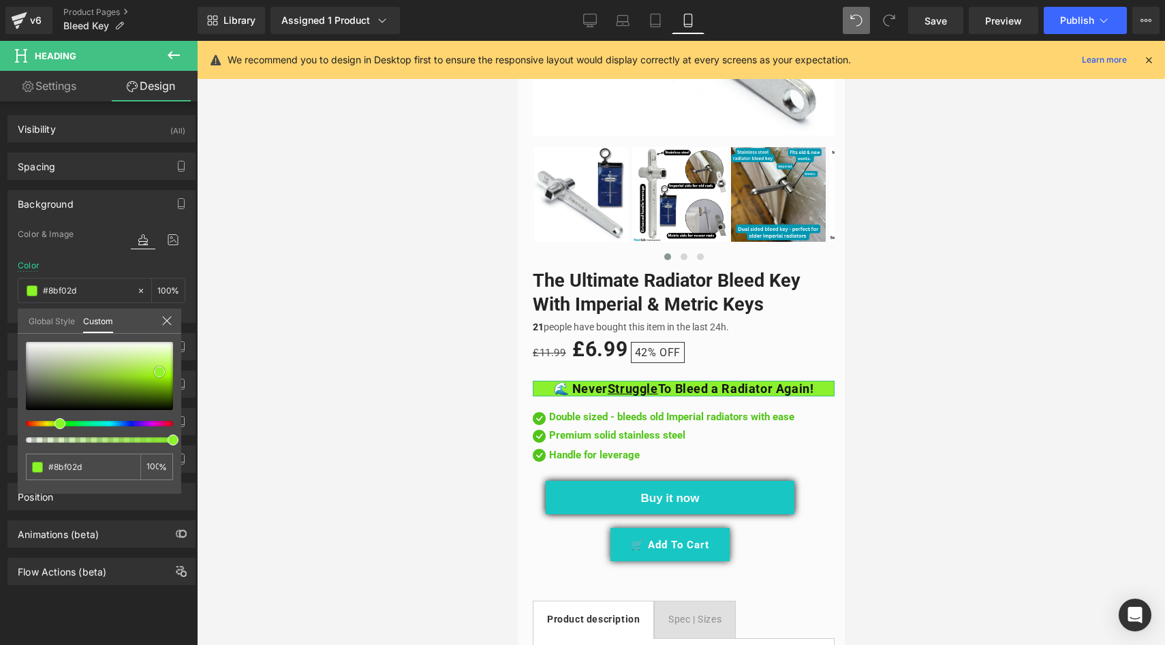
type input "#8bf12c"
type input "#88f820"
type input "#8bfc20"
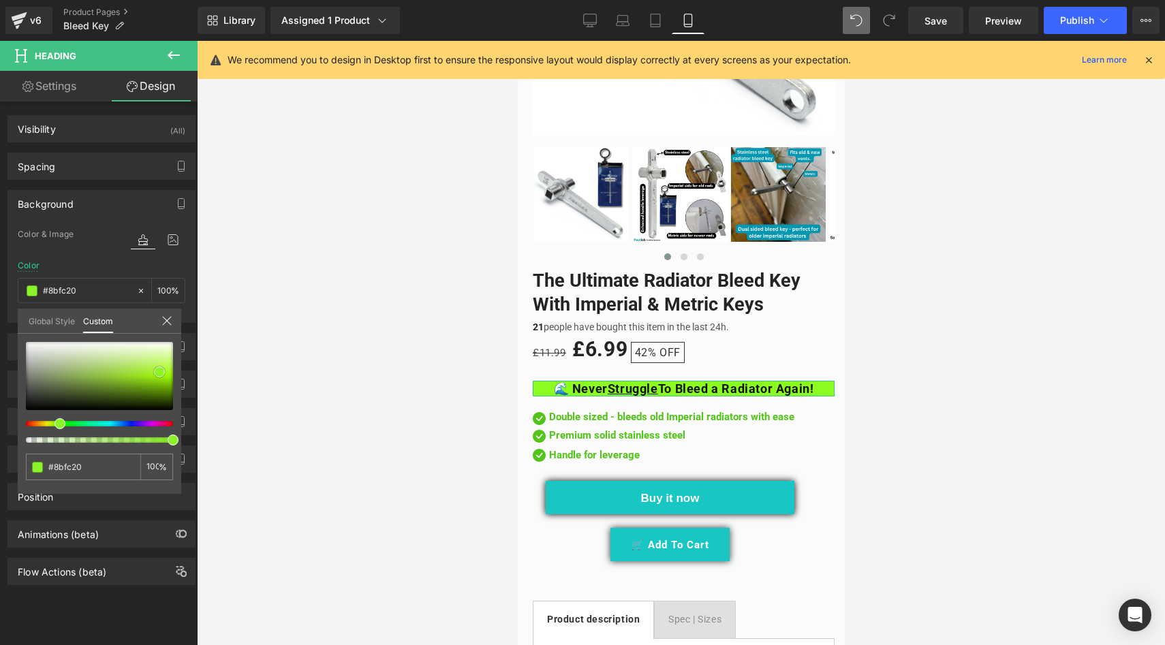
type input "#8dfc25"
type input "#8bfc20"
type input "#8dfc25"
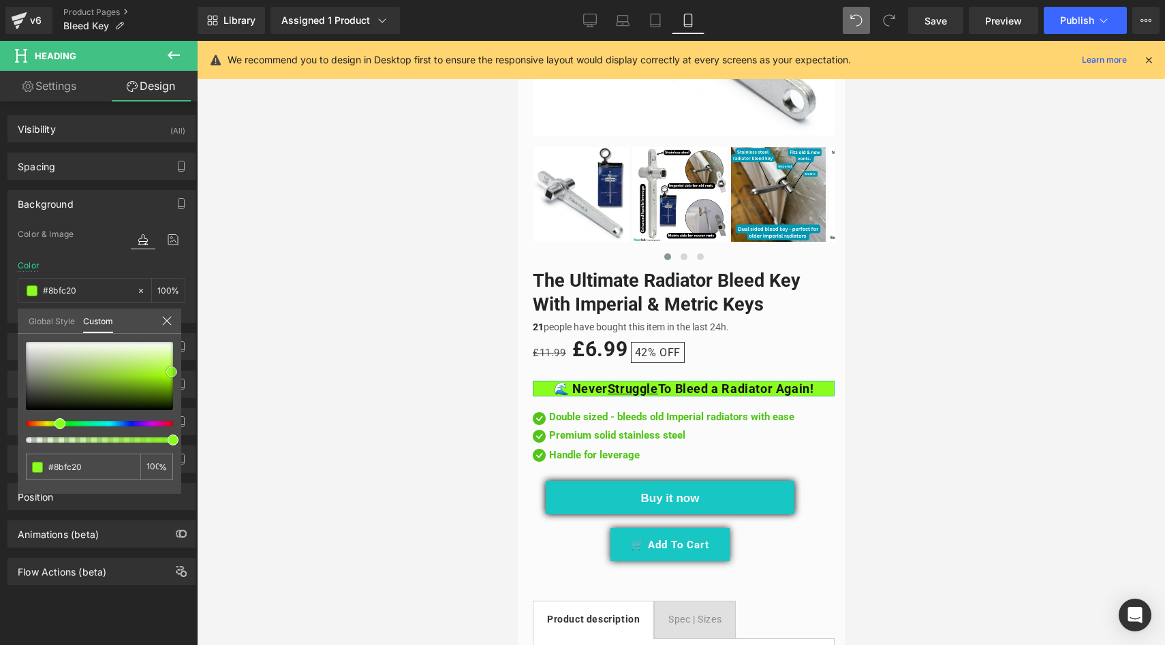
type input "#8dfc25"
type input "#90fc2a"
type input "#93fc2f"
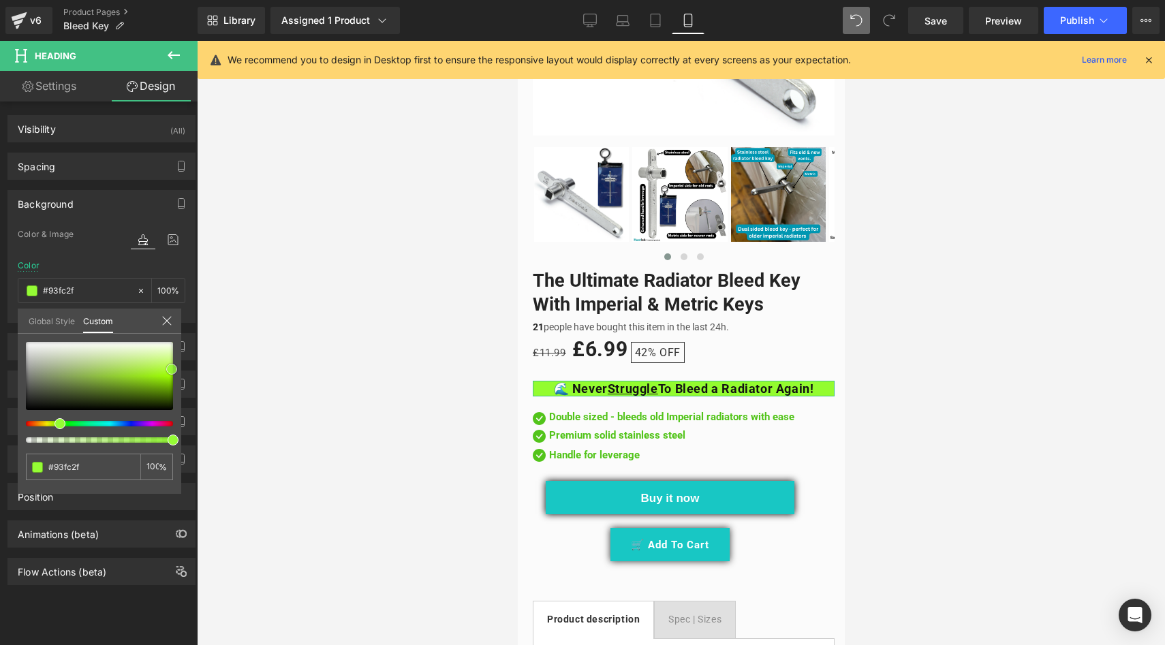
type input "#98fd3a"
type input "#98fe39"
type input "#8ef52d"
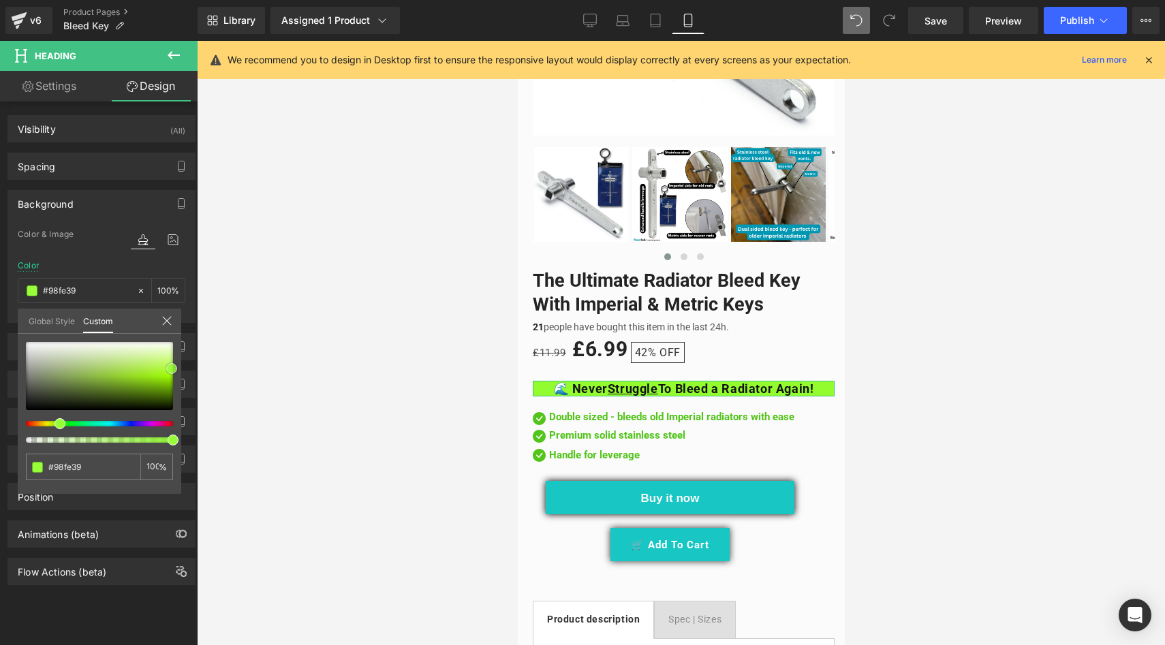
type input "#8ef52d"
type input "#83eb22"
type input "#7ee61e"
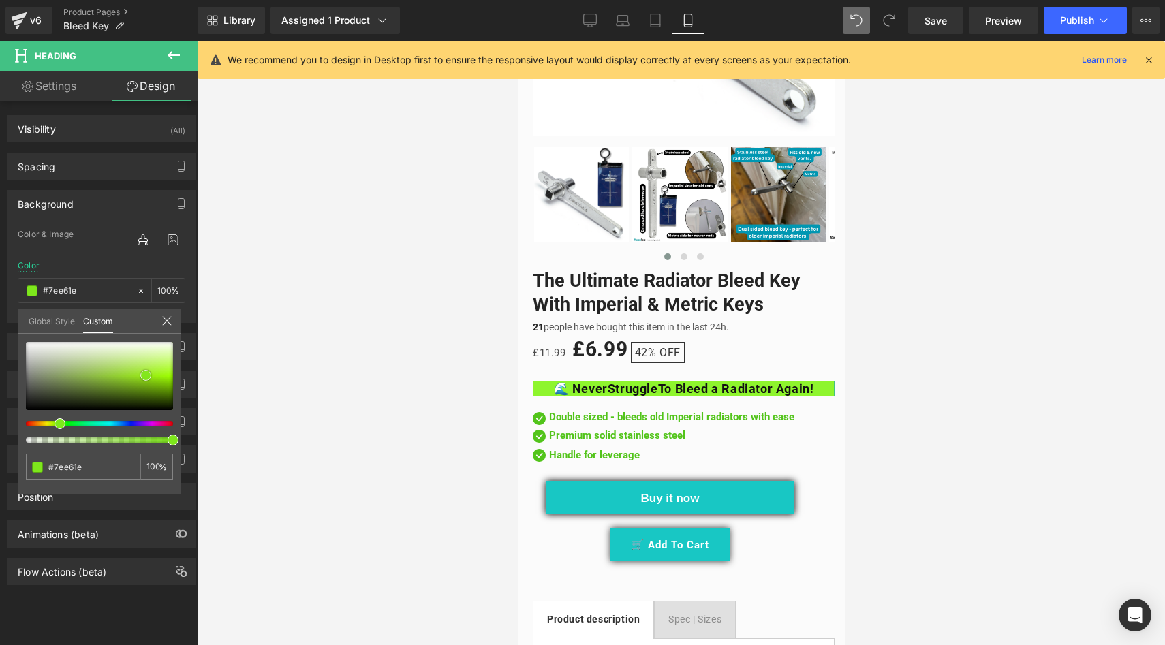
type input "#7ee71c"
type input "#6fce16"
type input "#65b918"
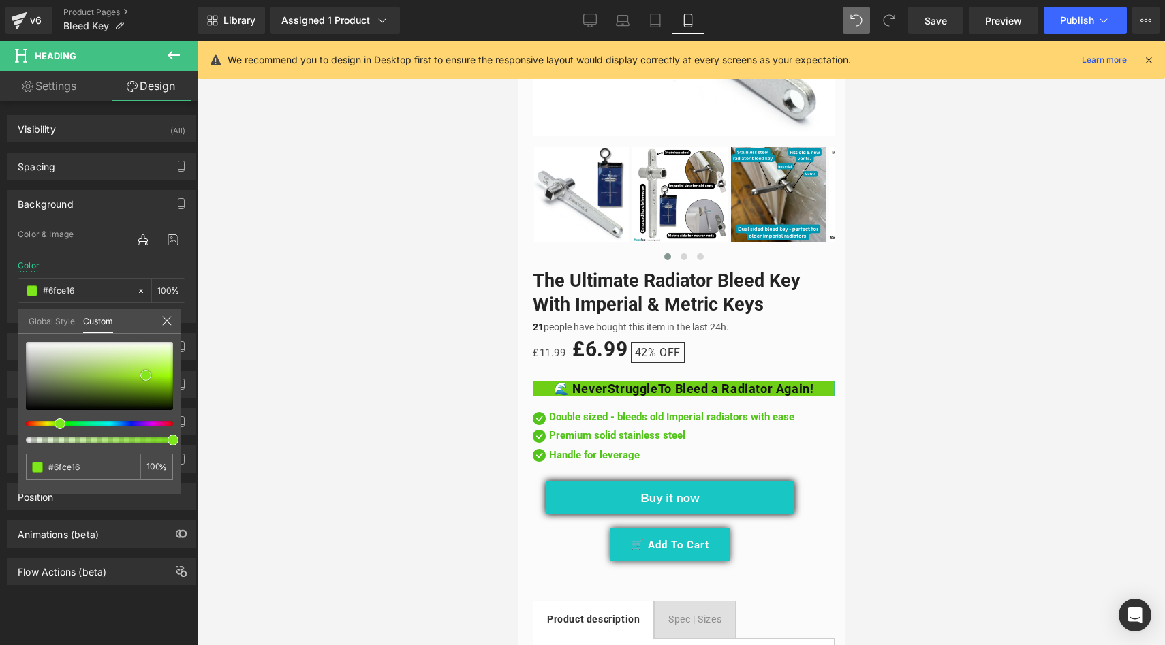
type input "#65b918"
type input "#68bd18"
type input "#6dc41c"
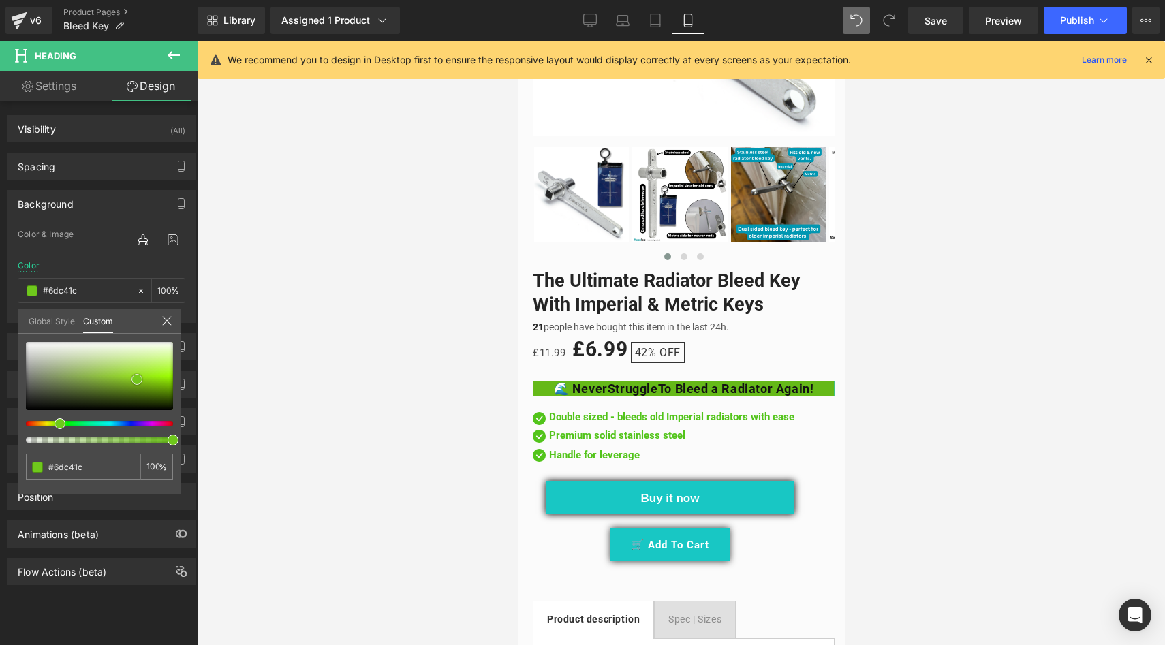
type input "#6fc81c"
type input "#79db1d"
type input "#86e131"
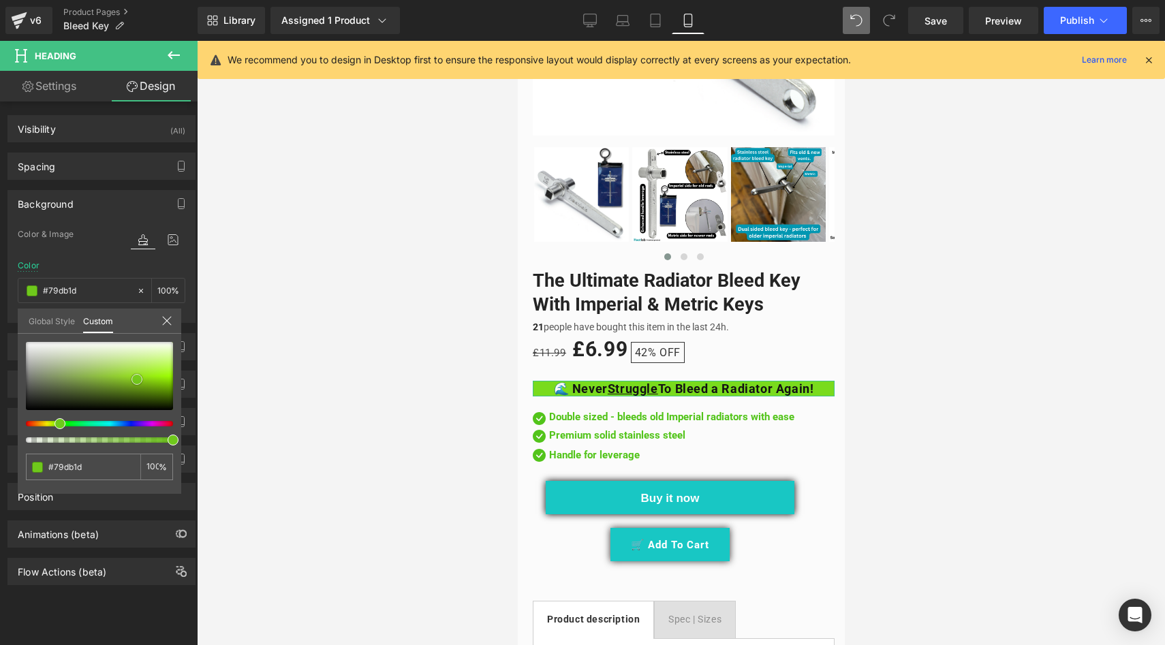
type input "#86e131"
type input "#89e137"
type input "#8ce13b"
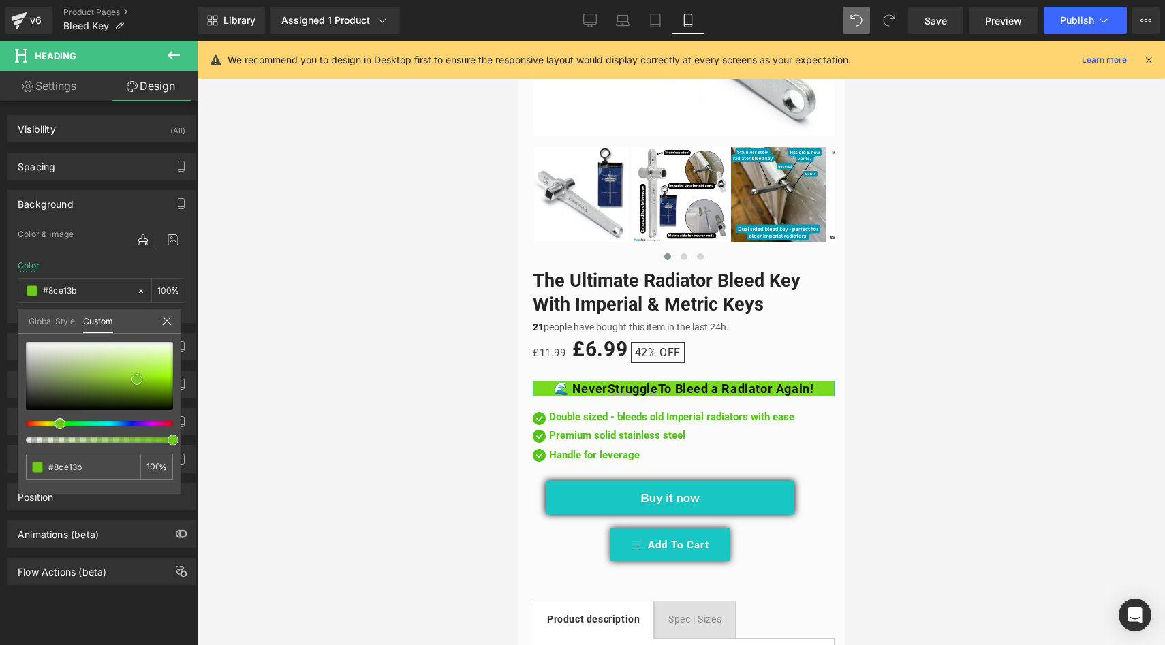
type input "#8ce03c"
type input "#91e245"
type input "#94df4d"
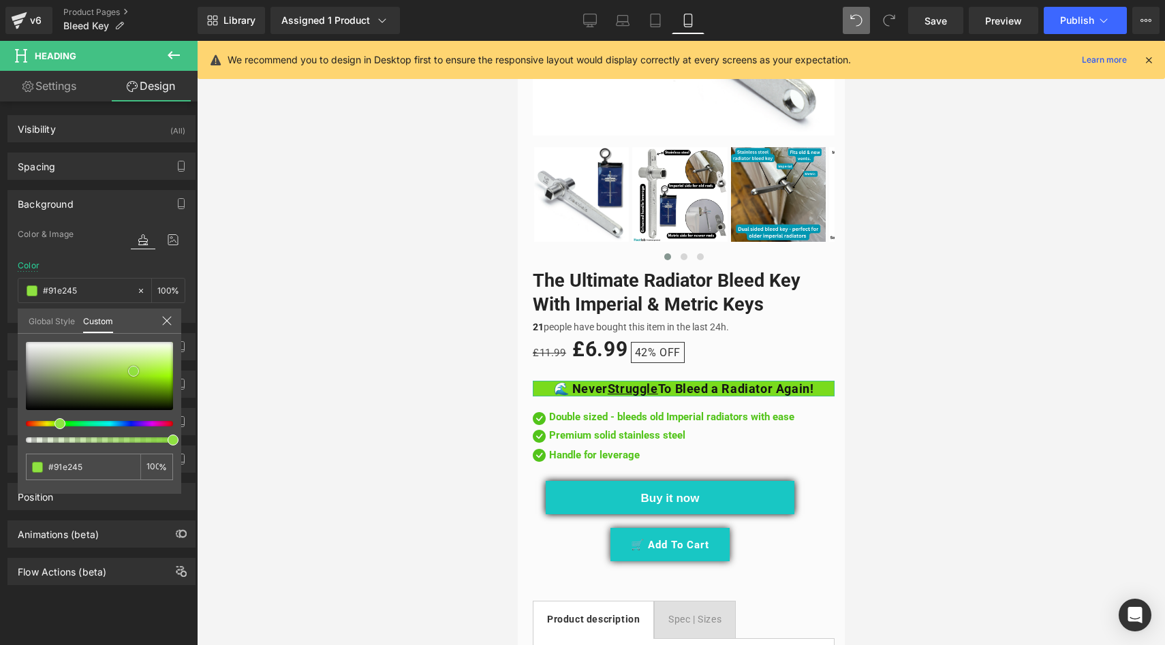
type input "#94df4d"
type input "#96e150"
type input "#9be15a"
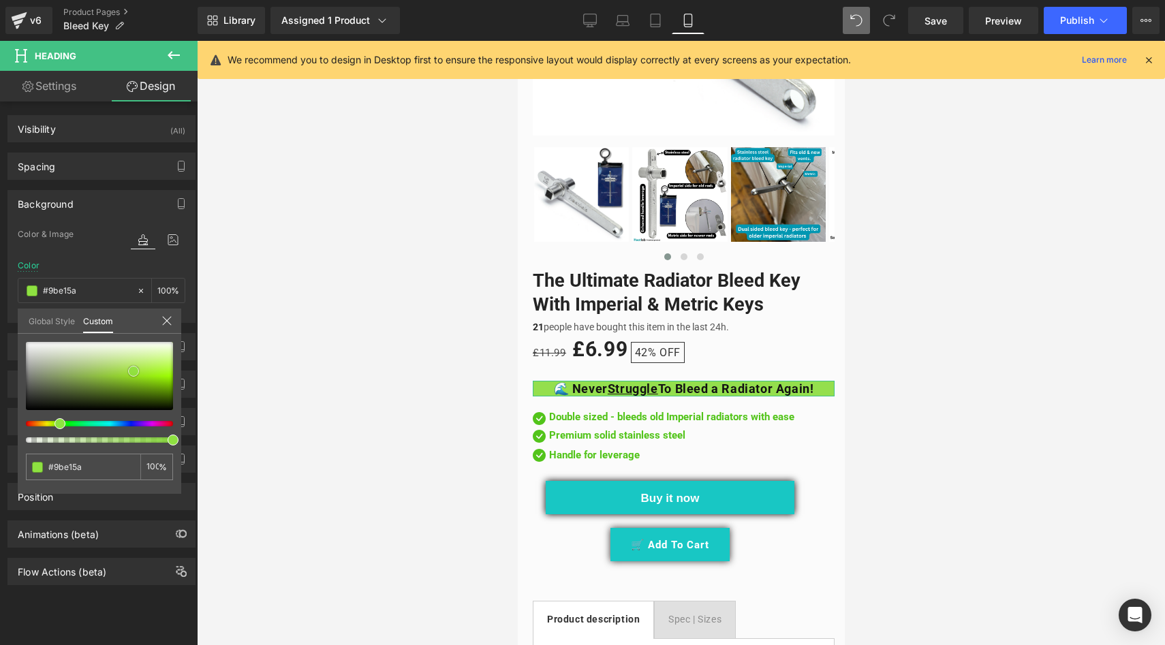
type input "#9ee060"
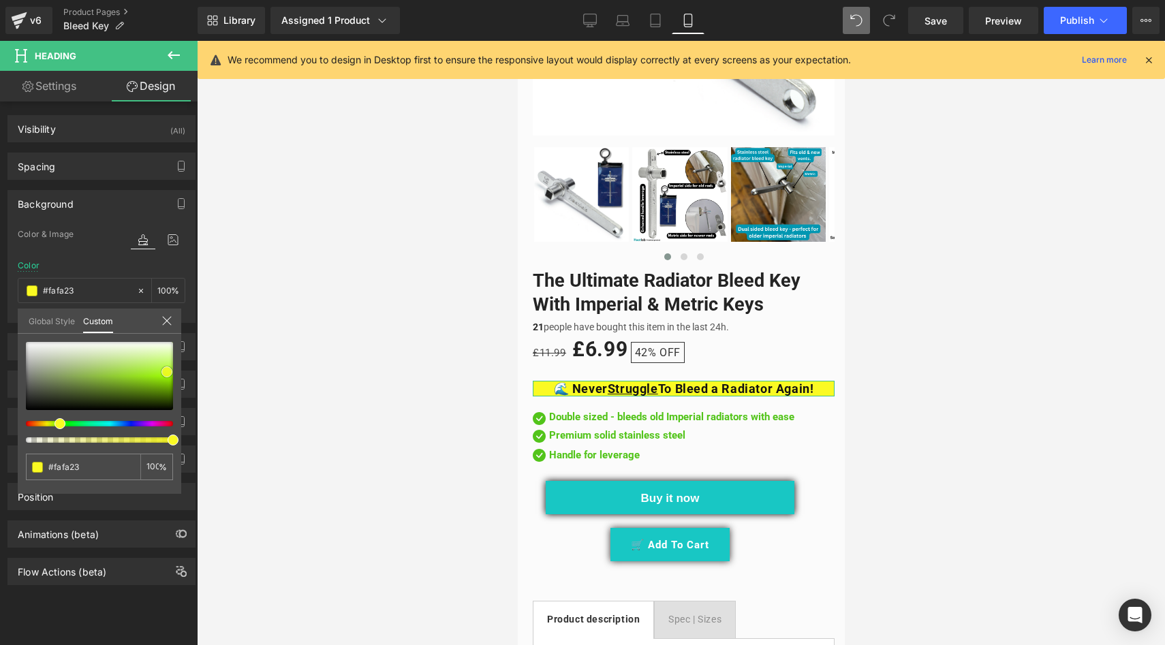
drag, startPoint x: 54, startPoint y: 387, endPoint x: 167, endPoint y: 372, distance: 113.4
click at [167, 372] on div at bounding box center [99, 376] width 147 height 68
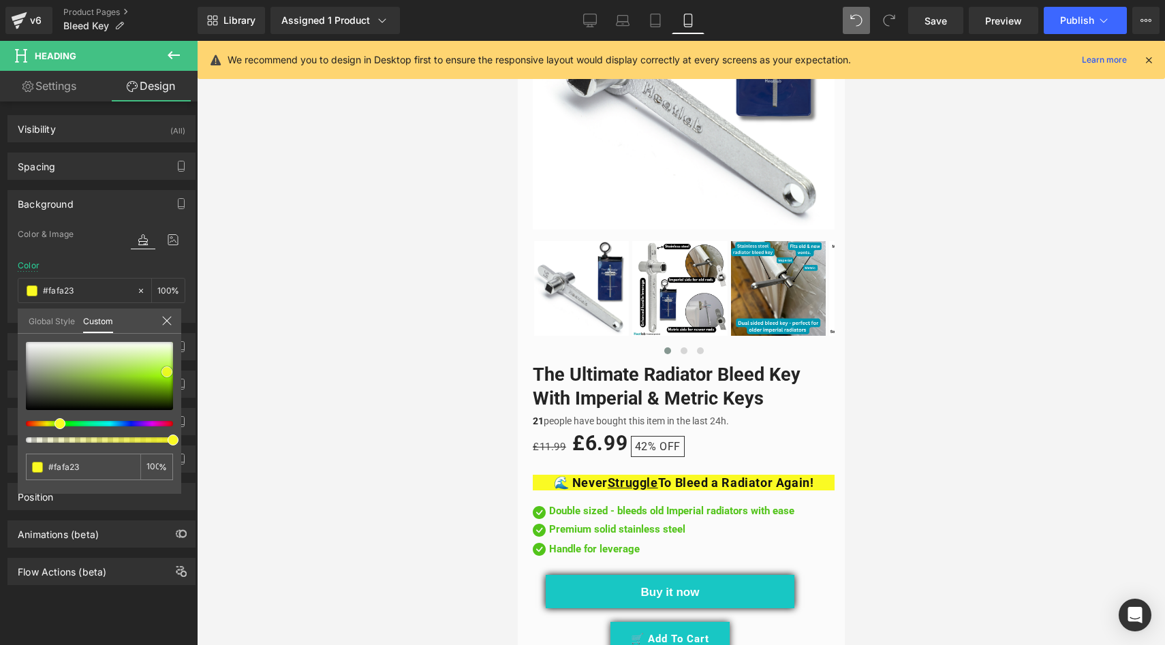
scroll to position [270, 0]
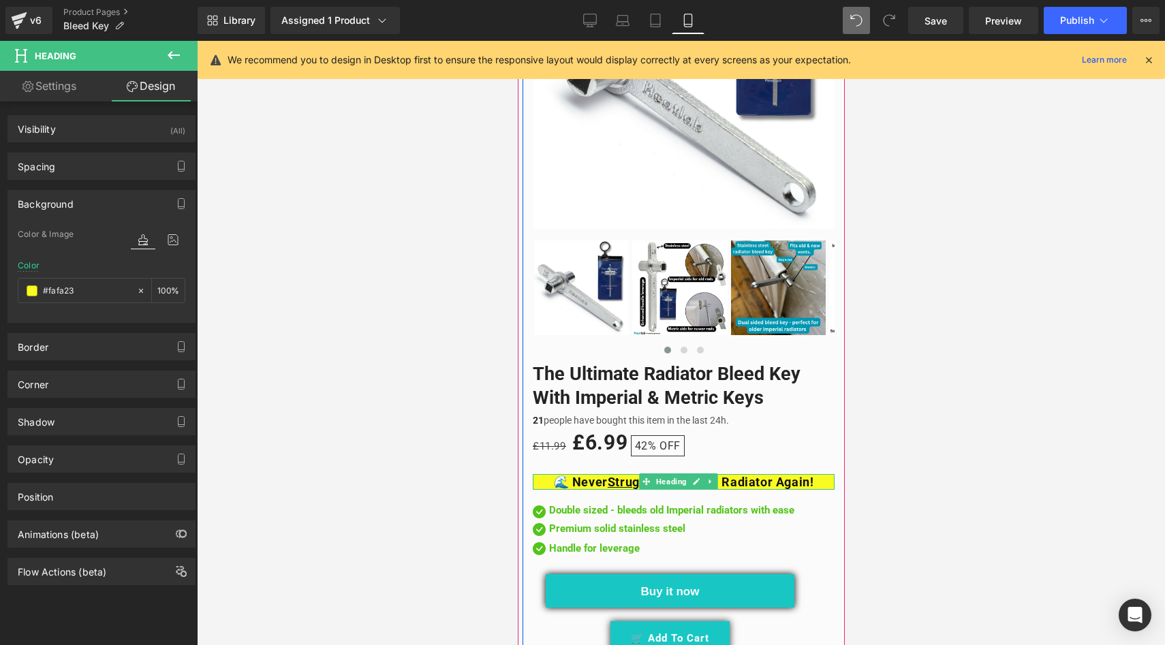
click at [555, 475] on strong "🌊 Never Struggle To Bleed a Radiator Again!" at bounding box center [683, 482] width 260 height 14
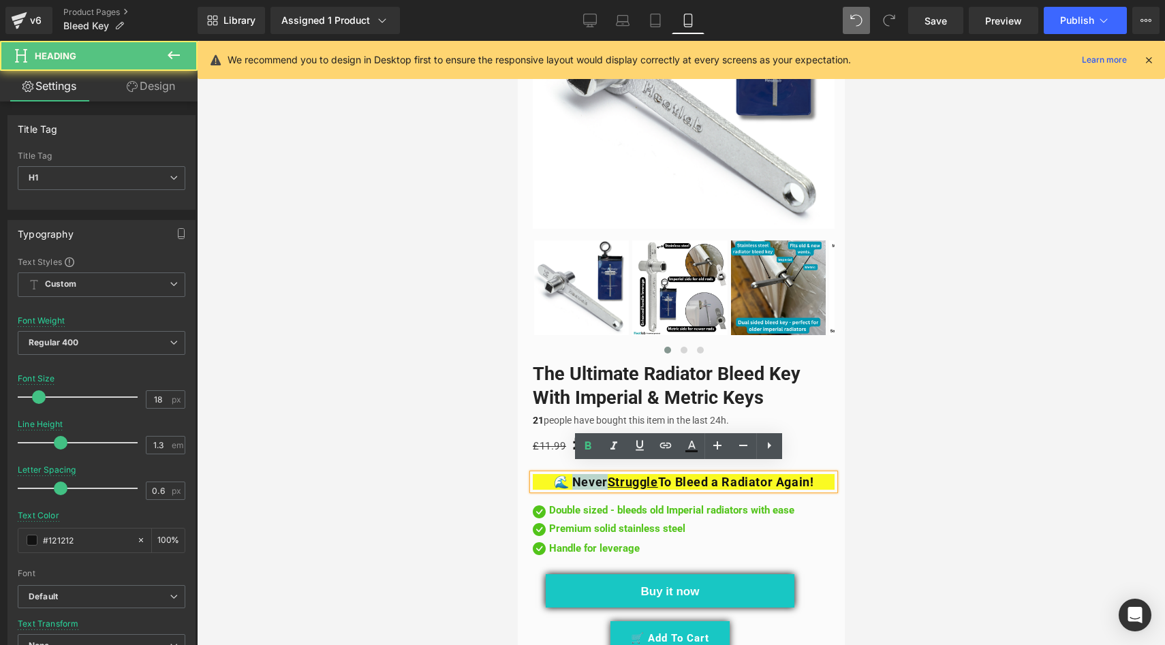
click at [555, 475] on strong "🌊 Never Struggle To Bleed a Radiator Again!" at bounding box center [683, 482] width 260 height 14
click at [553, 475] on strong "🌊 Never Struggle To Bleed a Radiator Again!" at bounding box center [683, 482] width 260 height 14
drag, startPoint x: 553, startPoint y: 471, endPoint x: 516, endPoint y: 470, distance: 37.5
click at [517, 375] on html "Skip to content Your cart is empty Continue shopping Your cart Loading... Subto…" at bounding box center [680, 72] width 327 height 604
click at [553, 475] on strong "🌊 Never Struggle To Bleed a Radiator Again!" at bounding box center [683, 482] width 260 height 14
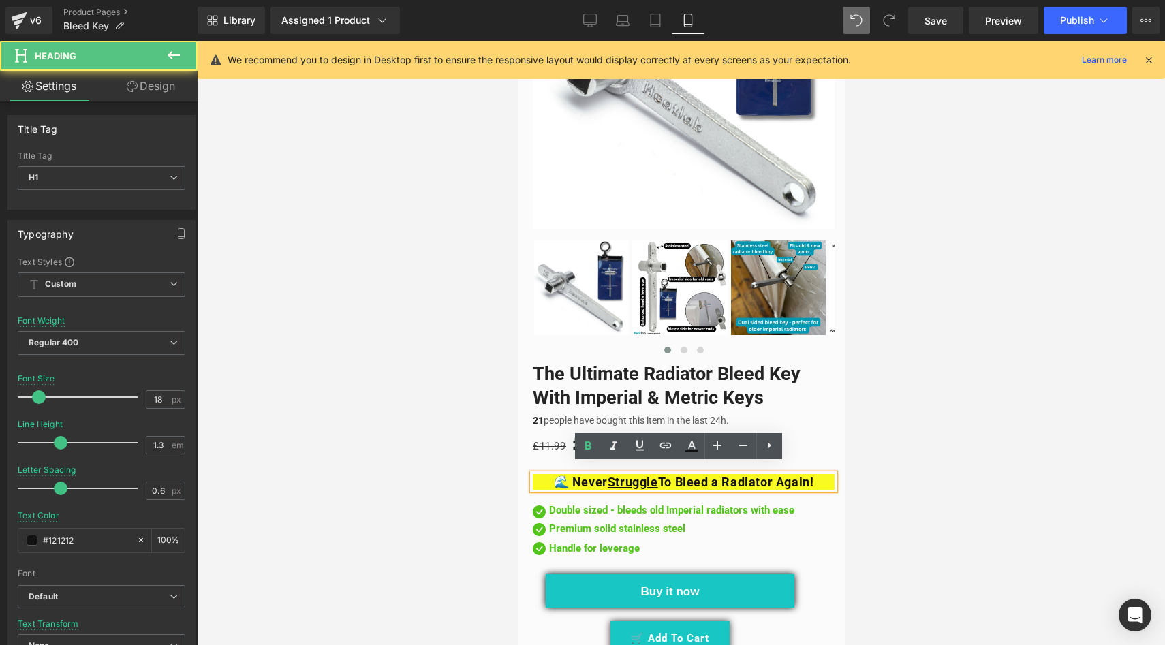
click at [555, 475] on strong "🌊 Never Struggle To Bleed a Radiator Again!" at bounding box center [683, 482] width 260 height 14
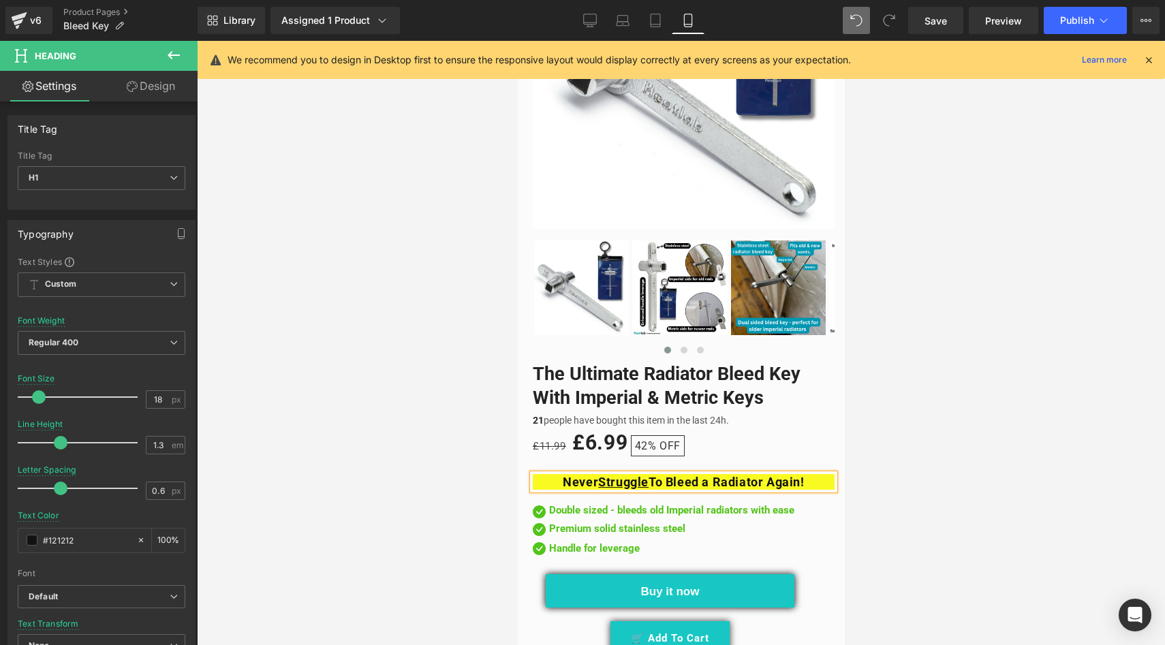
click at [813, 474] on h1 "Never Struggle To Bleed a Radiator Again!" at bounding box center [683, 482] width 302 height 16
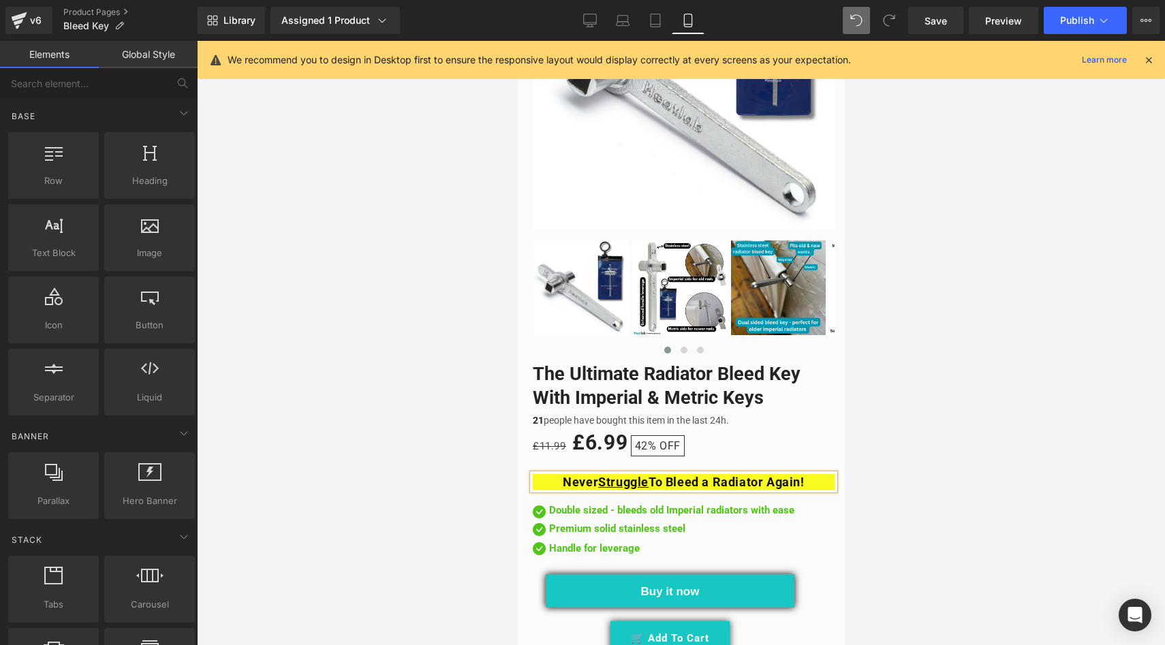
click at [474, 458] on div at bounding box center [681, 343] width 968 height 604
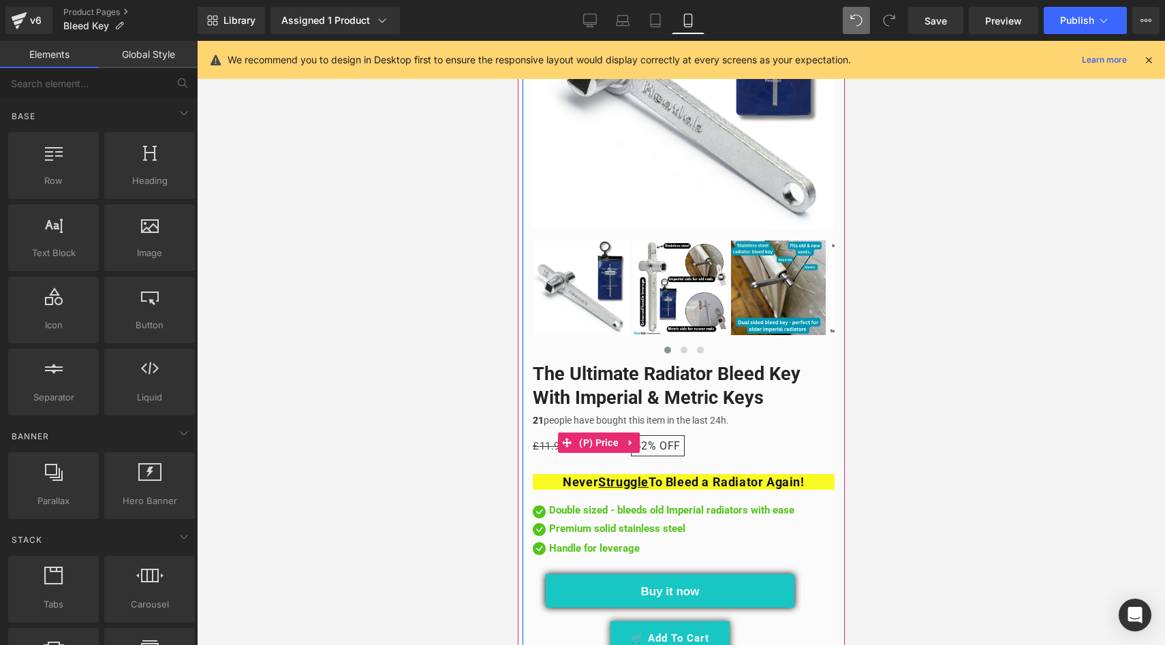
click at [648, 439] on span "42%" at bounding box center [645, 445] width 22 height 13
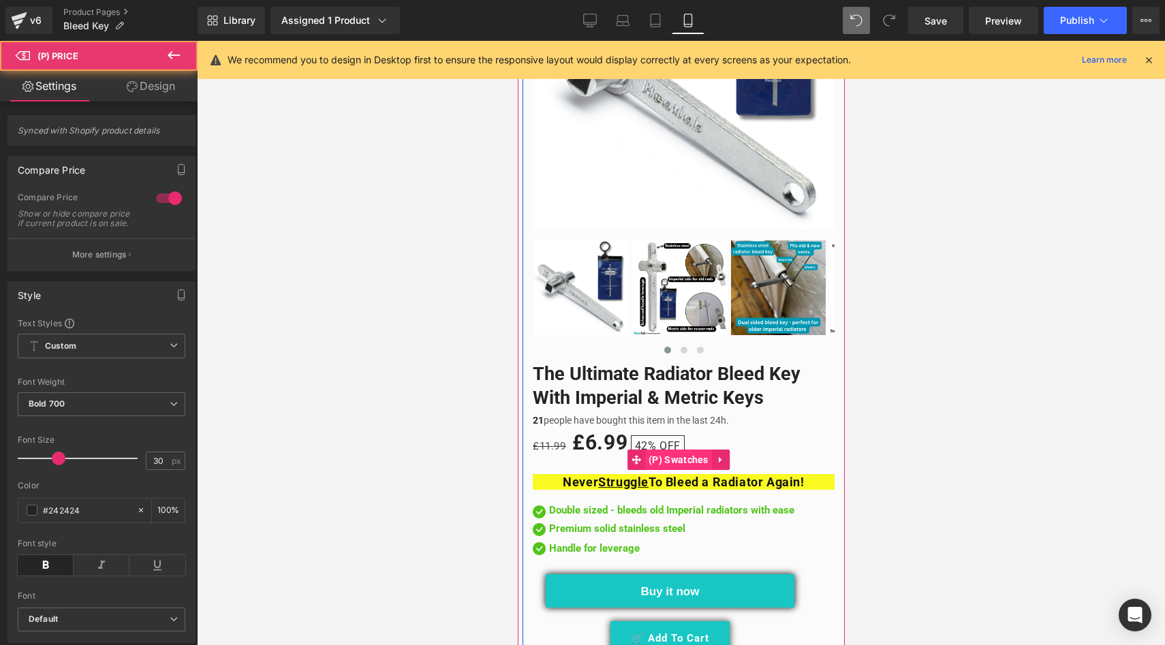
click at [678, 450] on span "(P) Swatches" at bounding box center [677, 460] width 67 height 20
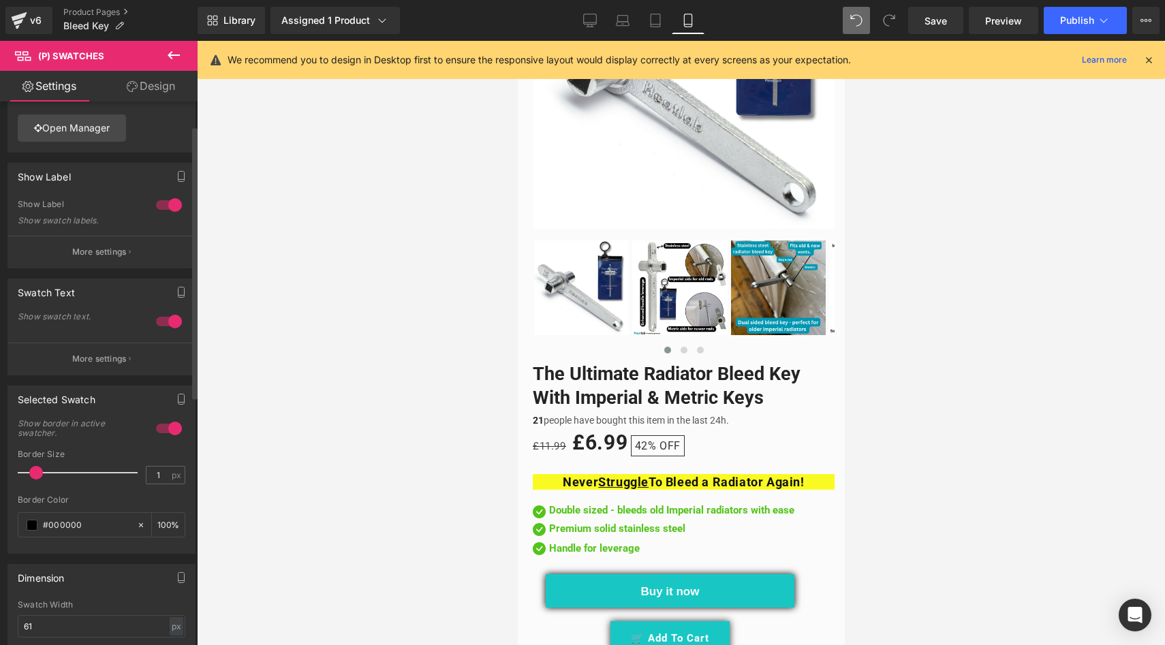
scroll to position [123, 0]
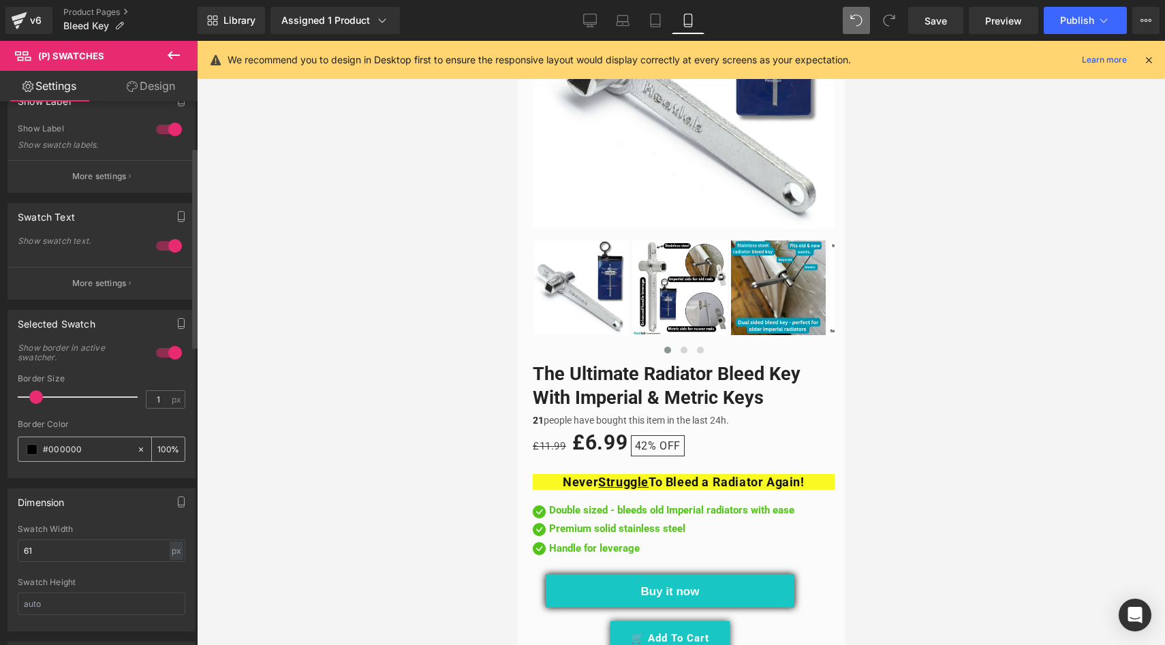
click at [33, 448] on span at bounding box center [32, 449] width 11 height 11
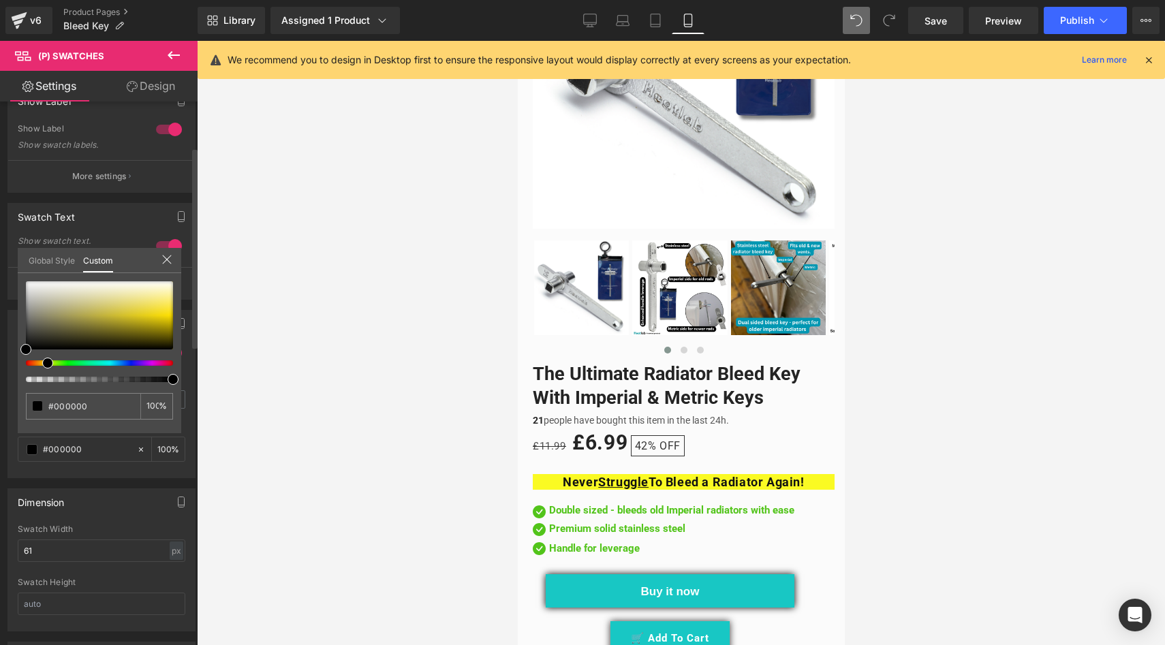
drag, startPoint x: 35, startPoint y: 364, endPoint x: 42, endPoint y: 364, distance: 6.8
click at [42, 364] on div at bounding box center [93, 362] width 147 height 5
drag, startPoint x: 174, startPoint y: 327, endPoint x: 201, endPoint y: 317, distance: 29.1
click at [201, 317] on div "(P) Swatches You are previewing how the will restyle your page. You can not edi…" at bounding box center [582, 334] width 1165 height 668
drag, startPoint x: 167, startPoint y: 302, endPoint x: 163, endPoint y: 289, distance: 13.6
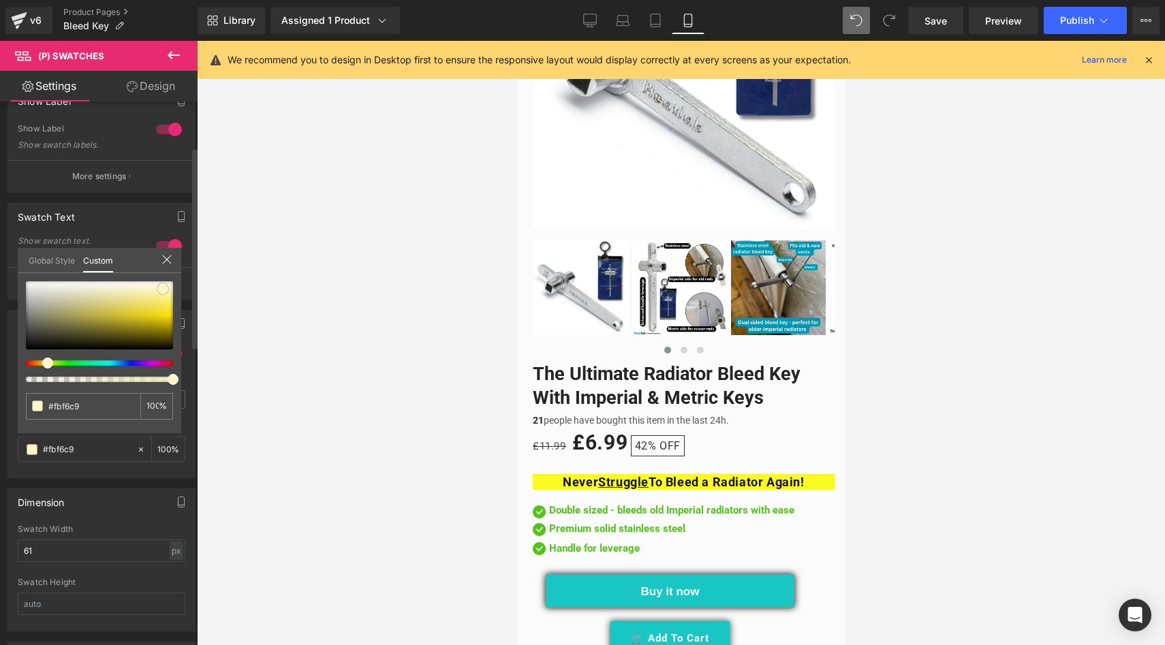
click at [163, 289] on div at bounding box center [99, 315] width 147 height 68
click at [166, 304] on div at bounding box center [99, 315] width 147 height 68
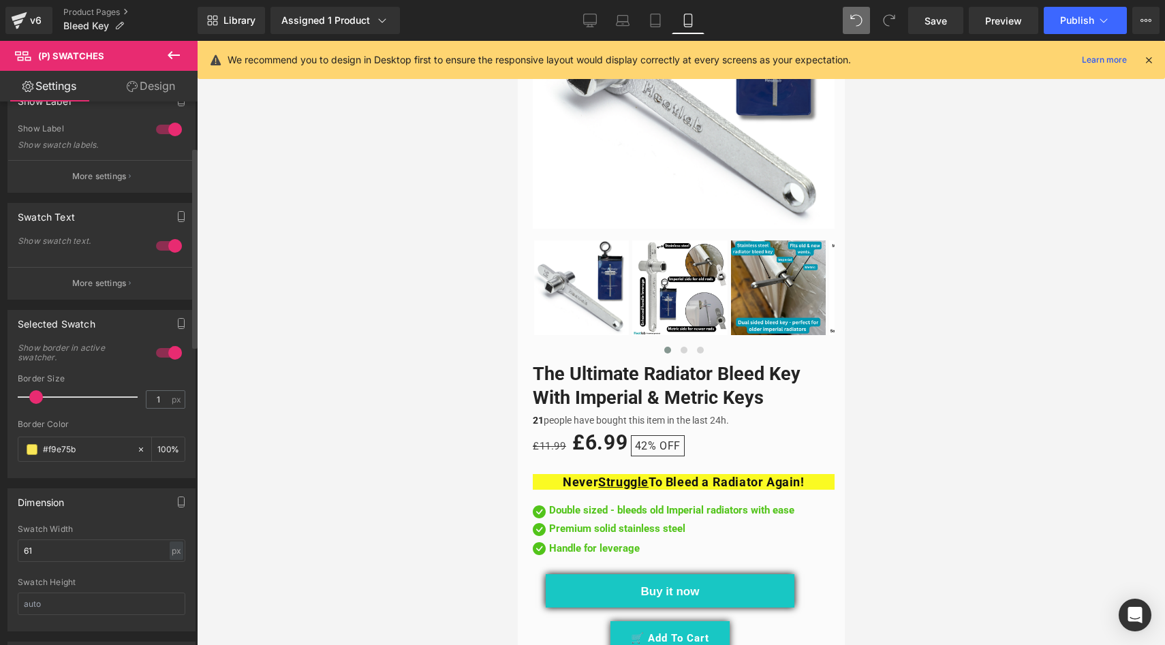
click at [273, 346] on div at bounding box center [681, 343] width 968 height 604
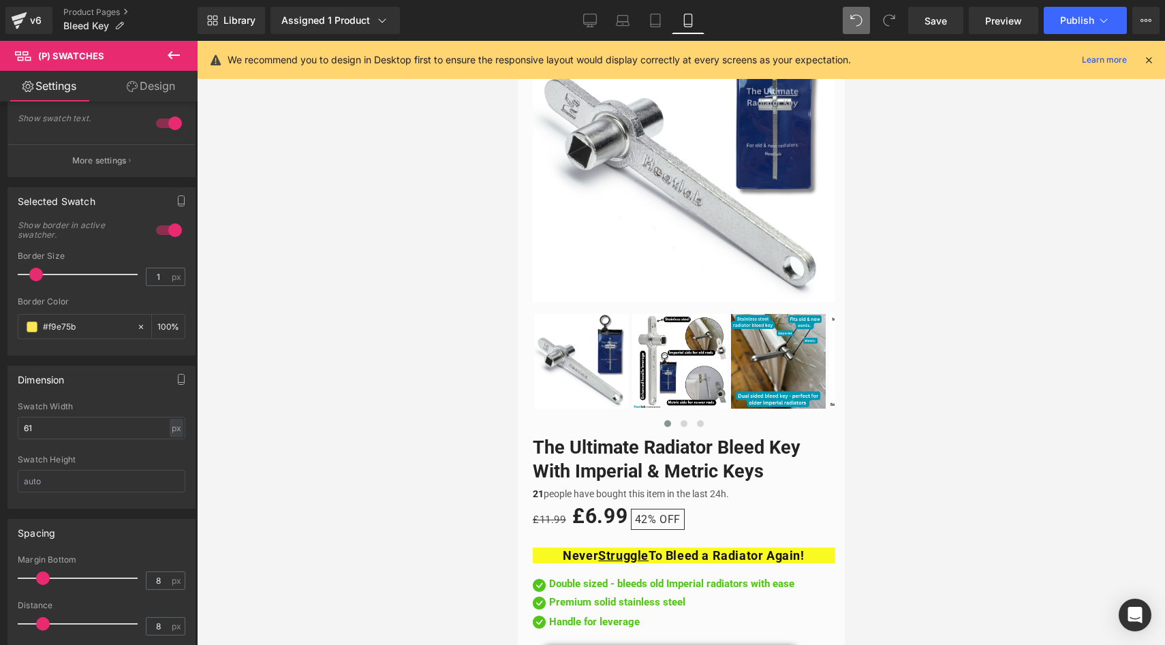
scroll to position [196, 0]
click at [588, 15] on icon at bounding box center [590, 21] width 14 height 14
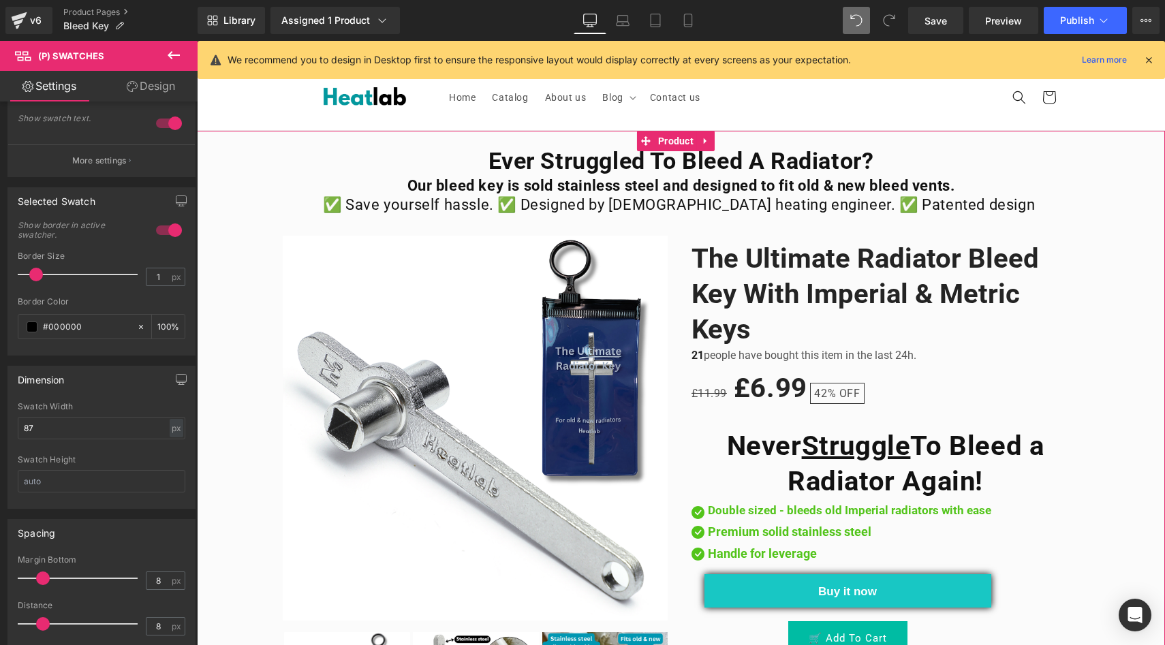
scroll to position [0, 0]
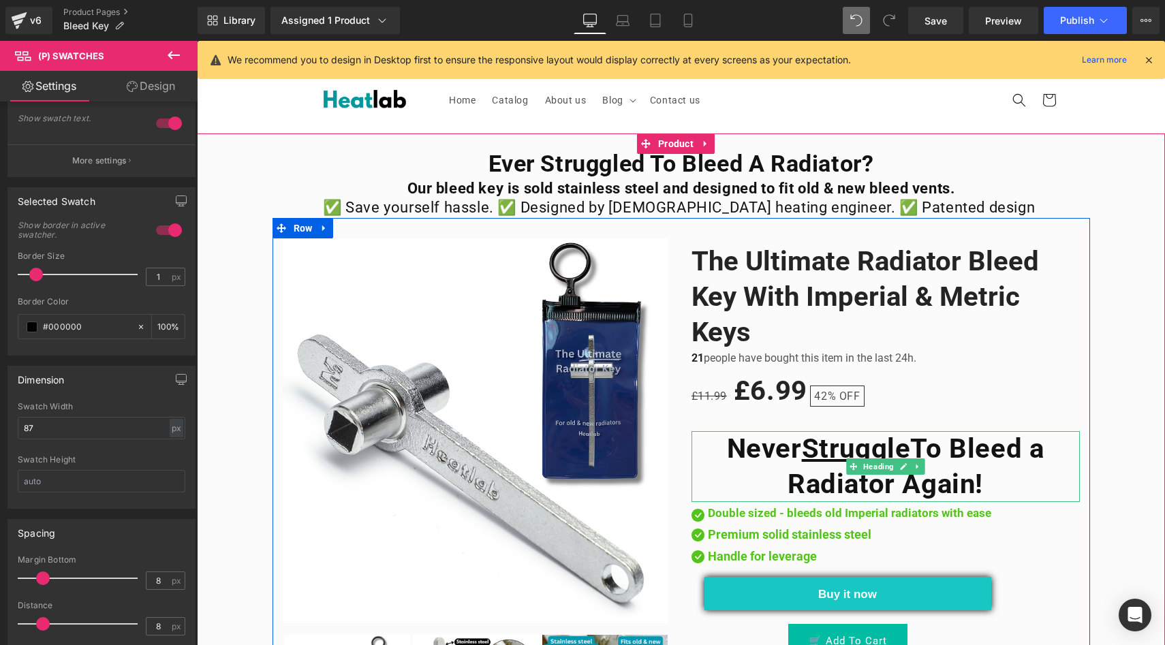
click at [755, 445] on strong "Never Struggle To Bleed a Radiator Again!" at bounding box center [885, 466] width 317 height 67
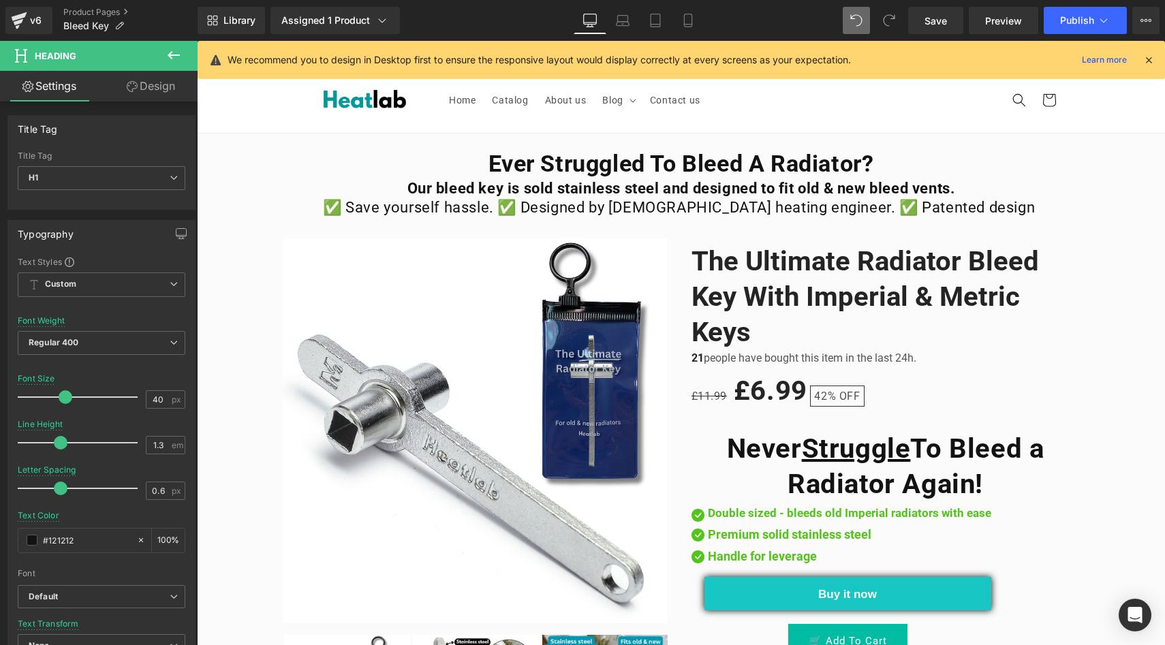
click at [143, 94] on link "Design" at bounding box center [150, 86] width 99 height 31
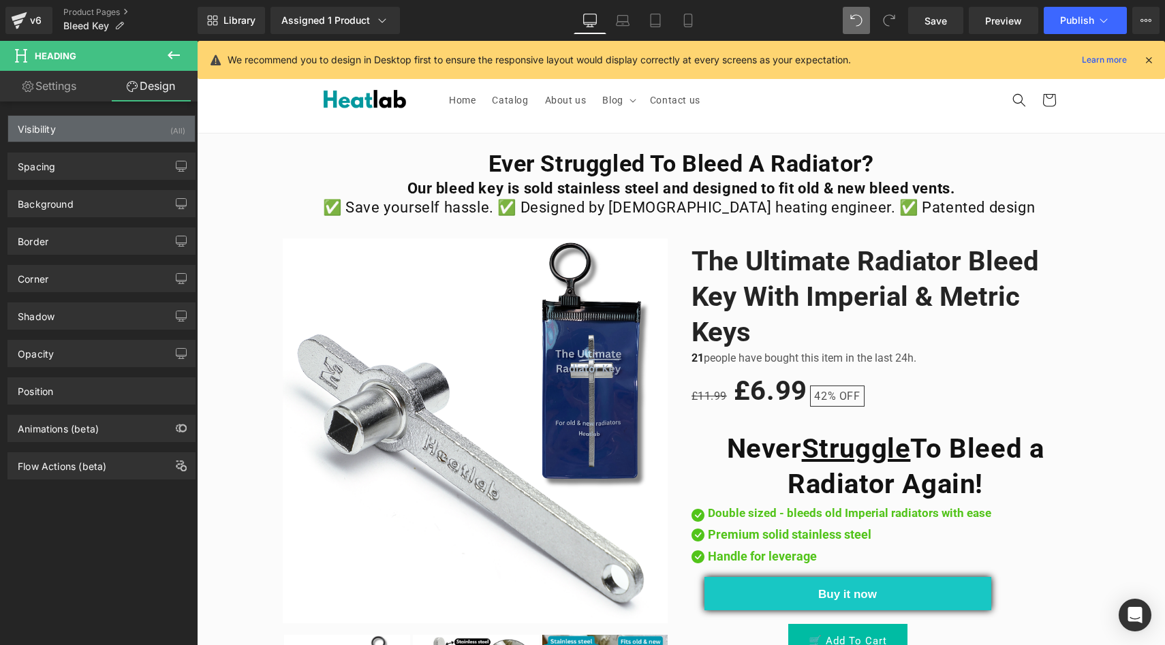
click at [121, 131] on div "Visibility (All)" at bounding box center [101, 129] width 187 height 26
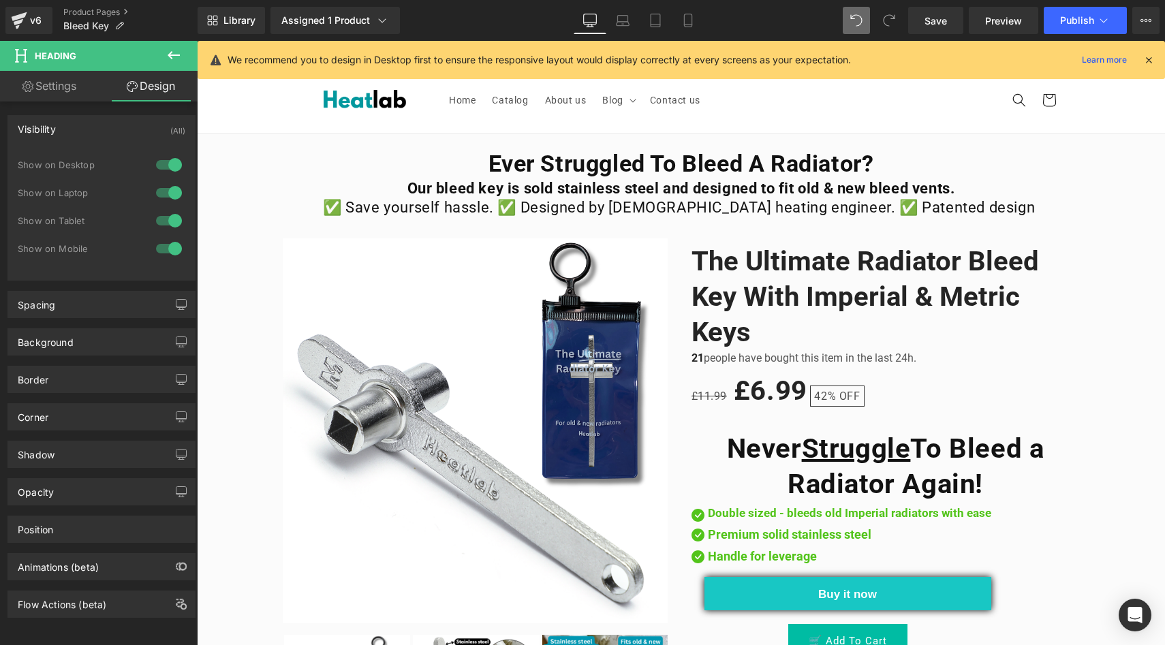
click at [172, 219] on div at bounding box center [169, 221] width 33 height 22
click at [167, 198] on div at bounding box center [169, 193] width 33 height 22
click at [163, 160] on div at bounding box center [169, 165] width 33 height 22
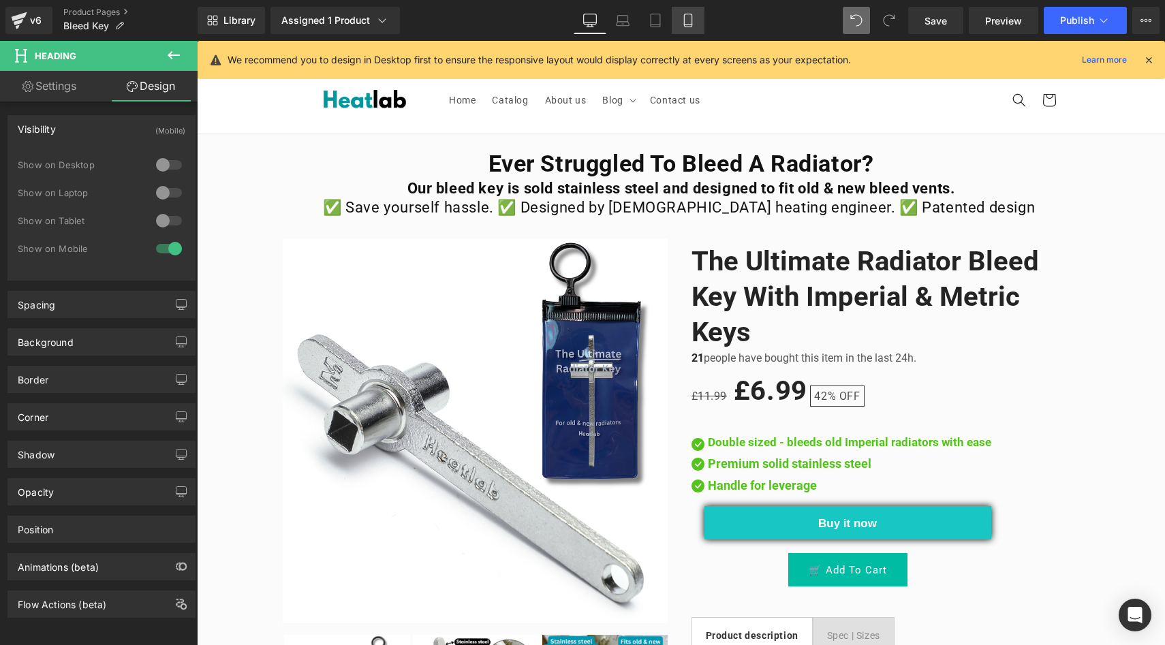
click at [681, 21] on icon at bounding box center [688, 21] width 14 height 14
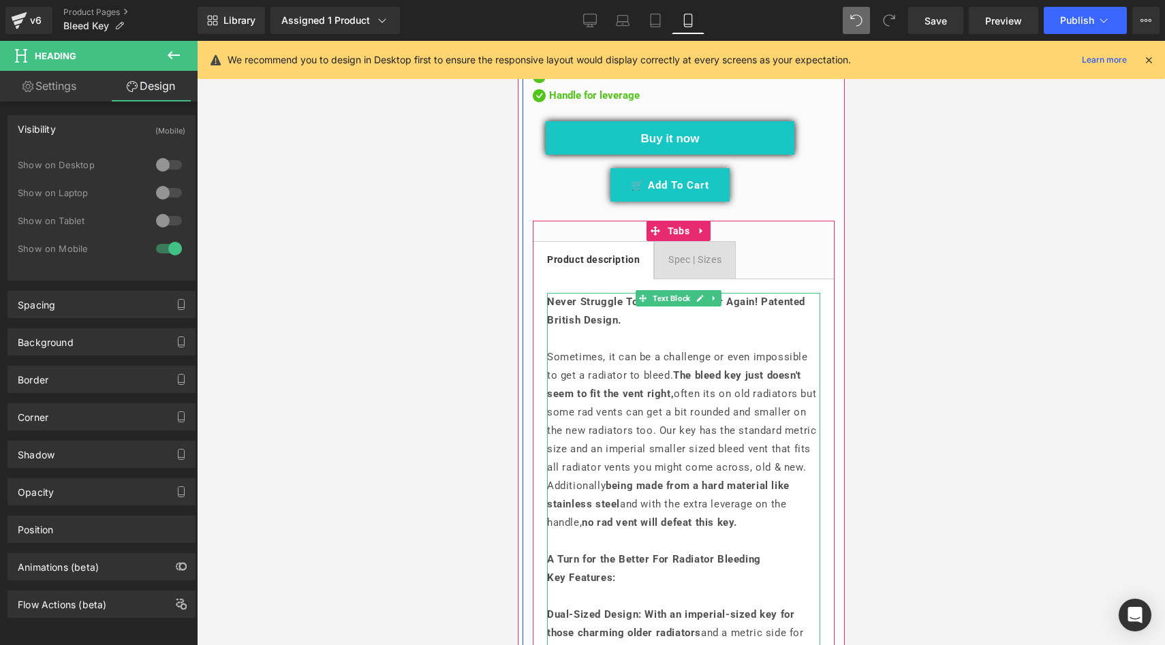
scroll to position [791, 0]
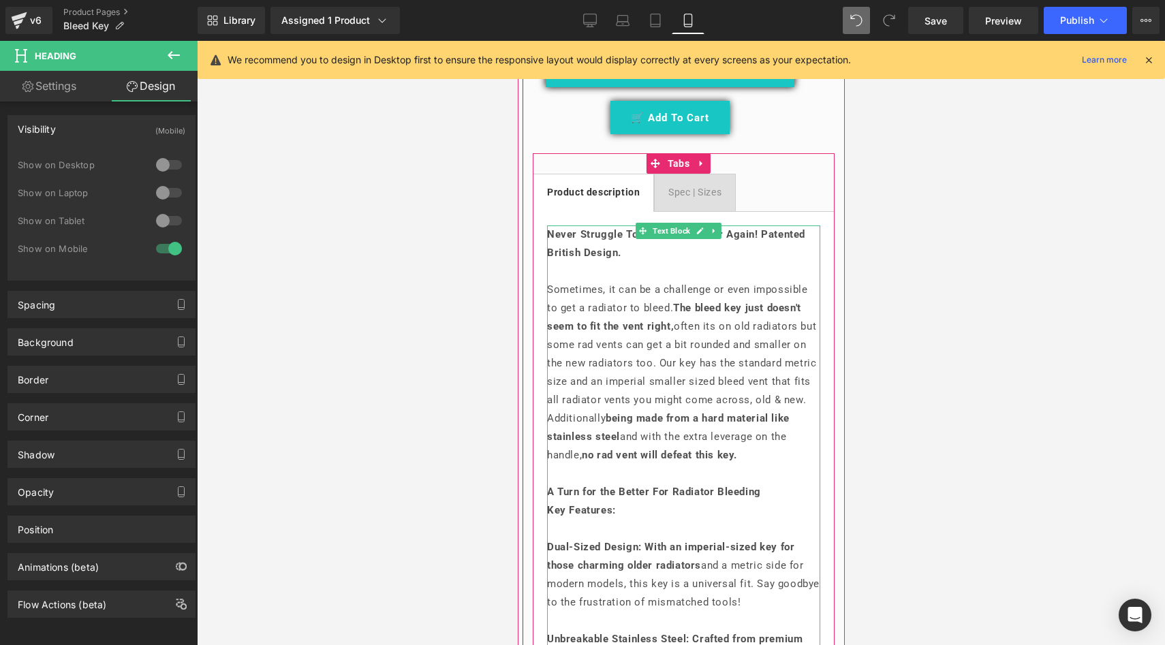
click at [735, 350] on p "Sometimes, it can be a challenge or even impossible to get a radiator to bleed.…" at bounding box center [682, 373] width 273 height 184
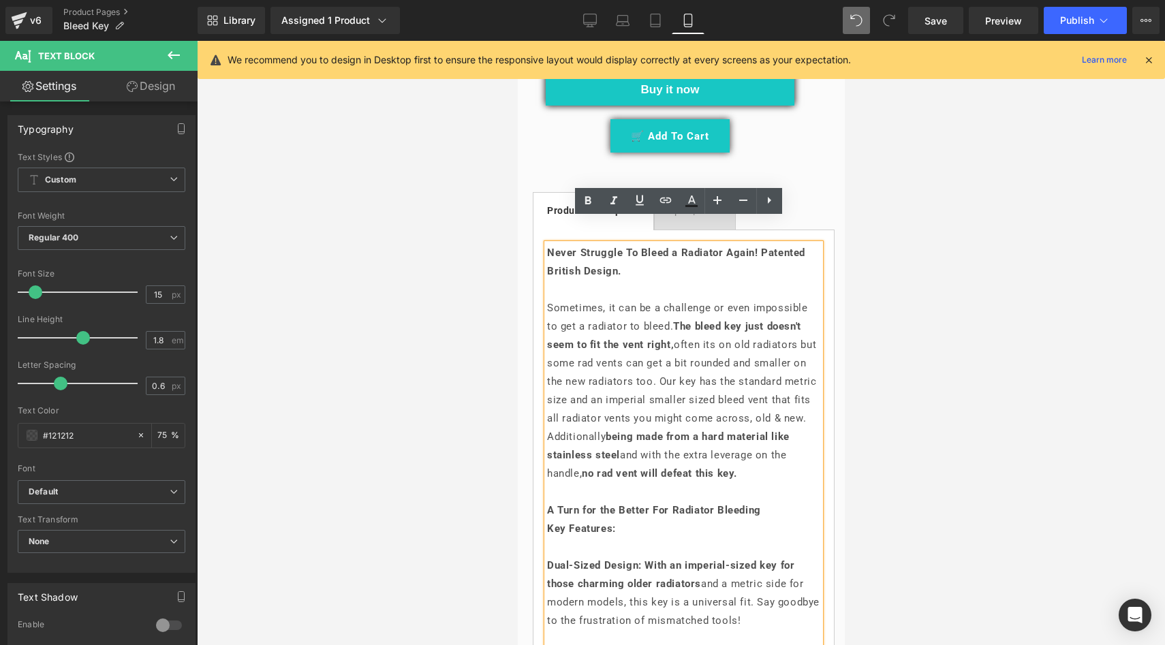
scroll to position [763, 0]
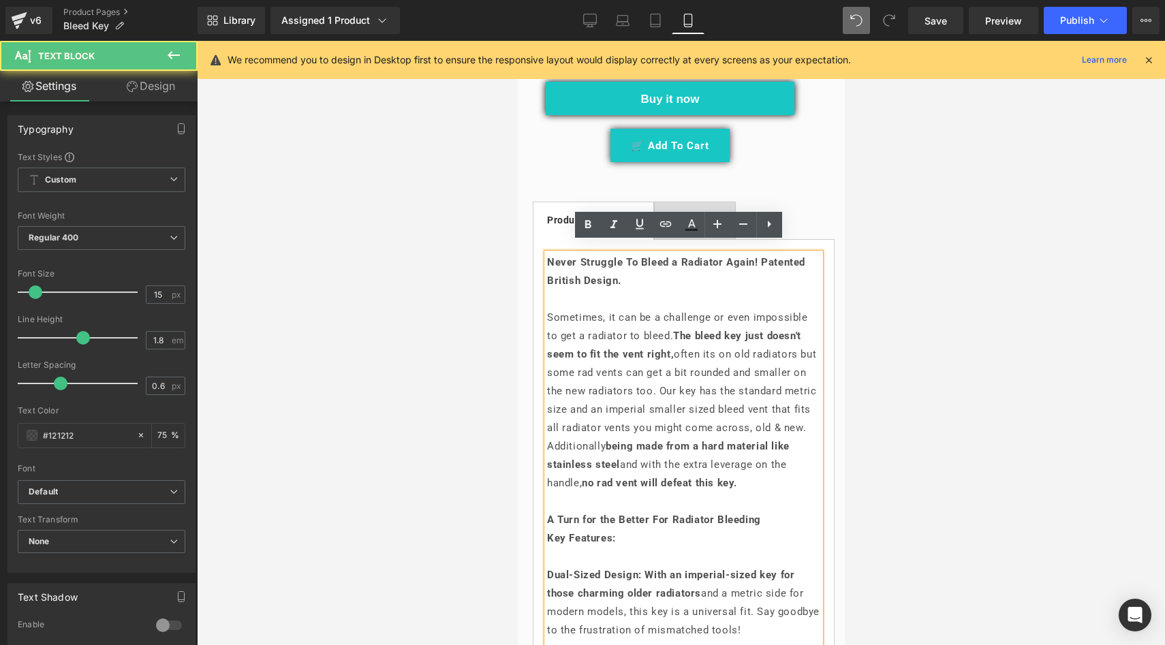
click at [697, 270] on p "Never Struggle To Bleed a Radiator Again! Patented British Design." at bounding box center [682, 271] width 273 height 37
click at [548, 309] on p "Sometimes, it can be a challenge or even impossible to get a radiator to bleed.…" at bounding box center [682, 401] width 273 height 184
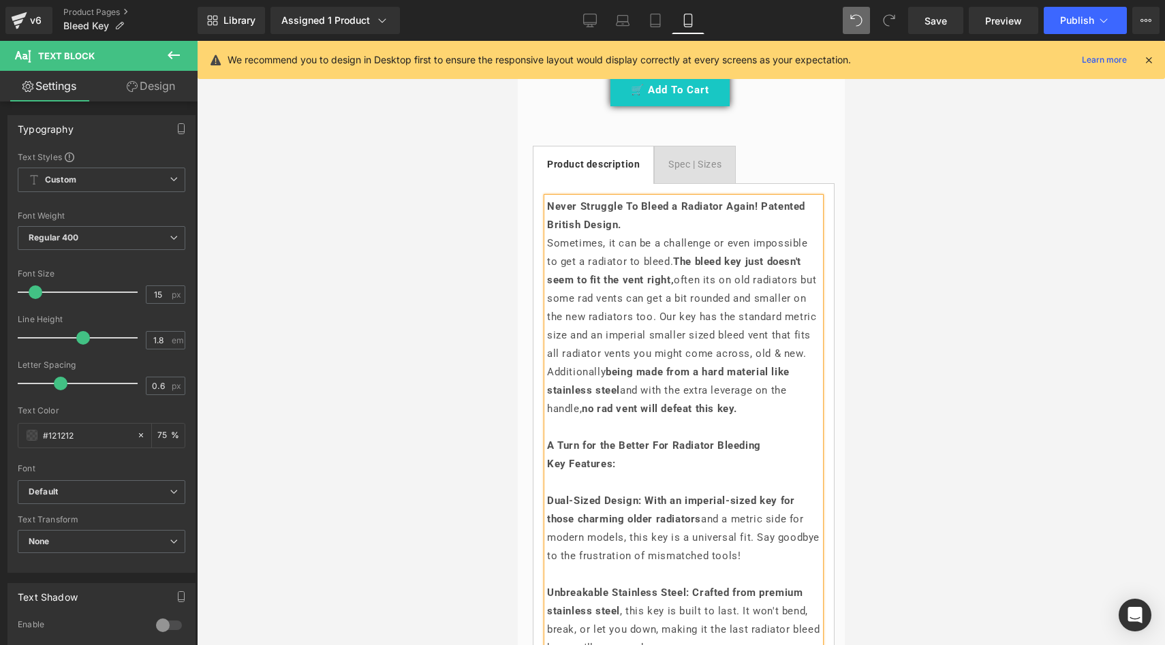
scroll to position [884, 0]
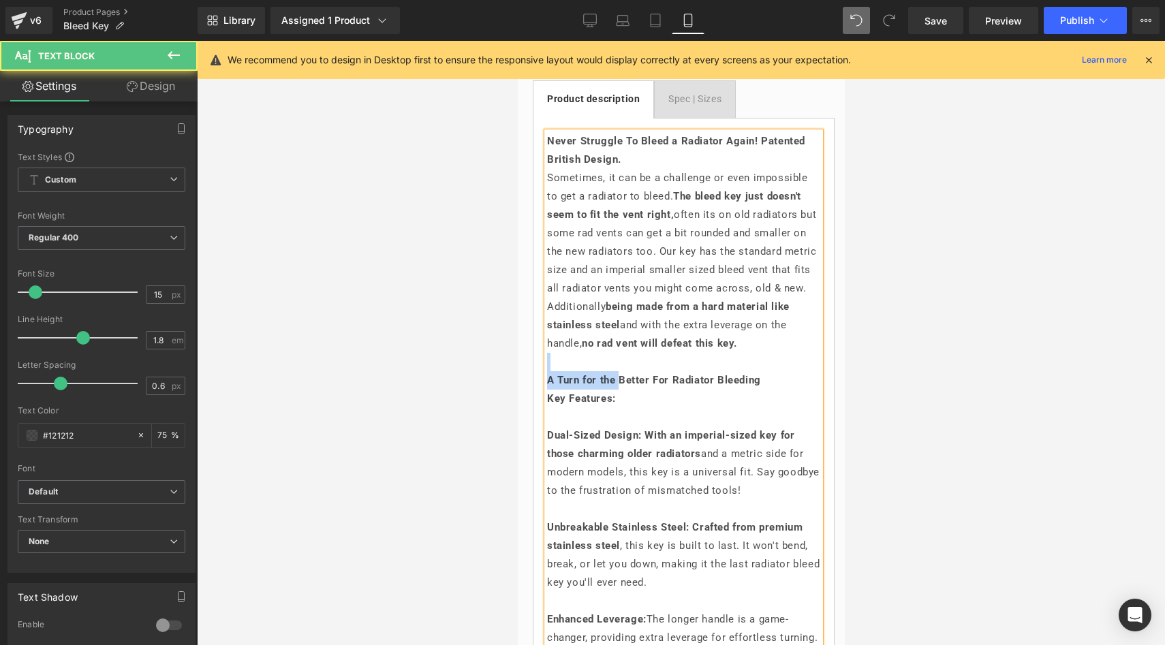
drag, startPoint x: 620, startPoint y: 390, endPoint x: 539, endPoint y: 378, distance: 81.9
click at [539, 378] on div "Never Struggle To Bleed a Radiator Again! Patented British Design. Sometimes, i…" at bounding box center [683, 546] width 302 height 856
drag, startPoint x: 618, startPoint y: 409, endPoint x: 531, endPoint y: 400, distance: 87.6
click at [531, 400] on div "The Ultimate Radiator Bleed Key With Imperial & Metric Keys (P) Title 21 people…" at bounding box center [683, 423] width 322 height 1361
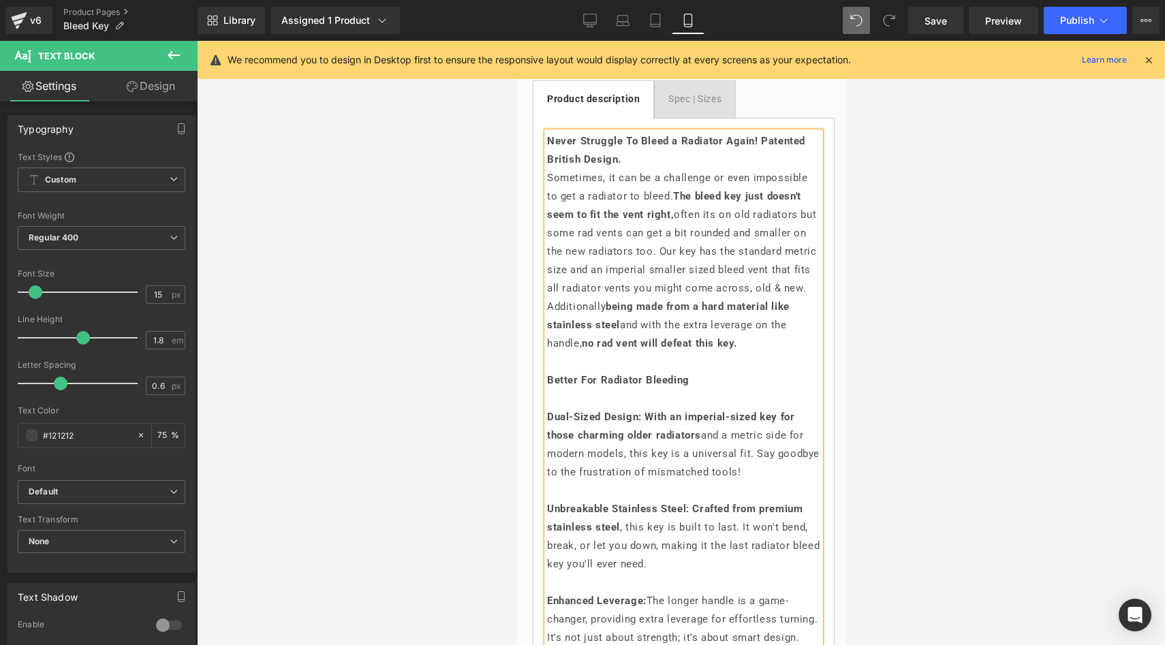
click at [603, 386] on strong "Better For Radiator Bleeding" at bounding box center [617, 380] width 142 height 12
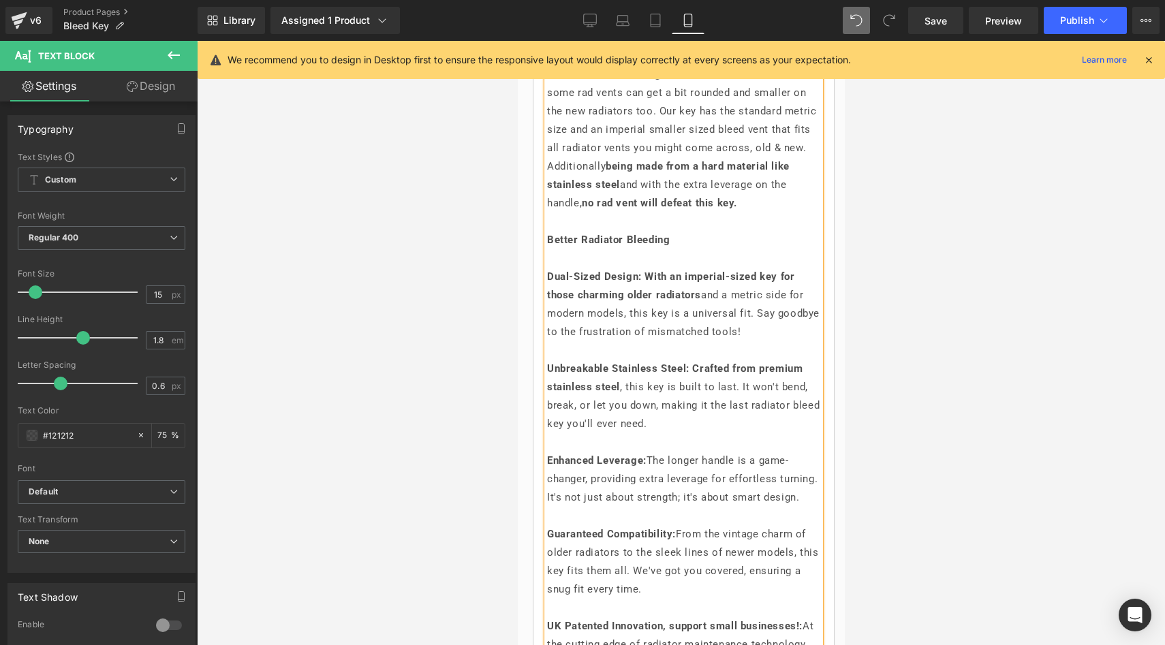
scroll to position [1154, 0]
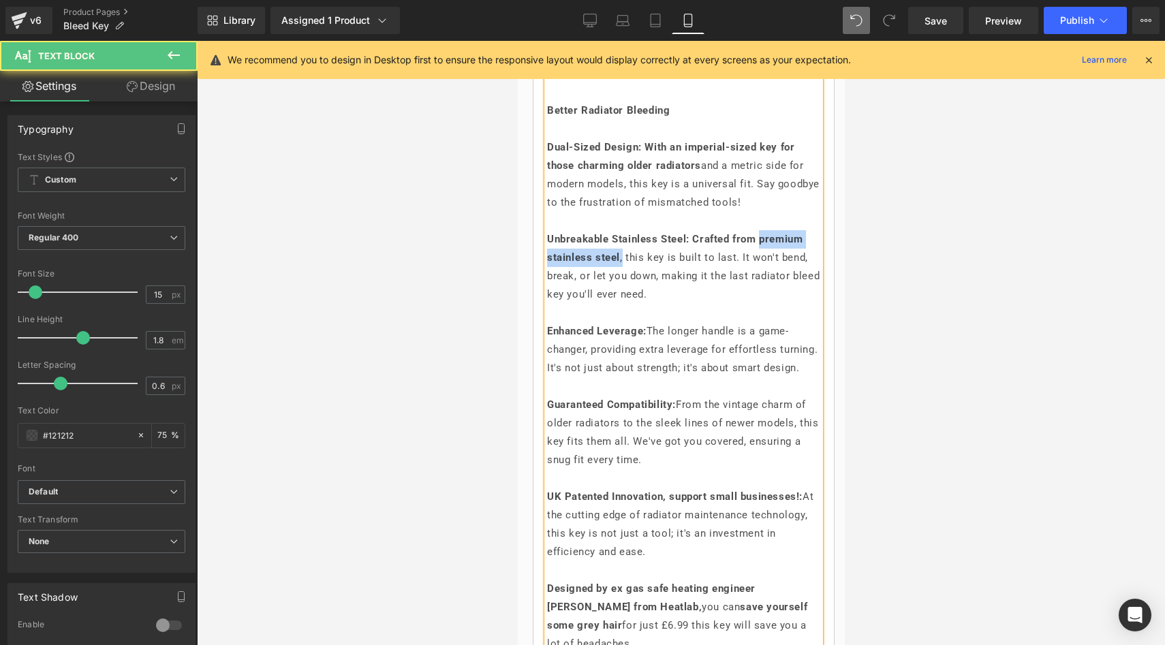
drag, startPoint x: 674, startPoint y: 266, endPoint x: 529, endPoint y: 265, distance: 145.8
click at [529, 265] on div "The Ultimate Radiator Bleed Key With Imperial & Metric Keys (P) Title 21 people…" at bounding box center [683, 144] width 322 height 1342
drag, startPoint x: 662, startPoint y: 268, endPoint x: 762, endPoint y: 274, distance: 100.3
click at [762, 274] on p "Unbreakable Stainless Steel: Unlike brass keys. This key is built to last. It w…" at bounding box center [682, 267] width 273 height 74
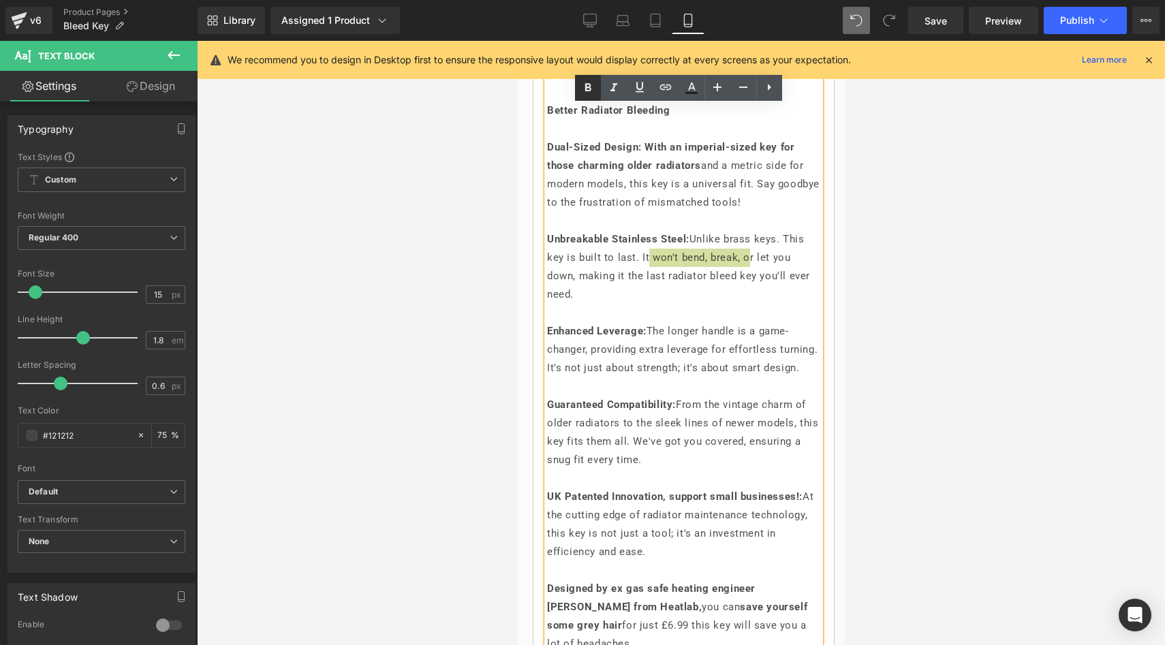
click at [581, 91] on icon at bounding box center [588, 88] width 16 height 16
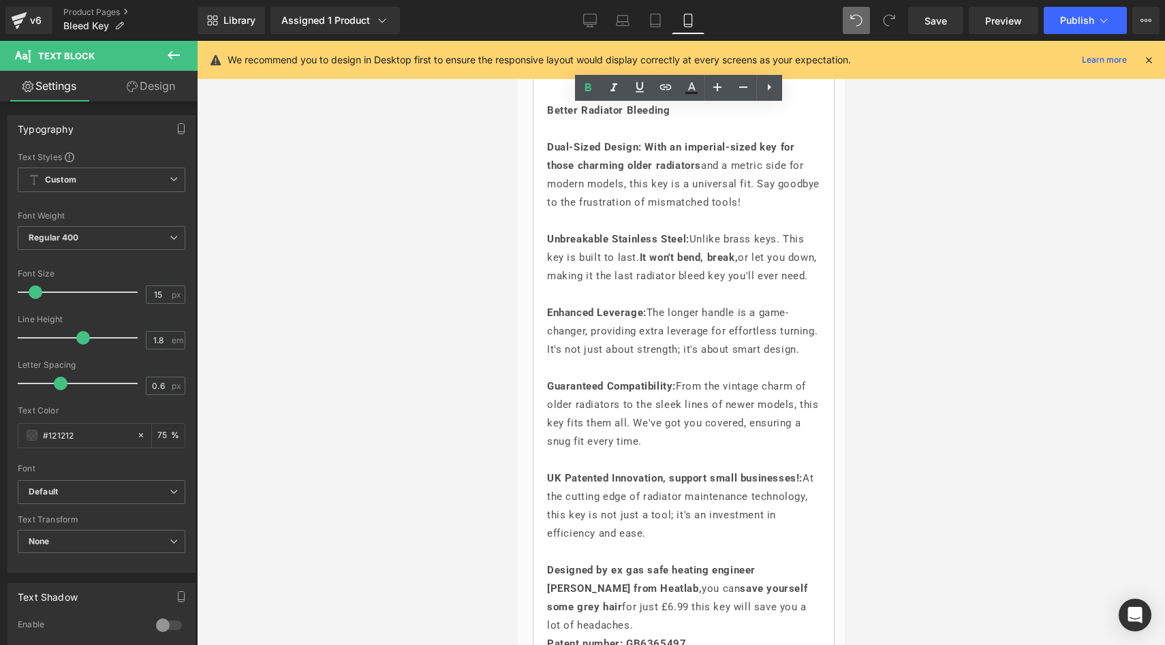
click at [472, 302] on div at bounding box center [681, 343] width 968 height 604
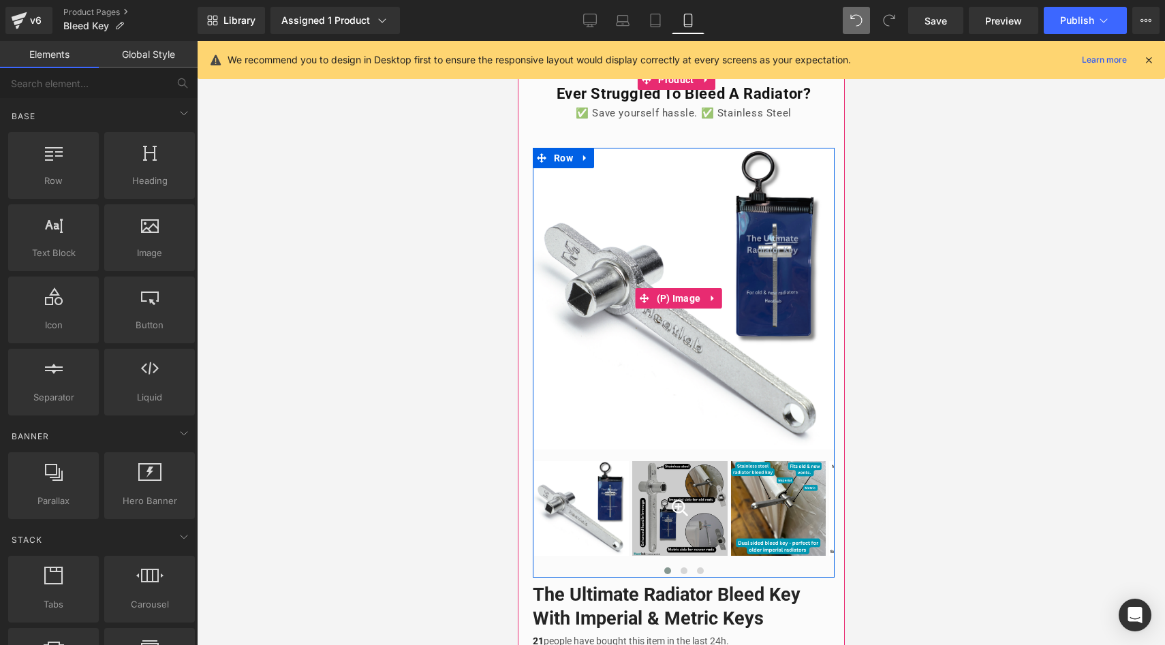
scroll to position [0, 0]
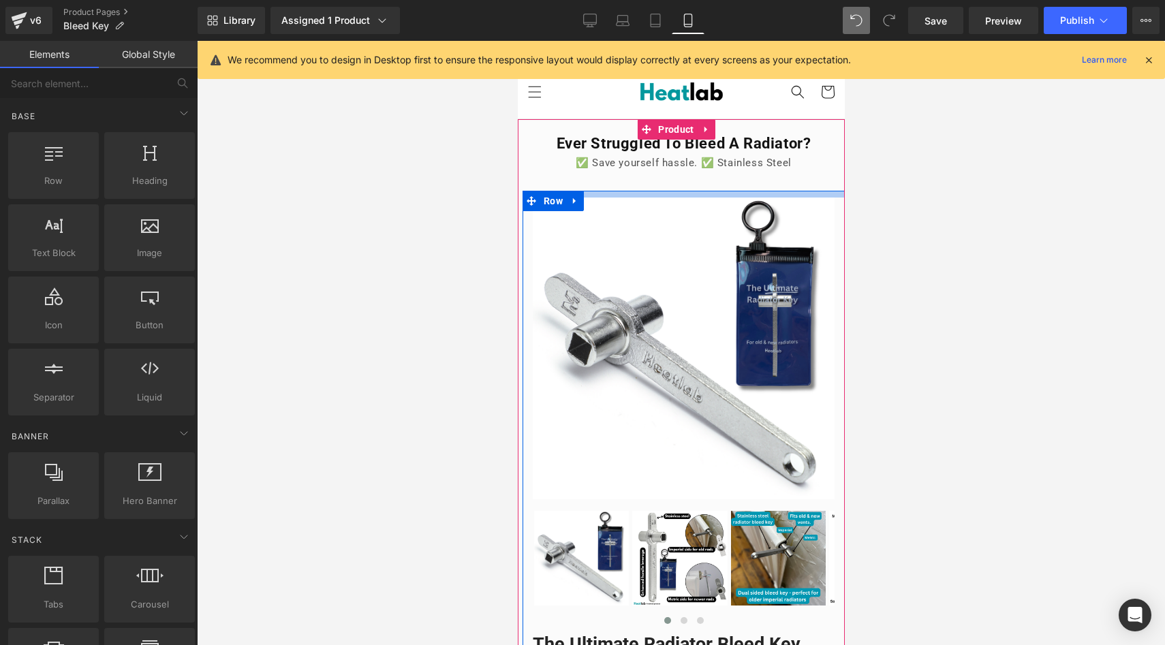
click at [640, 193] on div at bounding box center [683, 194] width 322 height 7
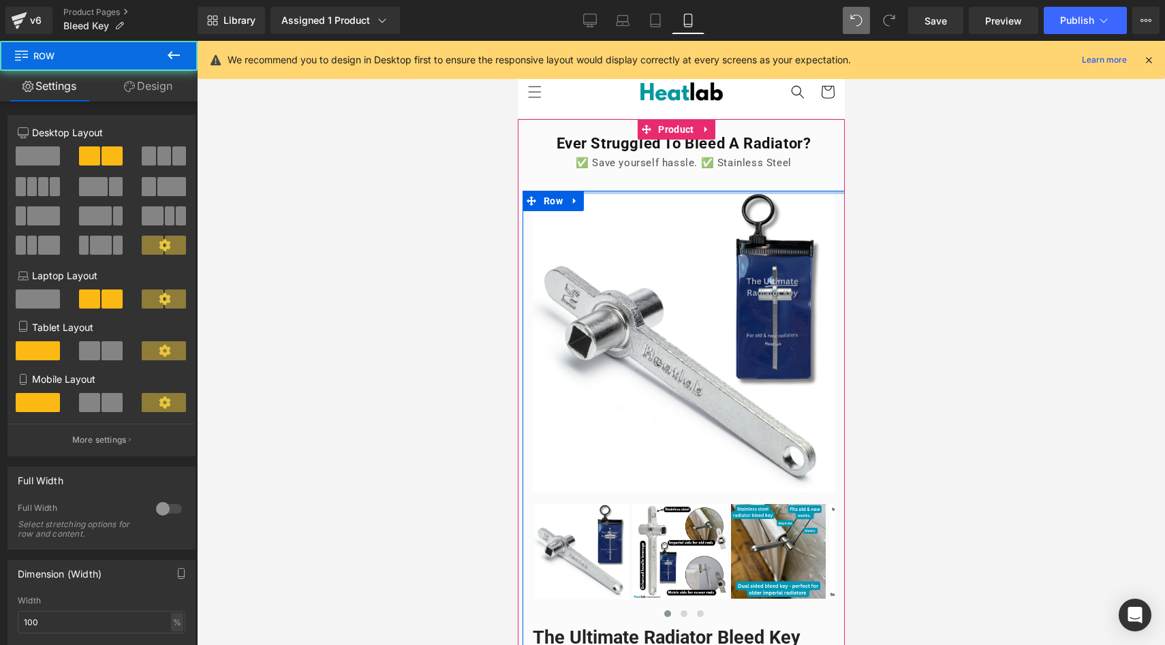
drag, startPoint x: 640, startPoint y: 193, endPoint x: 635, endPoint y: 178, distance: 15.1
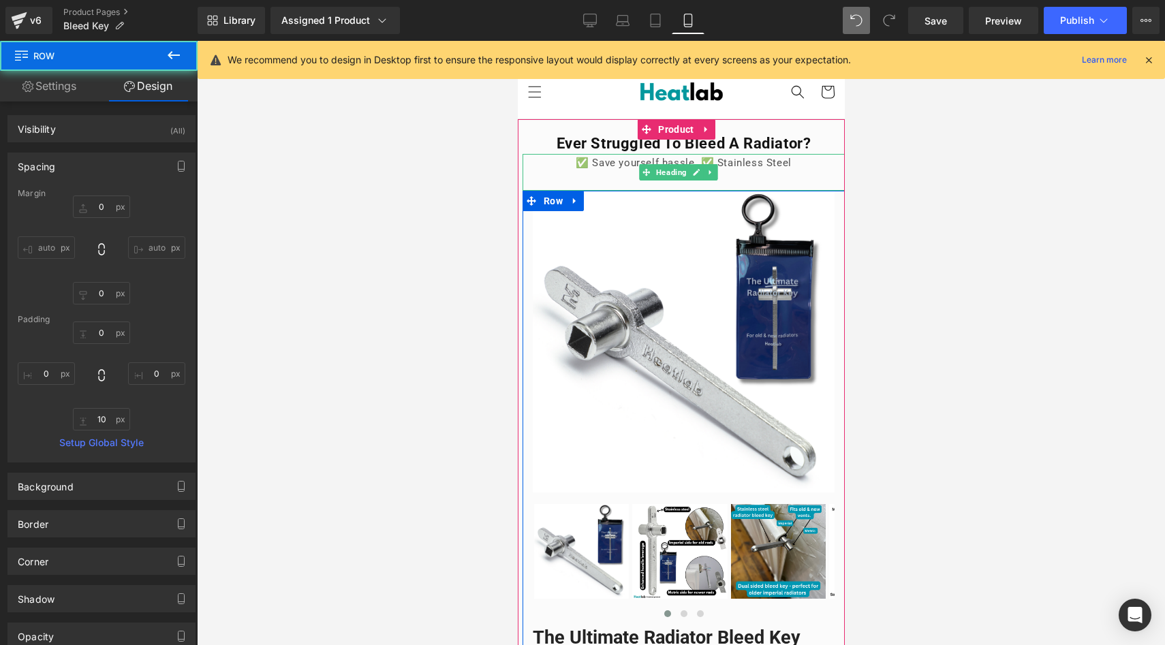
click at [638, 178] on span at bounding box center [645, 172] width 14 height 16
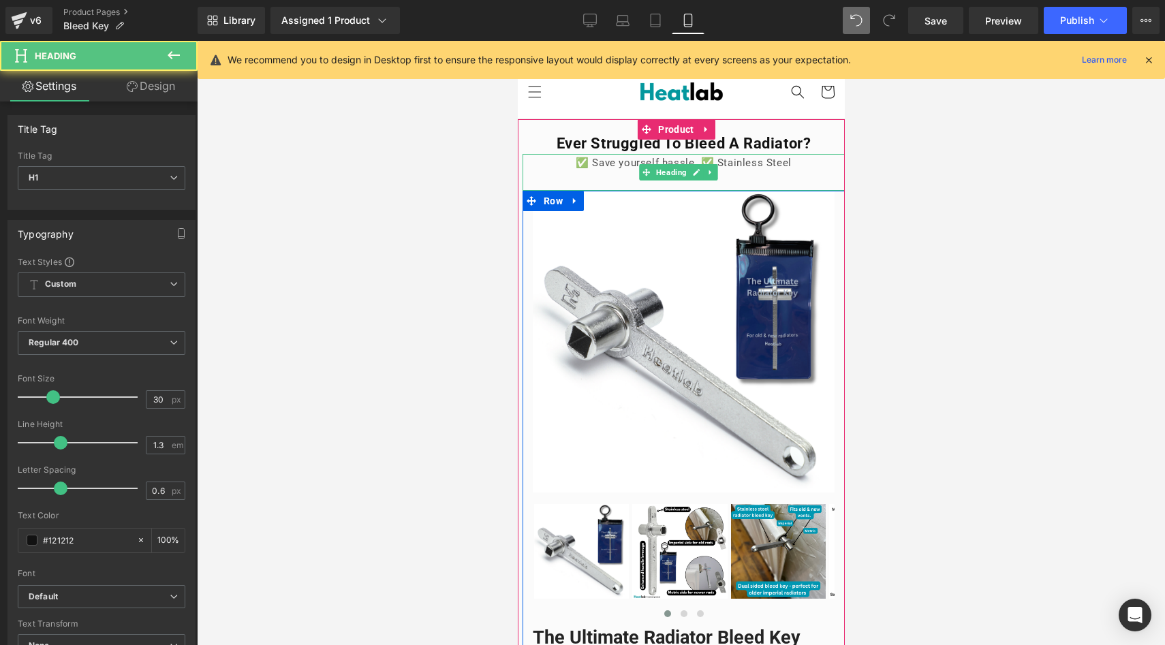
click at [619, 177] on div at bounding box center [683, 181] width 322 height 18
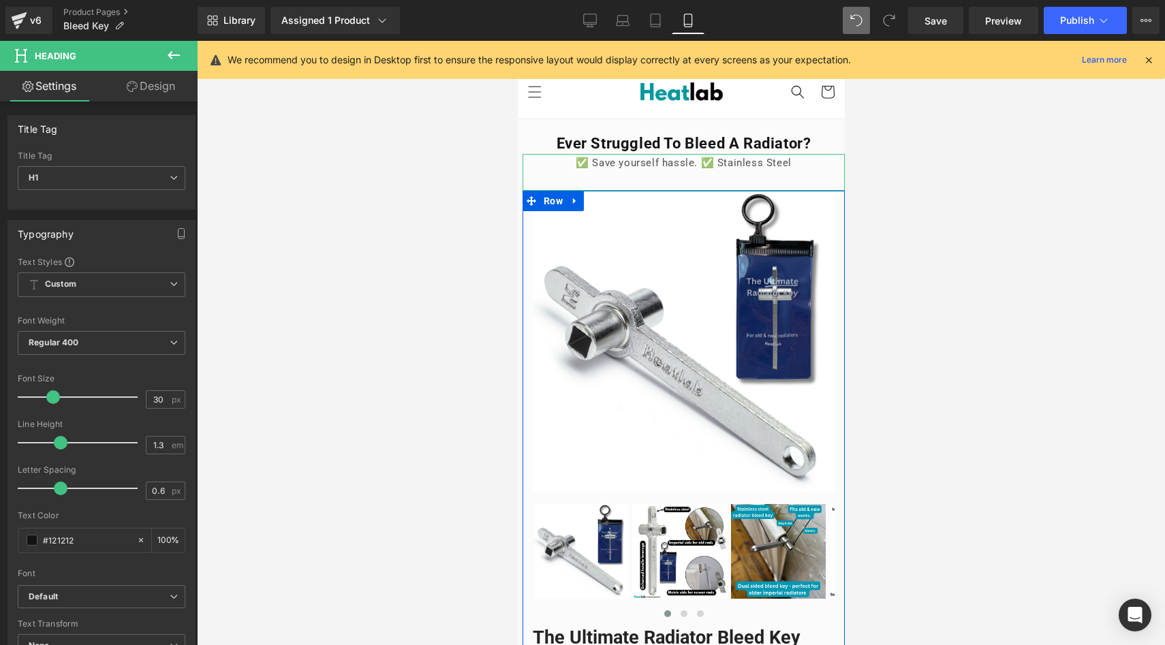
click at [148, 89] on link "Design" at bounding box center [150, 86] width 99 height 31
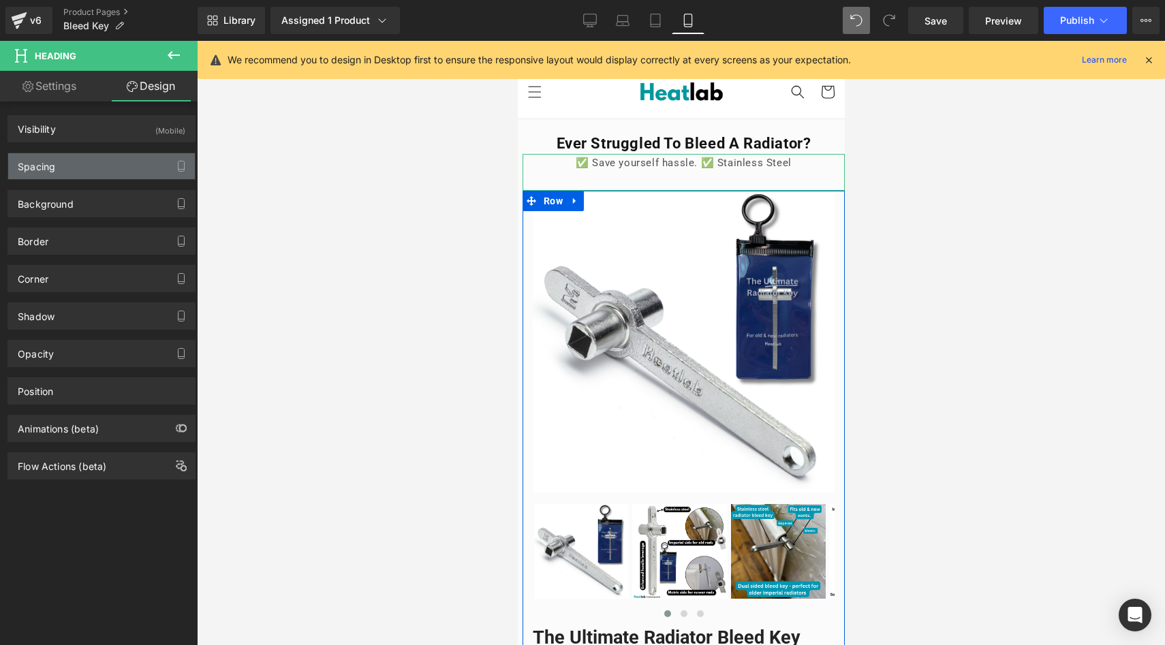
click at [114, 159] on div "Spacing" at bounding box center [101, 166] width 187 height 26
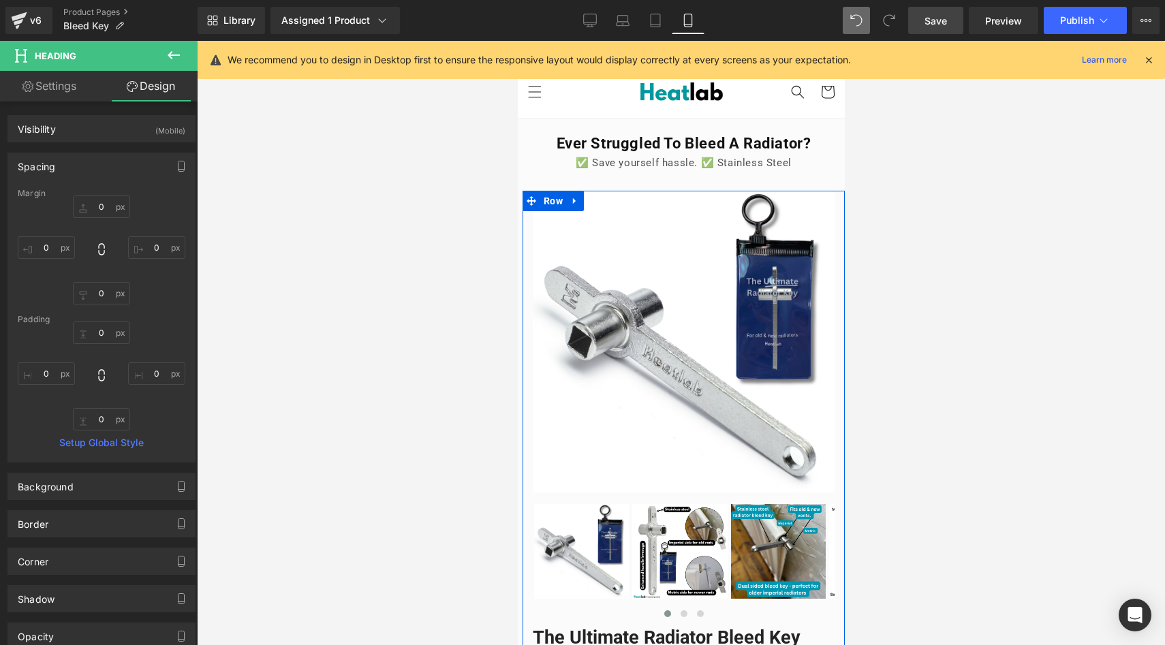
click at [926, 29] on link "Save" at bounding box center [935, 20] width 55 height 27
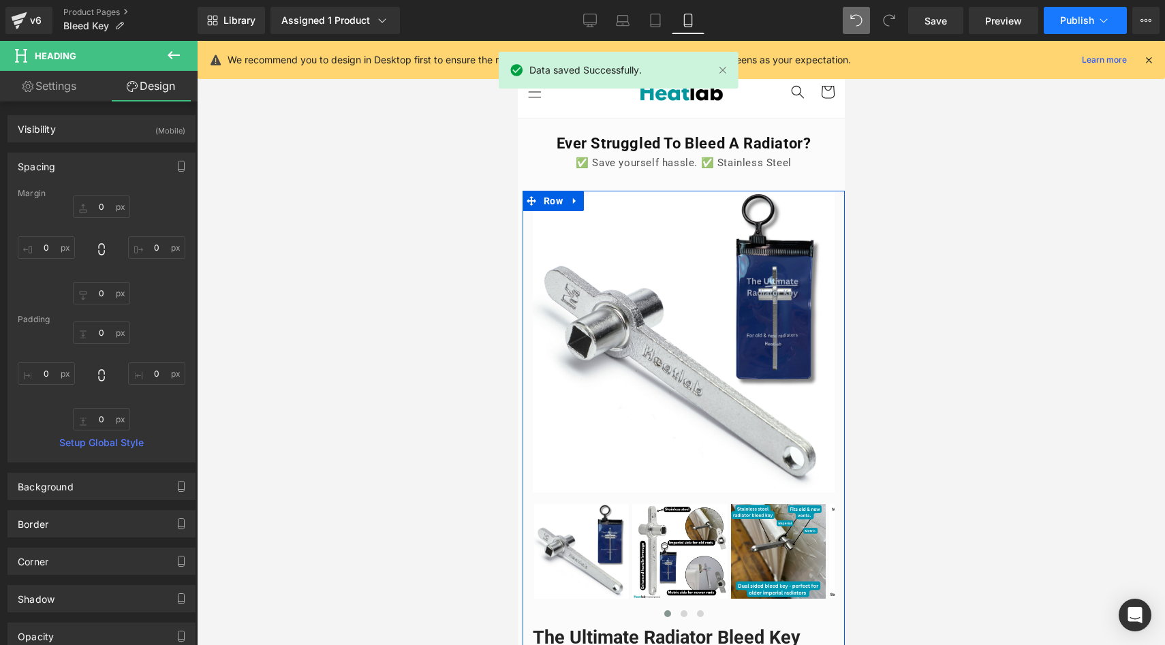
click at [1067, 19] on span "Publish" at bounding box center [1077, 20] width 34 height 11
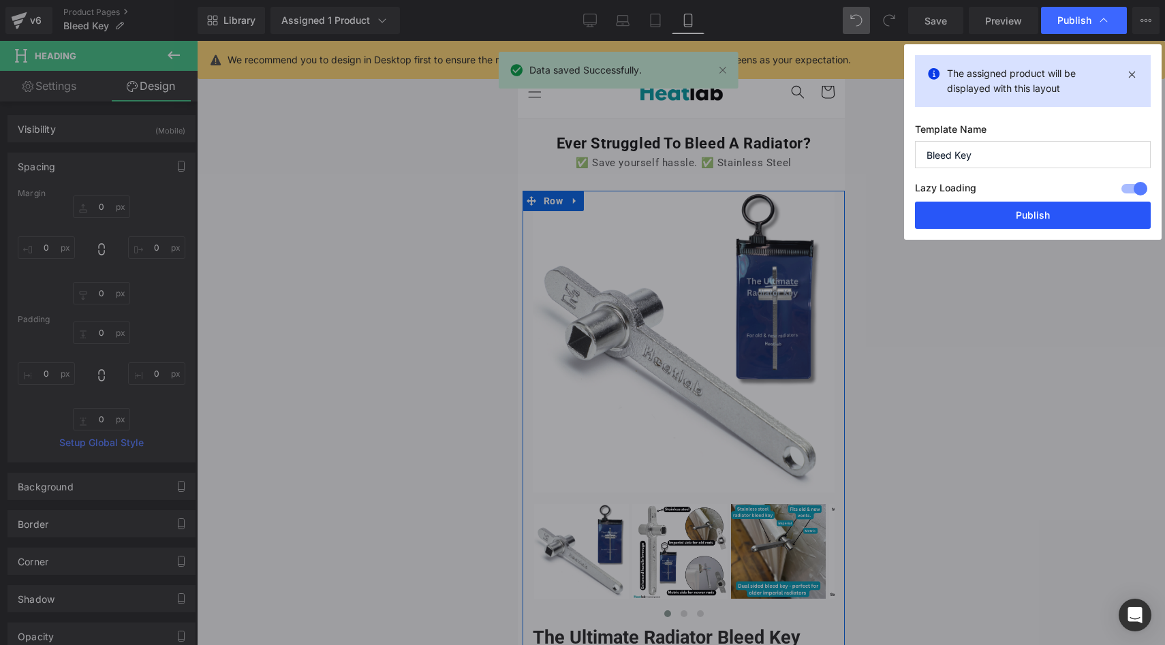
click at [1016, 215] on button "Publish" at bounding box center [1033, 215] width 236 height 27
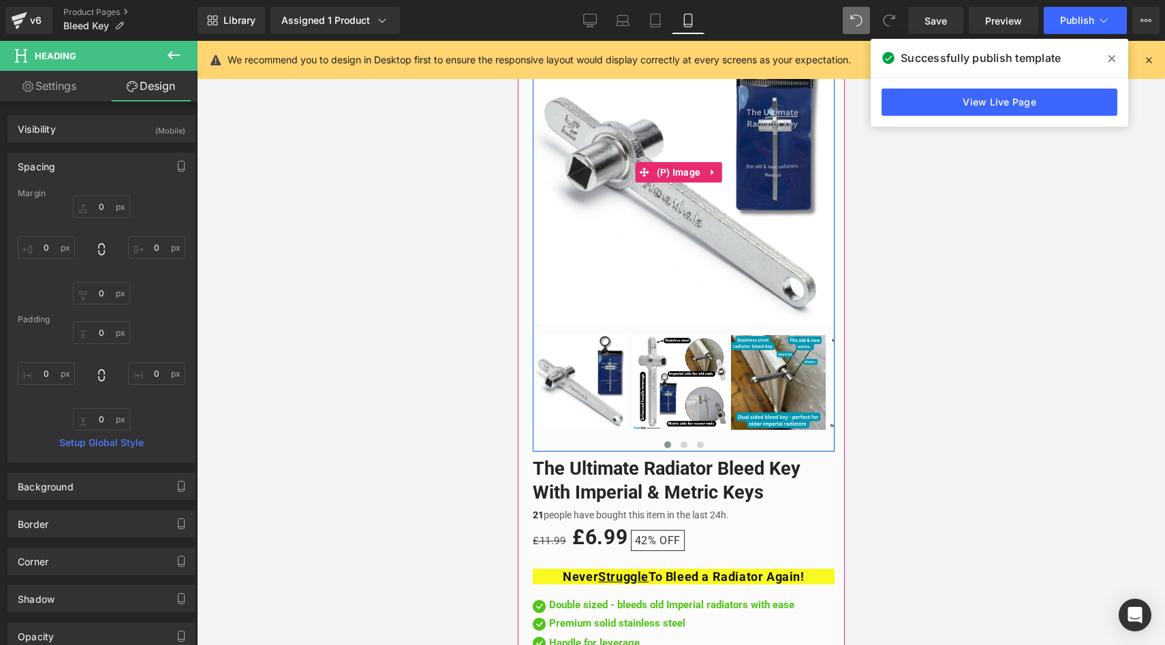
scroll to position [402, 0]
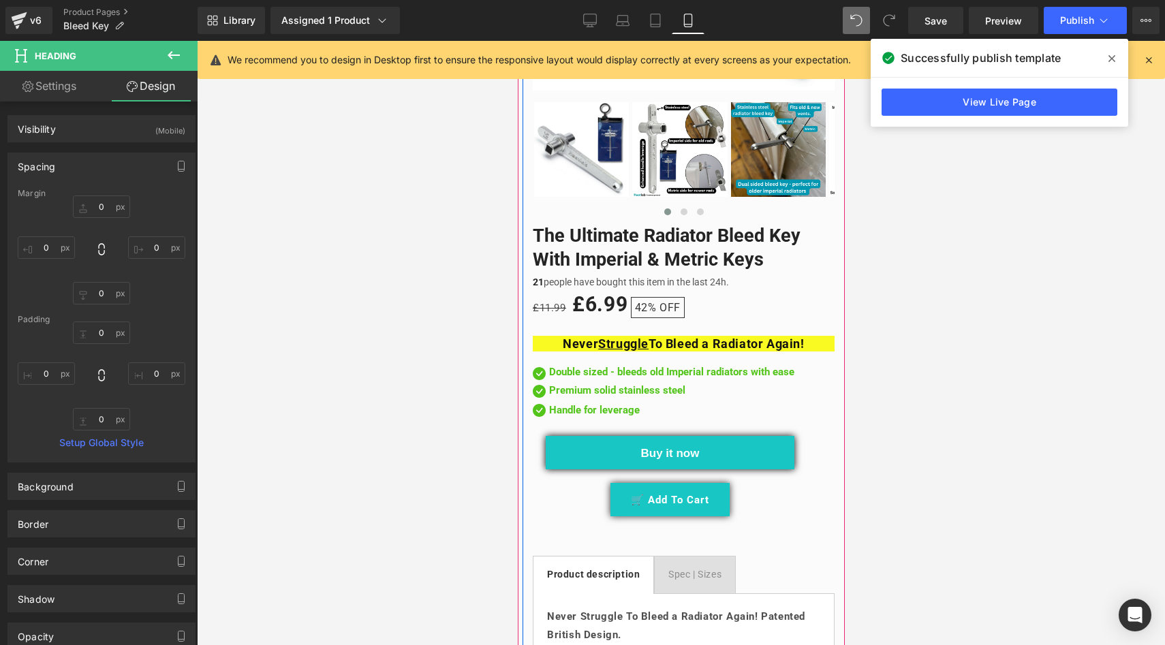
click at [562, 336] on strong "Never Struggle To Bleed a Radiator Again!" at bounding box center [682, 343] width 241 height 14
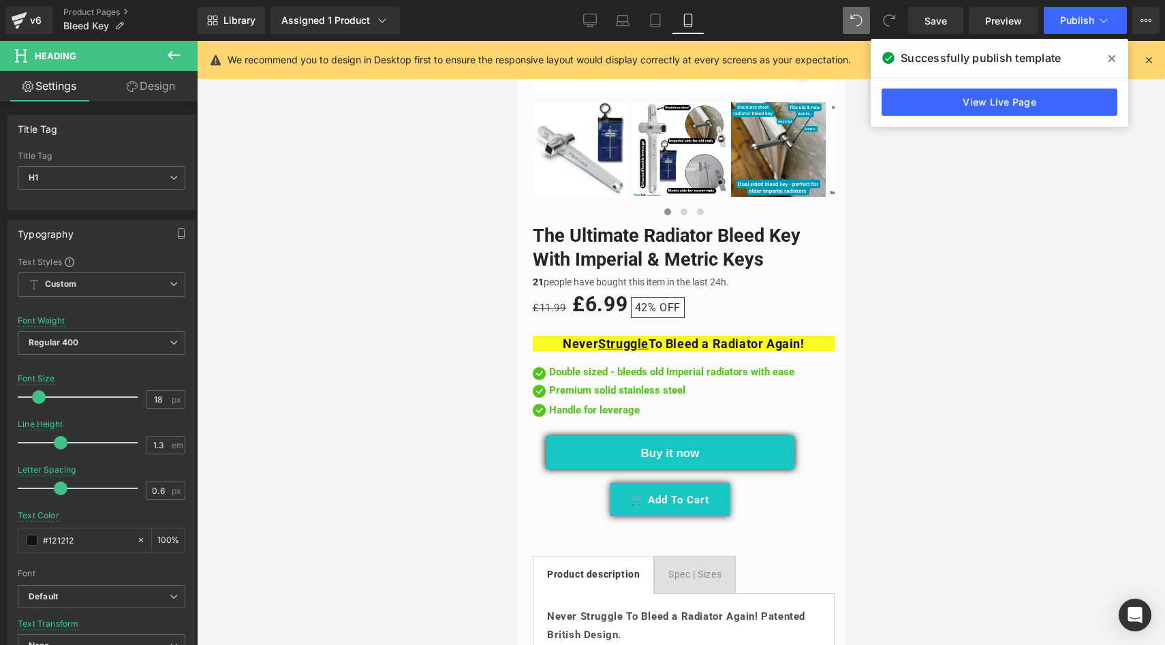
click at [156, 93] on link "Design" at bounding box center [150, 86] width 99 height 31
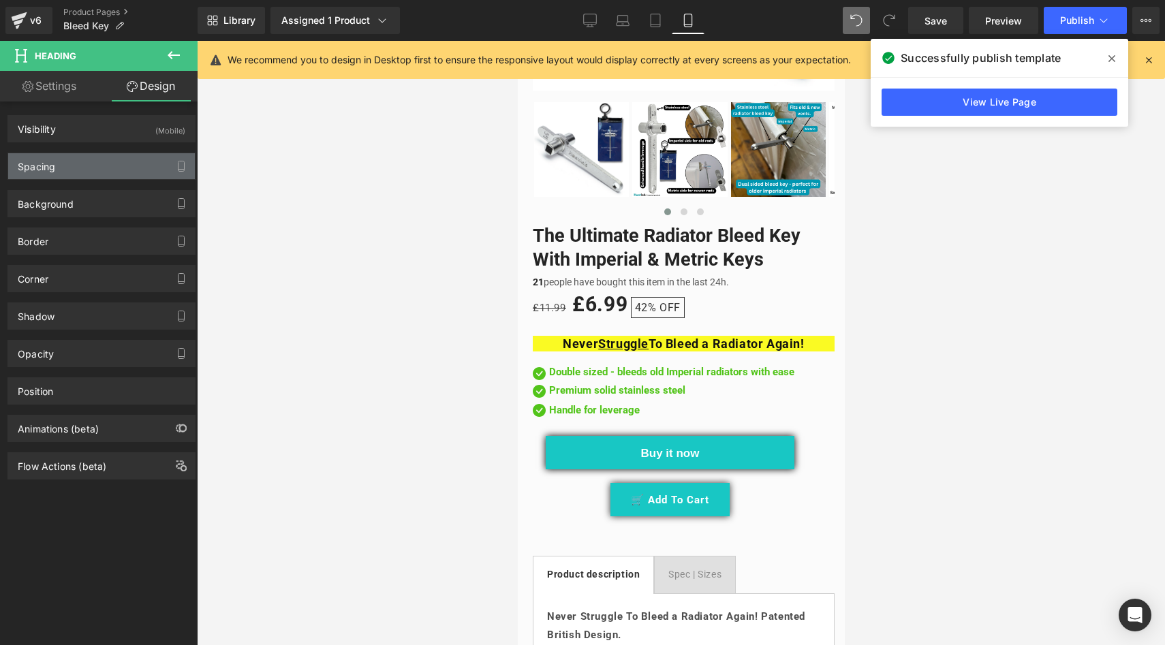
click at [69, 168] on div "Spacing" at bounding box center [101, 166] width 187 height 26
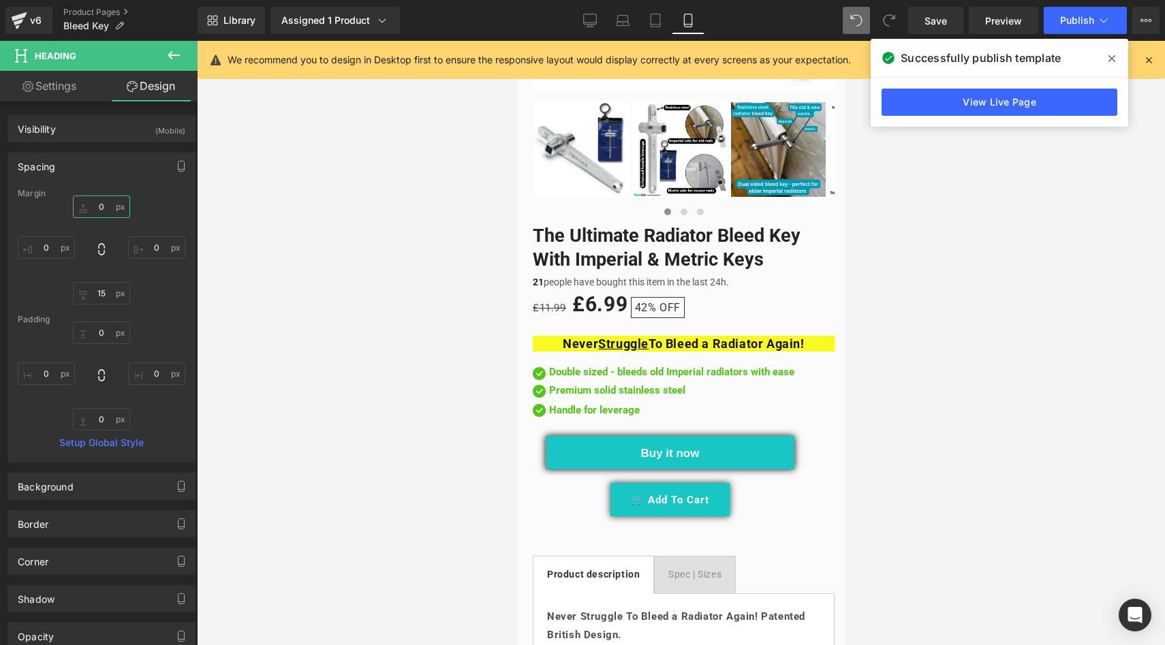
click at [99, 207] on input "0" at bounding box center [101, 206] width 57 height 22
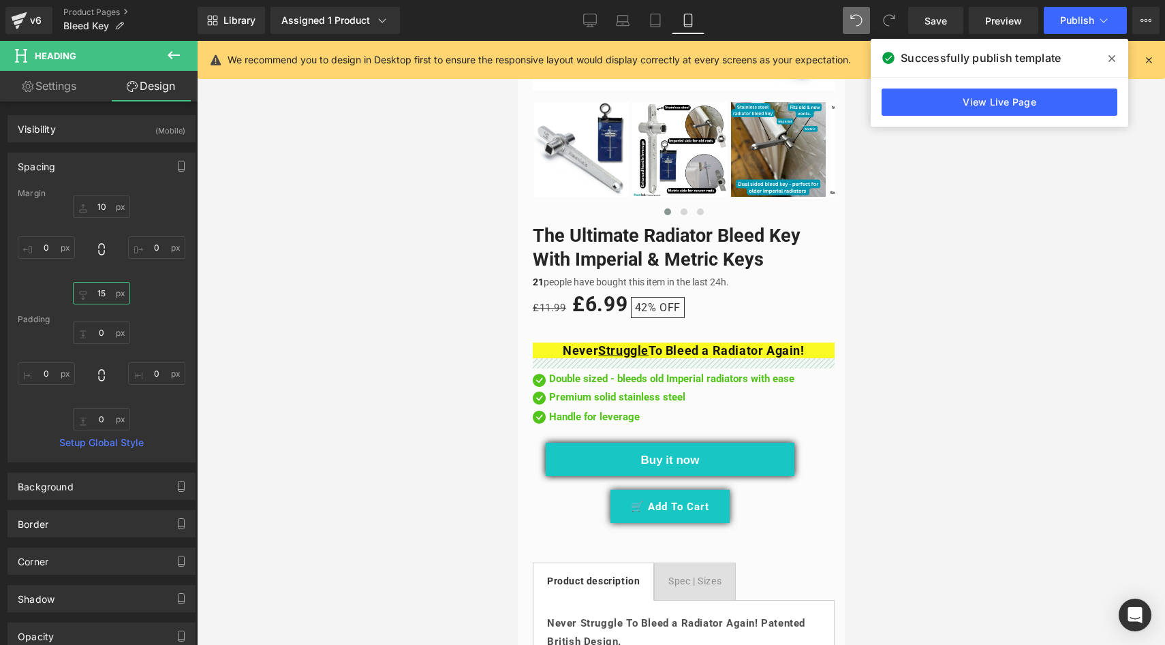
click at [101, 294] on input "15" at bounding box center [101, 293] width 57 height 22
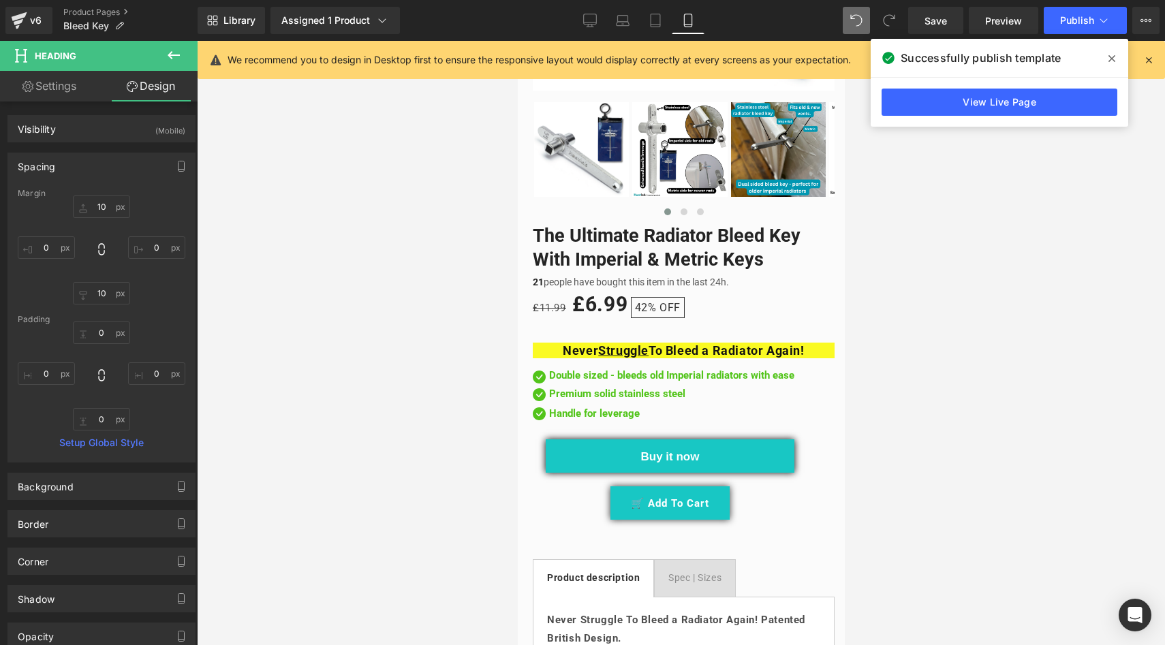
click at [1110, 58] on icon at bounding box center [1111, 58] width 7 height 7
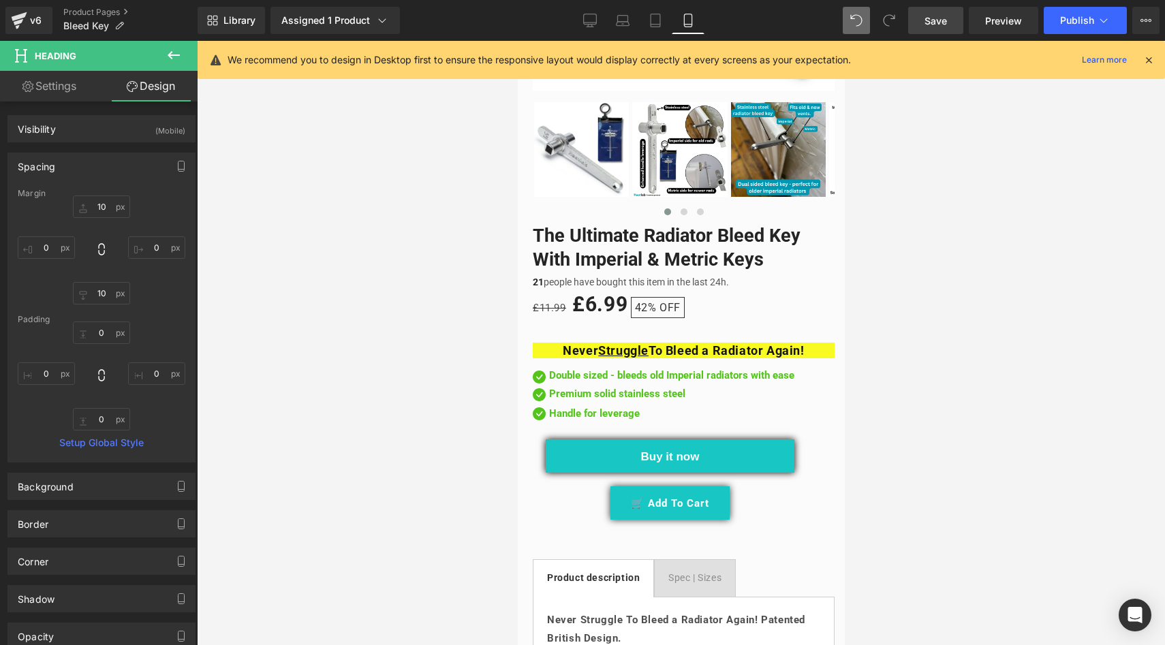
click at [928, 25] on span "Save" at bounding box center [935, 21] width 22 height 14
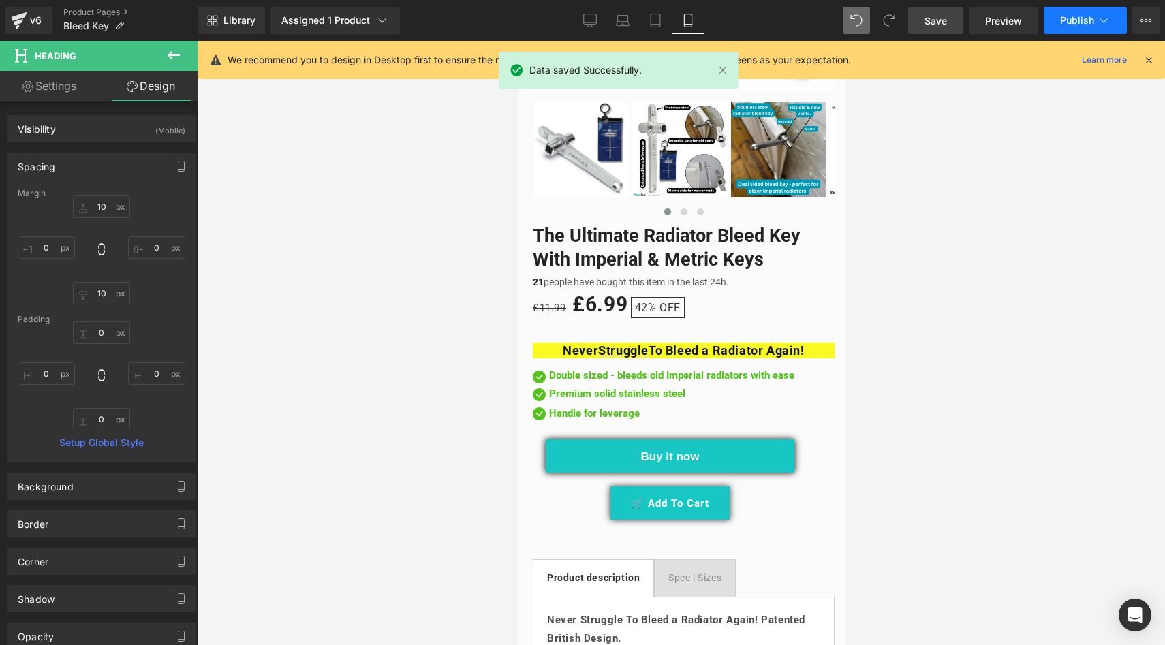
click at [1056, 23] on button "Publish" at bounding box center [1084, 20] width 83 height 27
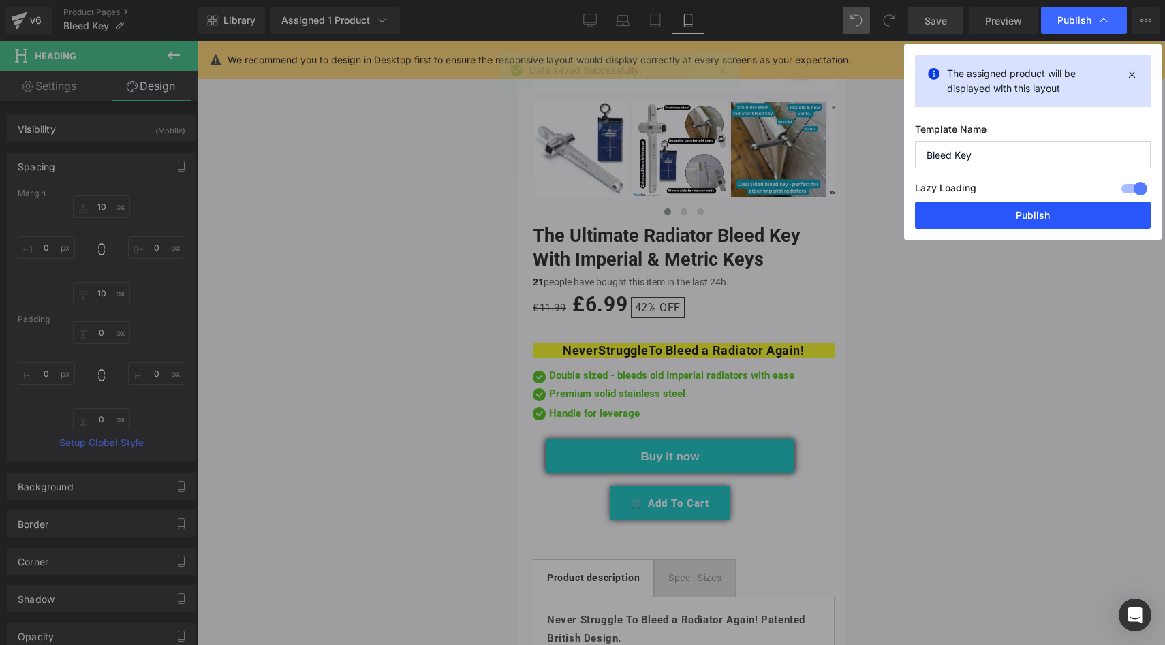
click at [987, 212] on button "Publish" at bounding box center [1033, 215] width 236 height 27
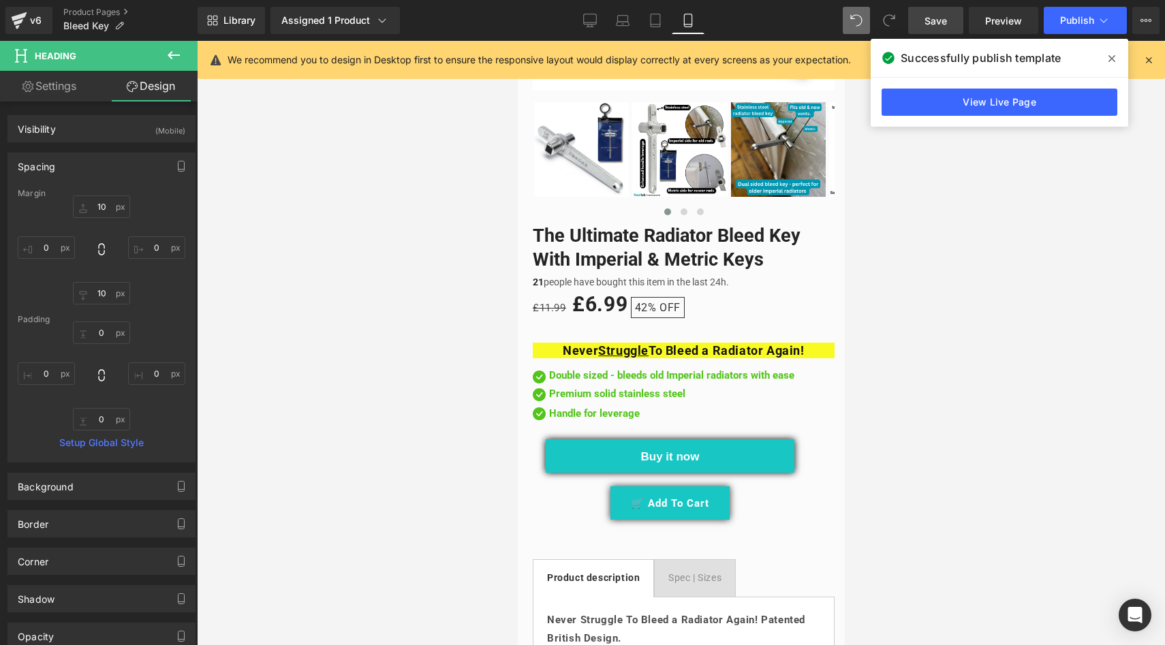
click at [947, 22] on span "Save" at bounding box center [935, 21] width 22 height 14
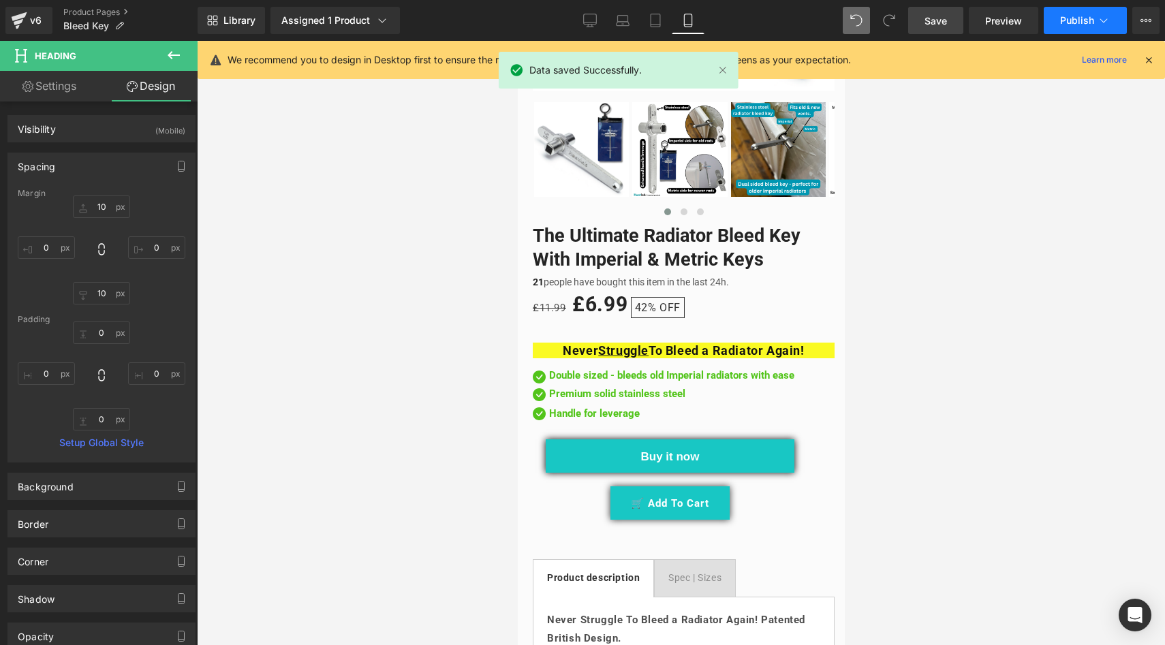
click at [1067, 25] on span "Publish" at bounding box center [1077, 20] width 34 height 11
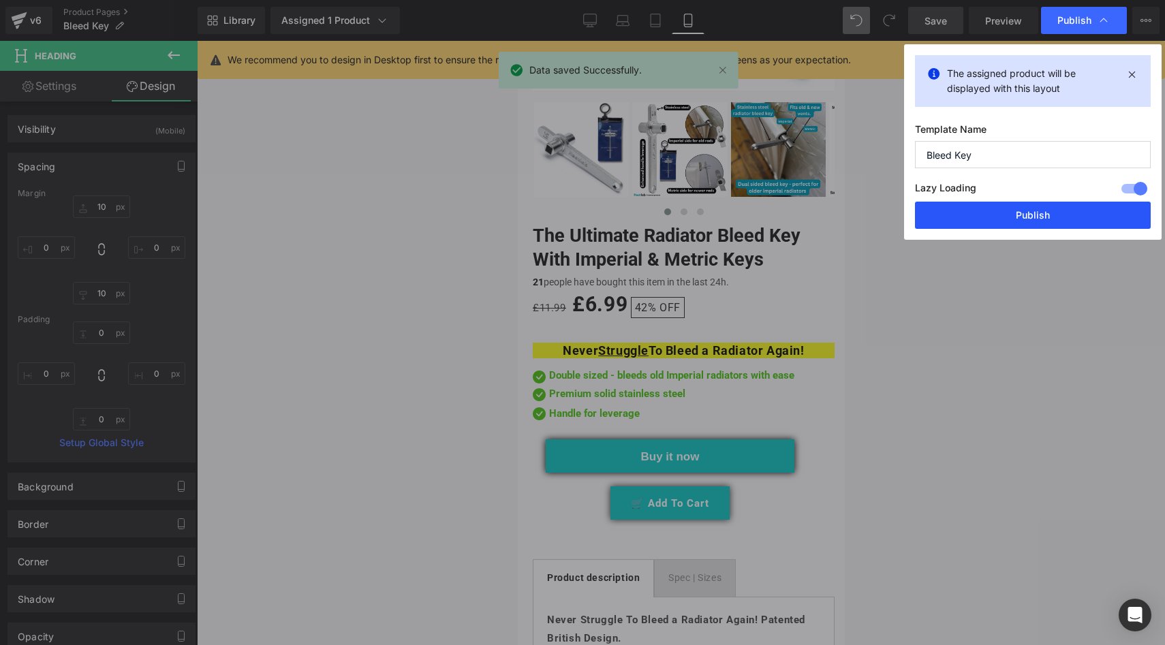
click at [1056, 221] on button "Publish" at bounding box center [1033, 215] width 236 height 27
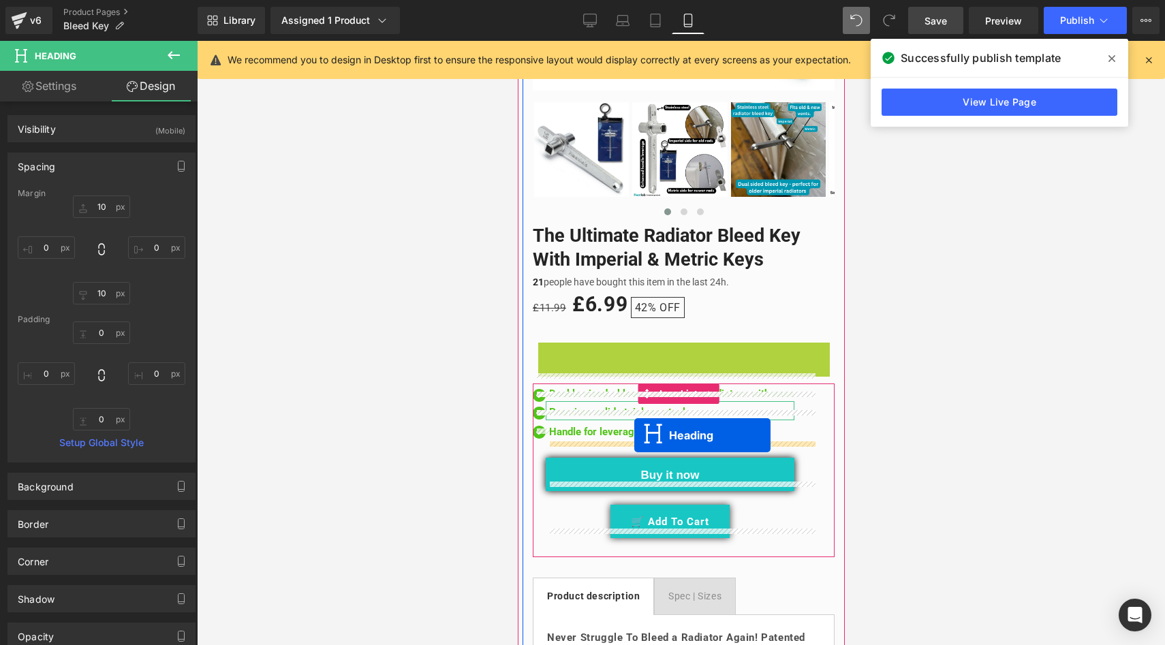
drag, startPoint x: 641, startPoint y: 339, endPoint x: 633, endPoint y: 435, distance: 95.7
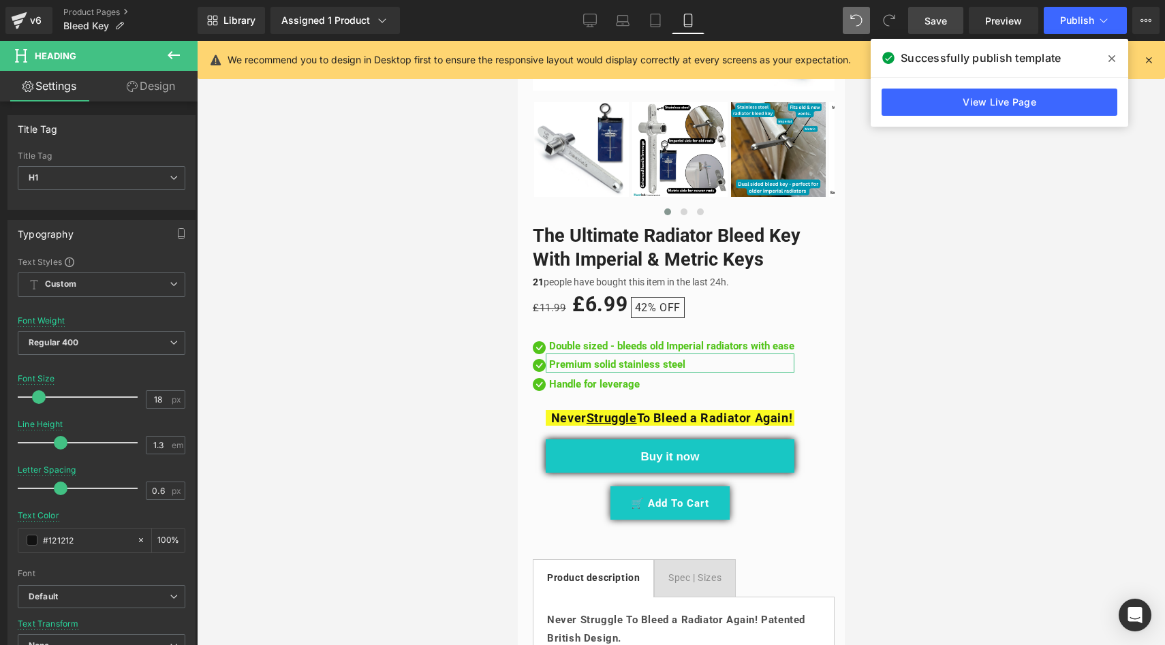
click at [939, 24] on span "Save" at bounding box center [935, 21] width 22 height 14
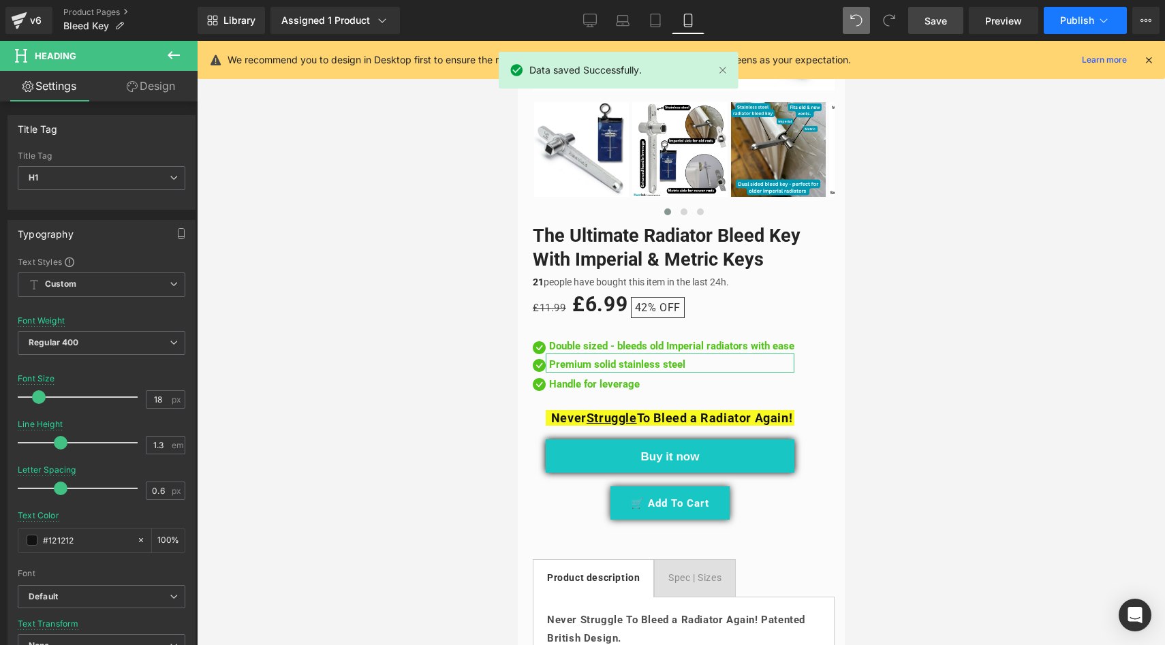
click at [1071, 23] on span "Publish" at bounding box center [1077, 20] width 34 height 11
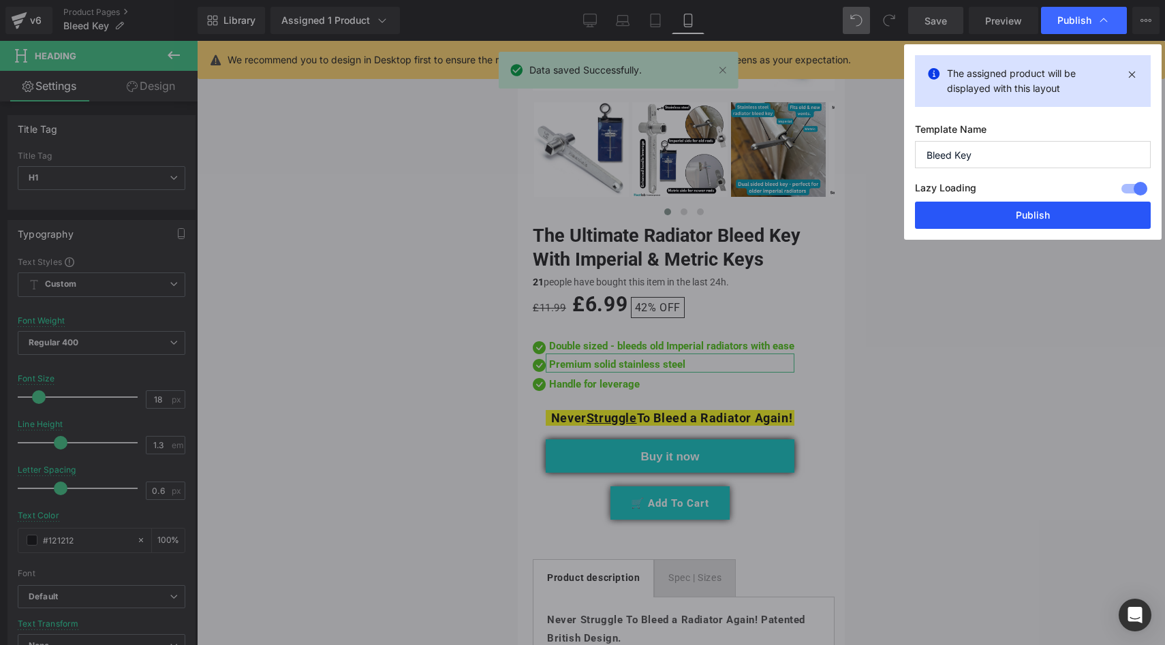
click at [1035, 206] on button "Publish" at bounding box center [1033, 215] width 236 height 27
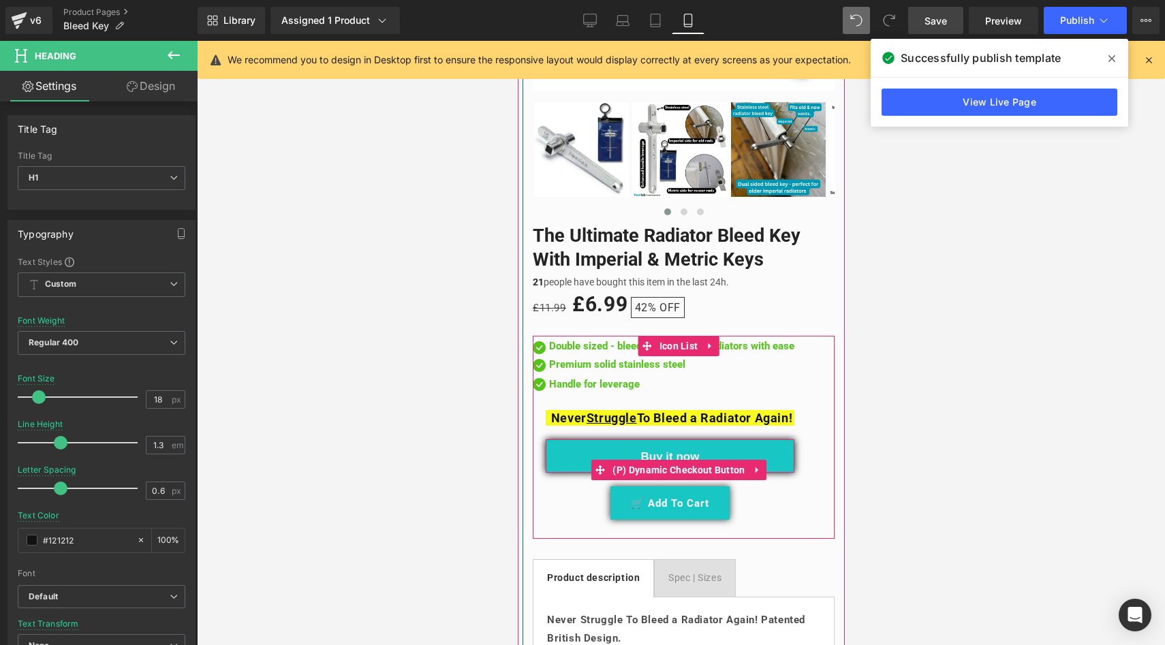
click at [579, 449] on button "Buy it now" at bounding box center [669, 455] width 249 height 33
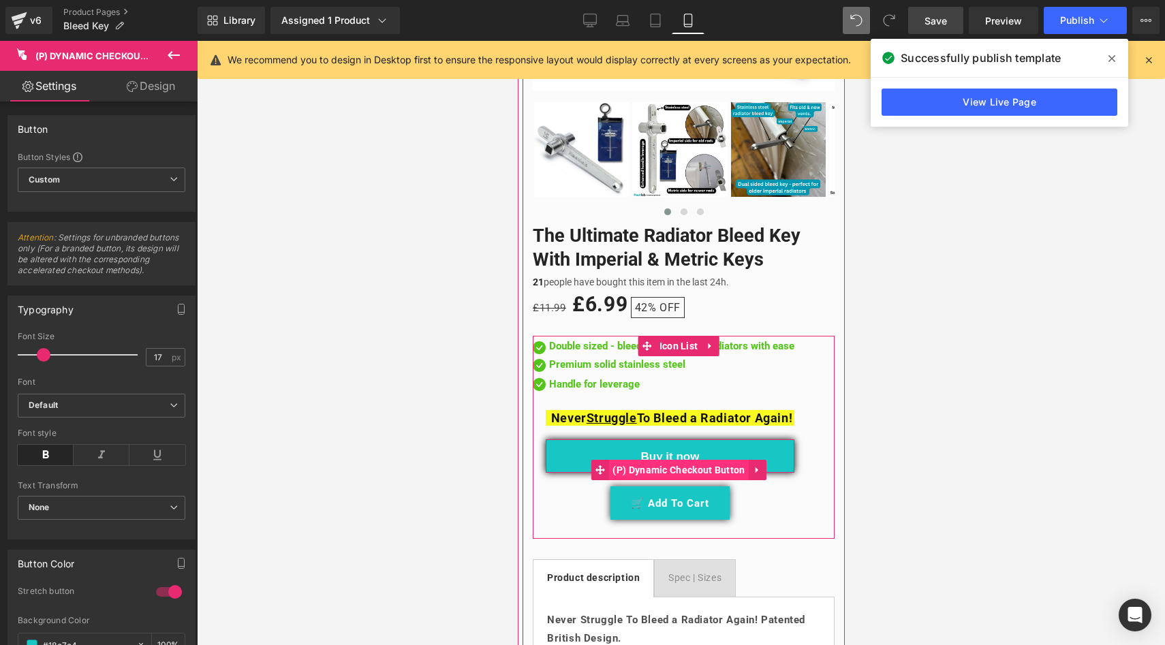
click at [652, 460] on span "(P) Dynamic Checkout Button" at bounding box center [677, 470] width 139 height 20
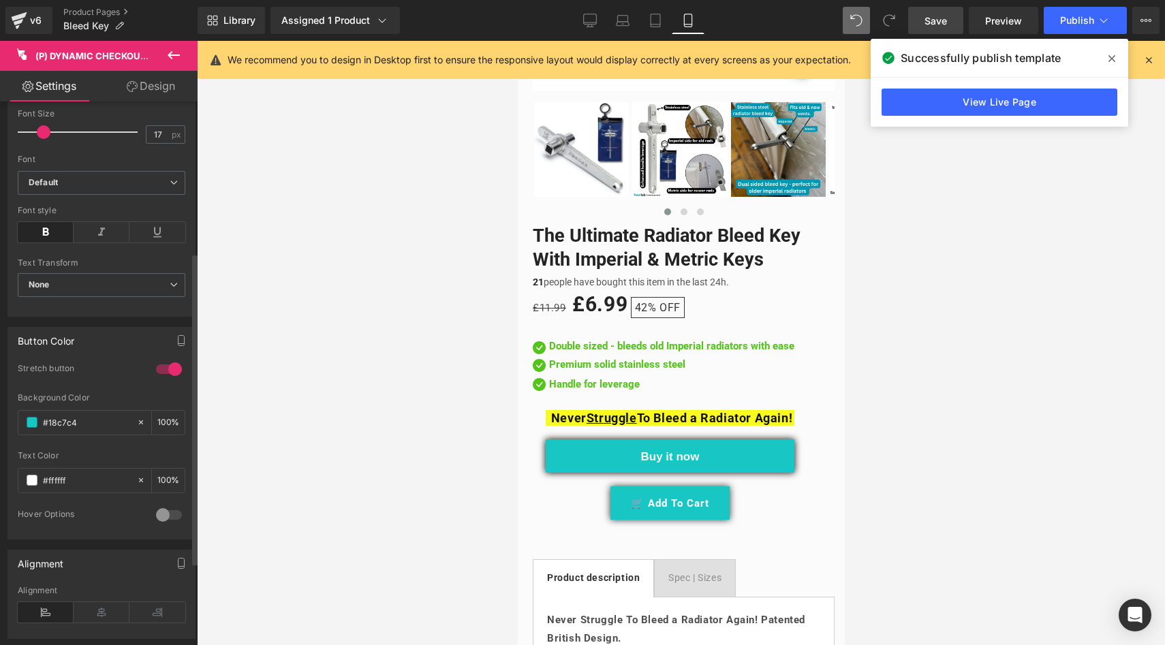
scroll to position [153, 0]
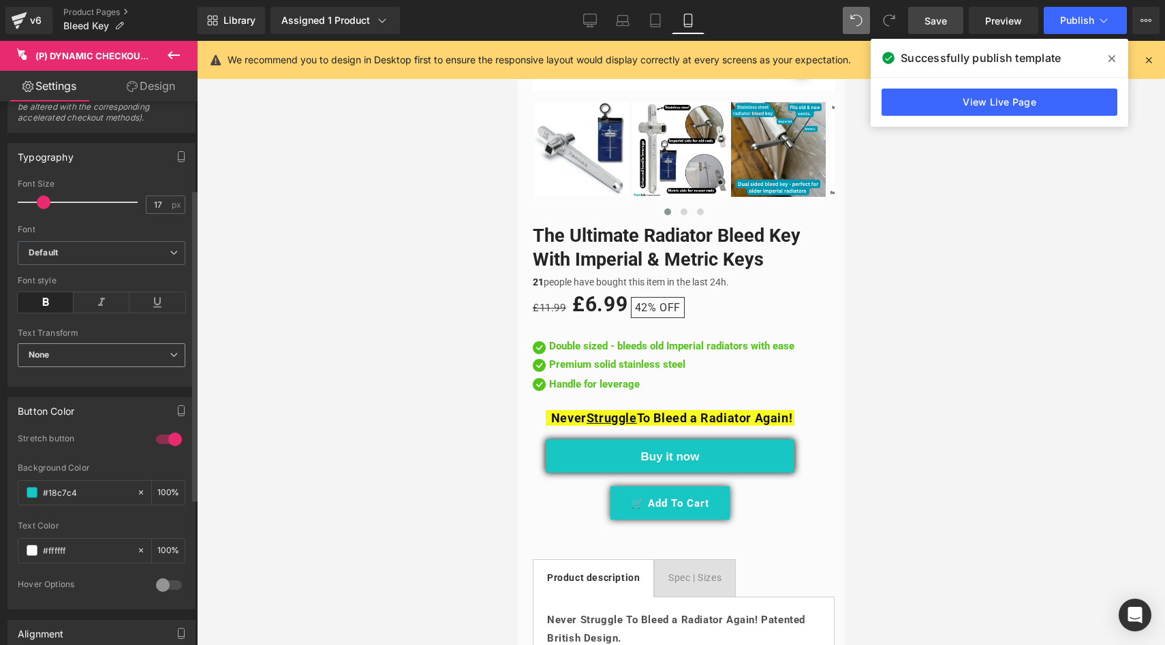
click at [101, 360] on span "None" at bounding box center [102, 355] width 168 height 24
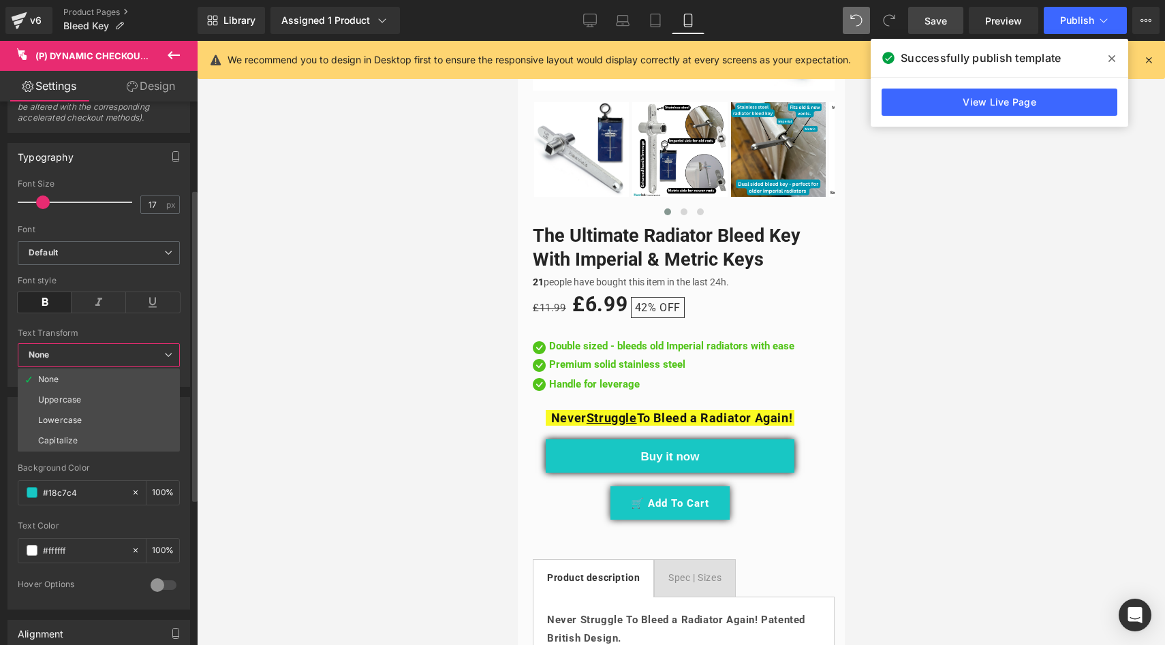
click at [117, 338] on div "Text Transform" at bounding box center [99, 333] width 162 height 10
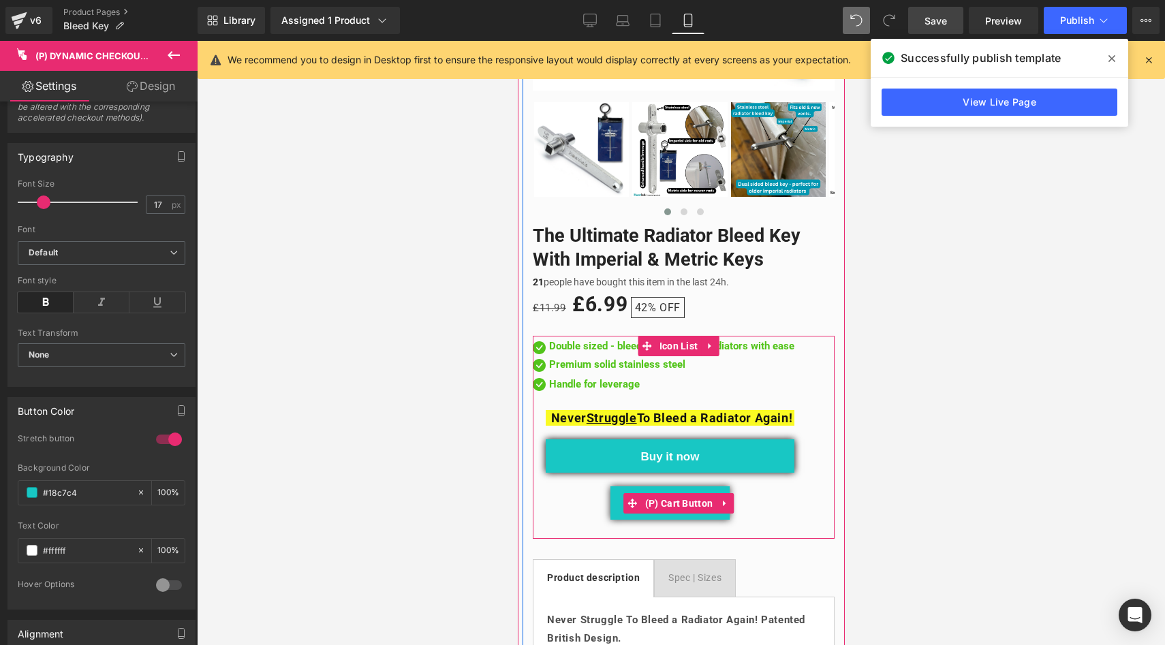
click at [633, 505] on button "🛒 Add To Cart" at bounding box center [669, 502] width 119 height 33
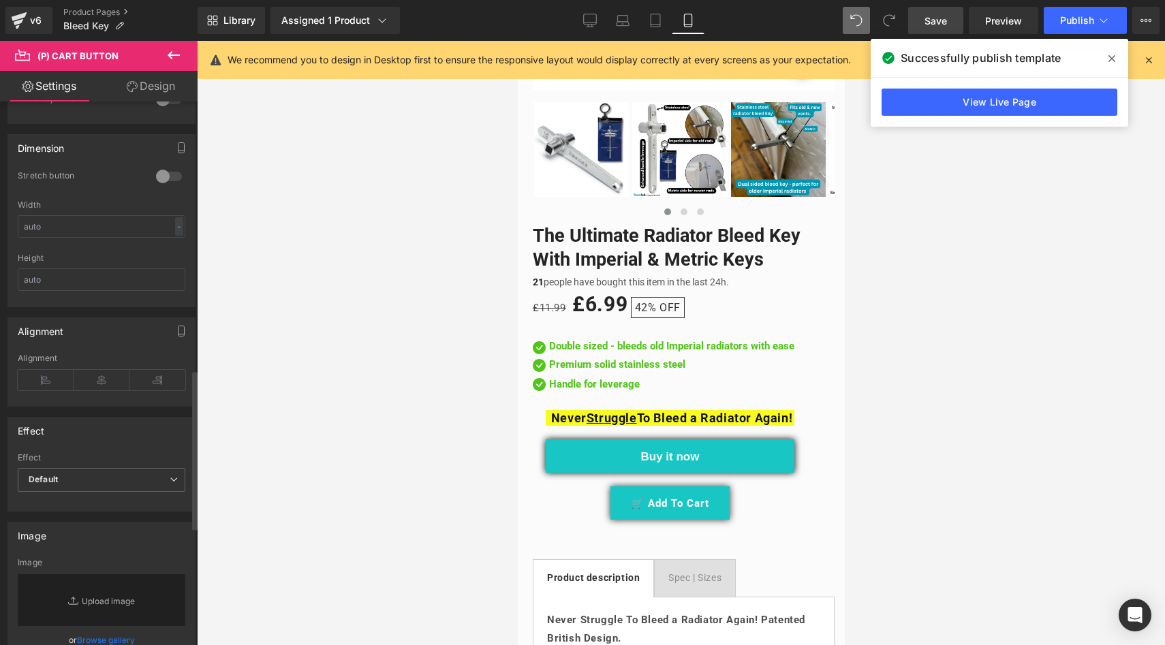
scroll to position [913, 0]
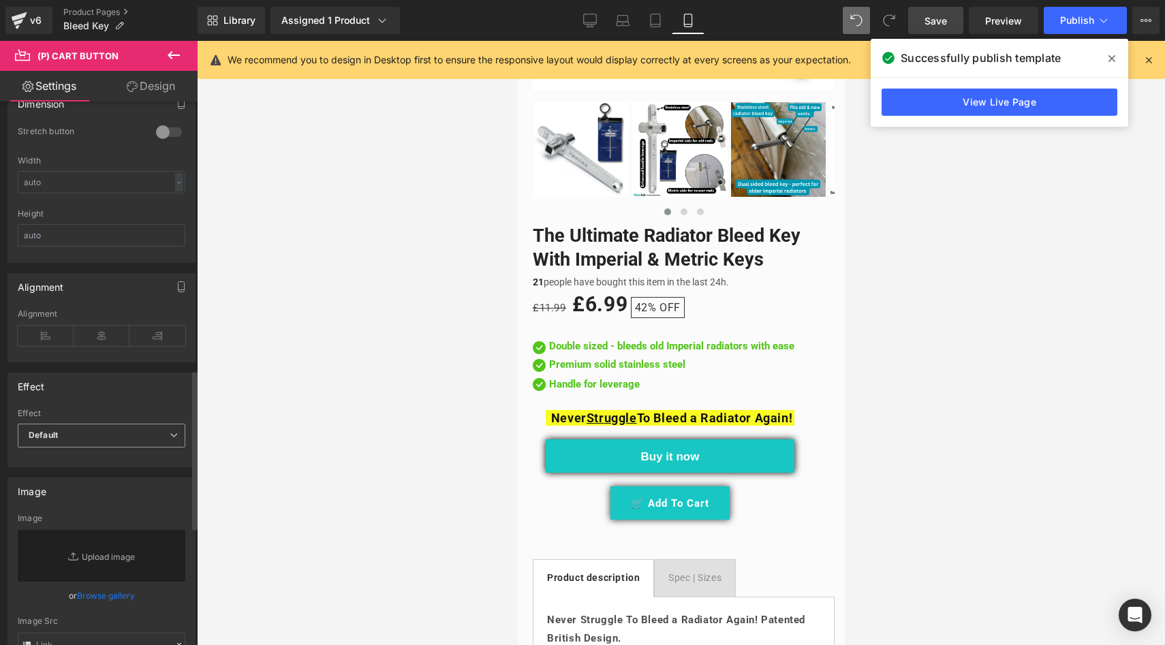
click at [104, 433] on span "Default" at bounding box center [102, 436] width 168 height 24
click at [94, 477] on li "Shake" at bounding box center [99, 480] width 162 height 20
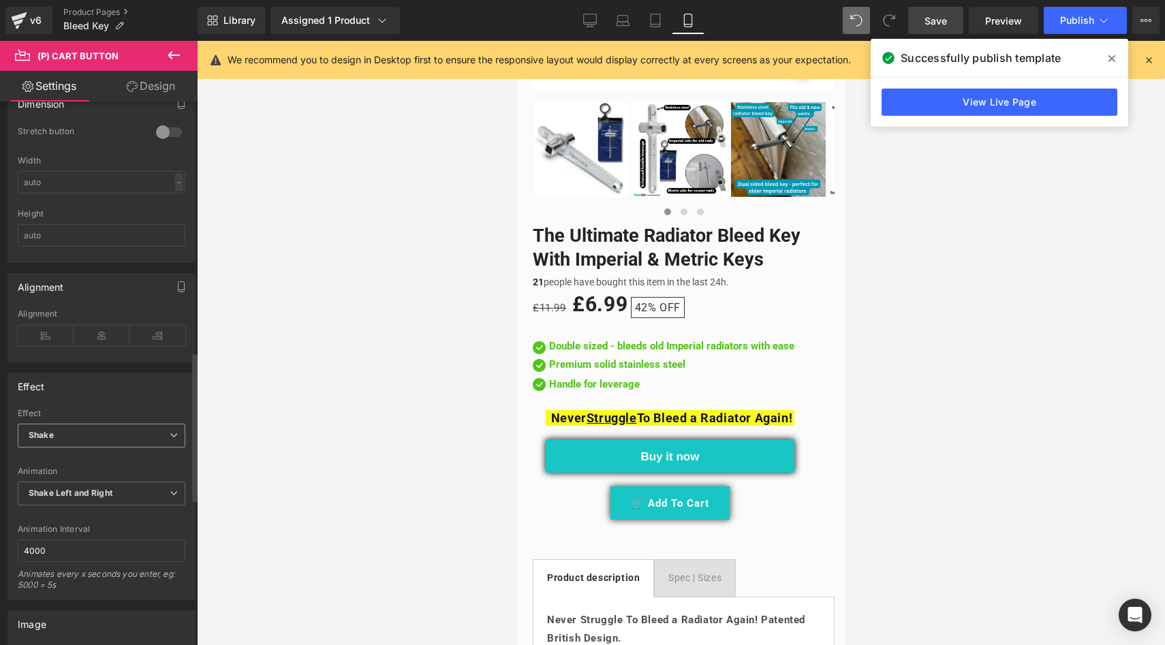
click at [91, 431] on span "Shake" at bounding box center [102, 436] width 168 height 24
click at [78, 501] on div "Shake on Hover" at bounding box center [69, 501] width 63 height 10
click at [95, 438] on span "Shake on Hover" at bounding box center [102, 436] width 168 height 24
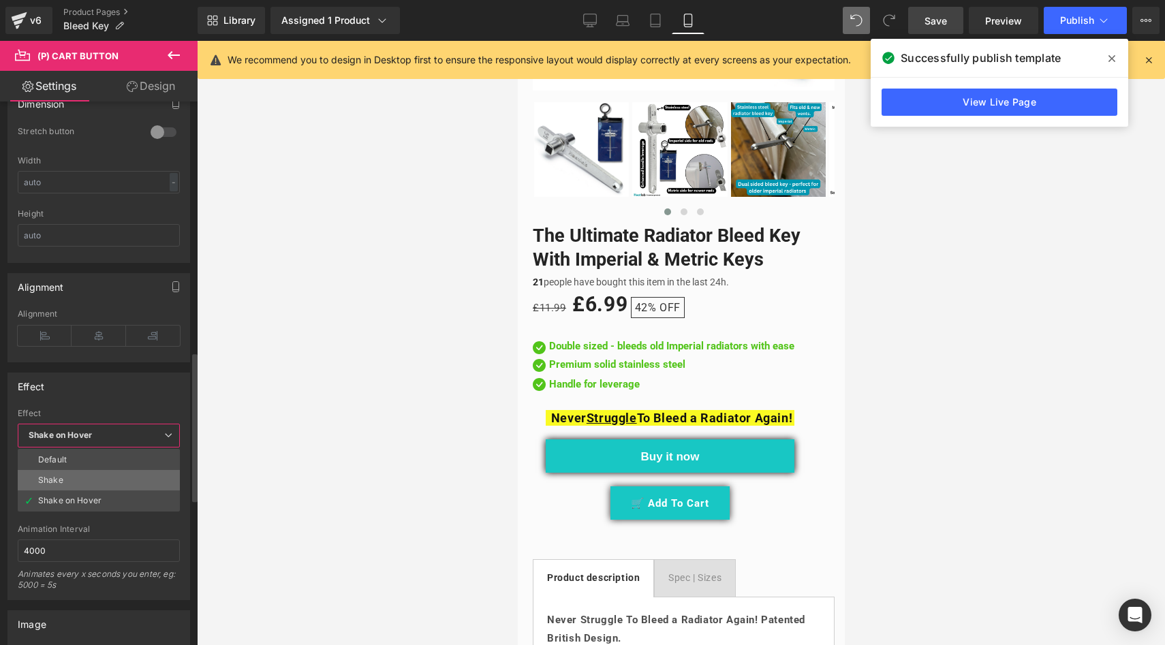
click at [84, 483] on li "Shake" at bounding box center [99, 480] width 162 height 20
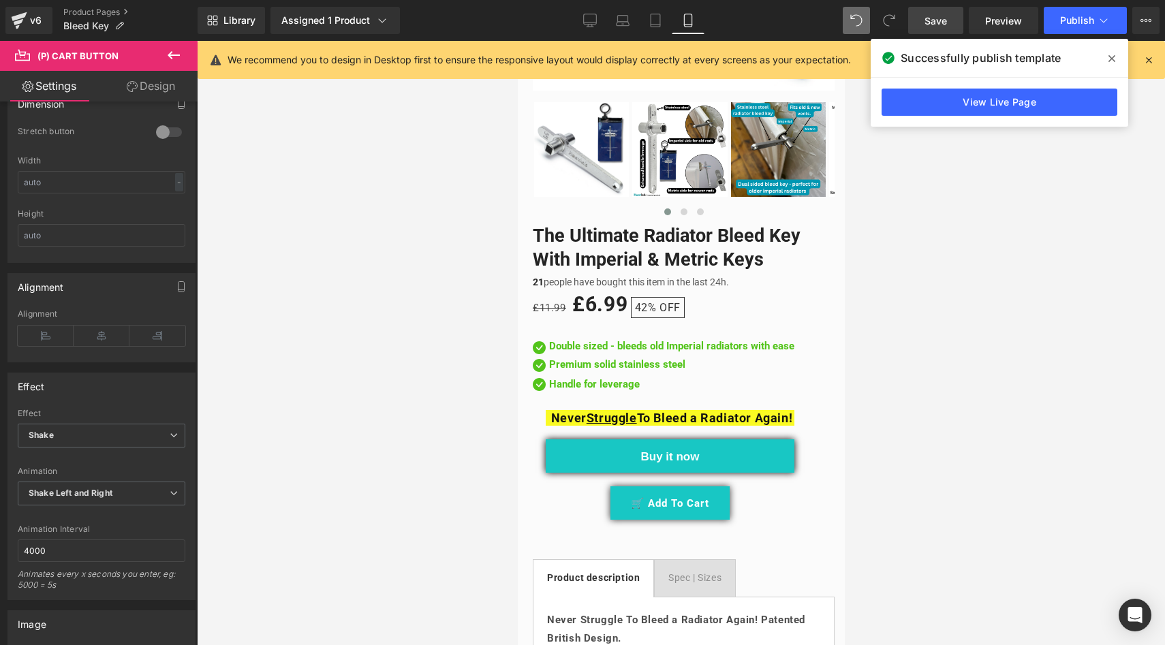
click at [941, 11] on link "Save" at bounding box center [935, 20] width 55 height 27
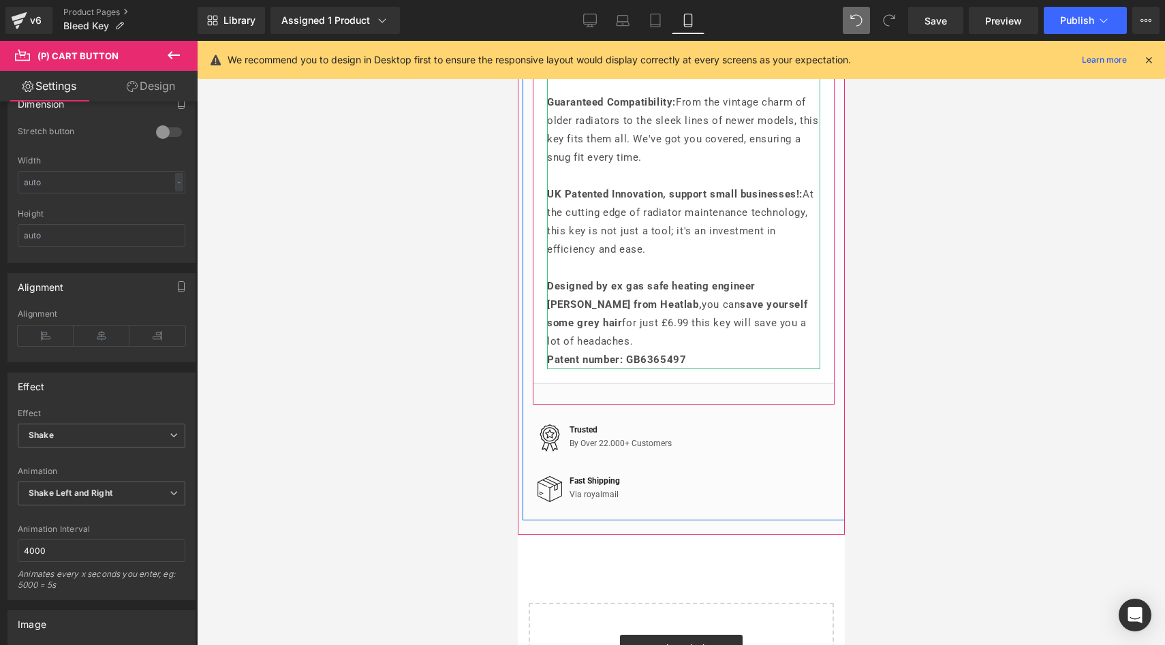
scroll to position [1436, 0]
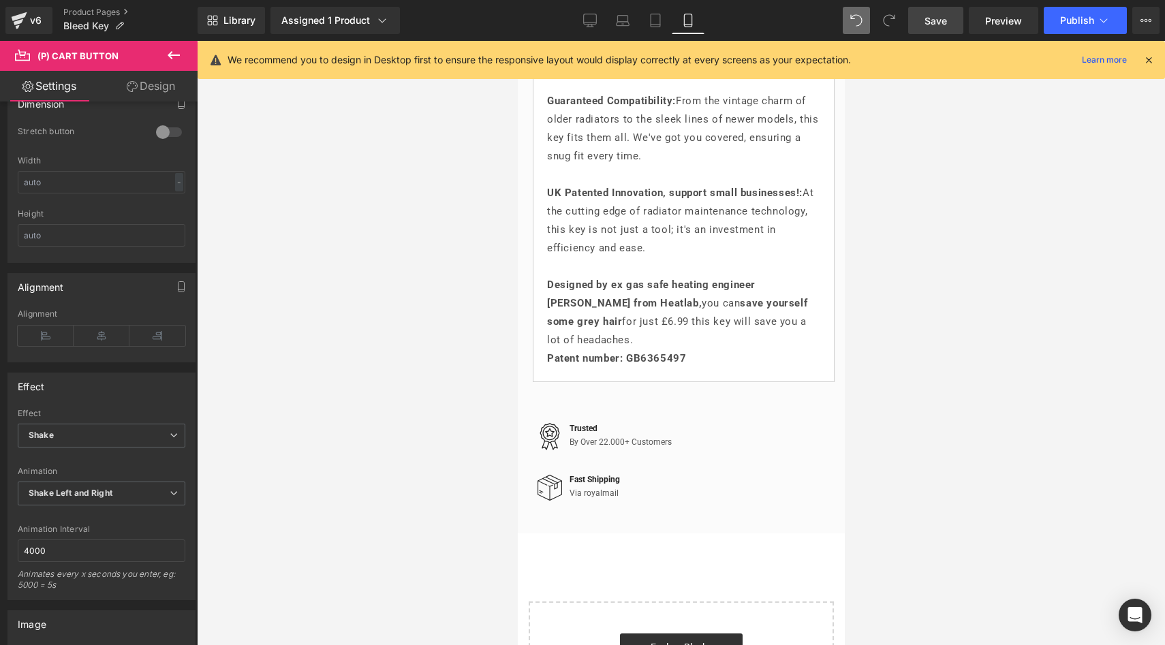
click at [928, 23] on span "Save" at bounding box center [935, 21] width 22 height 14
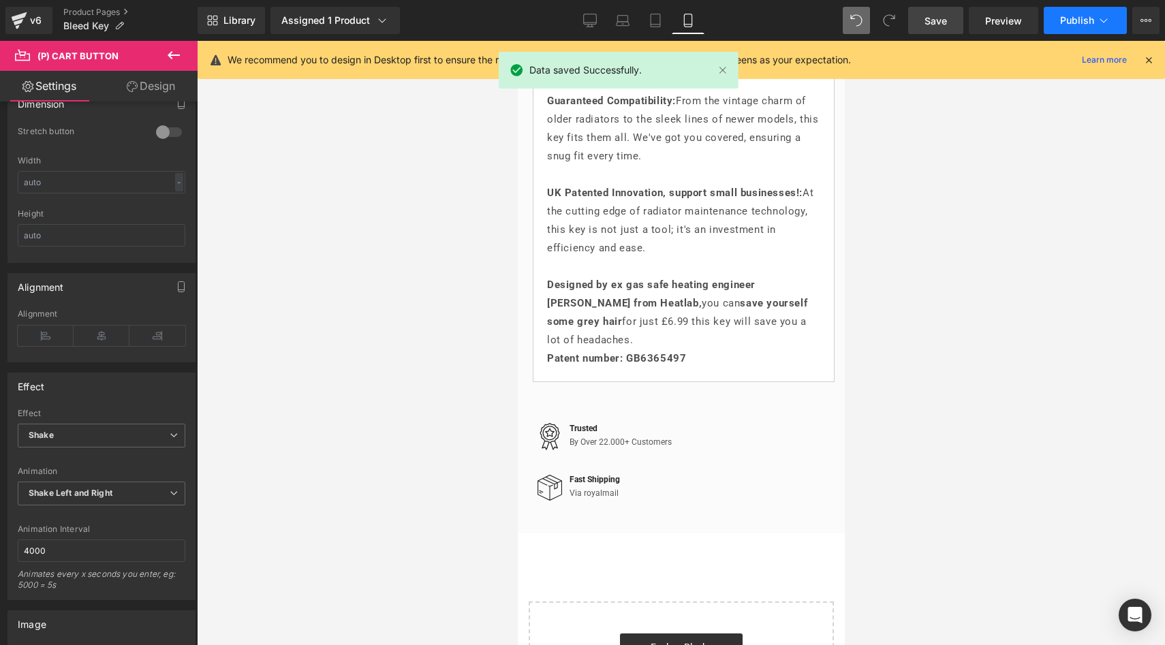
click at [1082, 23] on span "Publish" at bounding box center [1077, 20] width 34 height 11
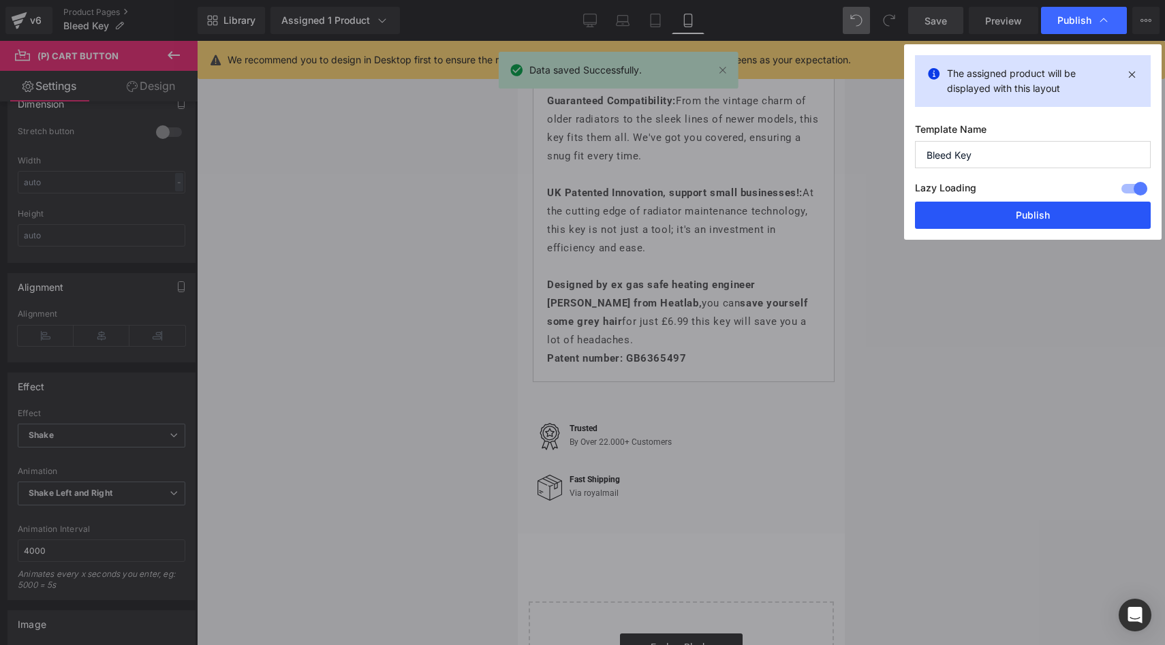
click at [992, 218] on button "Publish" at bounding box center [1033, 215] width 236 height 27
